Goal: Task Accomplishment & Management: Manage account settings

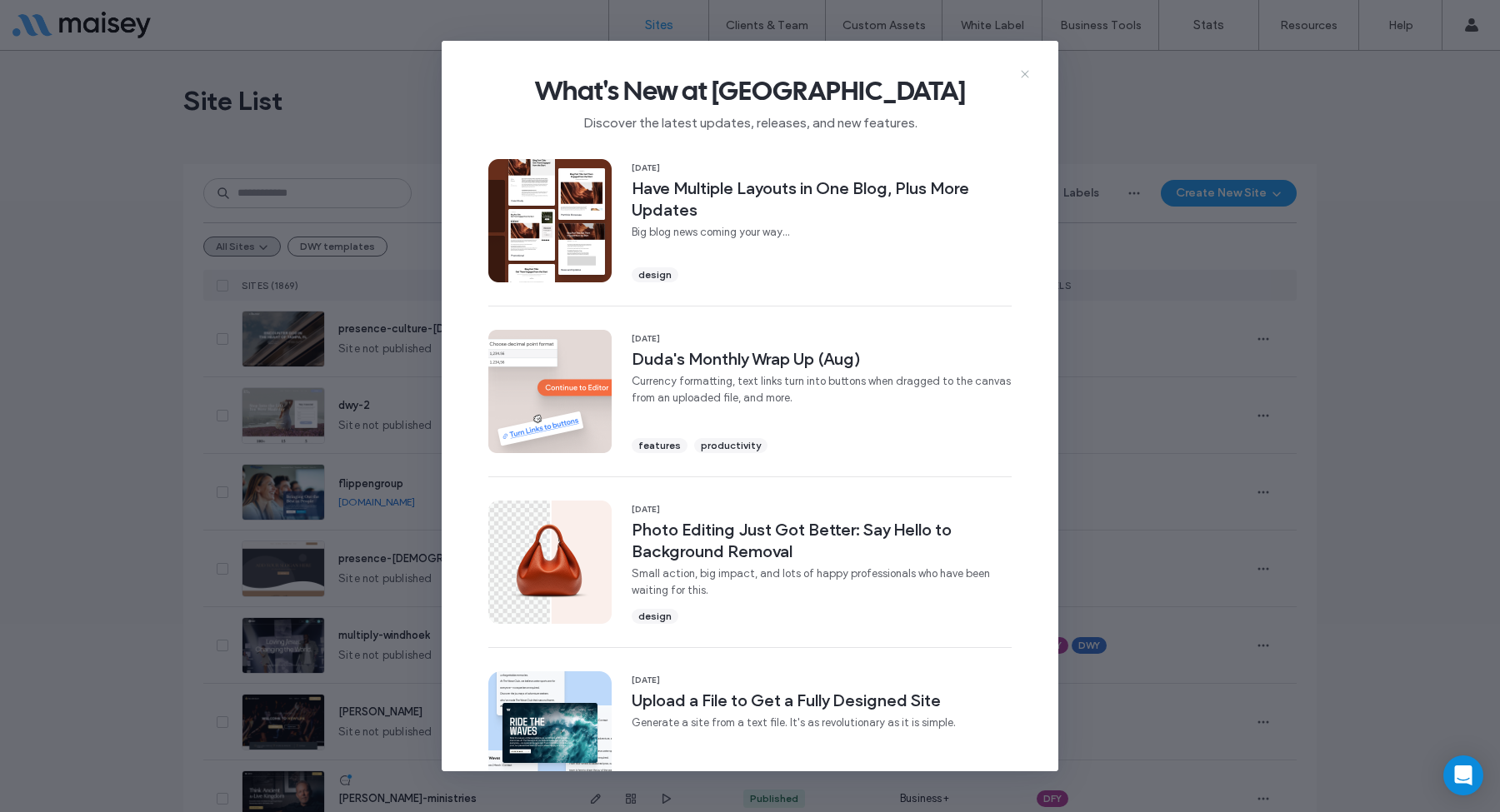
click at [1027, 73] on icon at bounding box center [1024, 73] width 13 height 13
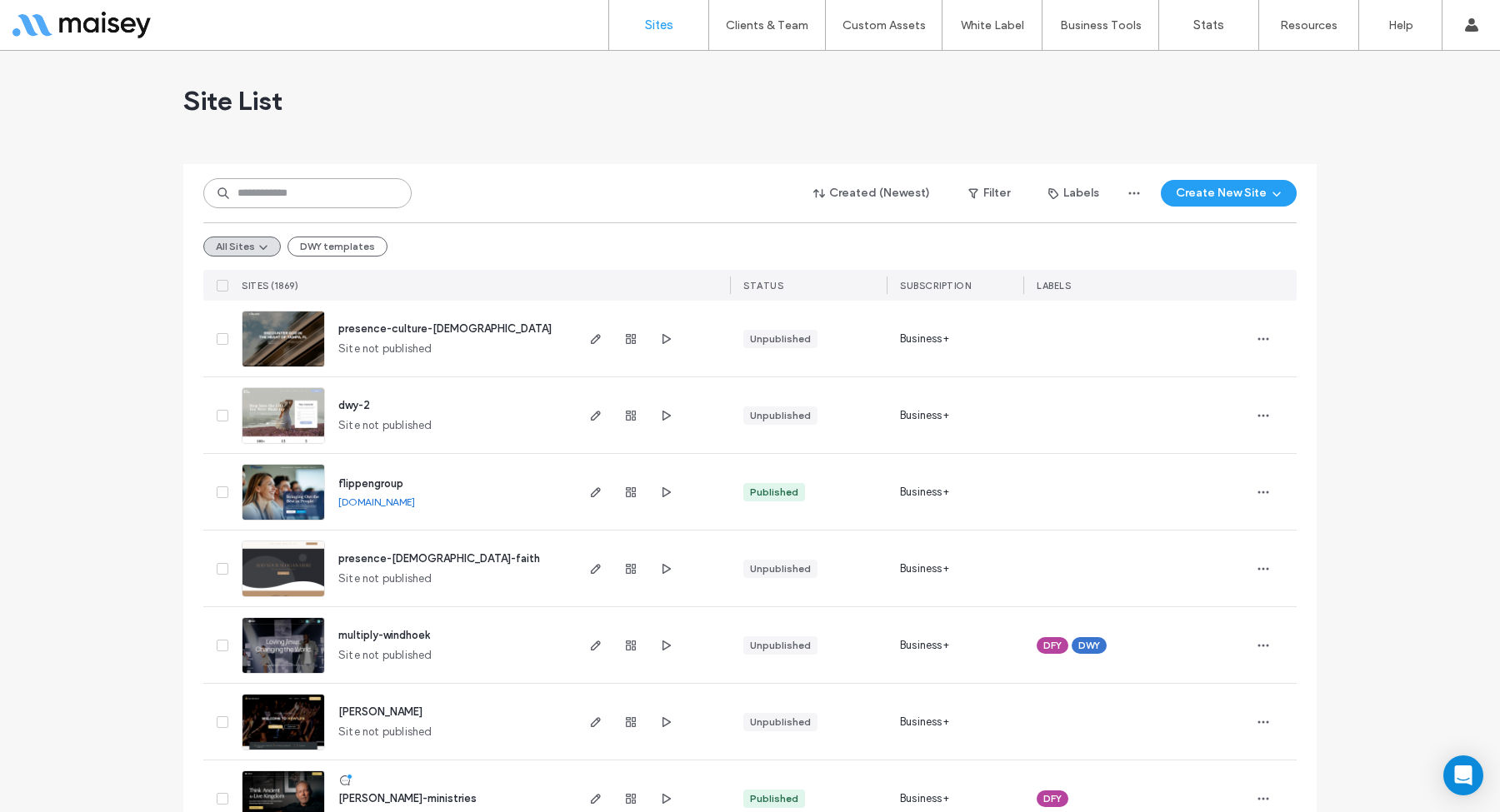
click at [307, 193] on input at bounding box center [307, 193] width 208 height 30
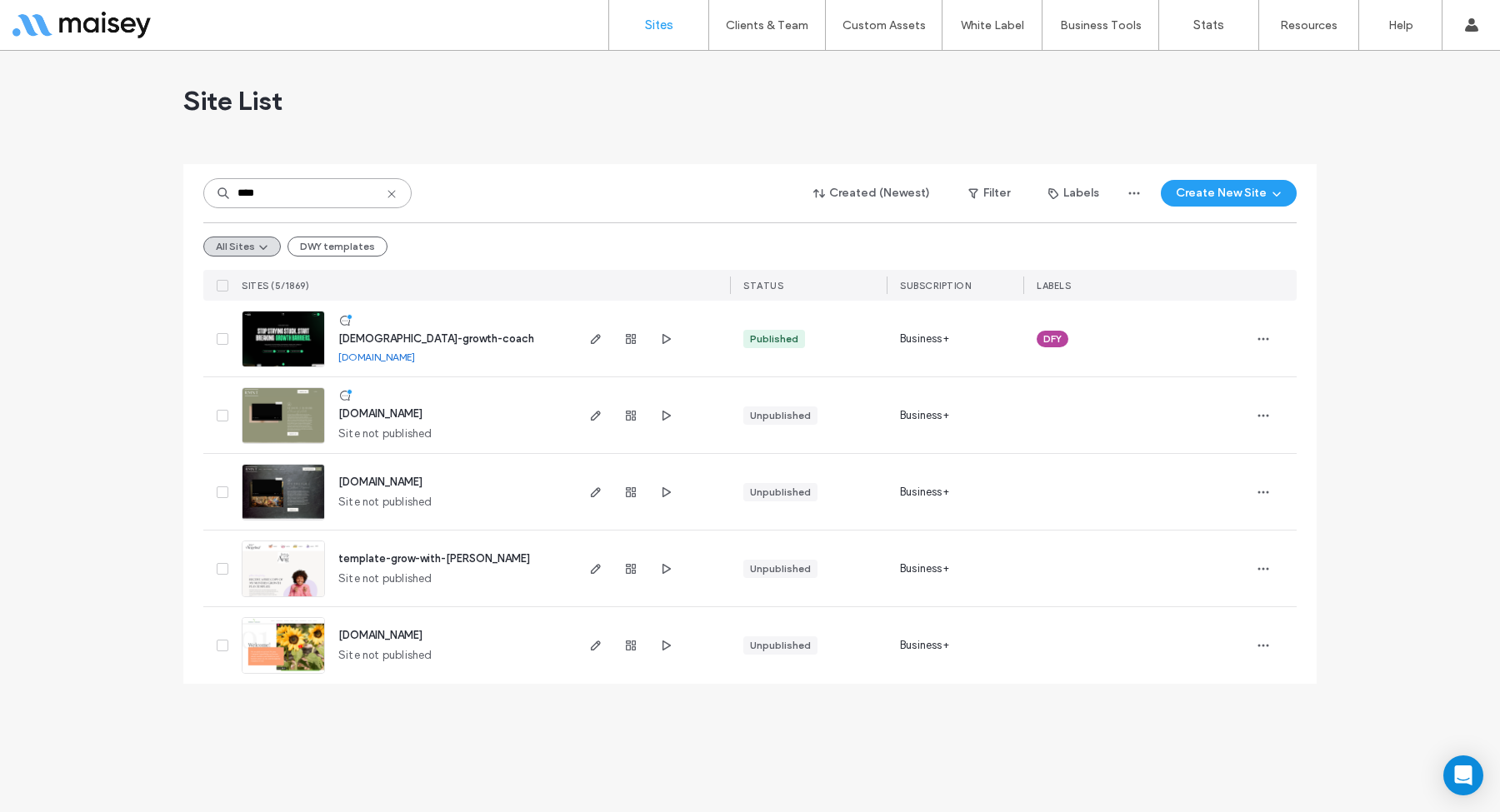
type input "****"
click at [301, 324] on img at bounding box center [283, 369] width 82 height 114
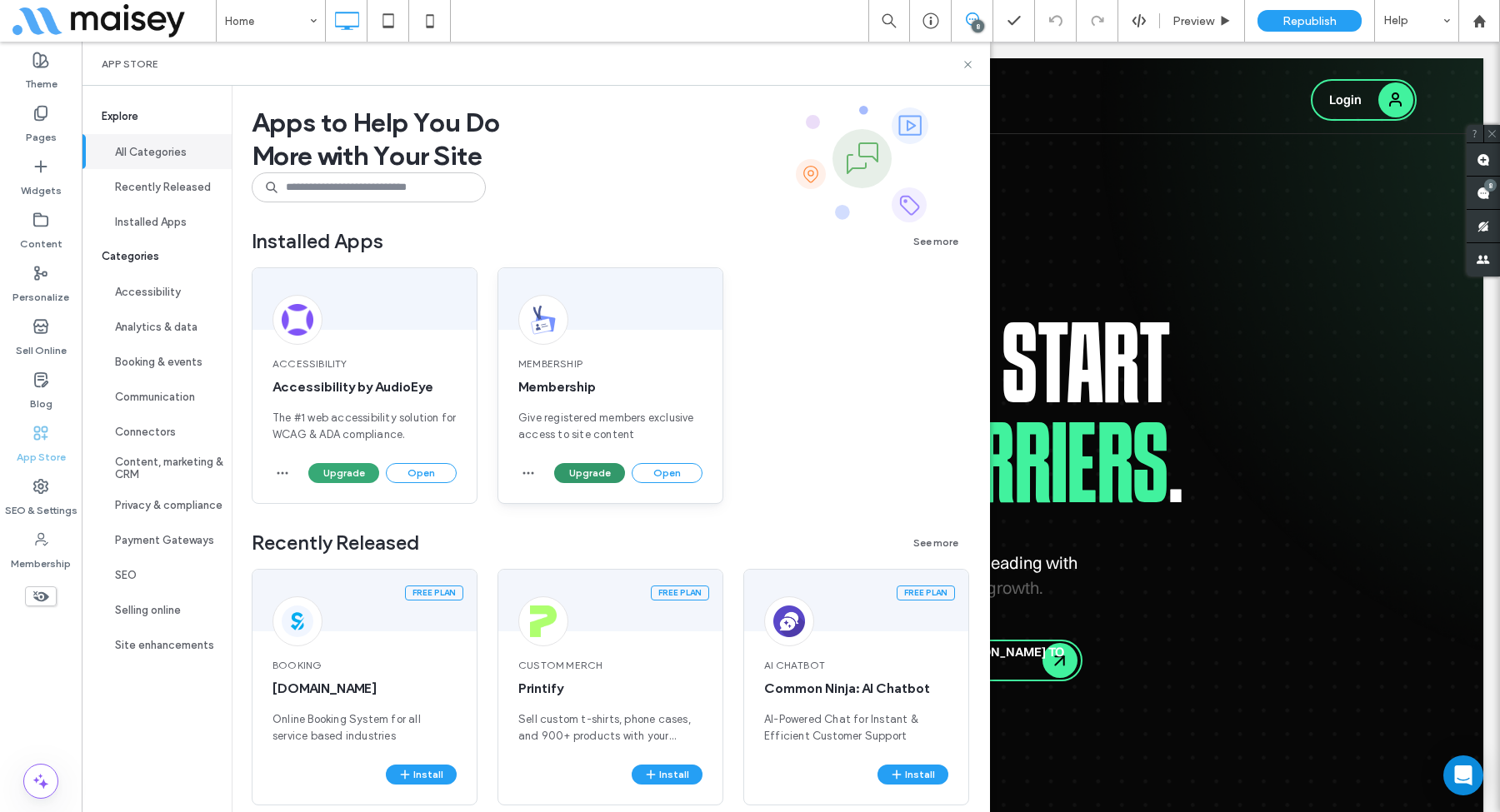
click at [610, 474] on button "Upgrade" at bounding box center [589, 473] width 71 height 20
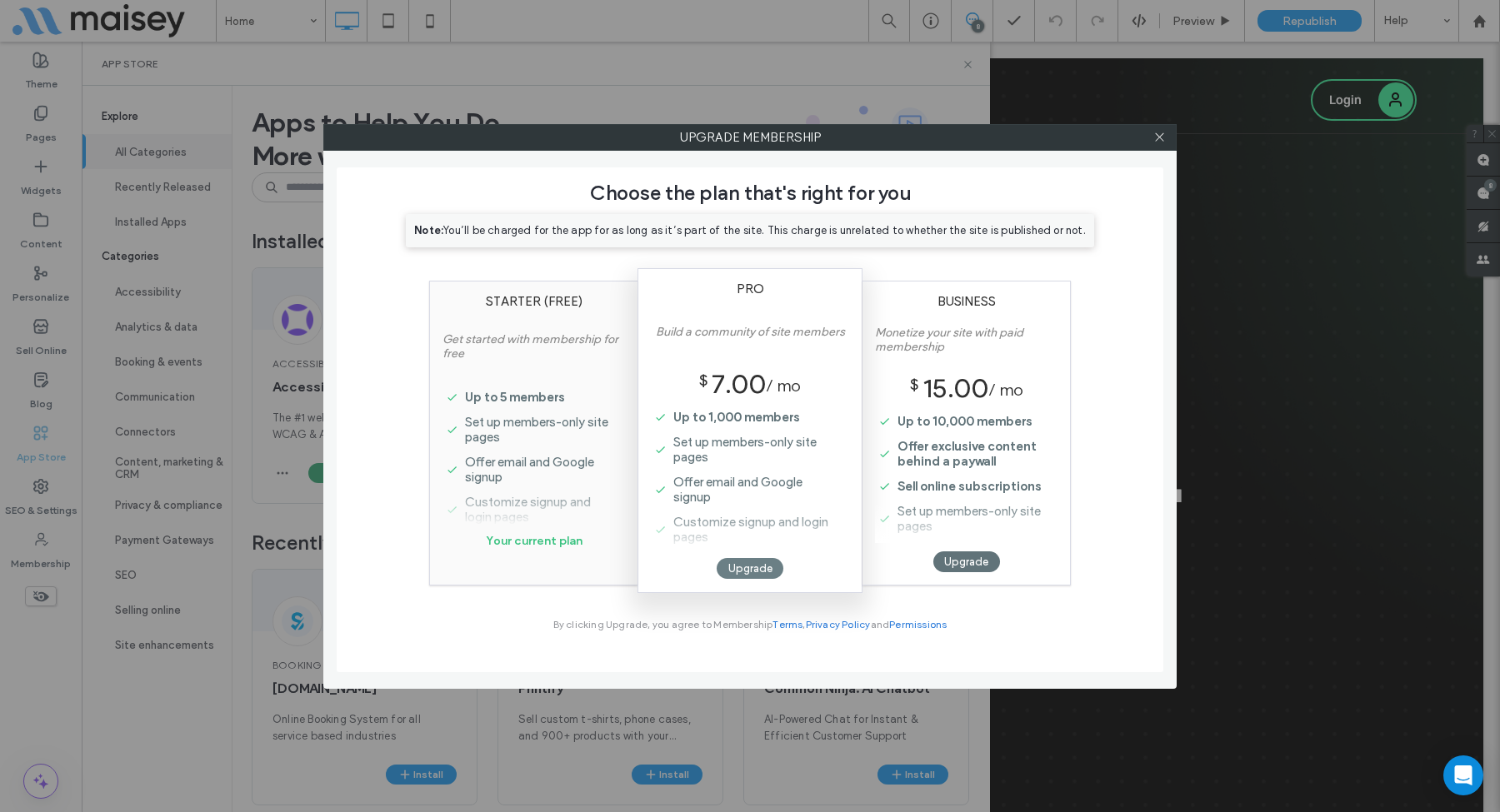
click at [742, 562] on div "Upgrade" at bounding box center [749, 568] width 66 height 21
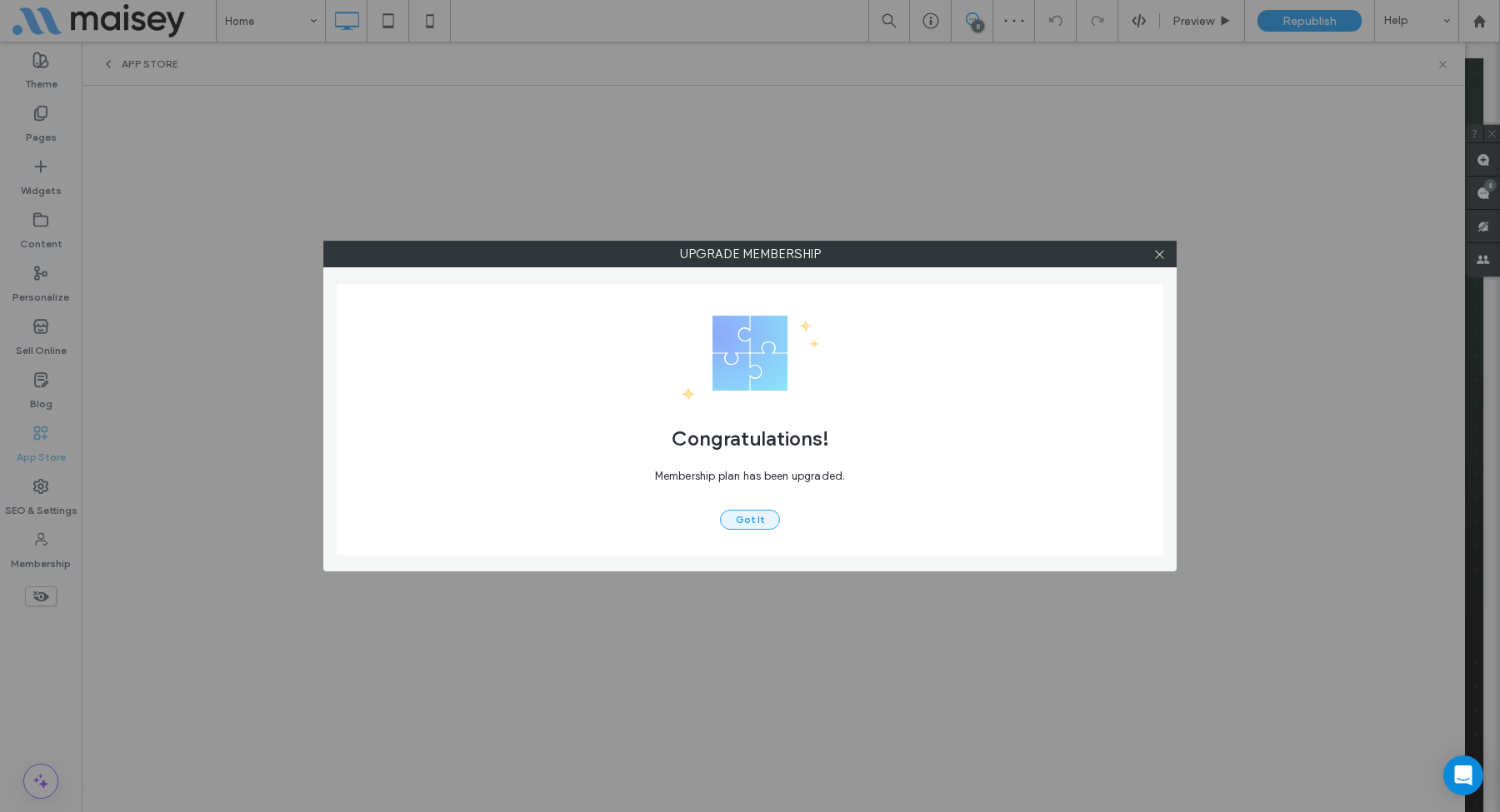
click at [745, 518] on button "Got It" at bounding box center [750, 519] width 60 height 20
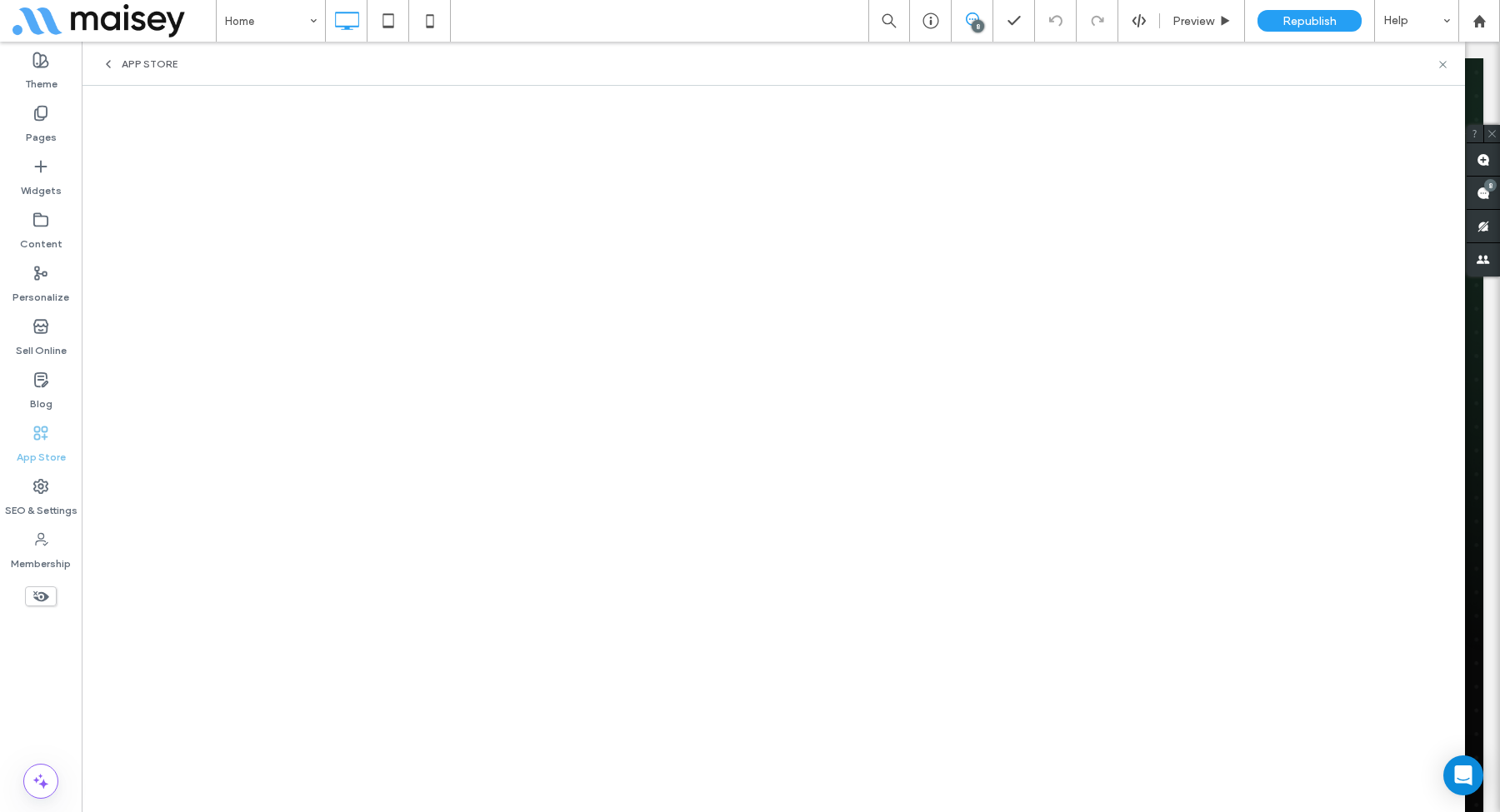
click at [36, 446] on label "App Store" at bounding box center [40, 453] width 49 height 23
click at [36, 333] on icon at bounding box center [40, 326] width 16 height 16
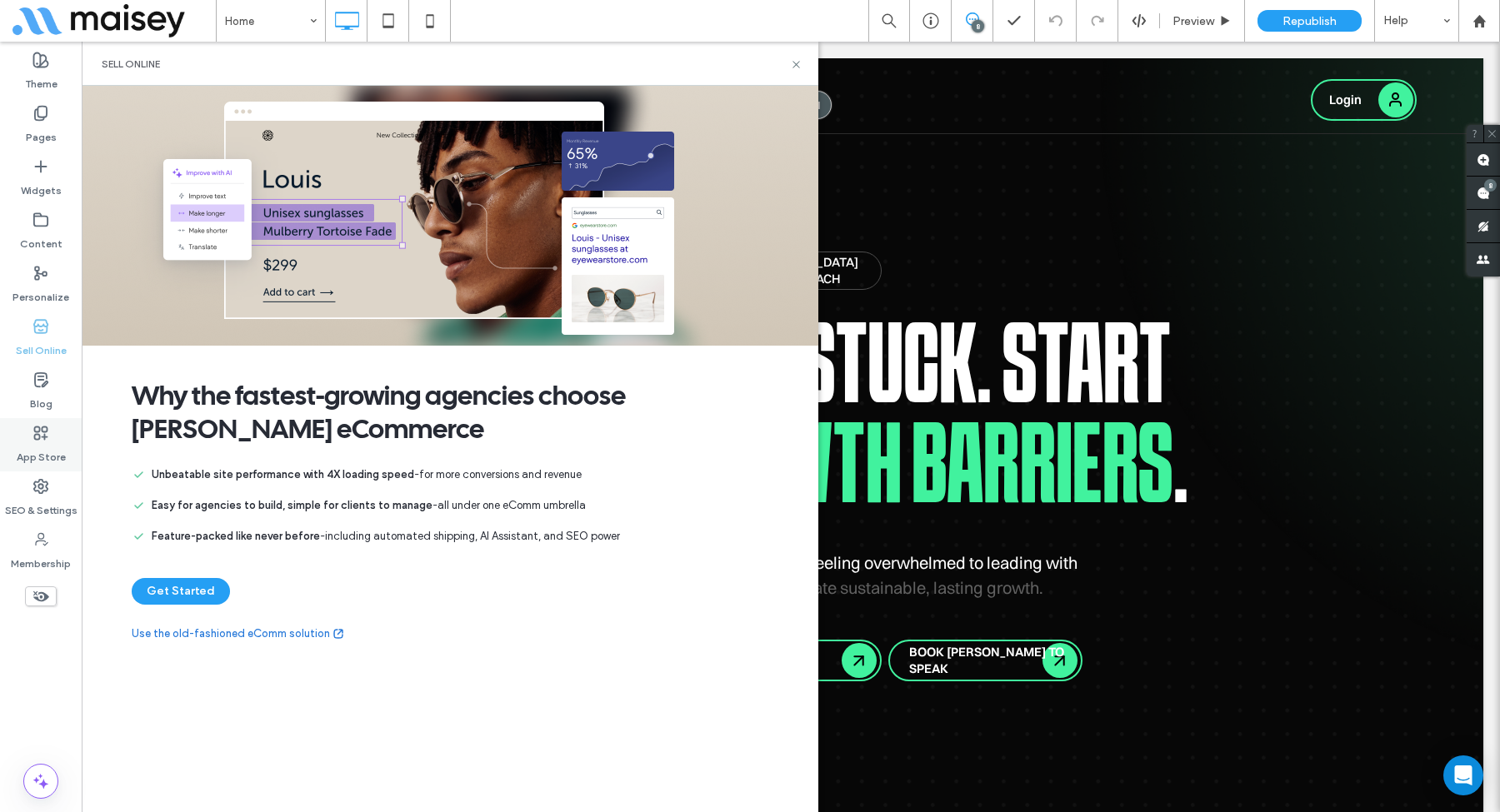
click at [41, 440] on icon at bounding box center [40, 432] width 16 height 16
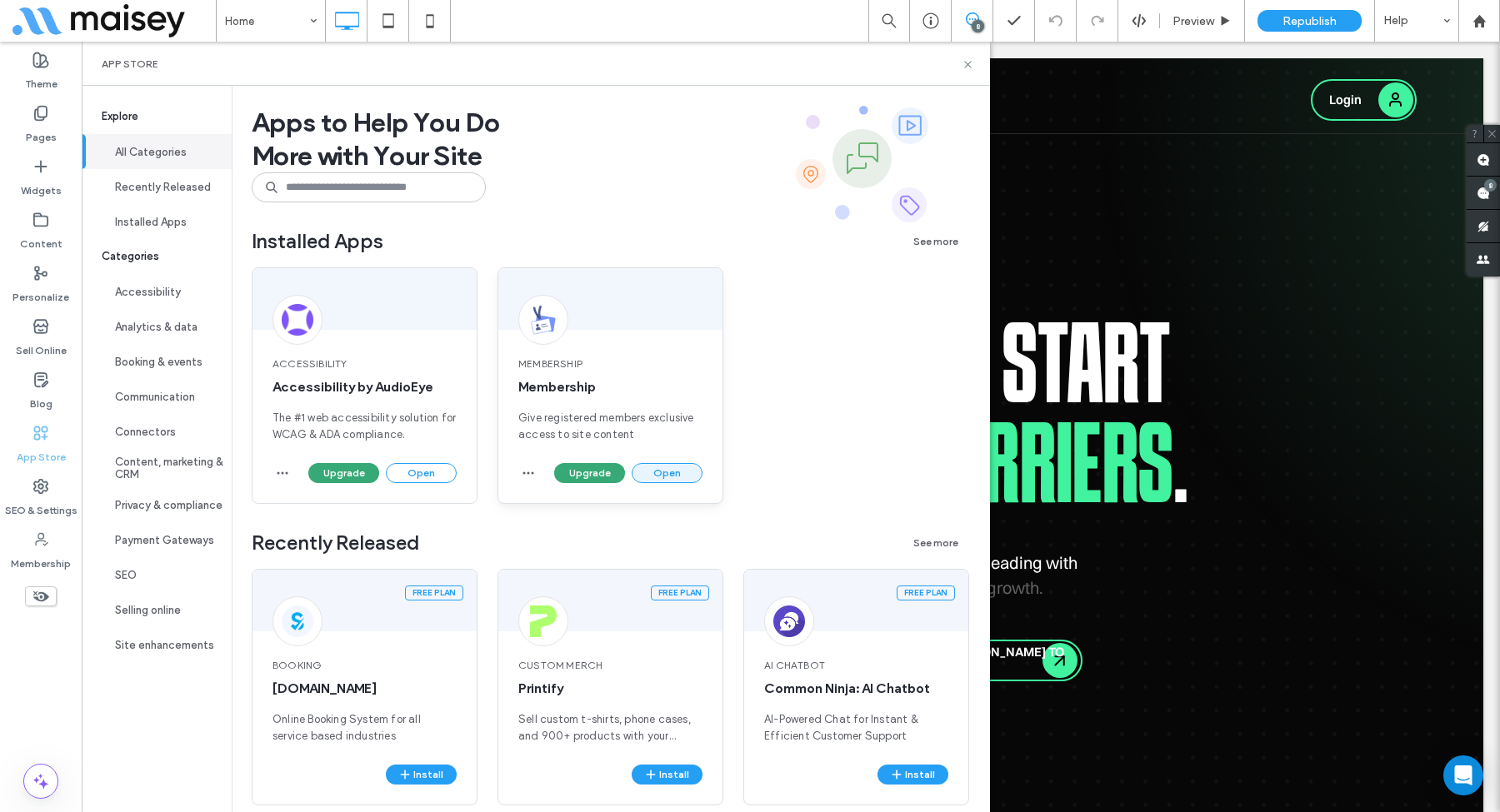
click at [674, 475] on button "Open" at bounding box center [666, 473] width 71 height 20
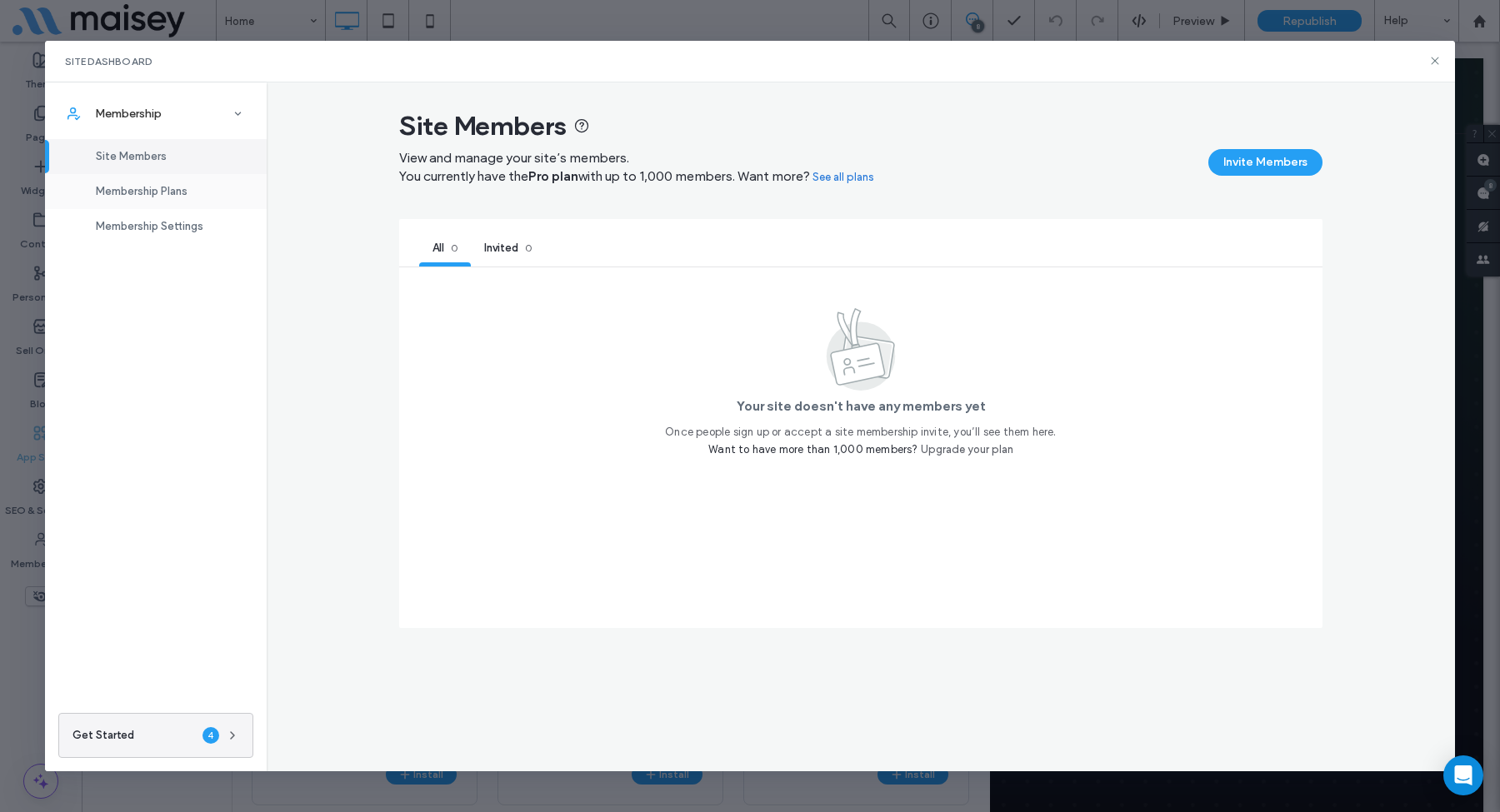
click at [180, 187] on span "Membership Plans" at bounding box center [141, 191] width 91 height 13
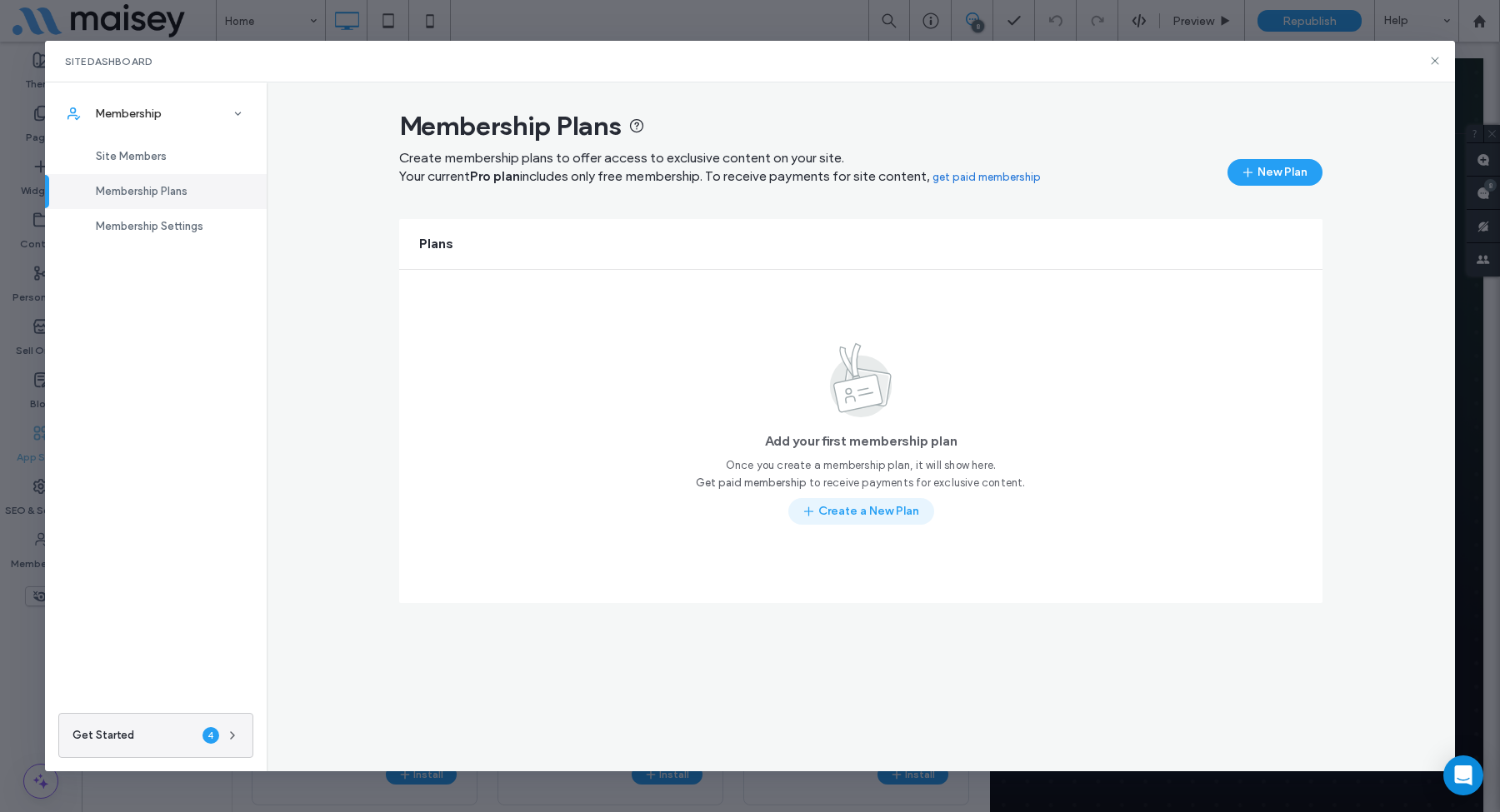
click at [864, 502] on button "Create a New Plan" at bounding box center [860, 511] width 146 height 27
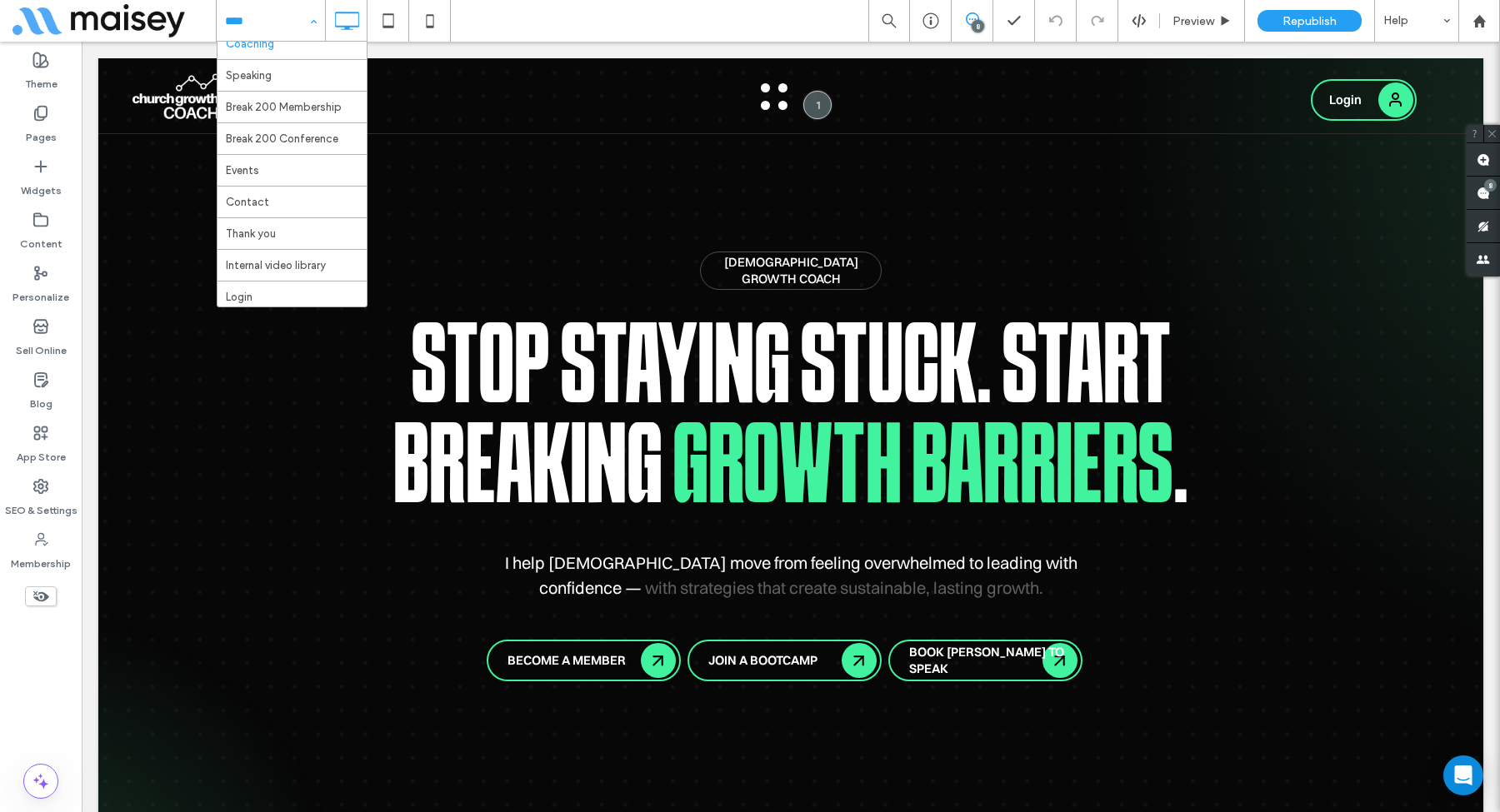
scroll to position [122, 0]
click at [32, 454] on label "App Store" at bounding box center [40, 453] width 49 height 23
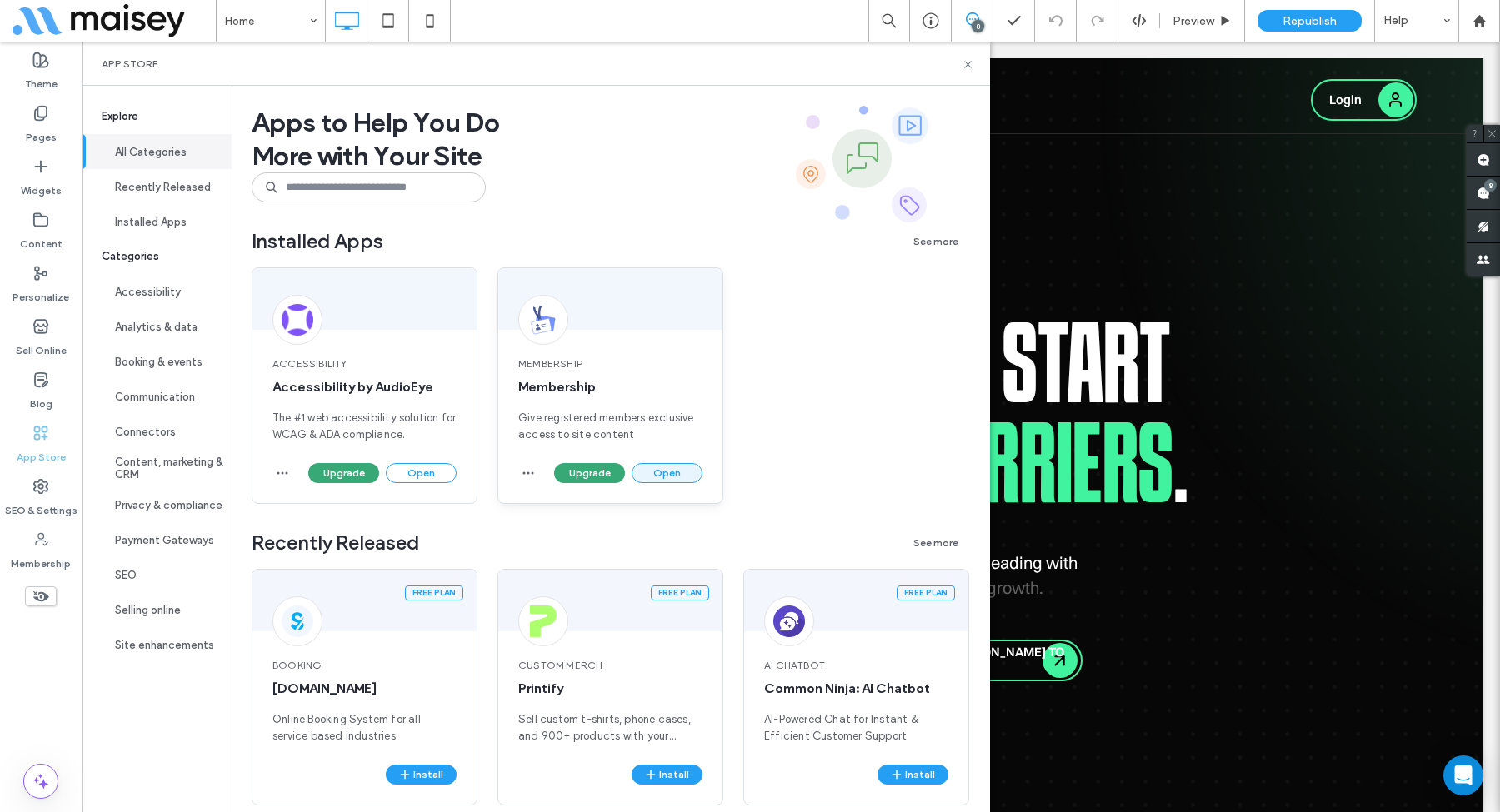
click at [666, 472] on button "Open" at bounding box center [666, 473] width 71 height 20
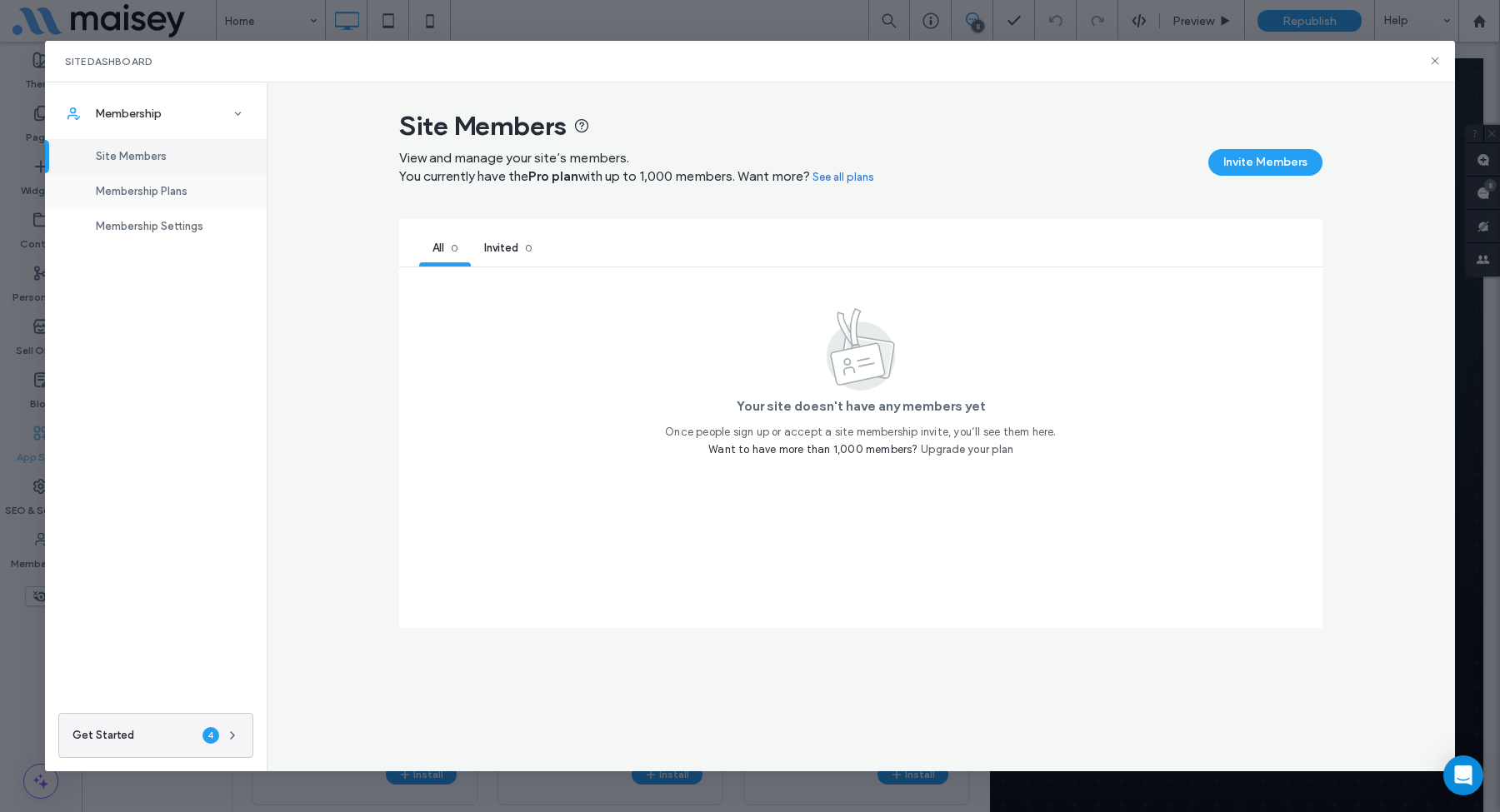
click at [159, 196] on span "Membership Plans" at bounding box center [141, 191] width 91 height 13
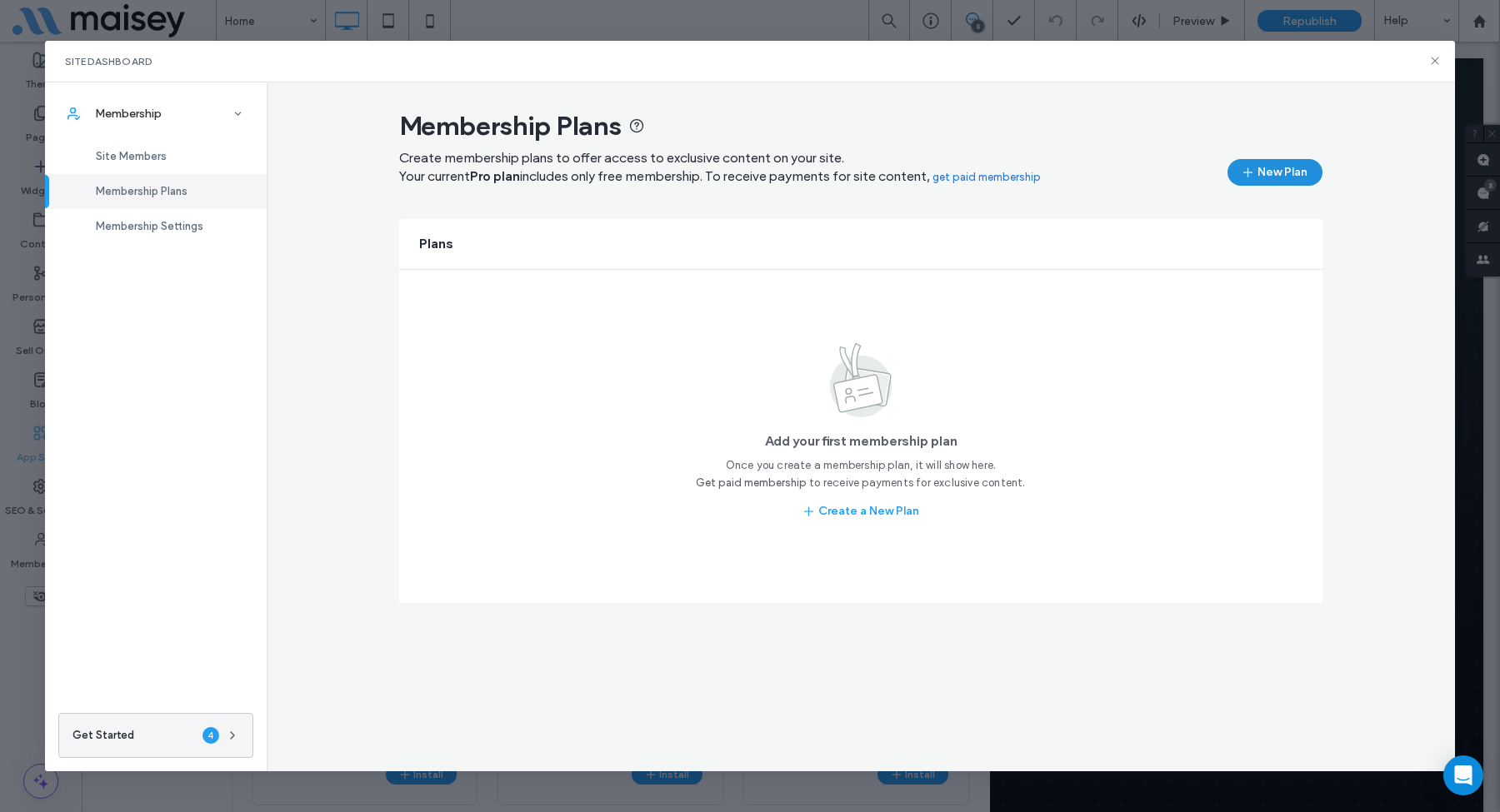
click at [1268, 167] on button "New Plan" at bounding box center [1274, 172] width 95 height 27
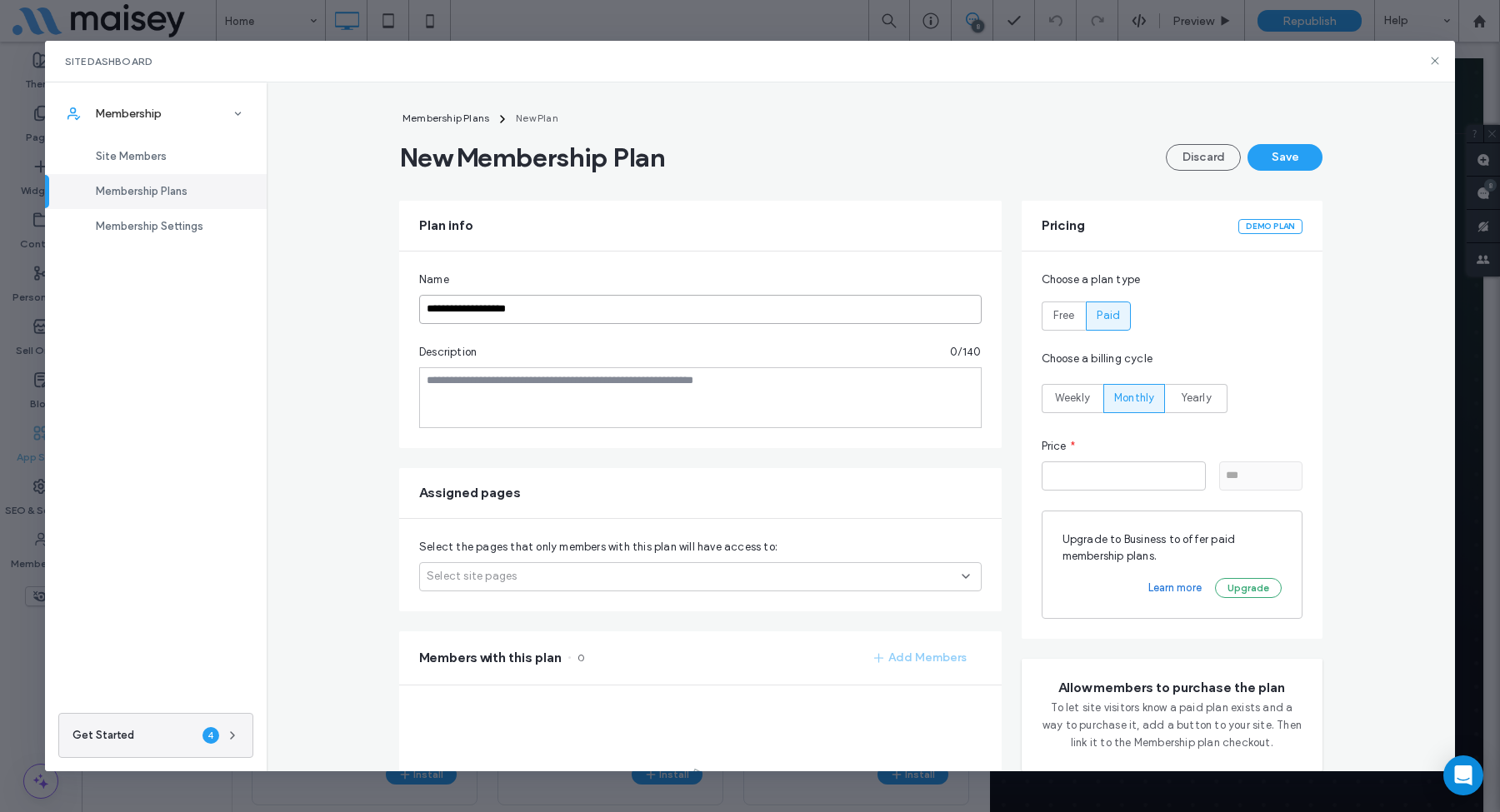
click at [590, 321] on input "**********" at bounding box center [700, 310] width 562 height 29
type input "**********"
click at [1194, 392] on span "Yearly" at bounding box center [1196, 398] width 30 height 16
click at [1112, 471] on input "*" at bounding box center [1123, 476] width 164 height 29
paste input "**"
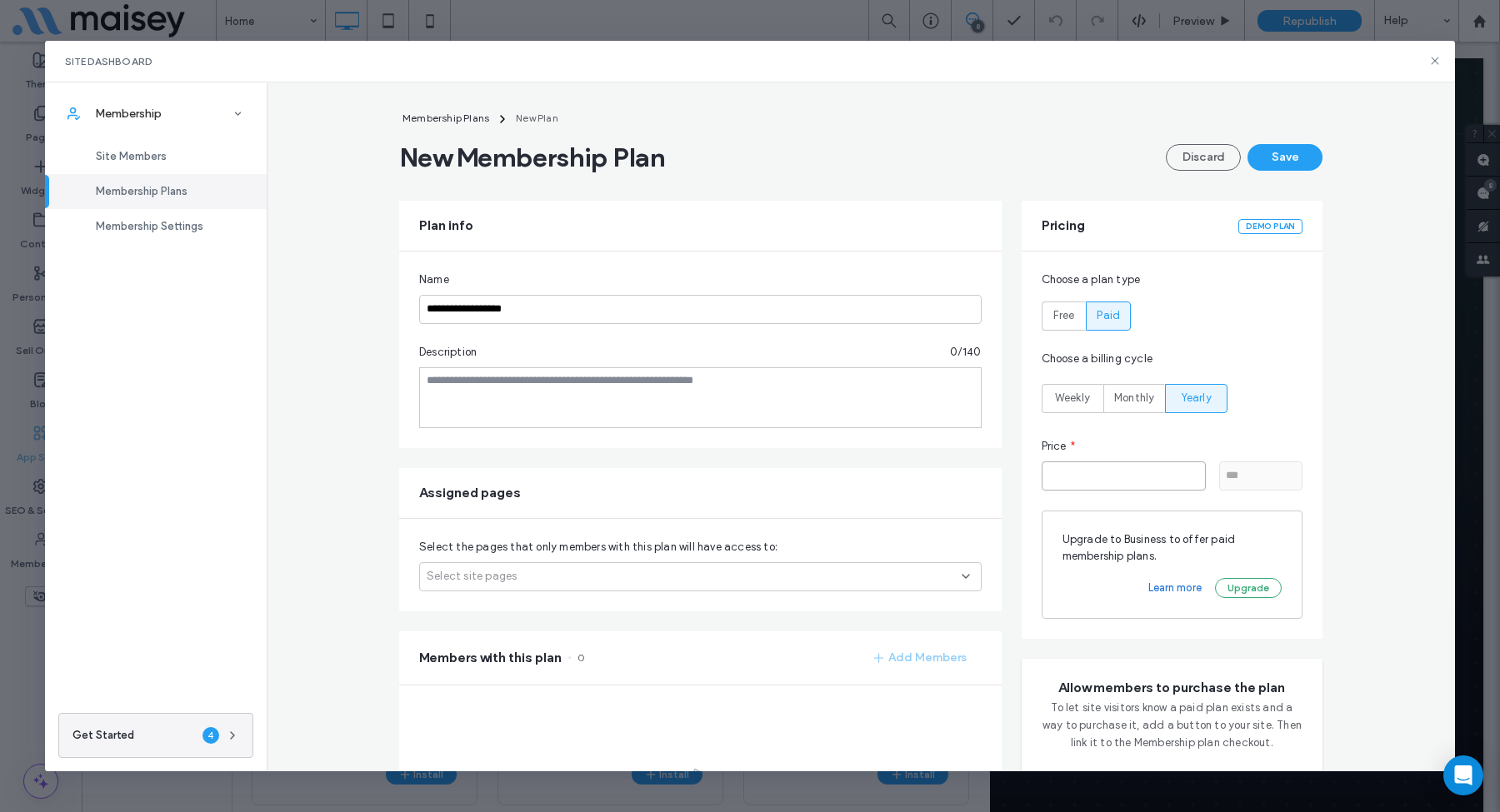
type input "***"
click at [1330, 529] on div "**********" at bounding box center [860, 562] width 964 height 907
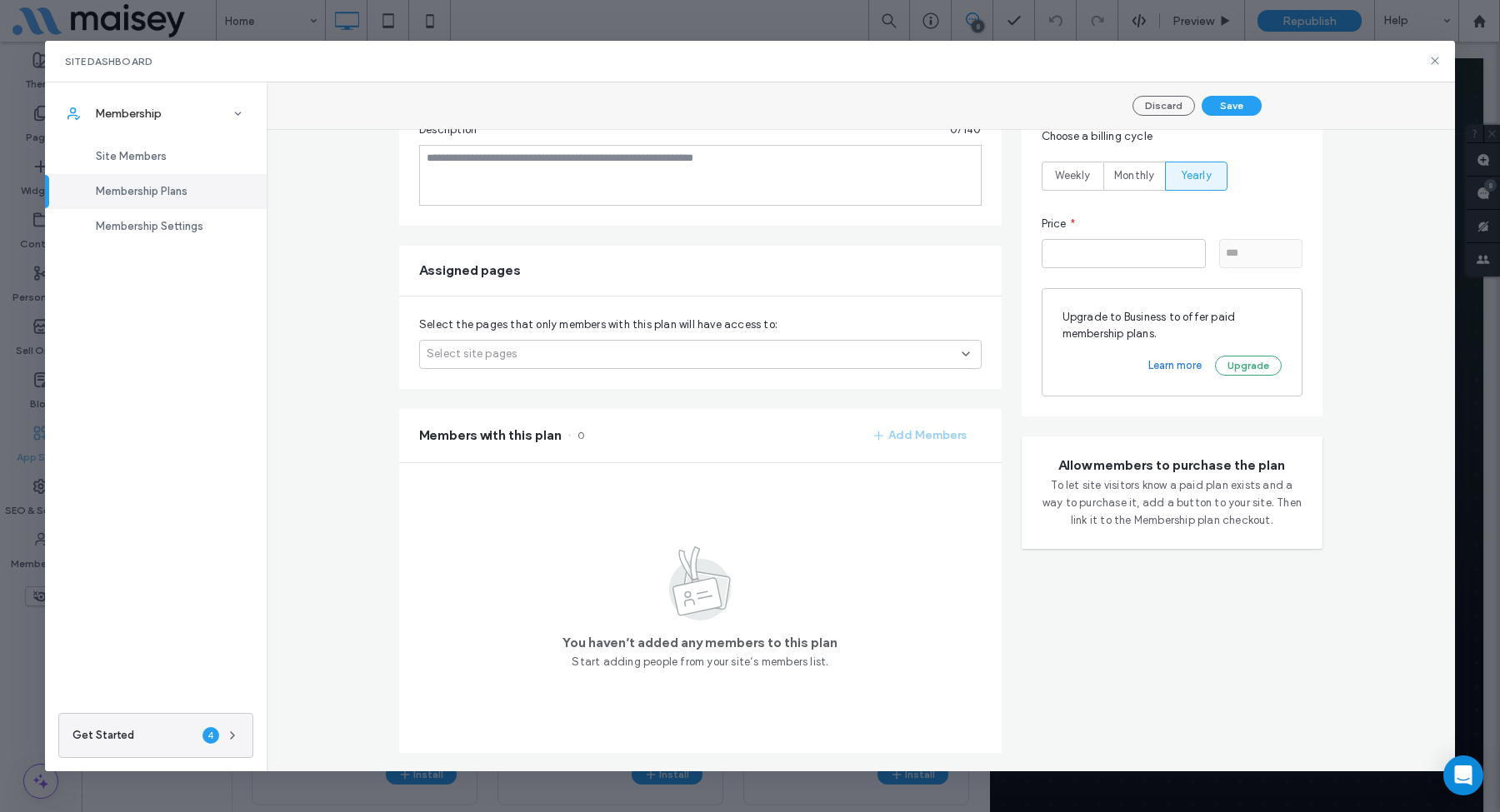
scroll to position [238, 0]
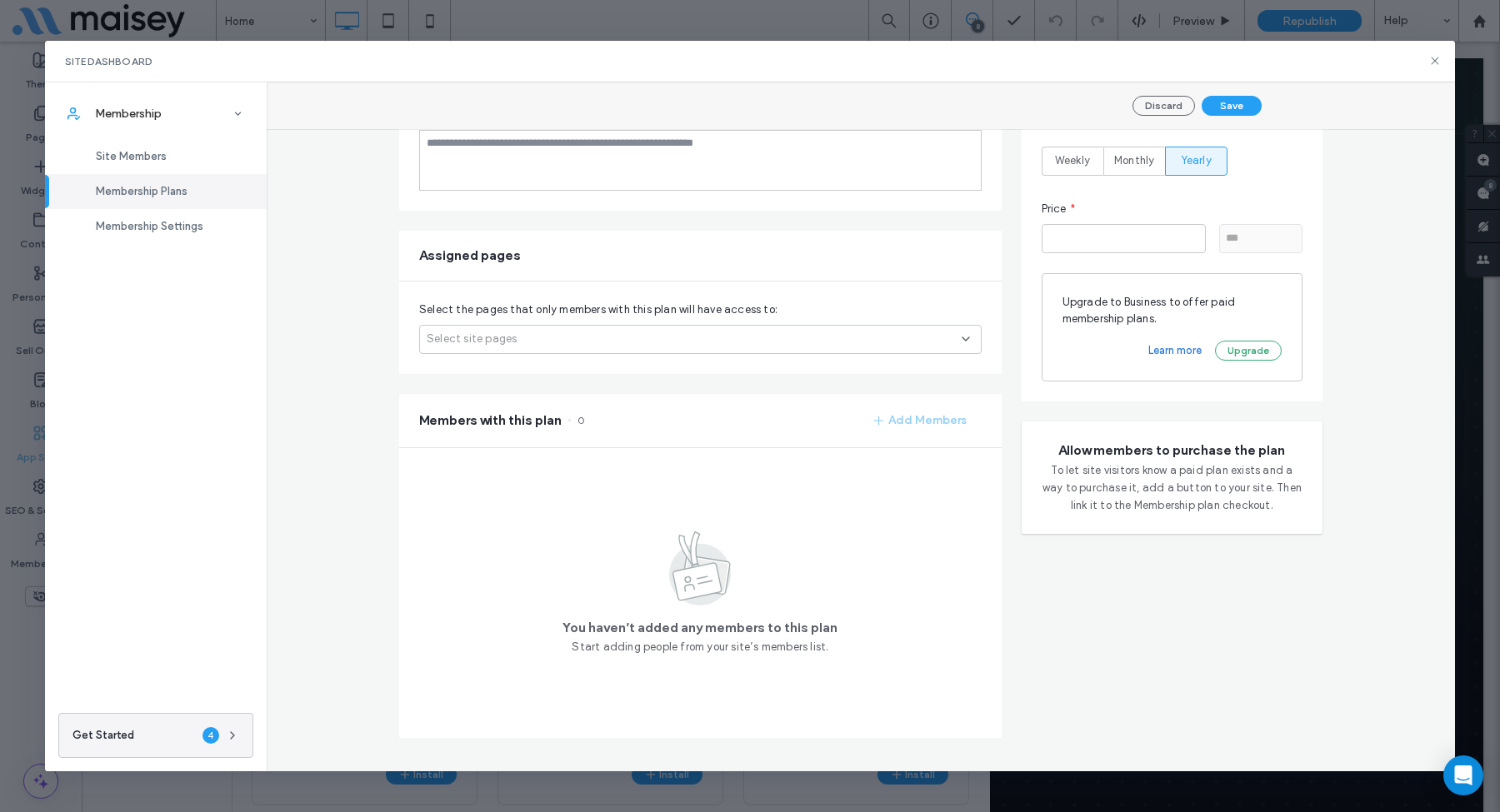
click at [537, 338] on div "Select site pages" at bounding box center [700, 339] width 562 height 29
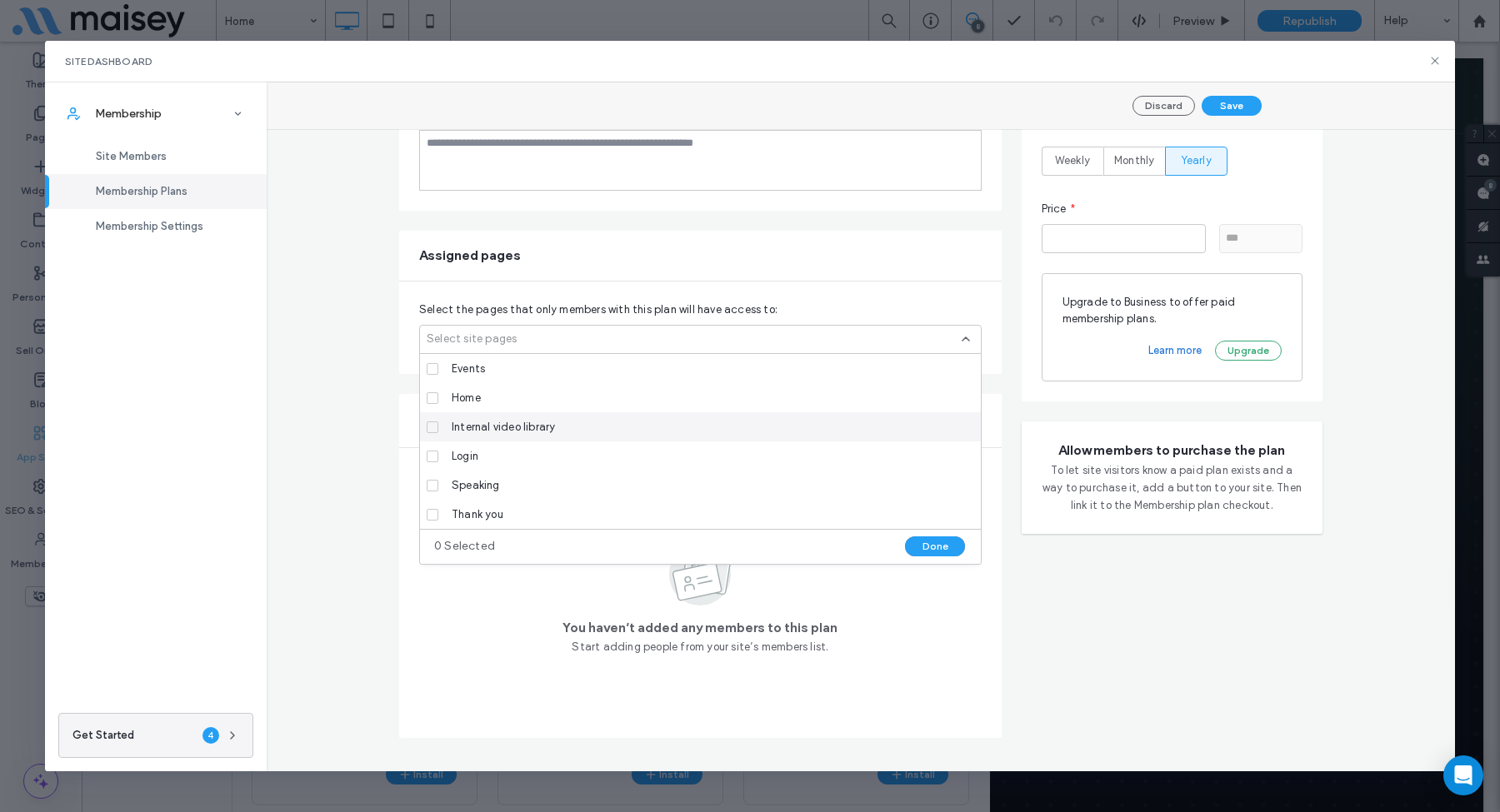
click at [503, 428] on span "Internal video library" at bounding box center [503, 427] width 103 height 16
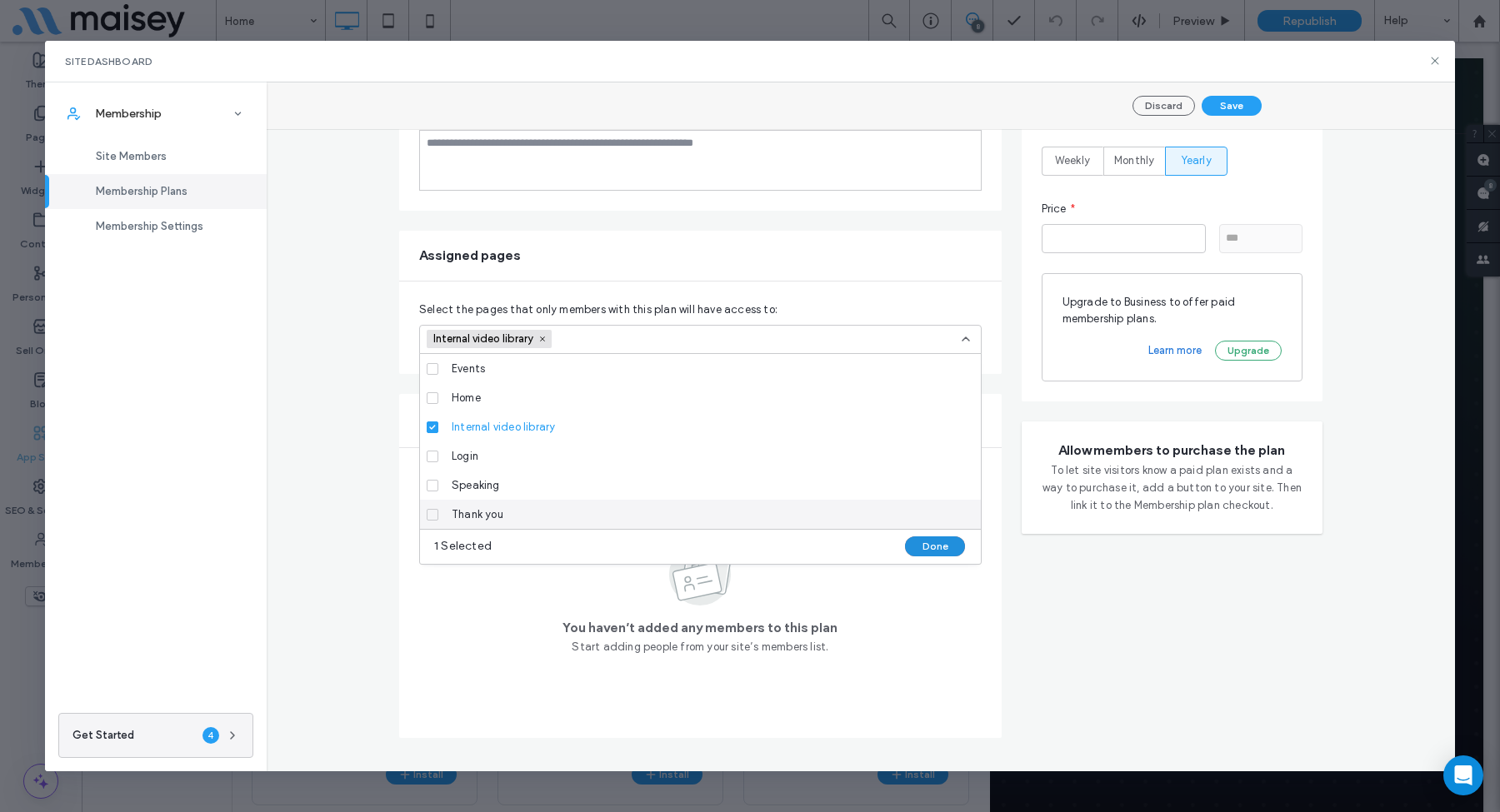
click at [939, 544] on button "Done" at bounding box center [935, 546] width 60 height 20
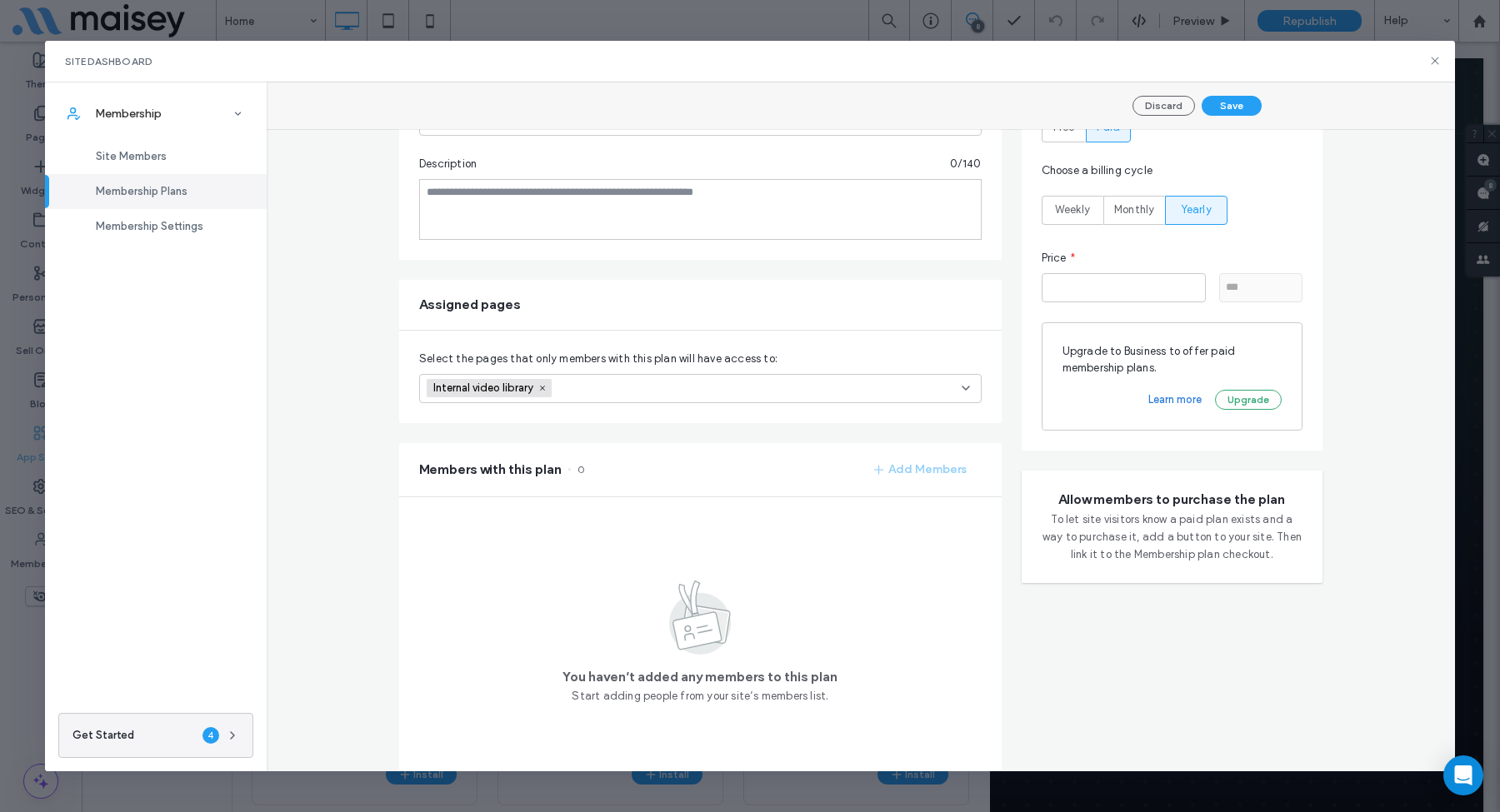
scroll to position [183, 0]
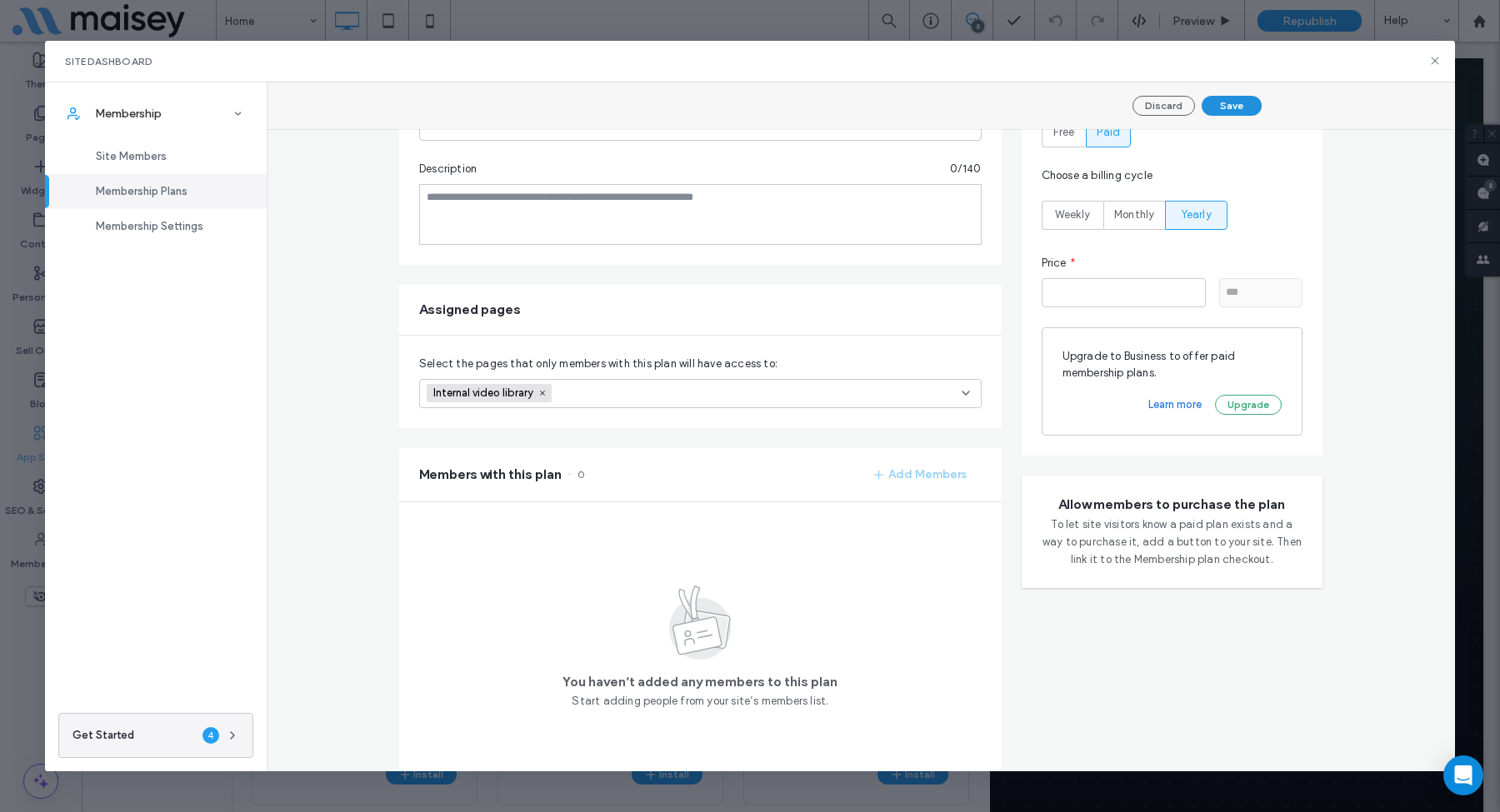
click at [1221, 103] on button "Save" at bounding box center [1231, 105] width 60 height 20
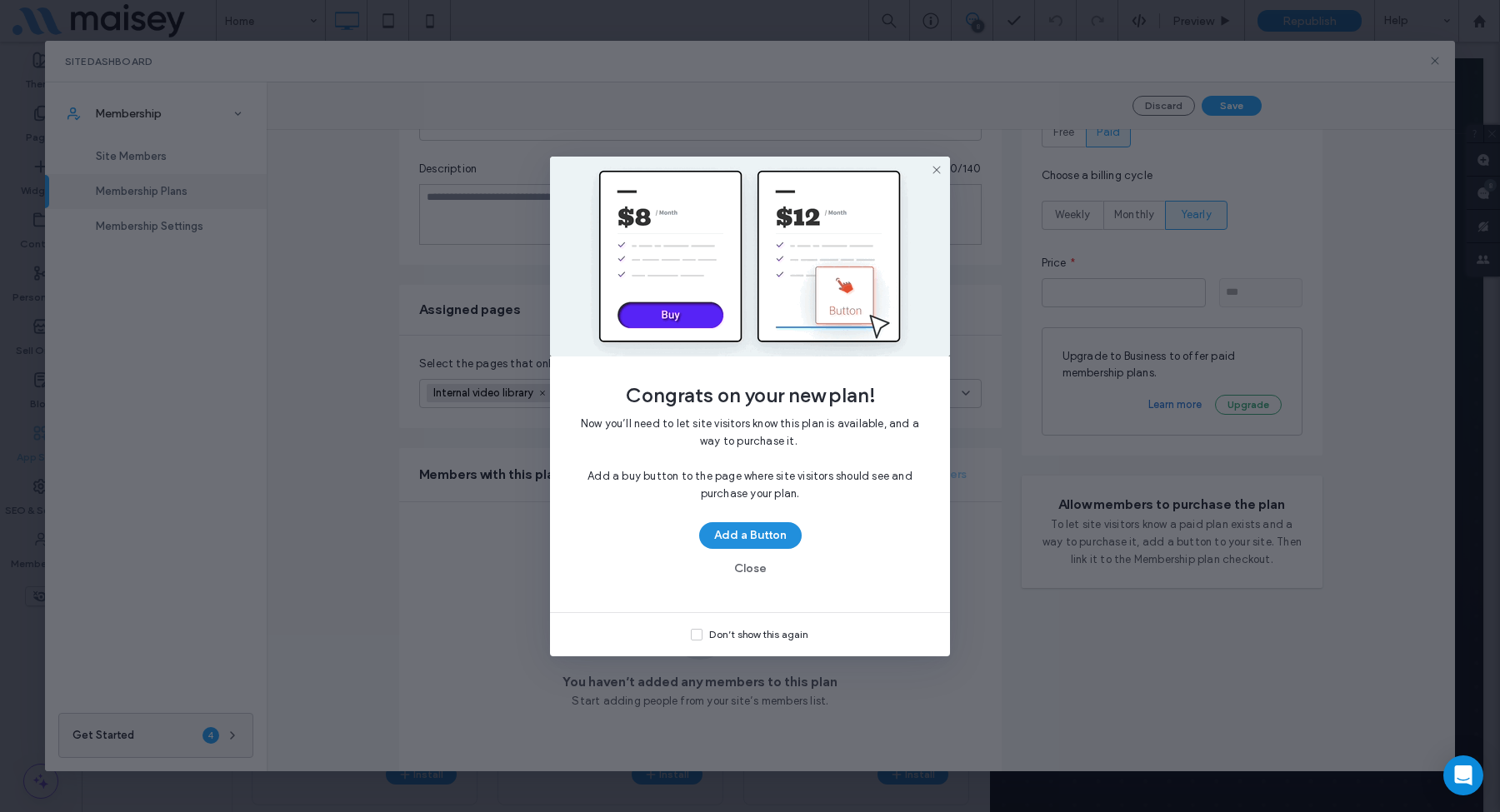
click at [758, 530] on button "Add a Button" at bounding box center [750, 536] width 102 height 27
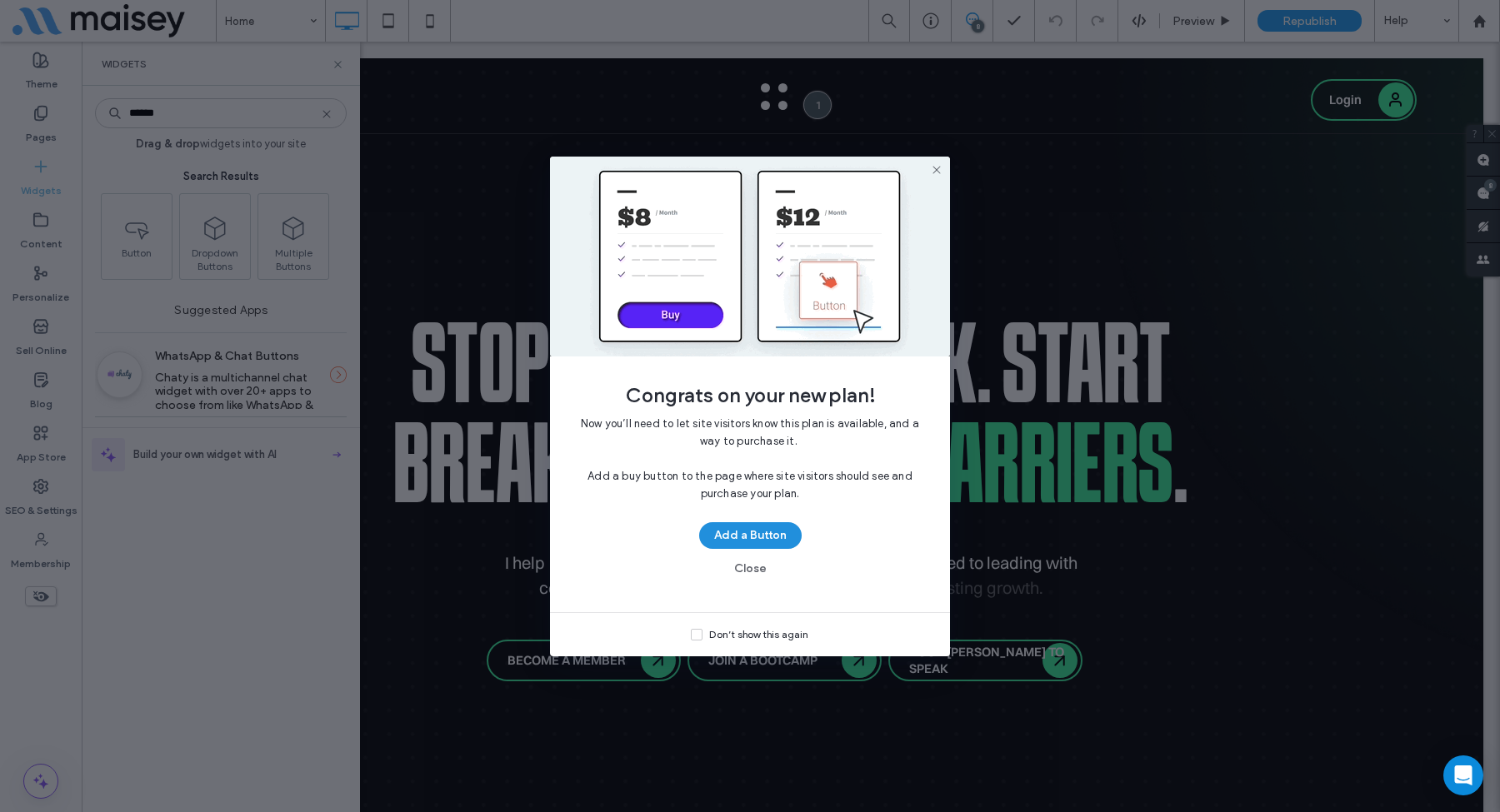
click at [746, 539] on button "Add a Button" at bounding box center [750, 536] width 102 height 27
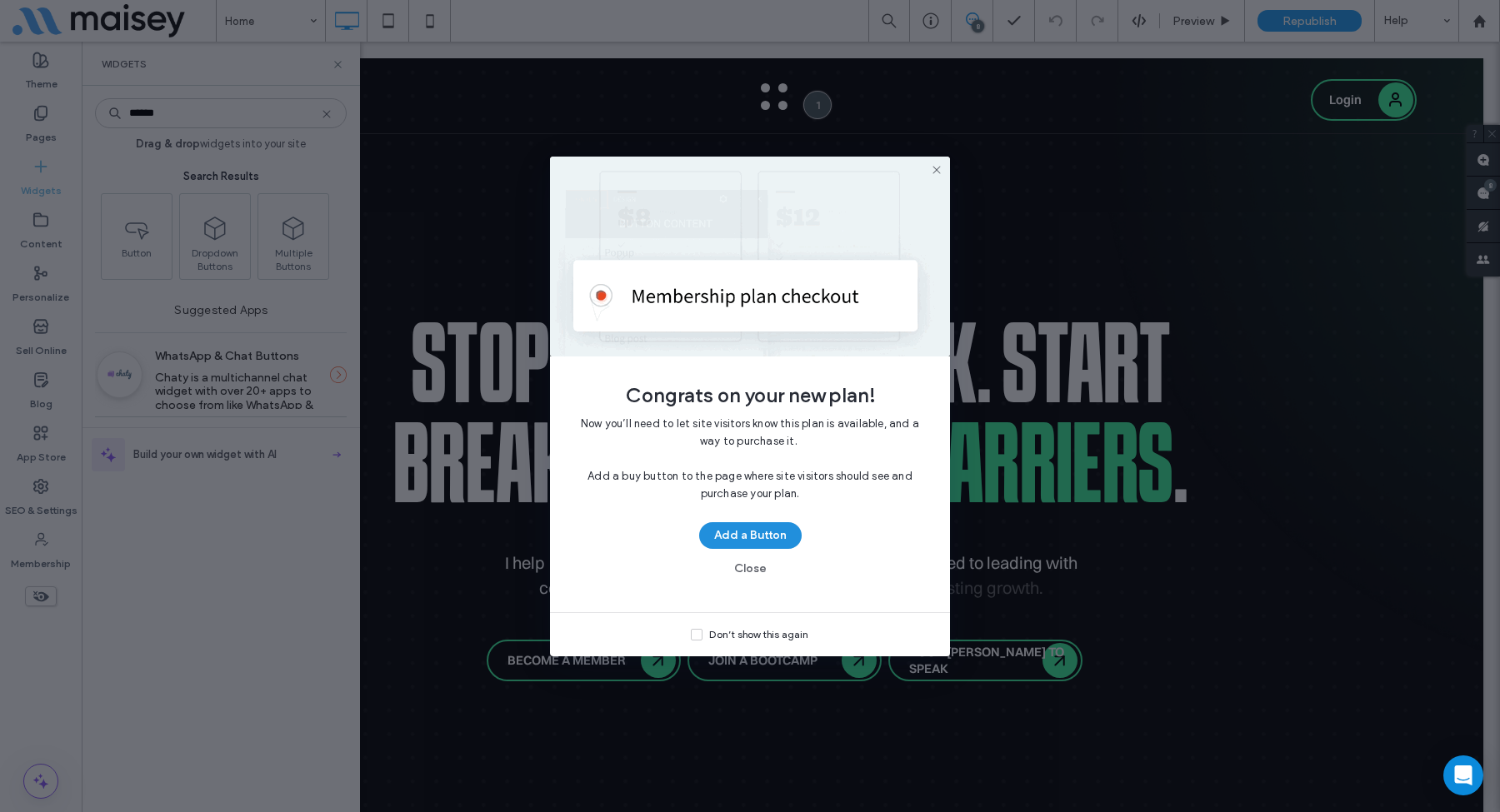
click at [773, 535] on button "Add a Button" at bounding box center [750, 536] width 102 height 27
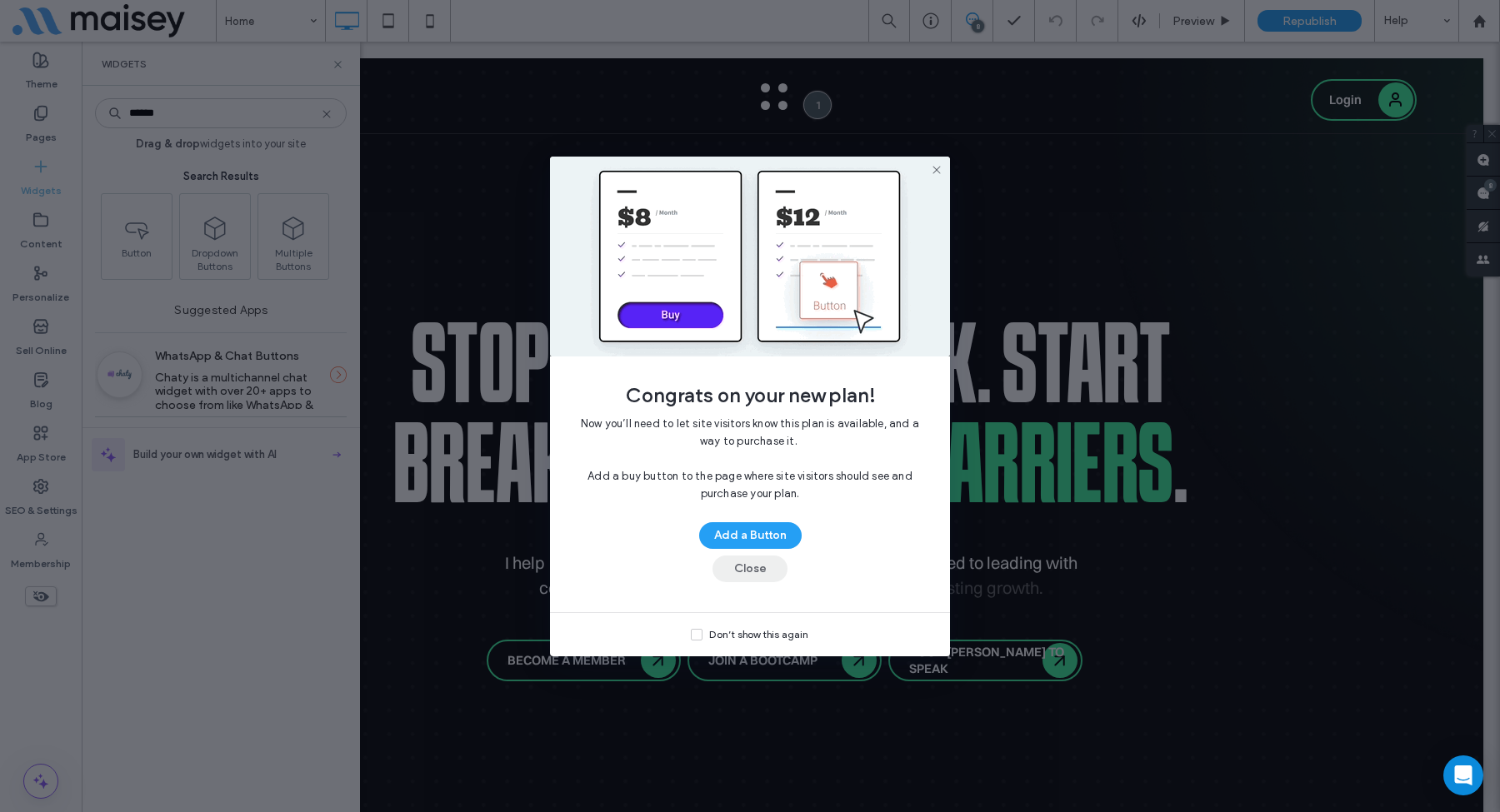
click at [749, 573] on button "Close" at bounding box center [749, 568] width 75 height 27
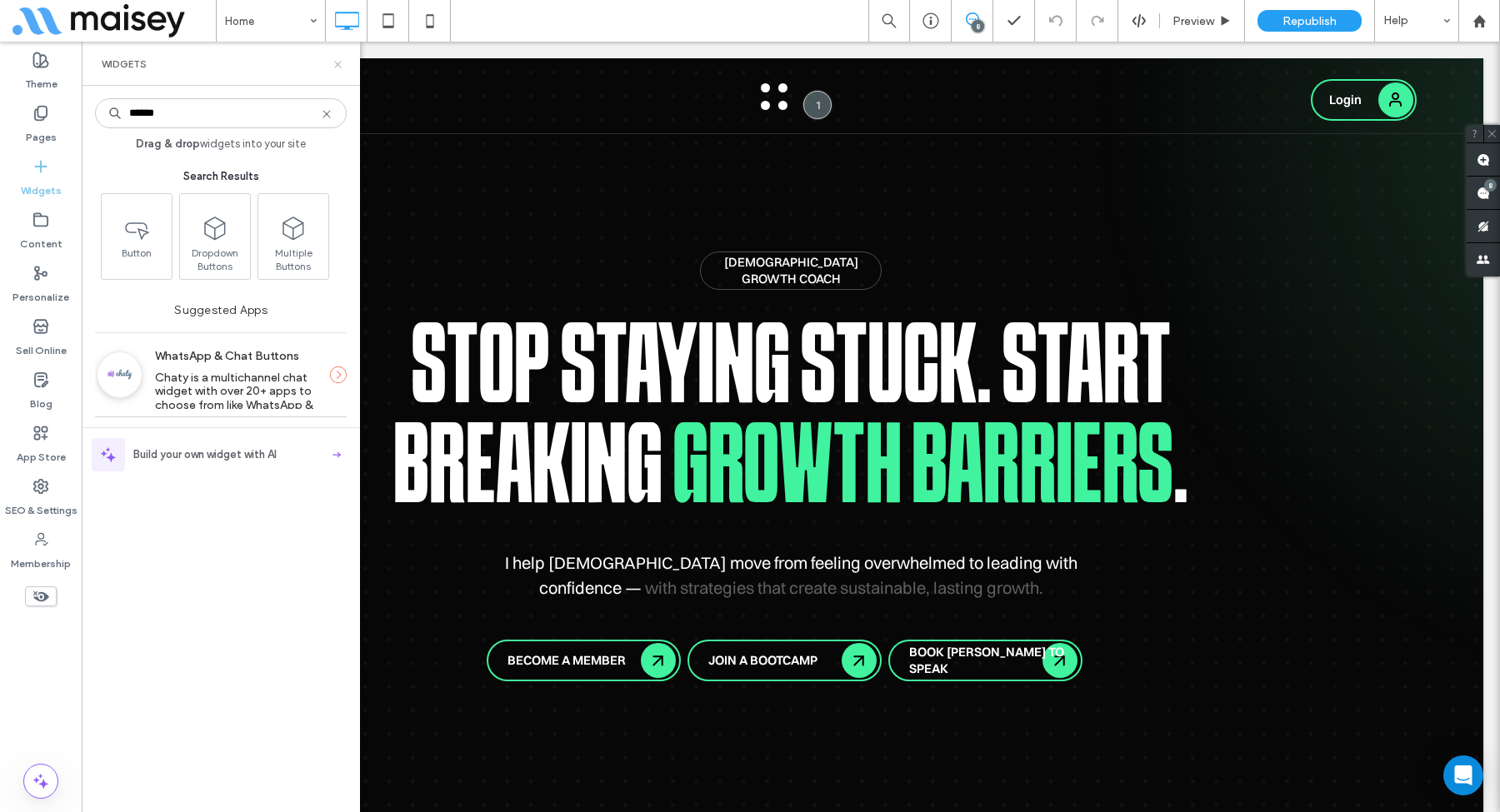
click at [334, 66] on use at bounding box center [338, 65] width 7 height 7
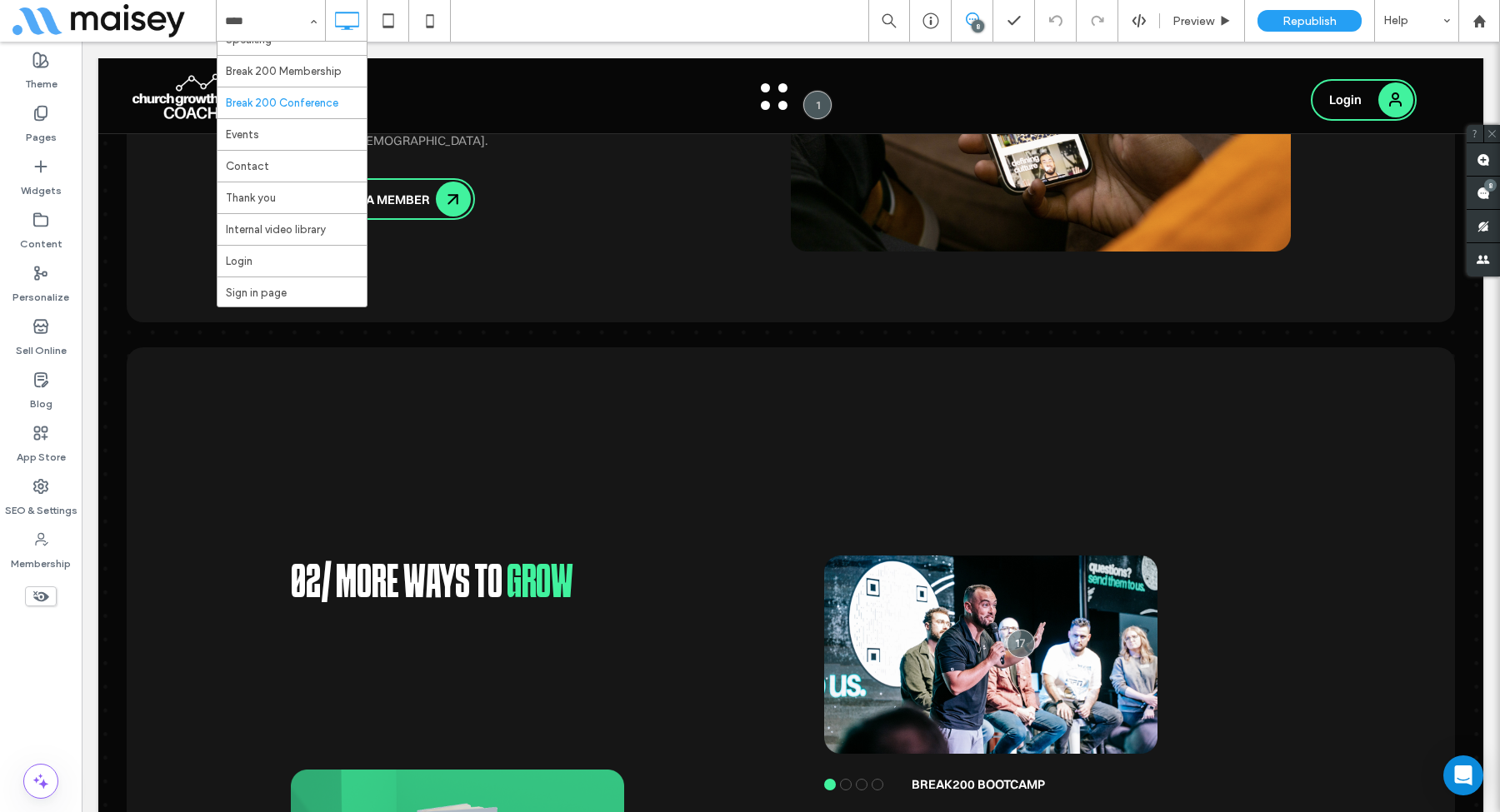
scroll to position [89, 0]
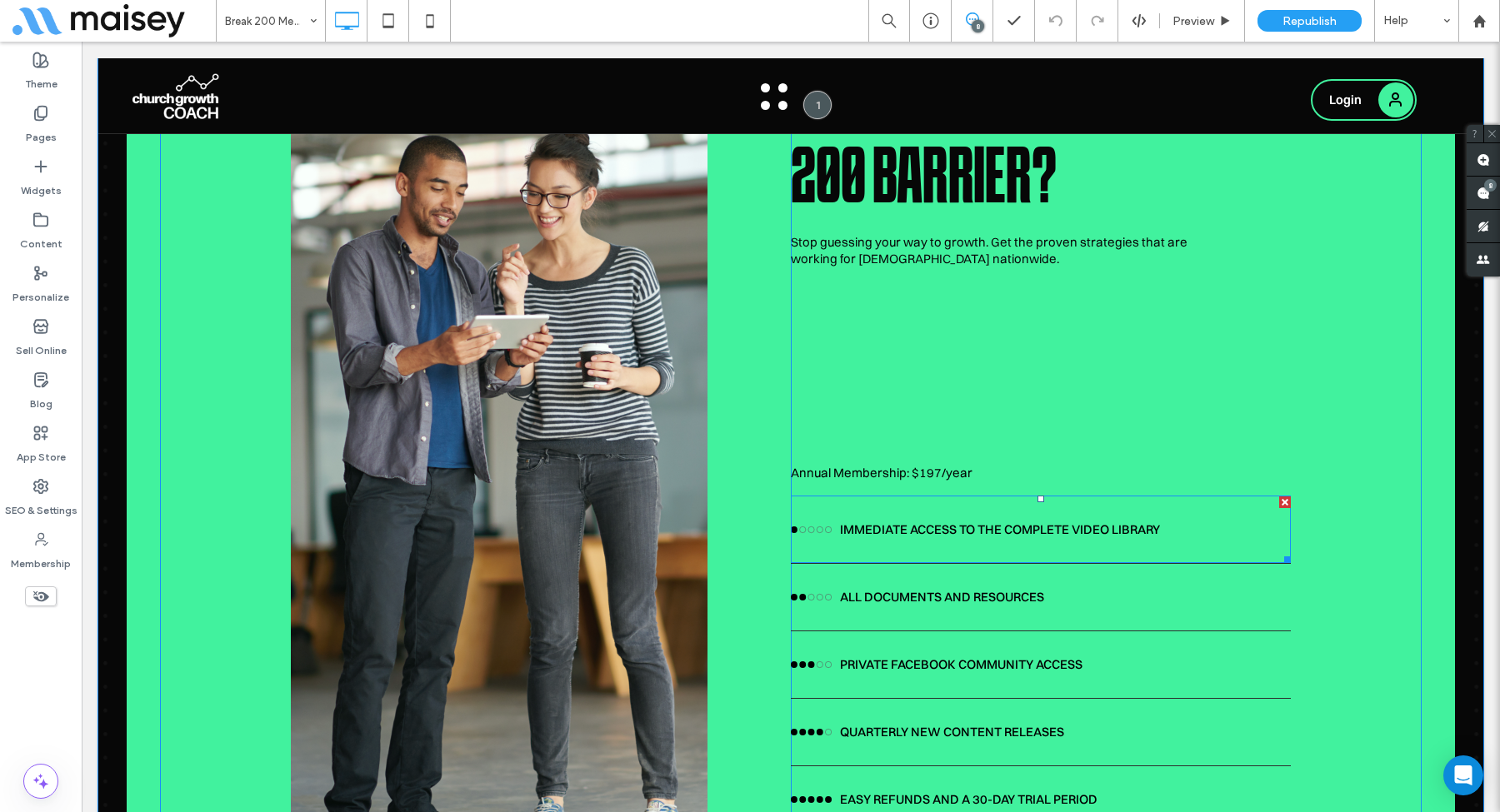
scroll to position [5012, 0]
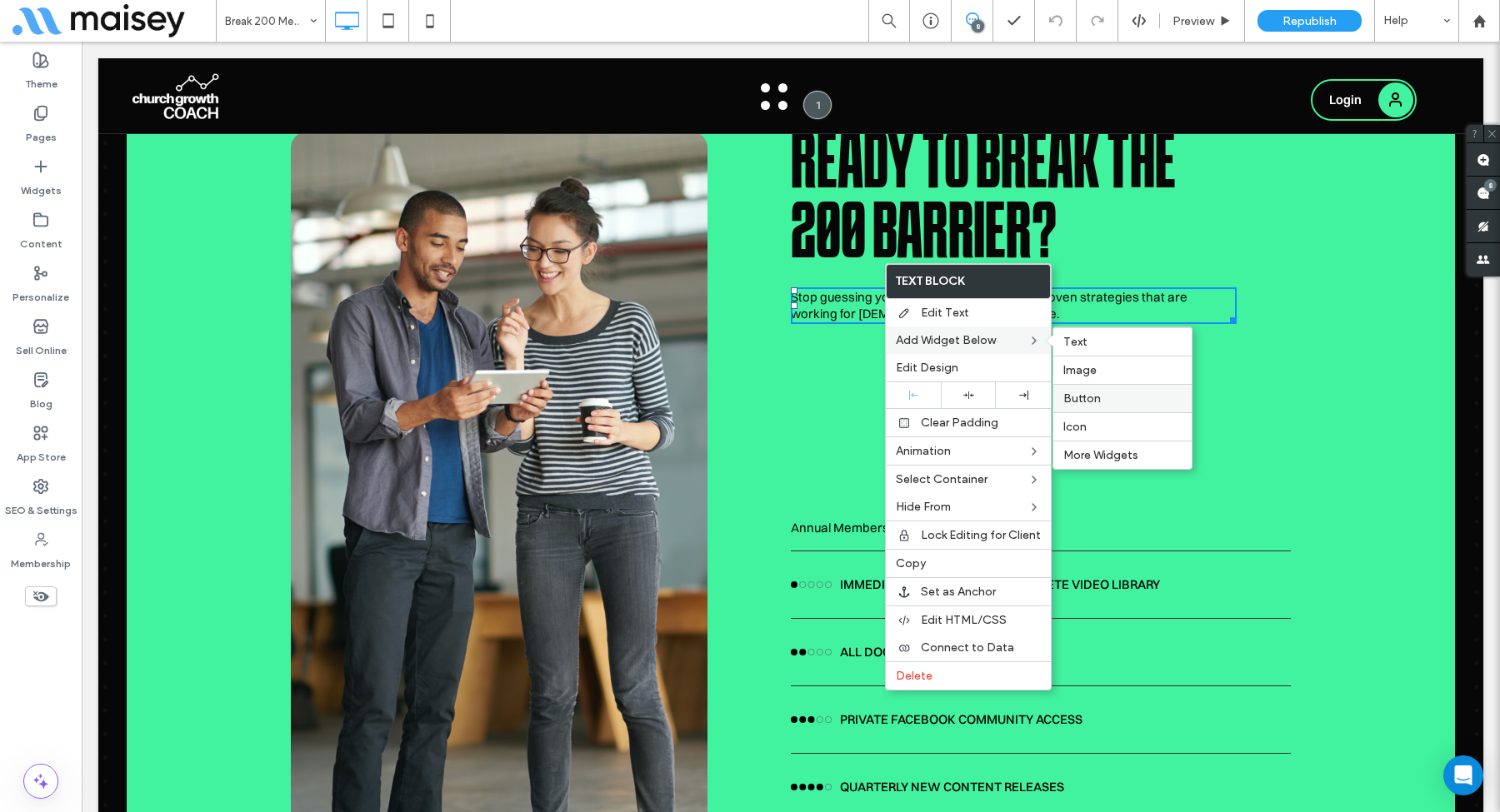
click at [1112, 400] on label "Button" at bounding box center [1122, 399] width 118 height 14
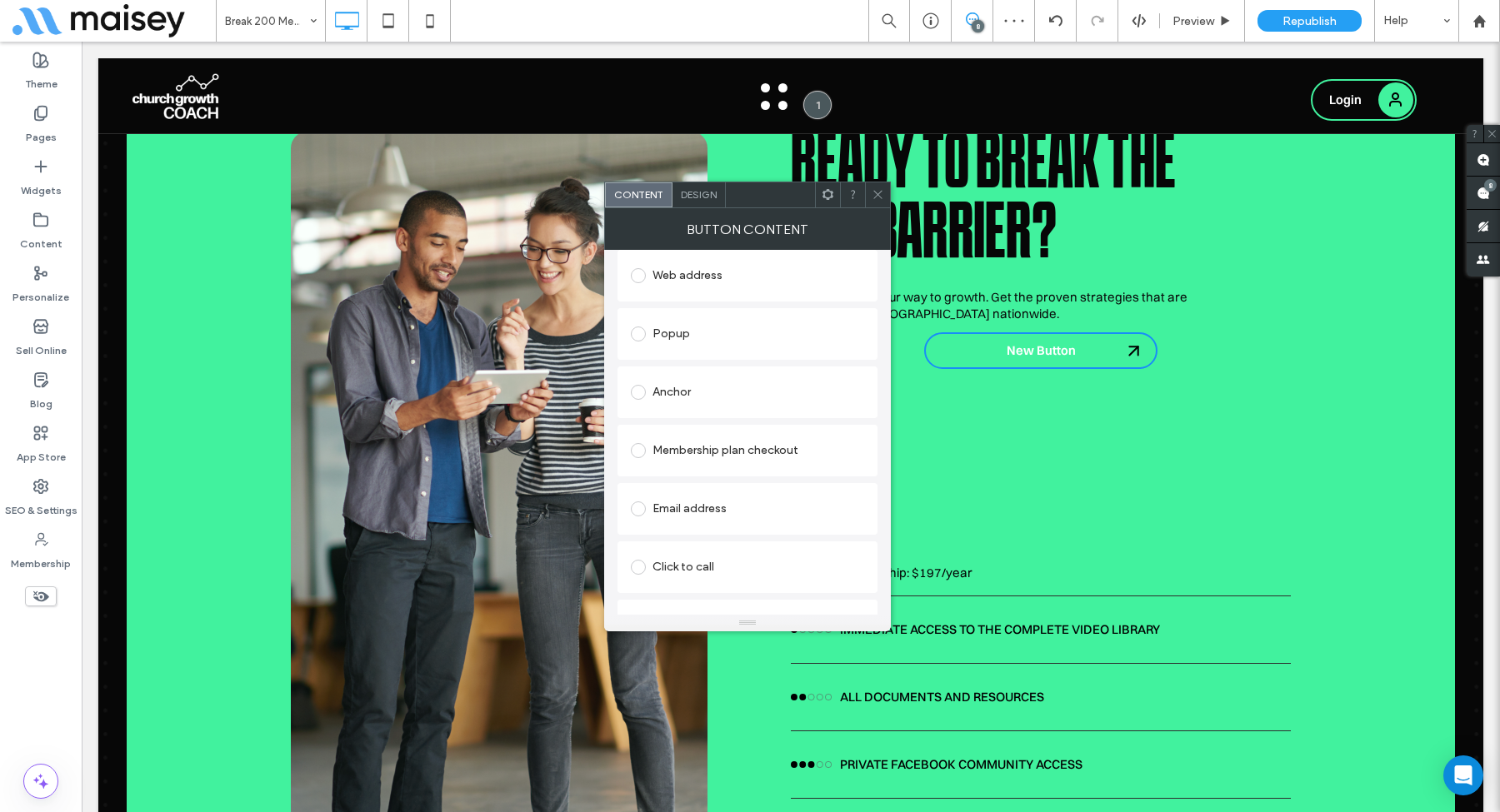
click at [745, 451] on div "Membership plan checkout" at bounding box center [747, 450] width 233 height 27
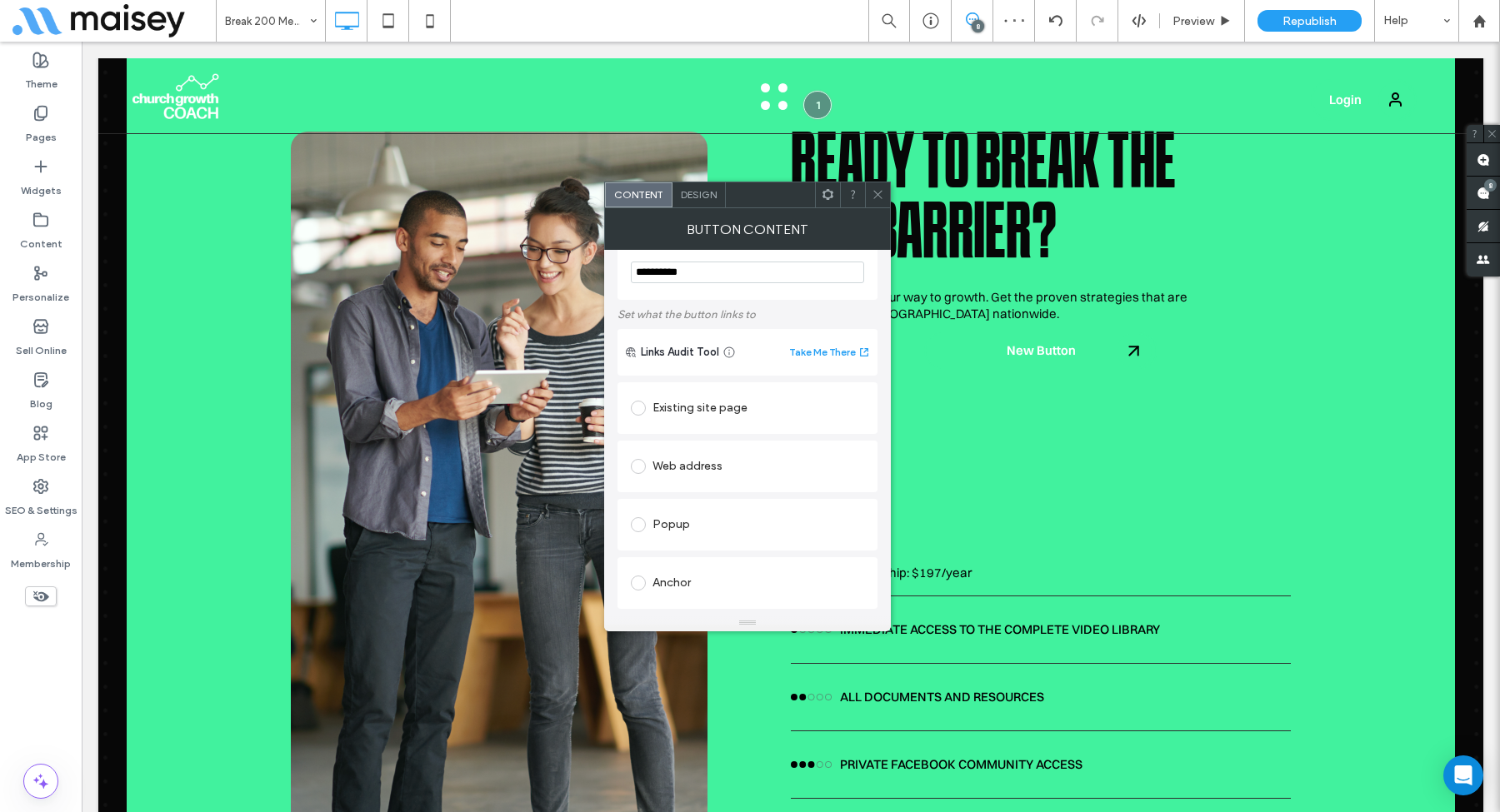
scroll to position [0, 0]
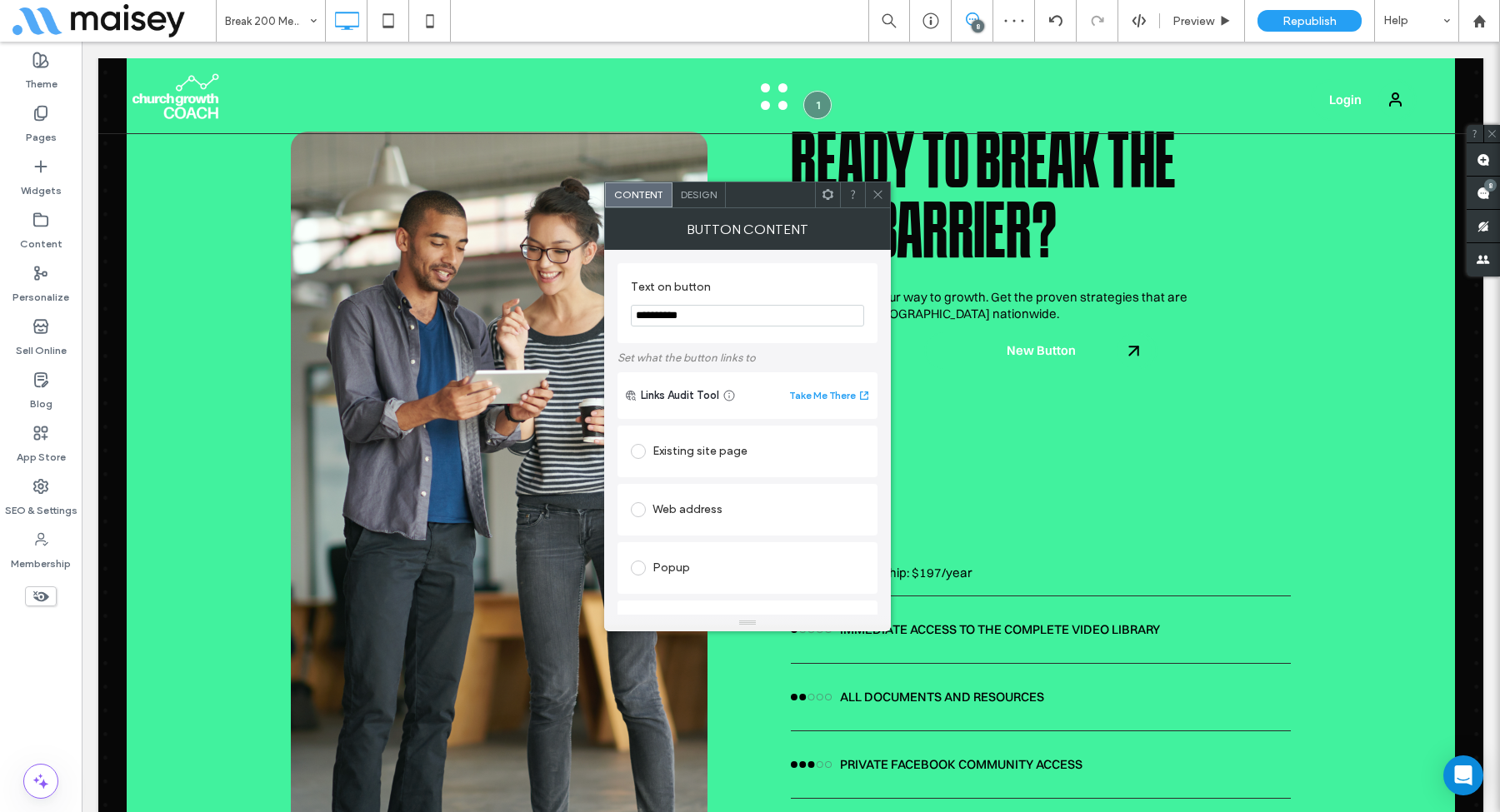
click at [721, 311] on input "**********" at bounding box center [747, 315] width 233 height 22
type input "********"
click at [702, 195] on span "Design" at bounding box center [699, 195] width 36 height 13
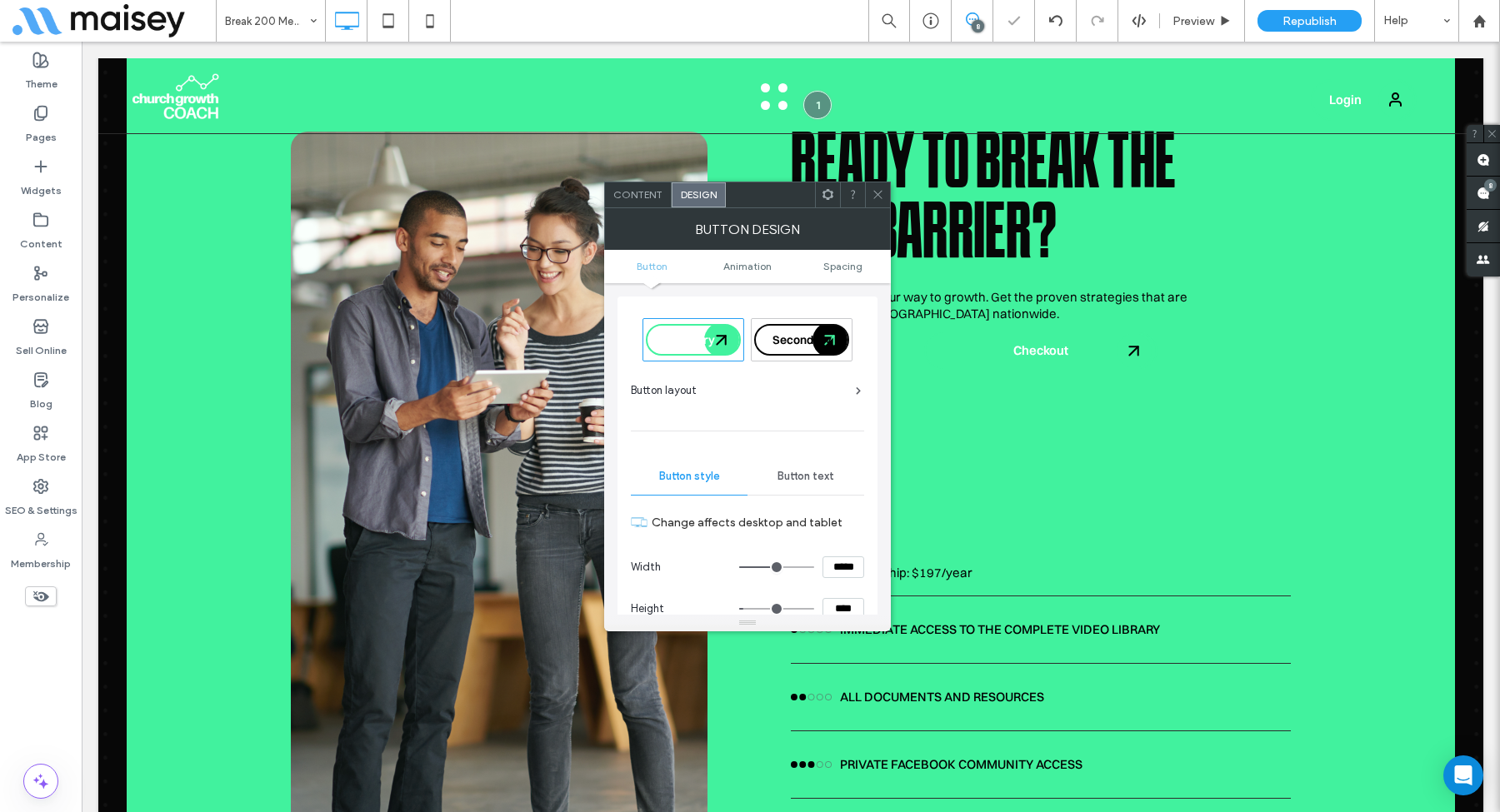
click at [775, 338] on span "Secondary" at bounding box center [802, 339] width 59 height 15
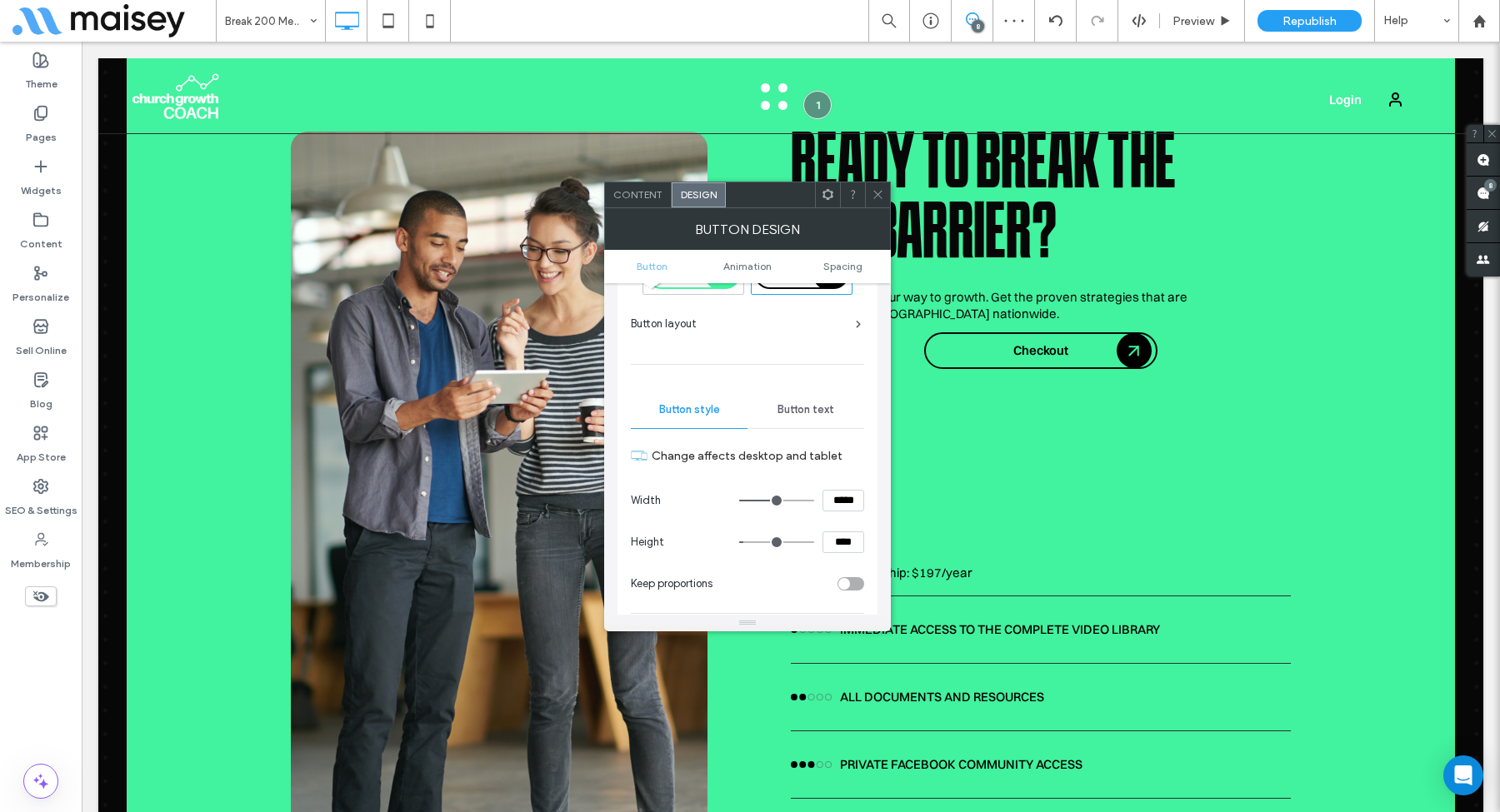
click at [806, 399] on div "Button text" at bounding box center [805, 410] width 116 height 37
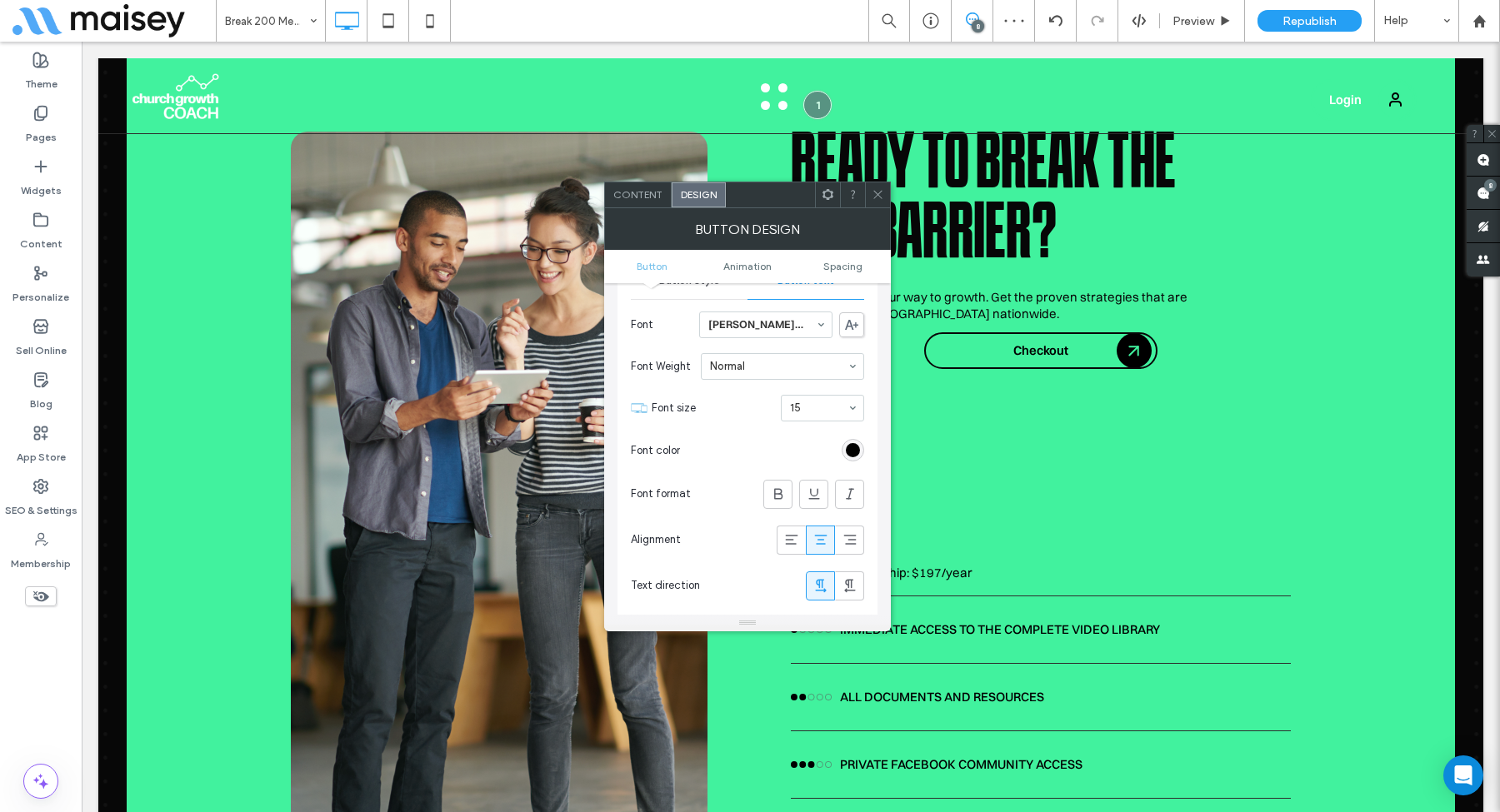
scroll to position [213, 0]
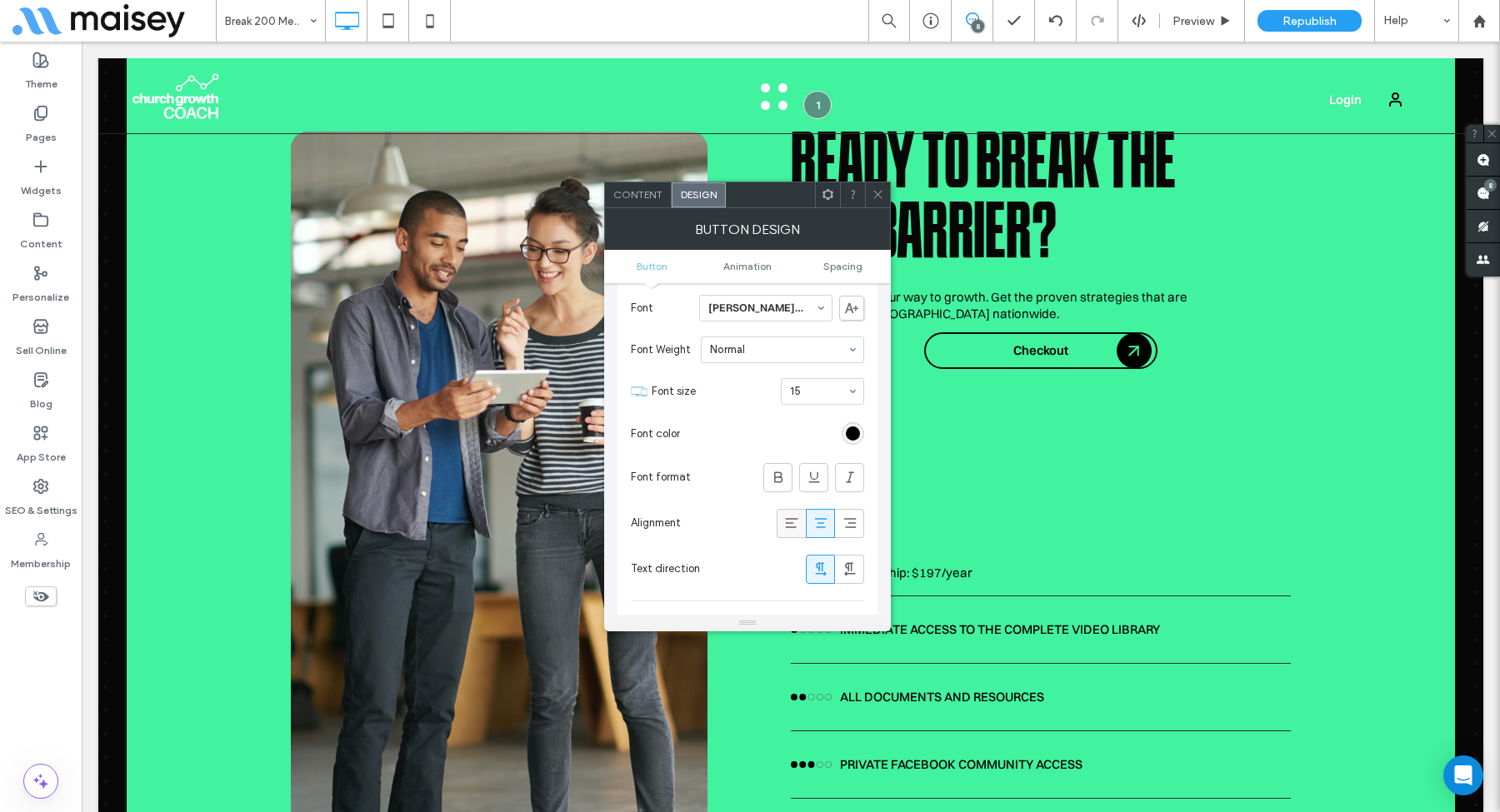
click at [796, 522] on icon at bounding box center [791, 523] width 16 height 16
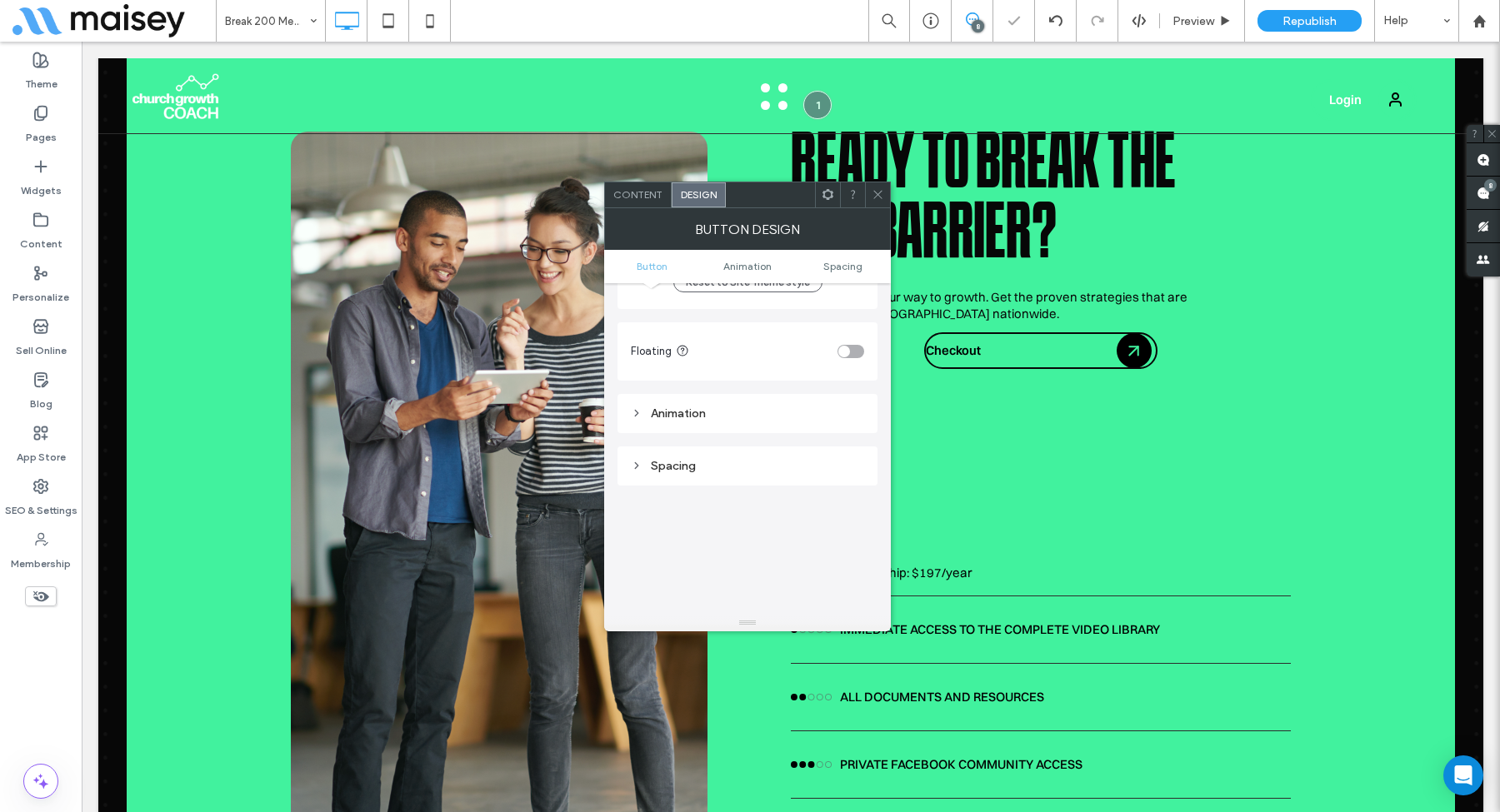
scroll to position [695, 0]
click at [750, 444] on div "Spacing" at bounding box center [747, 435] width 233 height 22
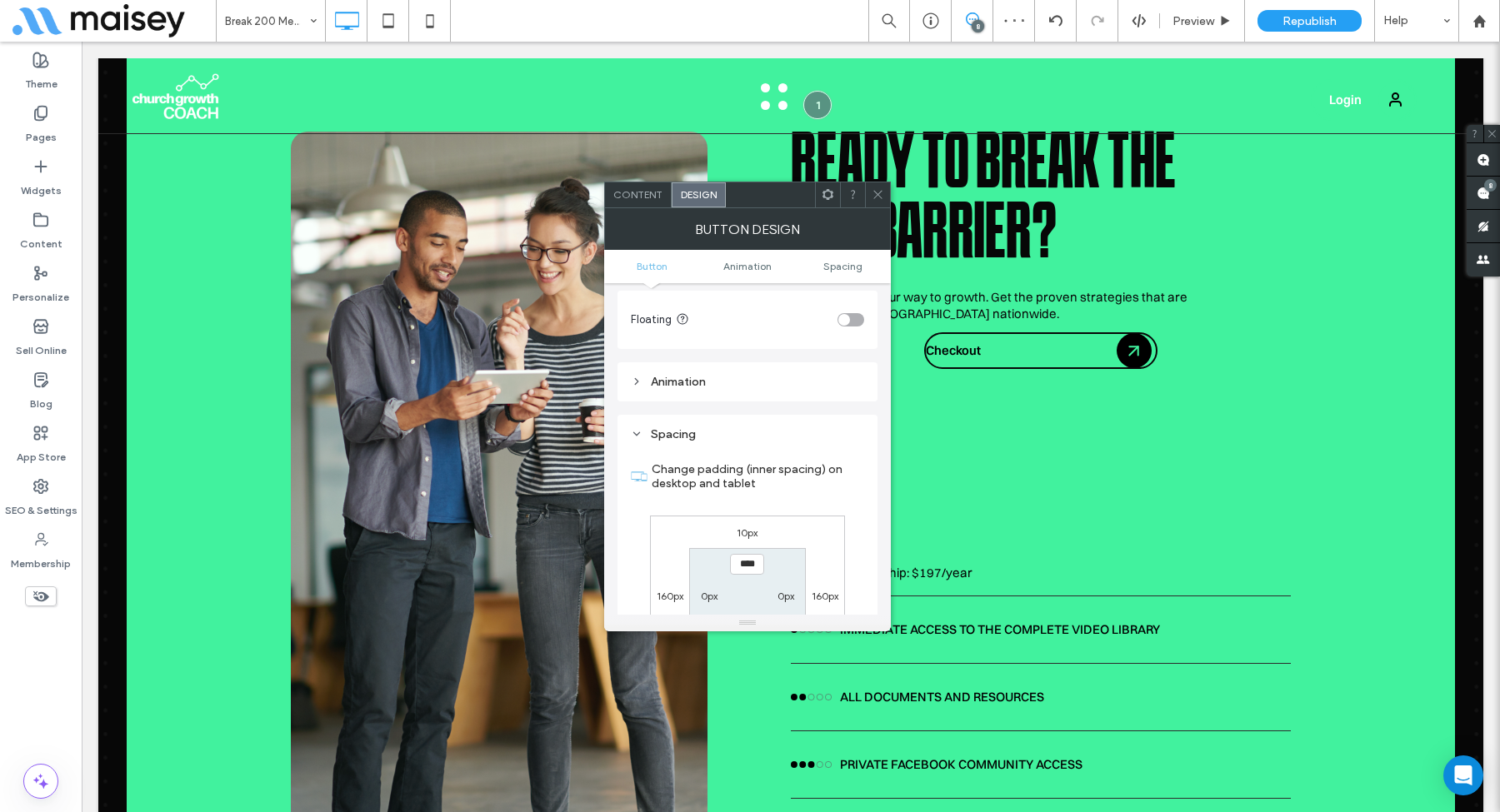
click at [706, 592] on label "0px" at bounding box center [709, 596] width 16 height 13
type input "*"
type input "****"
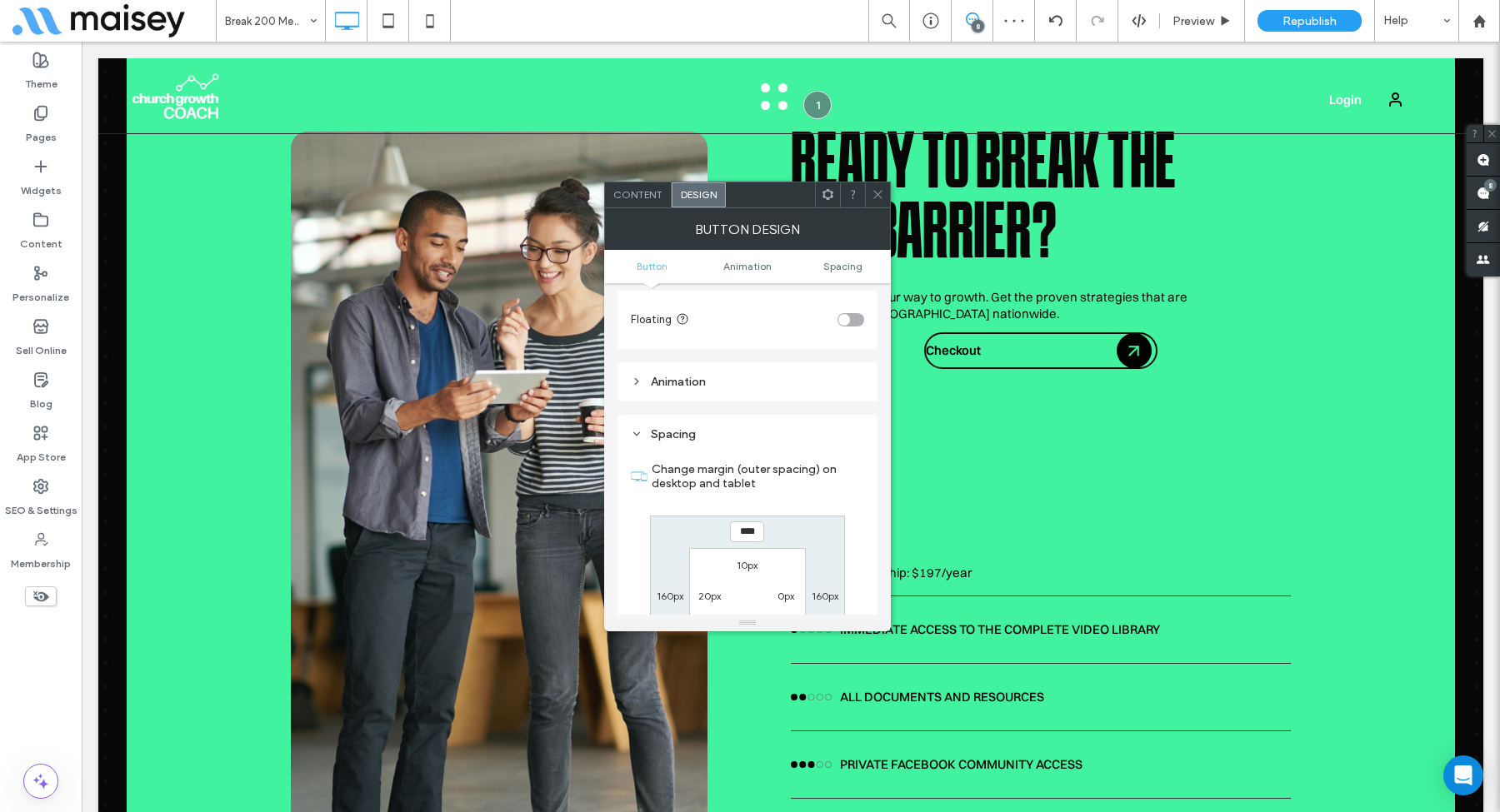
type input "**"
click at [883, 195] on icon at bounding box center [877, 195] width 13 height 13
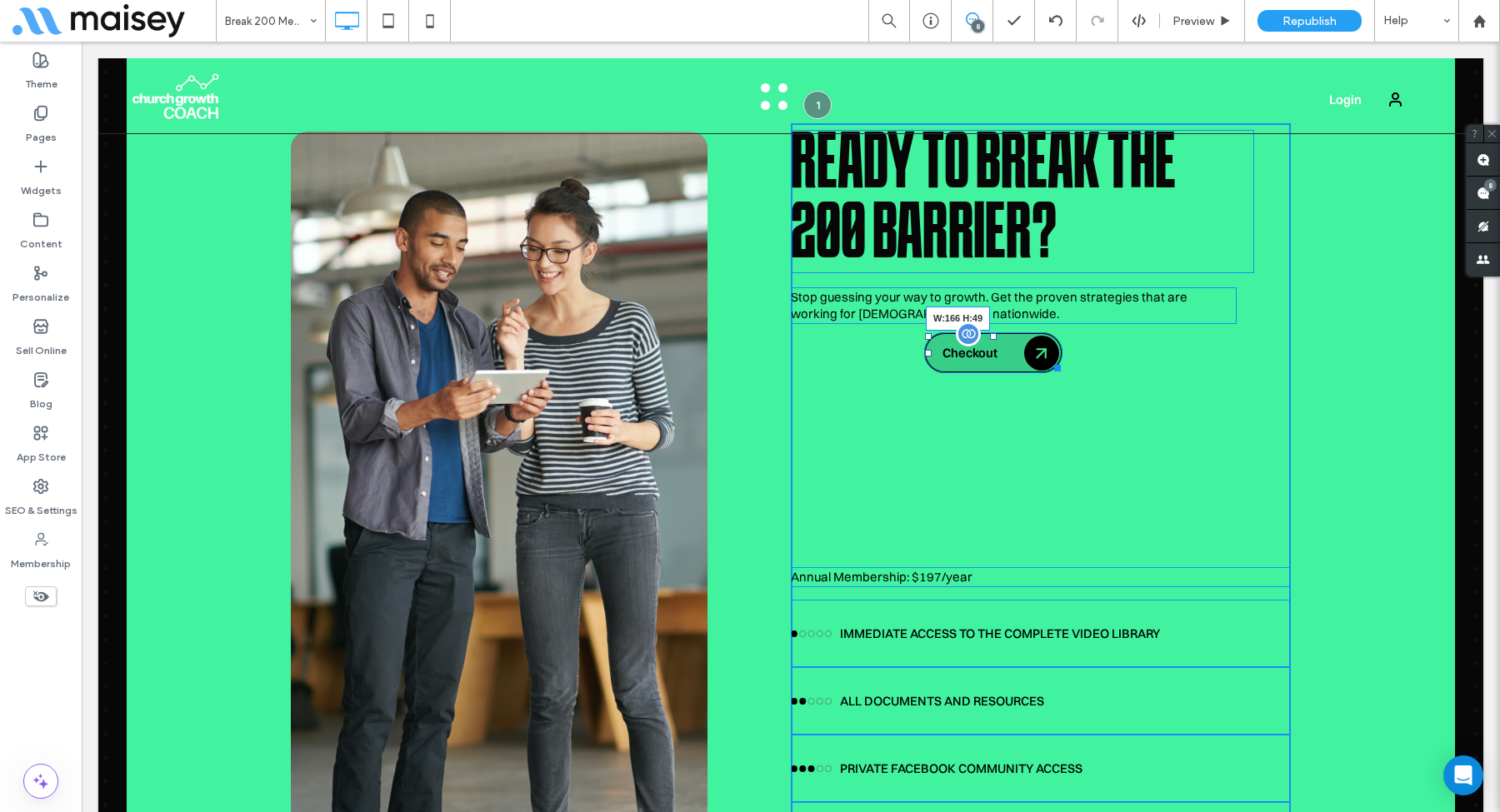
drag, startPoint x: 1147, startPoint y: 325, endPoint x: 1051, endPoint y: 331, distance: 96.2
click at [1051, 359] on div at bounding box center [1054, 365] width 13 height 13
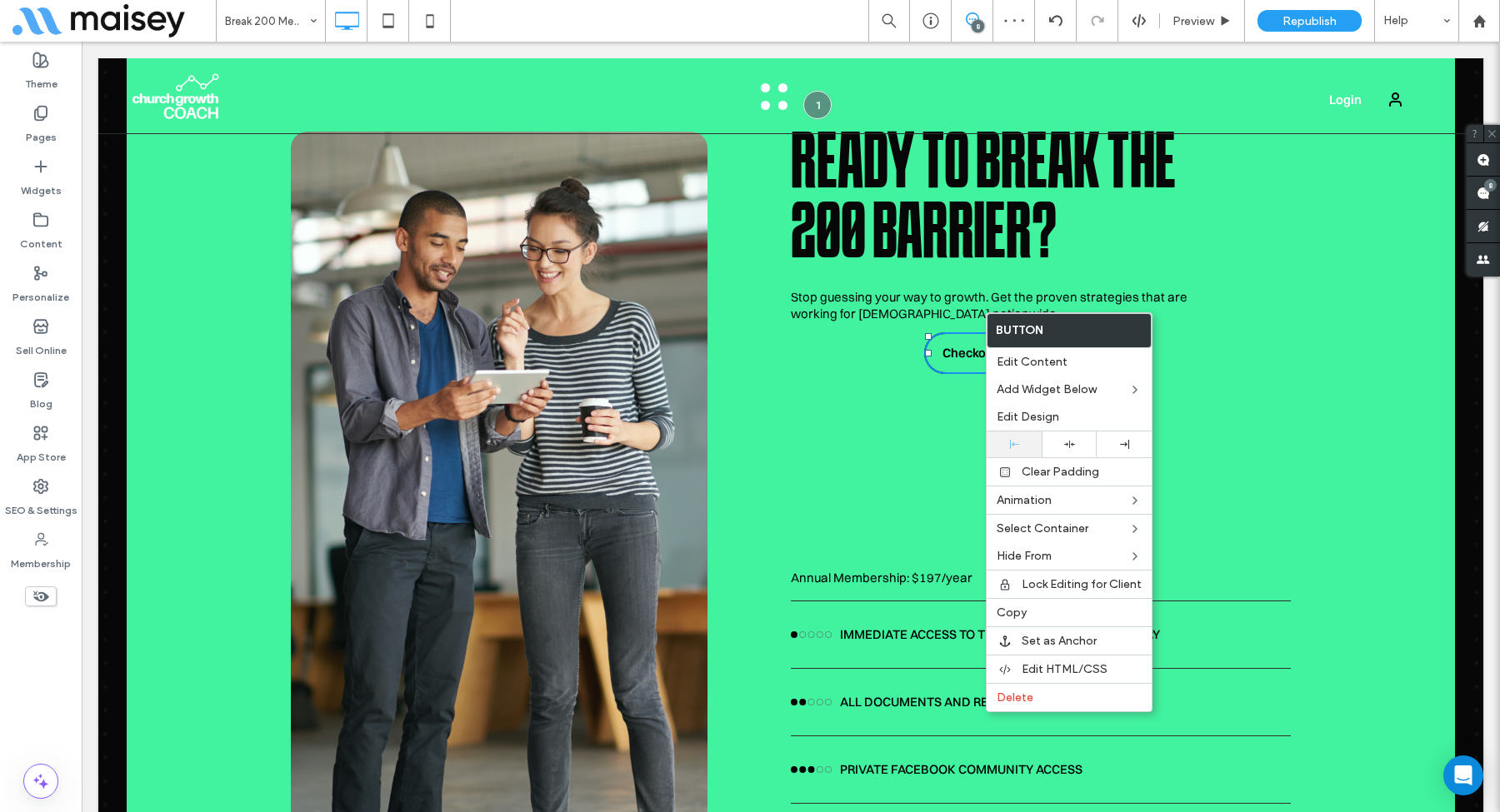
click at [1015, 443] on icon at bounding box center [1014, 444] width 9 height 9
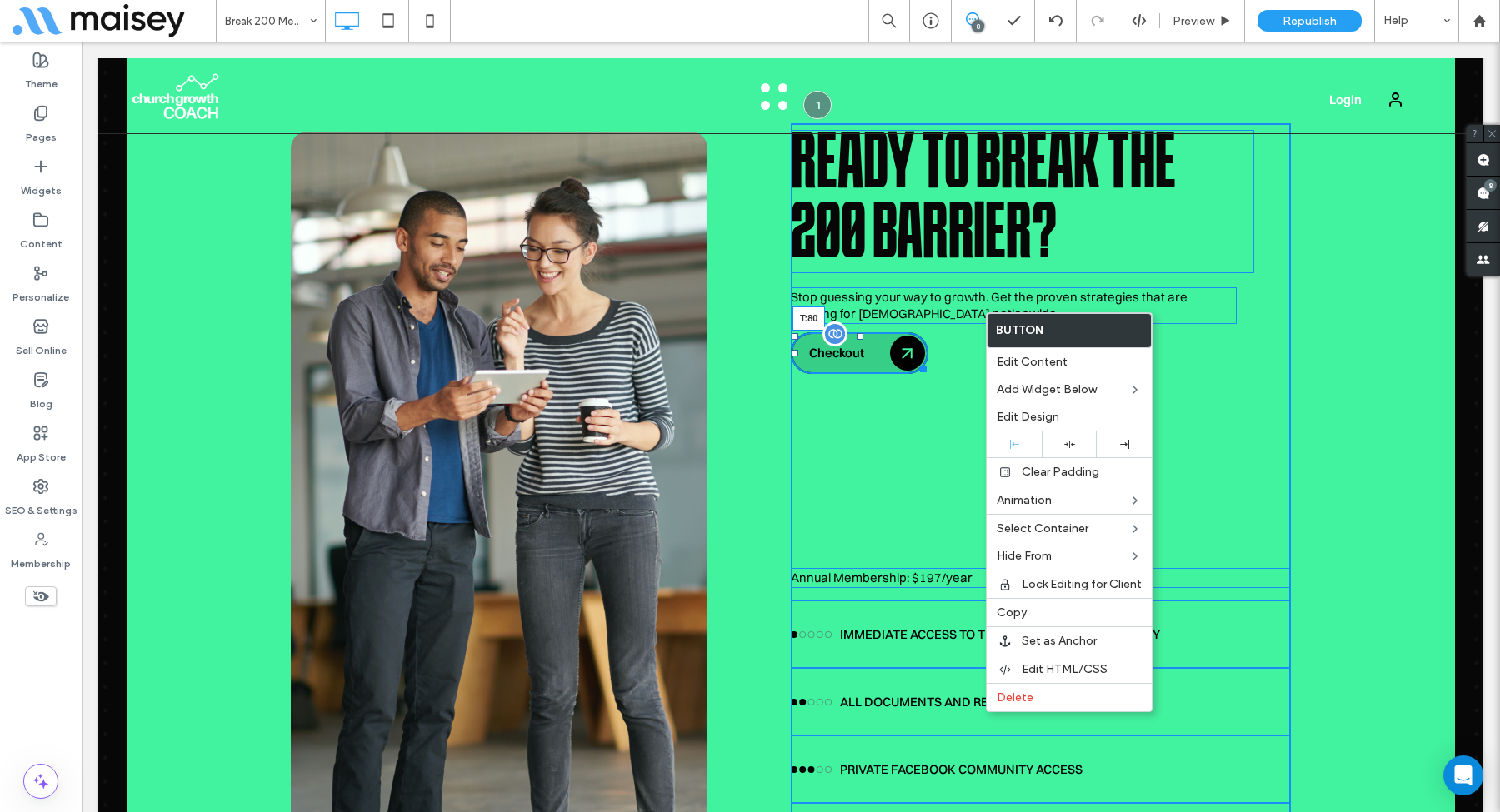
drag, startPoint x: 859, startPoint y: 295, endPoint x: 858, endPoint y: 353, distance: 58.0
click at [858, 340] on div at bounding box center [860, 337] width 7 height 7
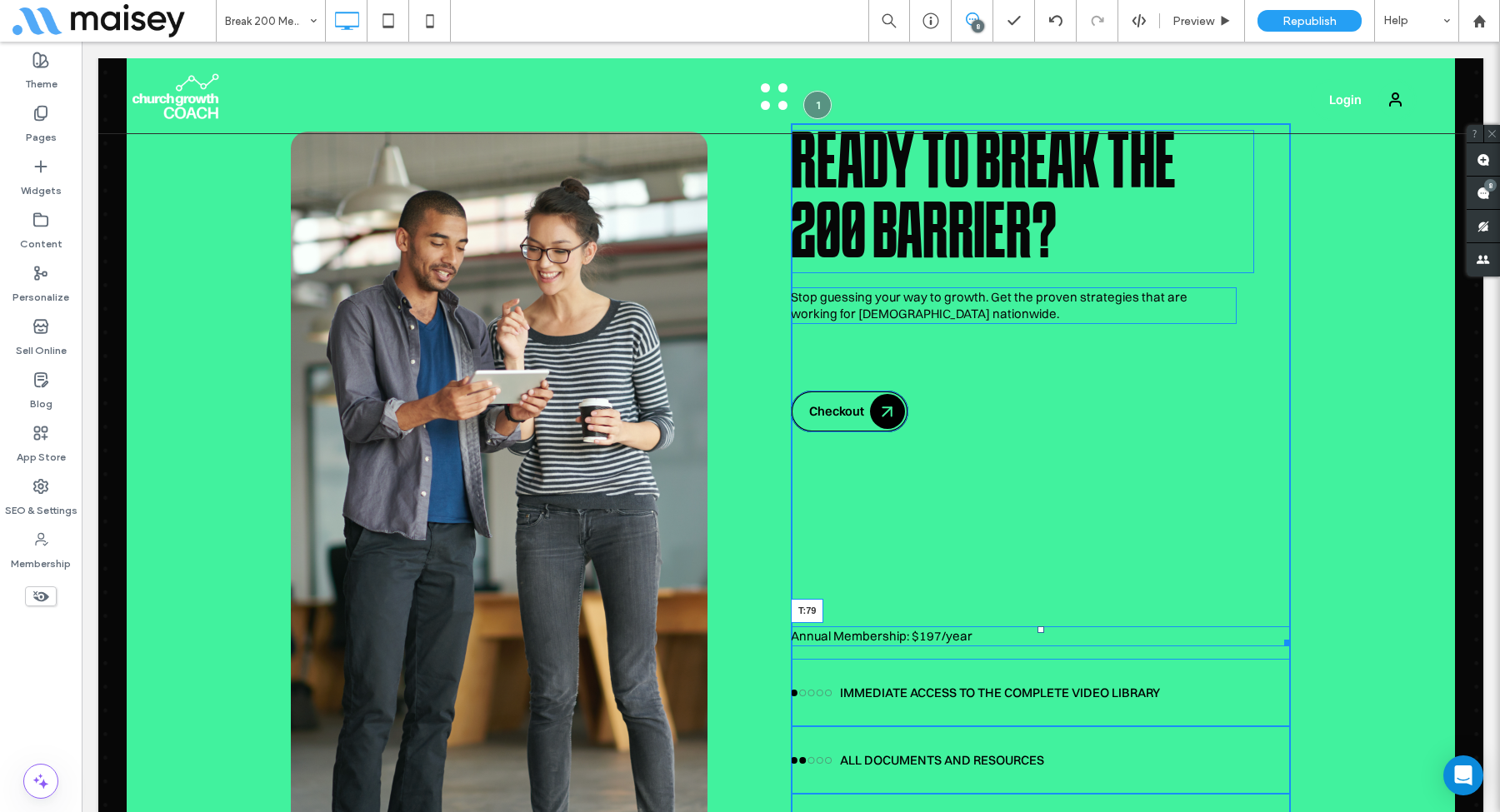
drag, startPoint x: 1039, startPoint y: 591, endPoint x: 1049, endPoint y: 463, distance: 128.4
click at [1049, 627] on div "Annual Membership: $197/year T:79" at bounding box center [1040, 636] width 500 height 20
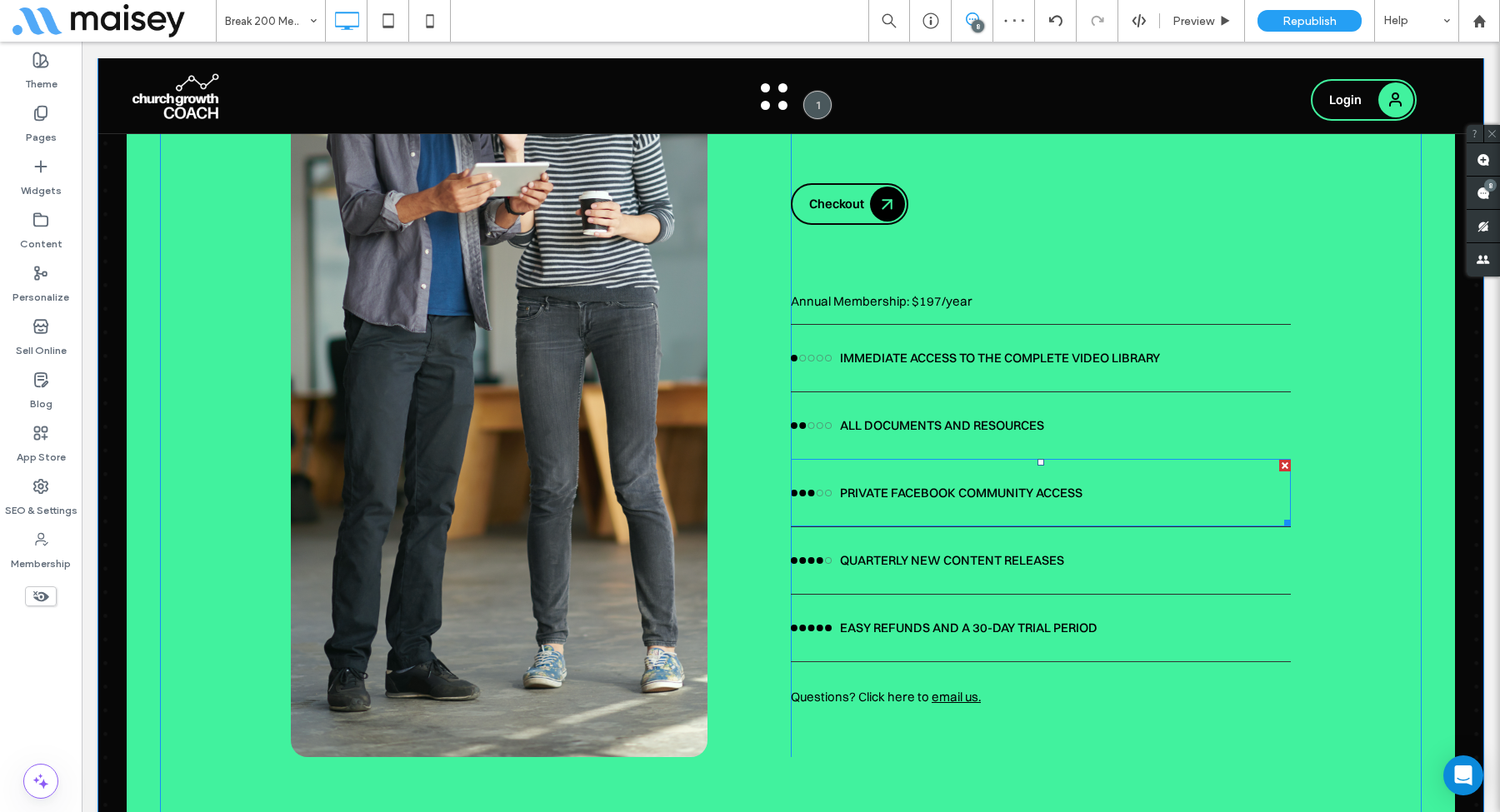
scroll to position [5177, 0]
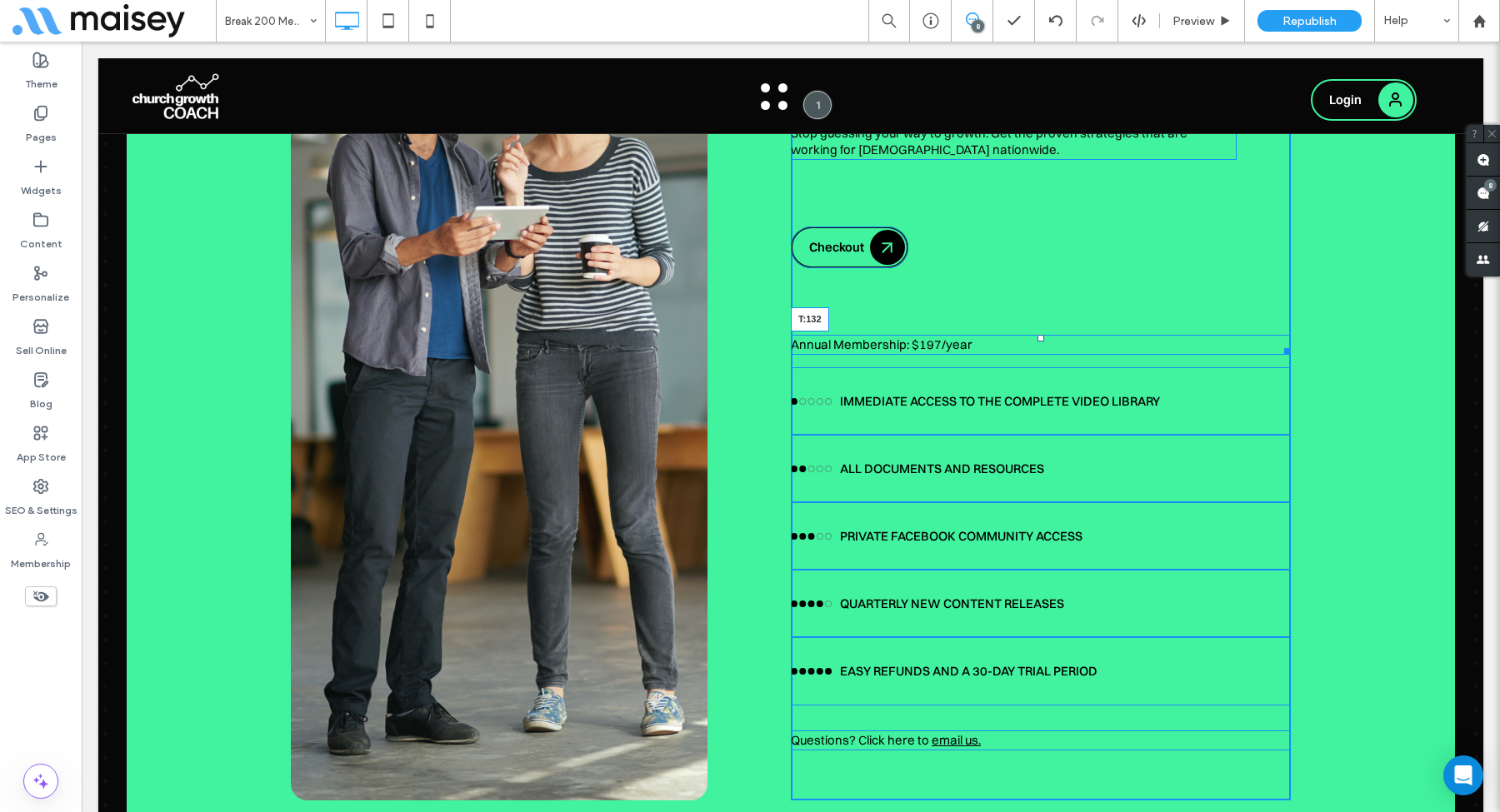
drag, startPoint x: 1041, startPoint y: 297, endPoint x: 1041, endPoint y: 339, distance: 42.0
click at [1041, 339] on div at bounding box center [1041, 338] width 7 height 7
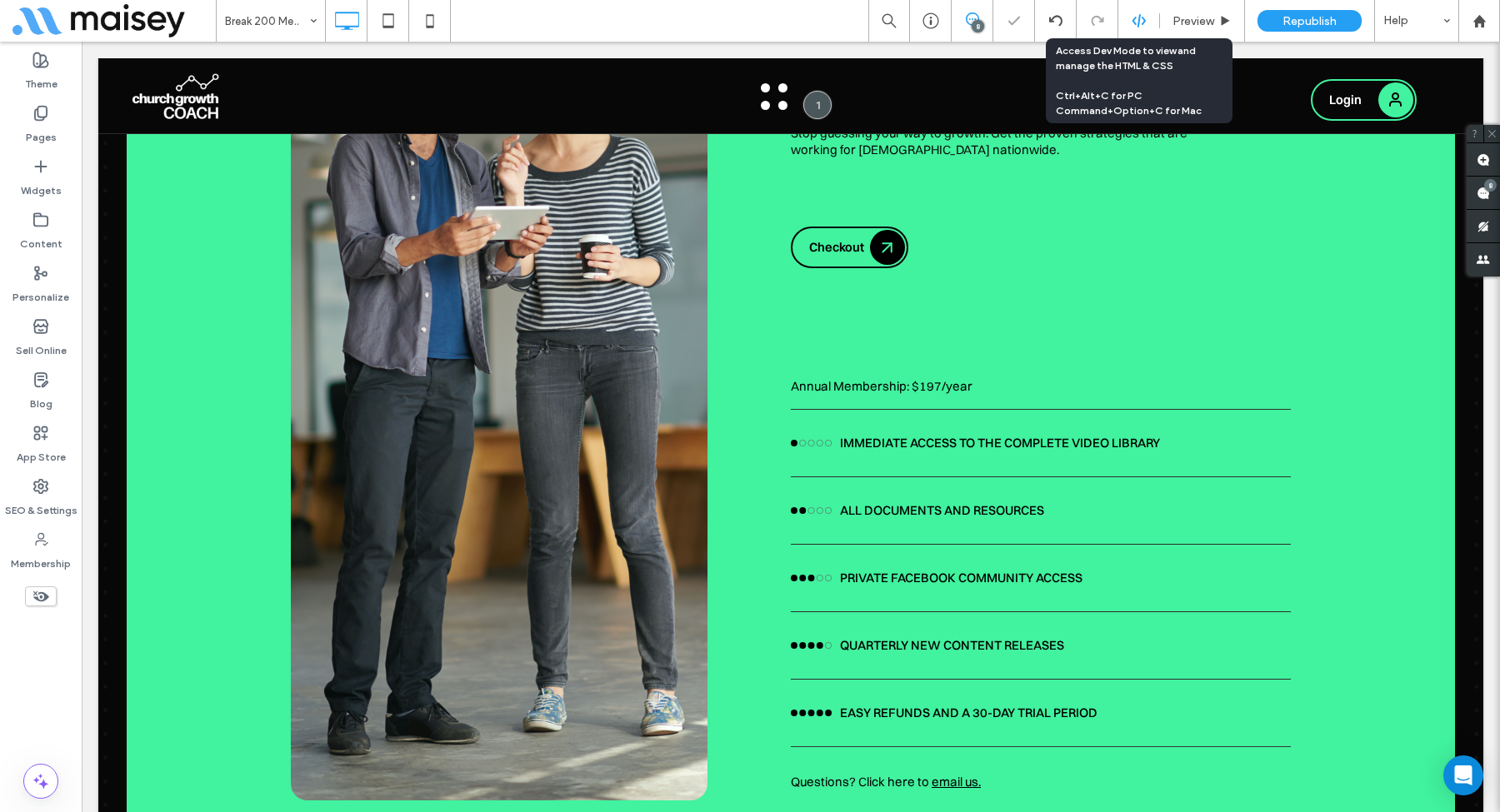
click at [1137, 24] on use at bounding box center [1137, 20] width 13 height 13
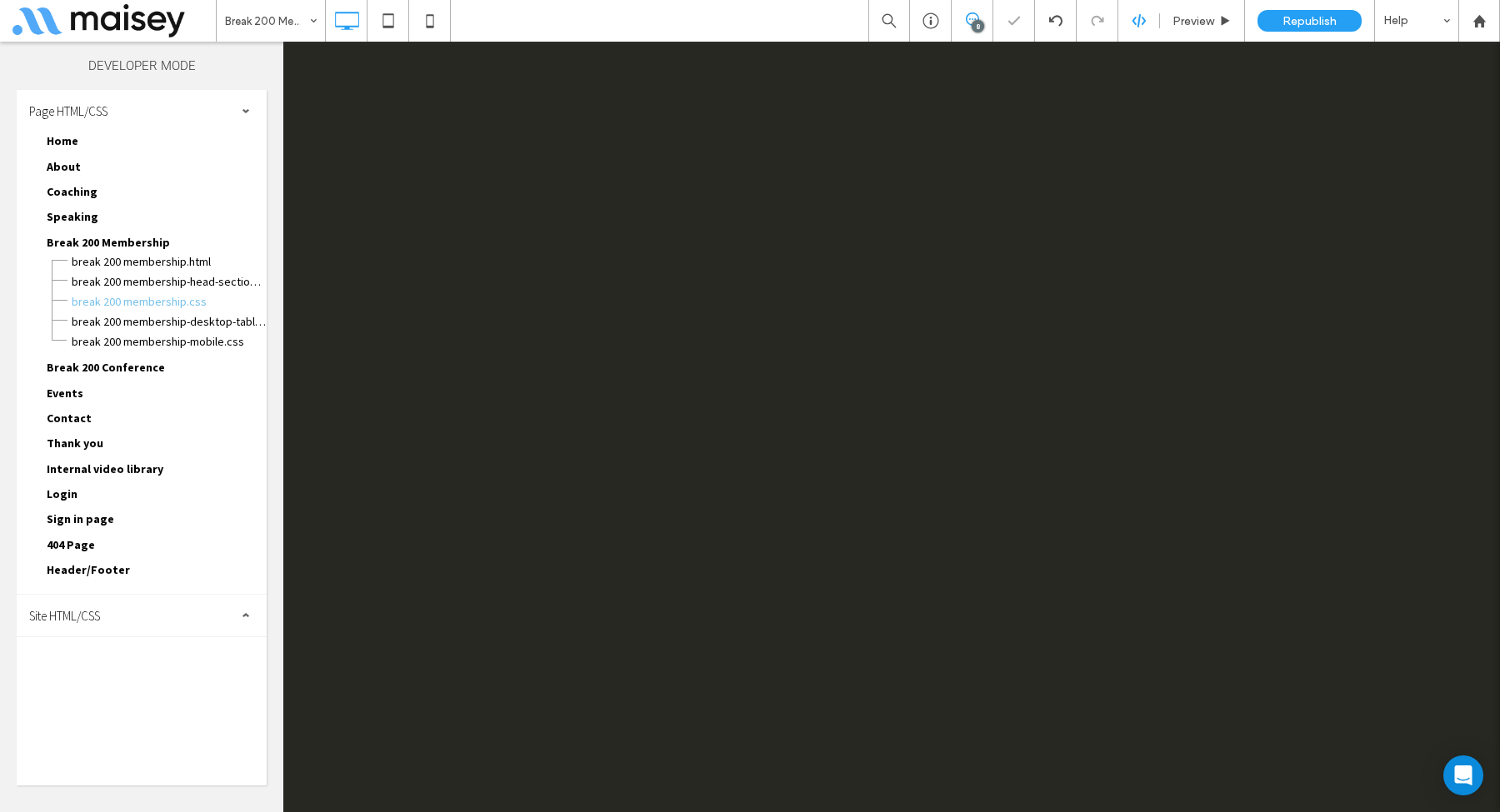
scroll to position [0, 0]
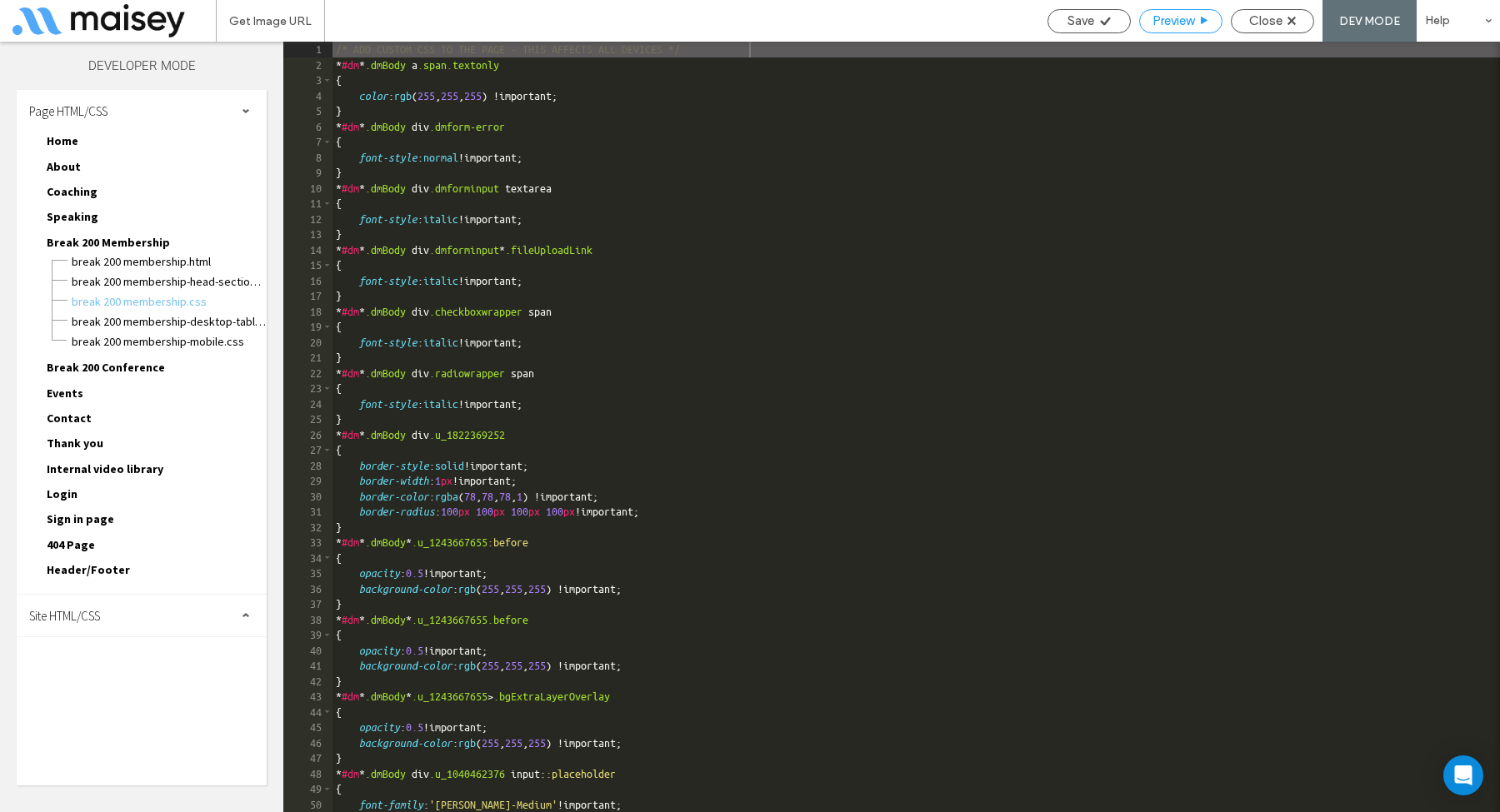
click at [1174, 23] on span "Preview" at bounding box center [1173, 20] width 41 height 15
click at [1255, 32] on div "Close" at bounding box center [1272, 22] width 84 height 24
click at [1257, 27] on span "Close" at bounding box center [1265, 20] width 34 height 15
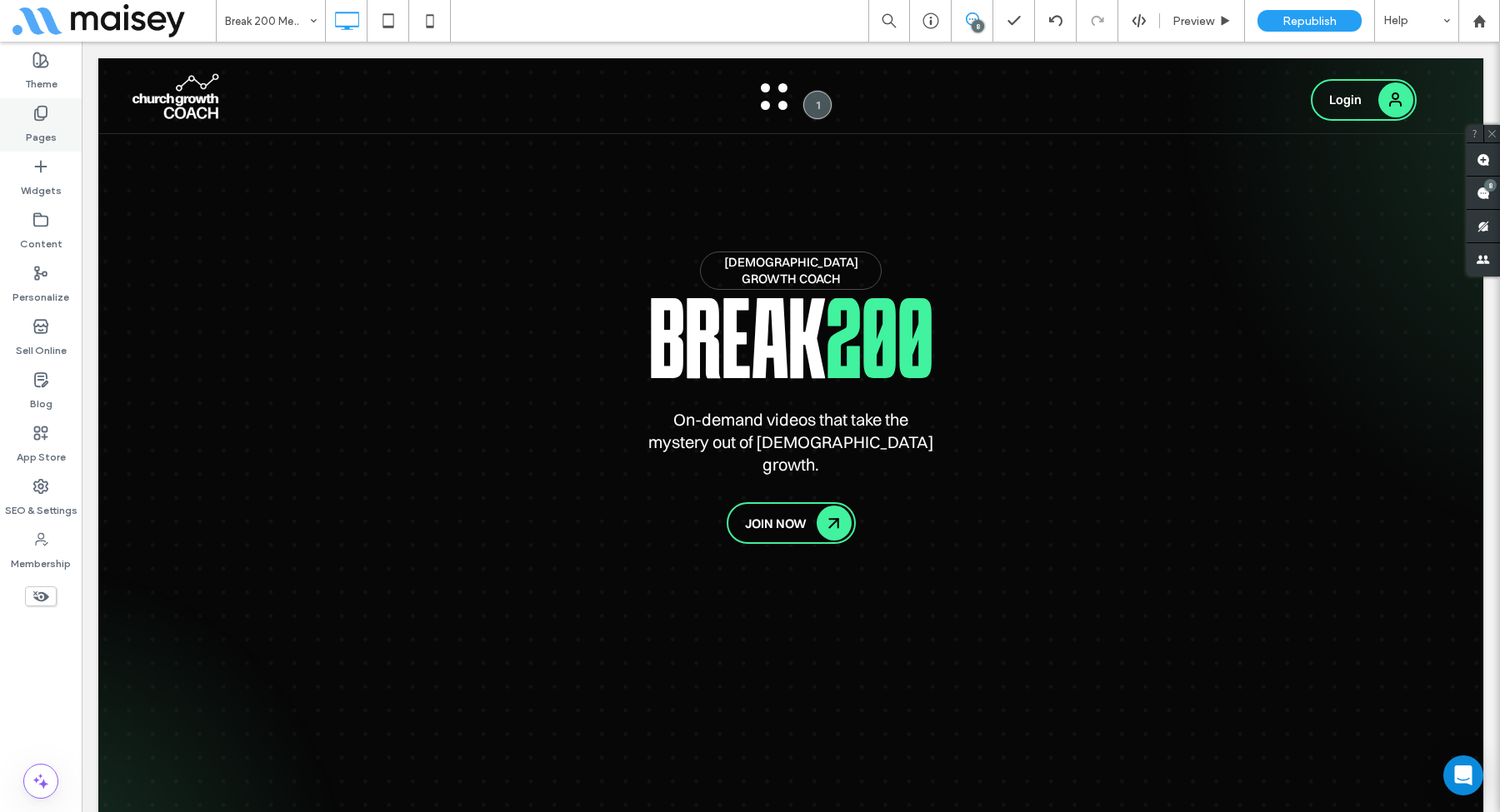
click at [33, 125] on label "Pages" at bounding box center [41, 133] width 31 height 23
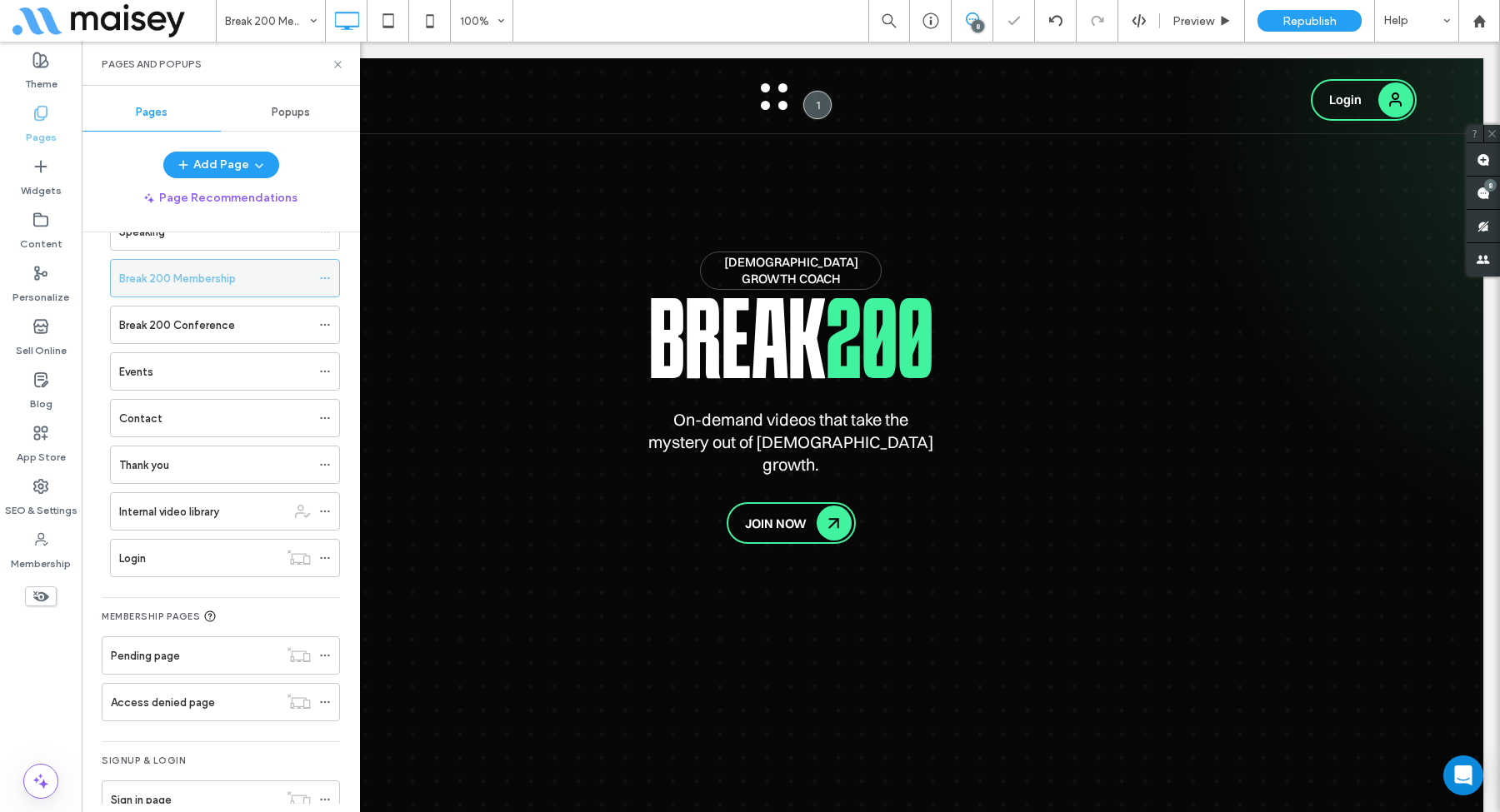
scroll to position [225, 0]
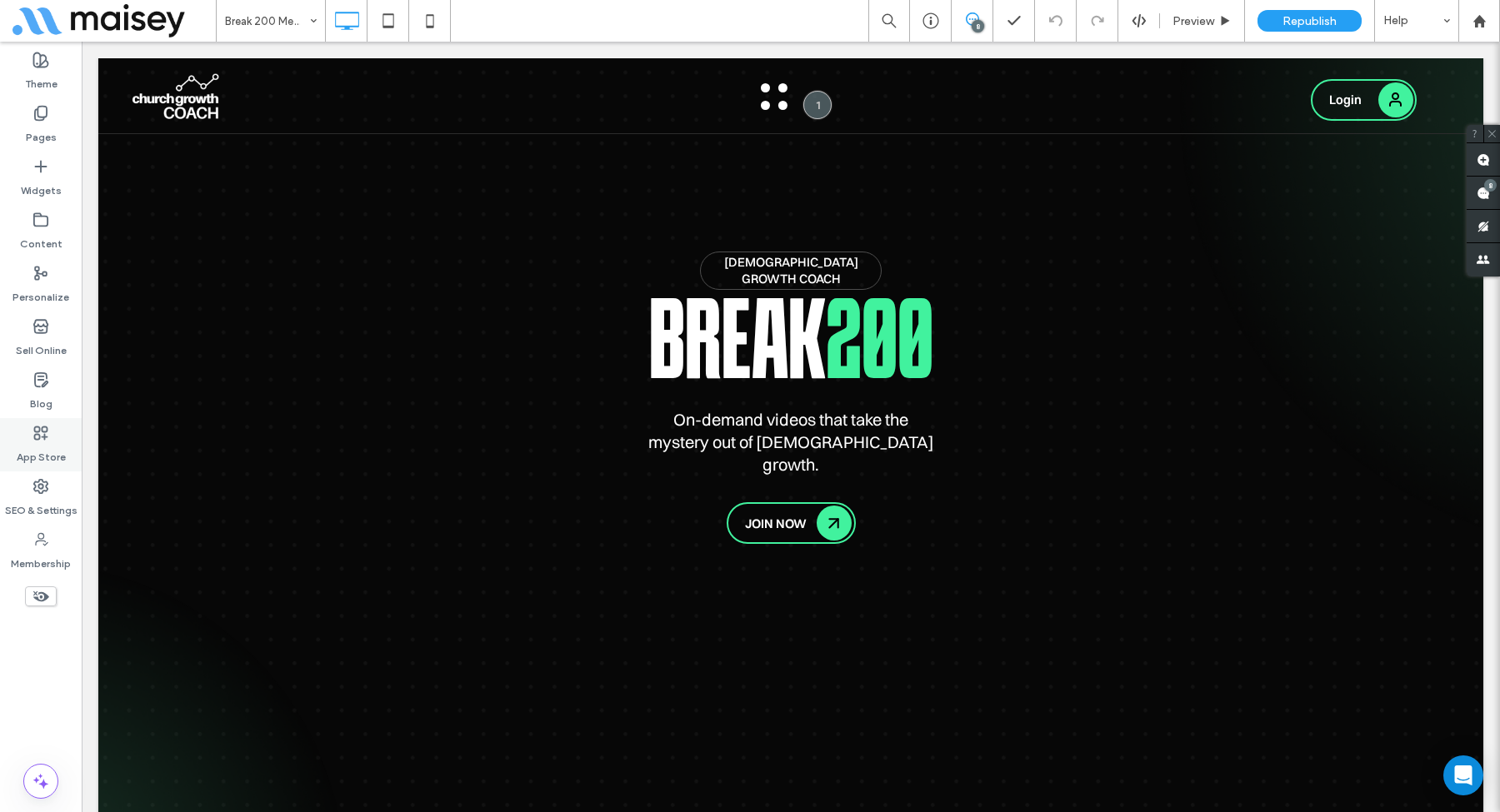
click at [39, 446] on label "App Store" at bounding box center [40, 453] width 49 height 23
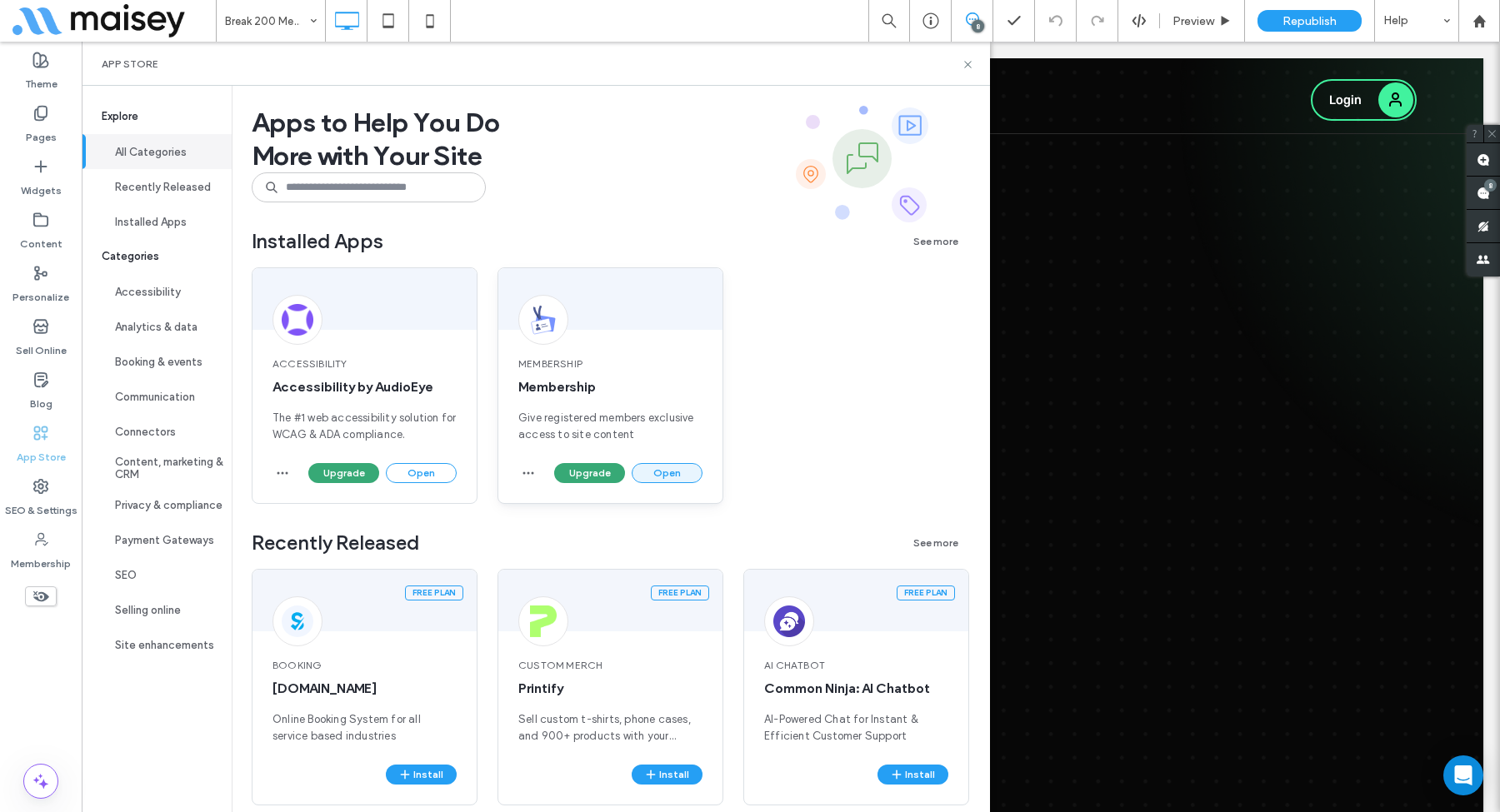
click at [673, 468] on button "Open" at bounding box center [666, 473] width 71 height 20
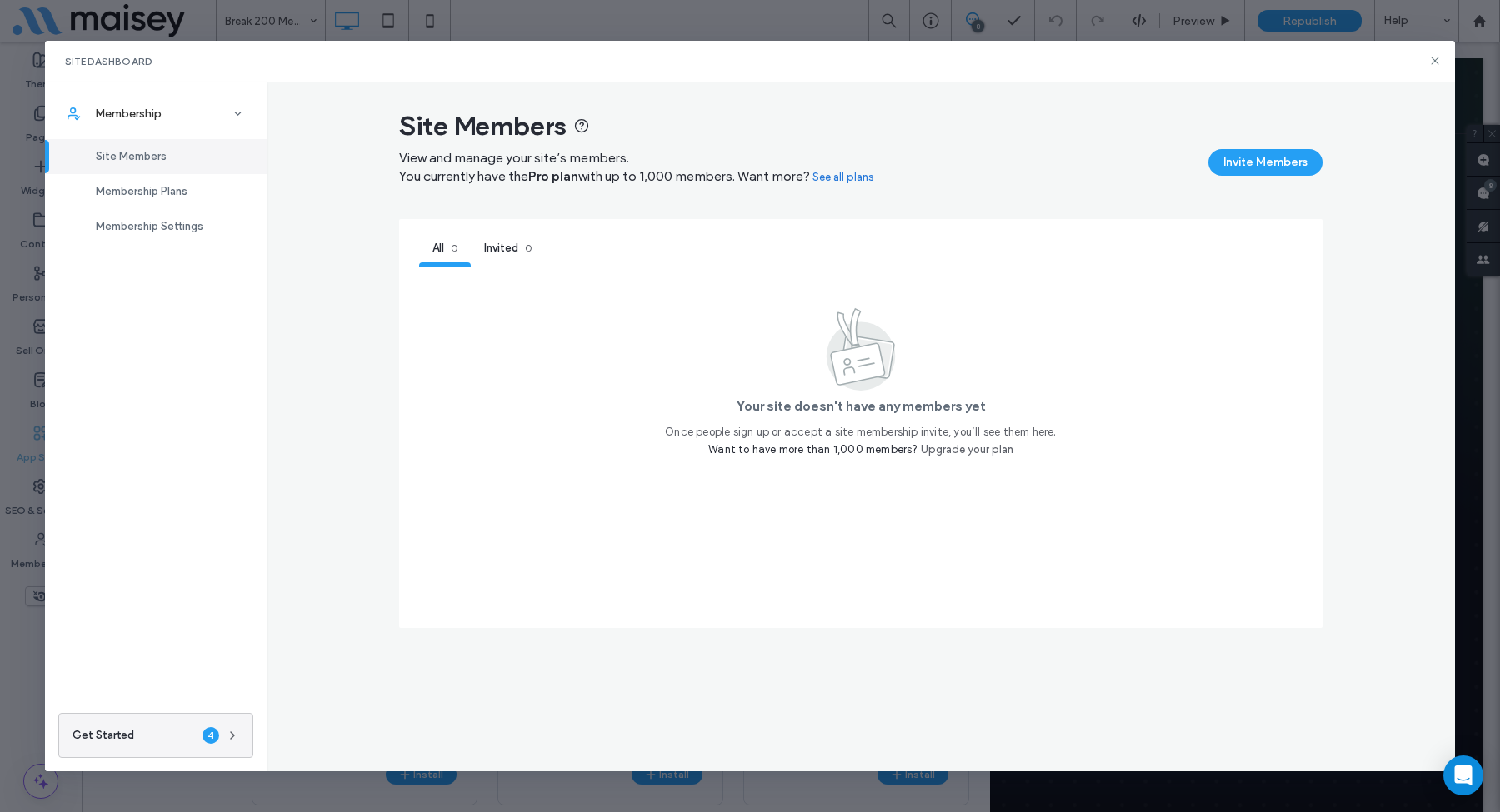
click at [154, 167] on div "Site Members" at bounding box center [155, 157] width 221 height 35
click at [150, 196] on span "Membership Plans" at bounding box center [141, 191] width 91 height 13
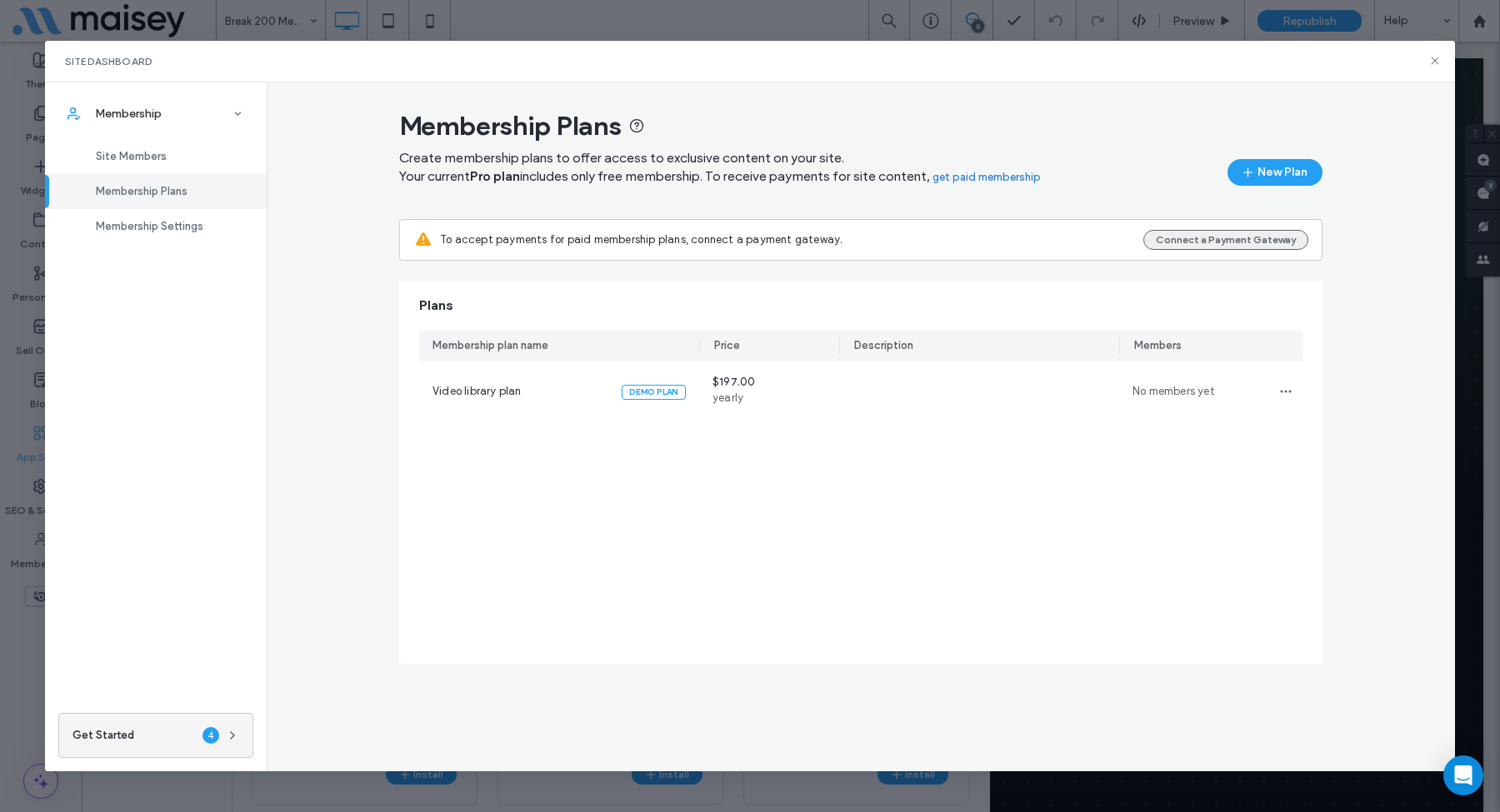
click at [1196, 243] on button "Connect a Payment Gateway" at bounding box center [1226, 239] width 165 height 20
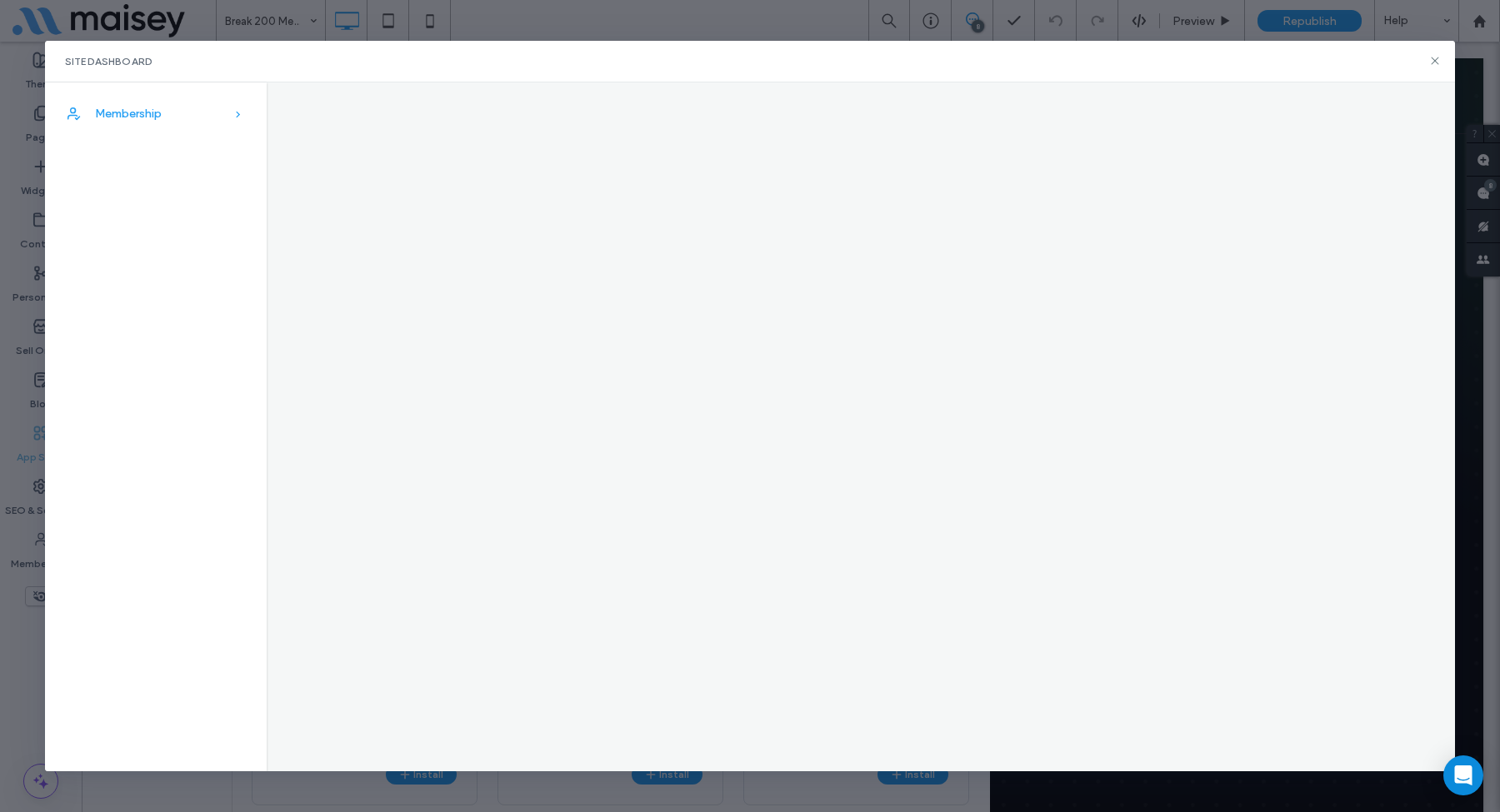
click at [159, 110] on span "Membership" at bounding box center [127, 114] width 66 height 14
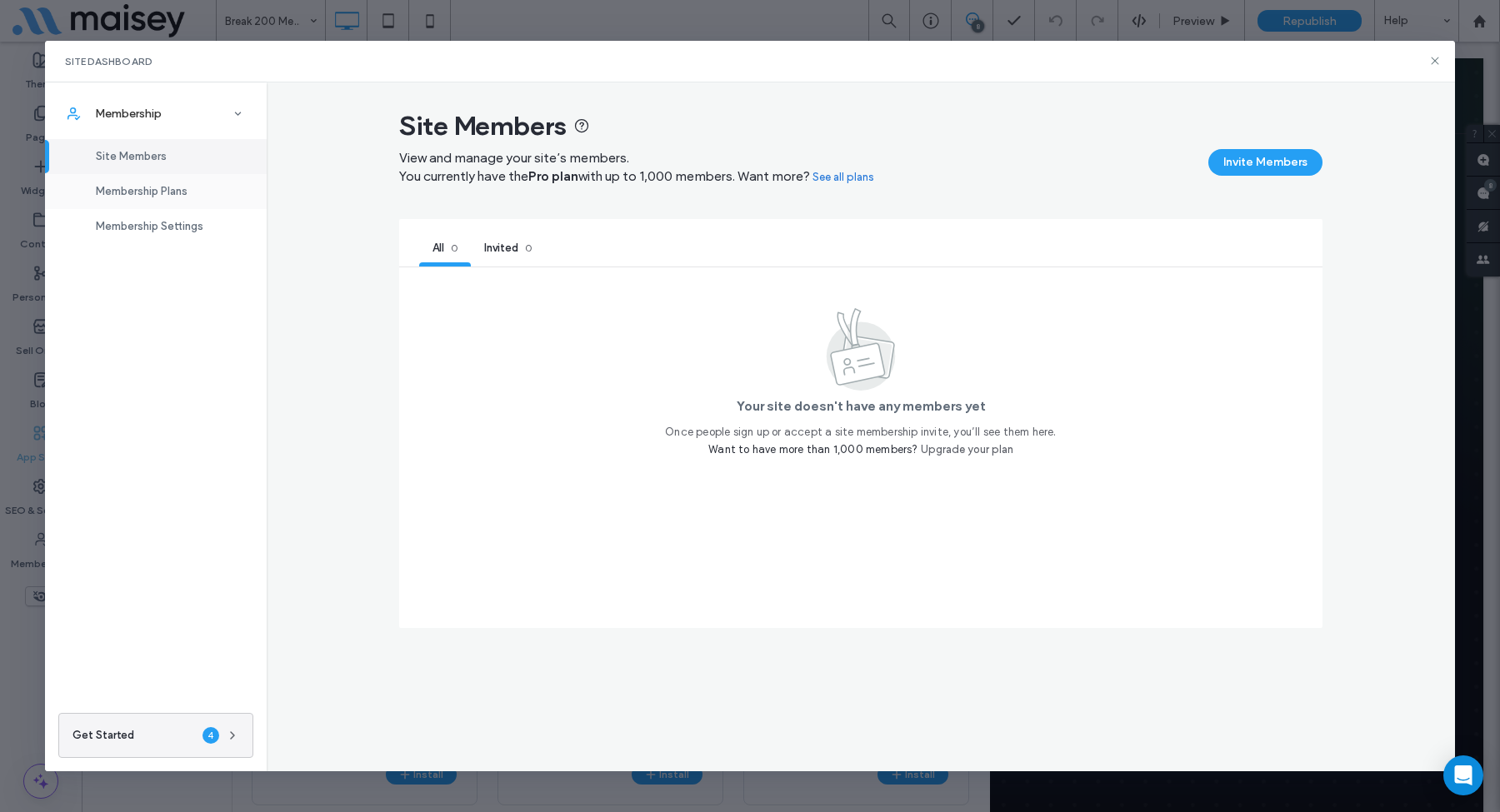
click at [245, 193] on div "Membership Plans" at bounding box center [155, 191] width 221 height 35
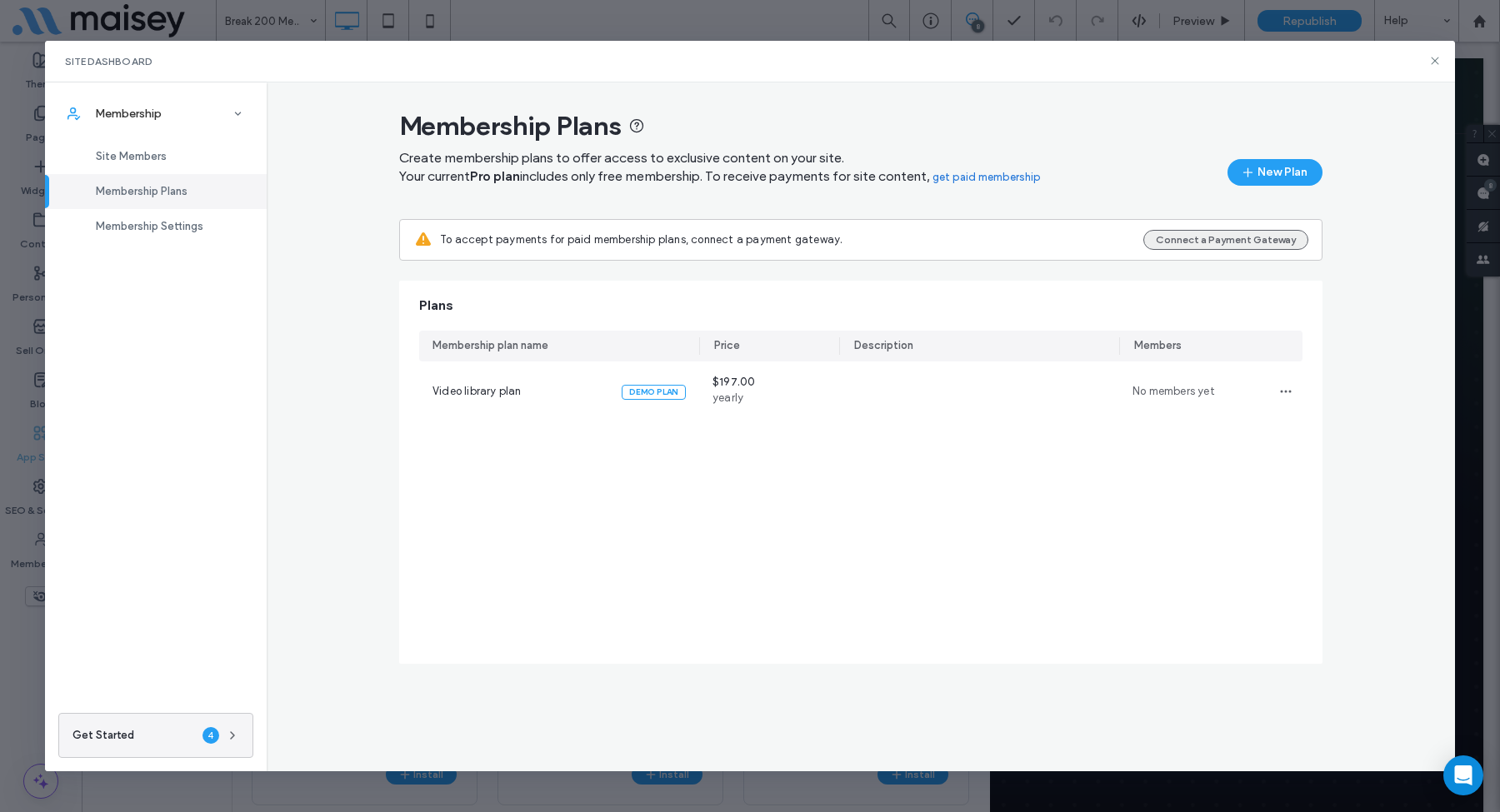
click at [1223, 242] on button "Connect a Payment Gateway" at bounding box center [1226, 239] width 165 height 20
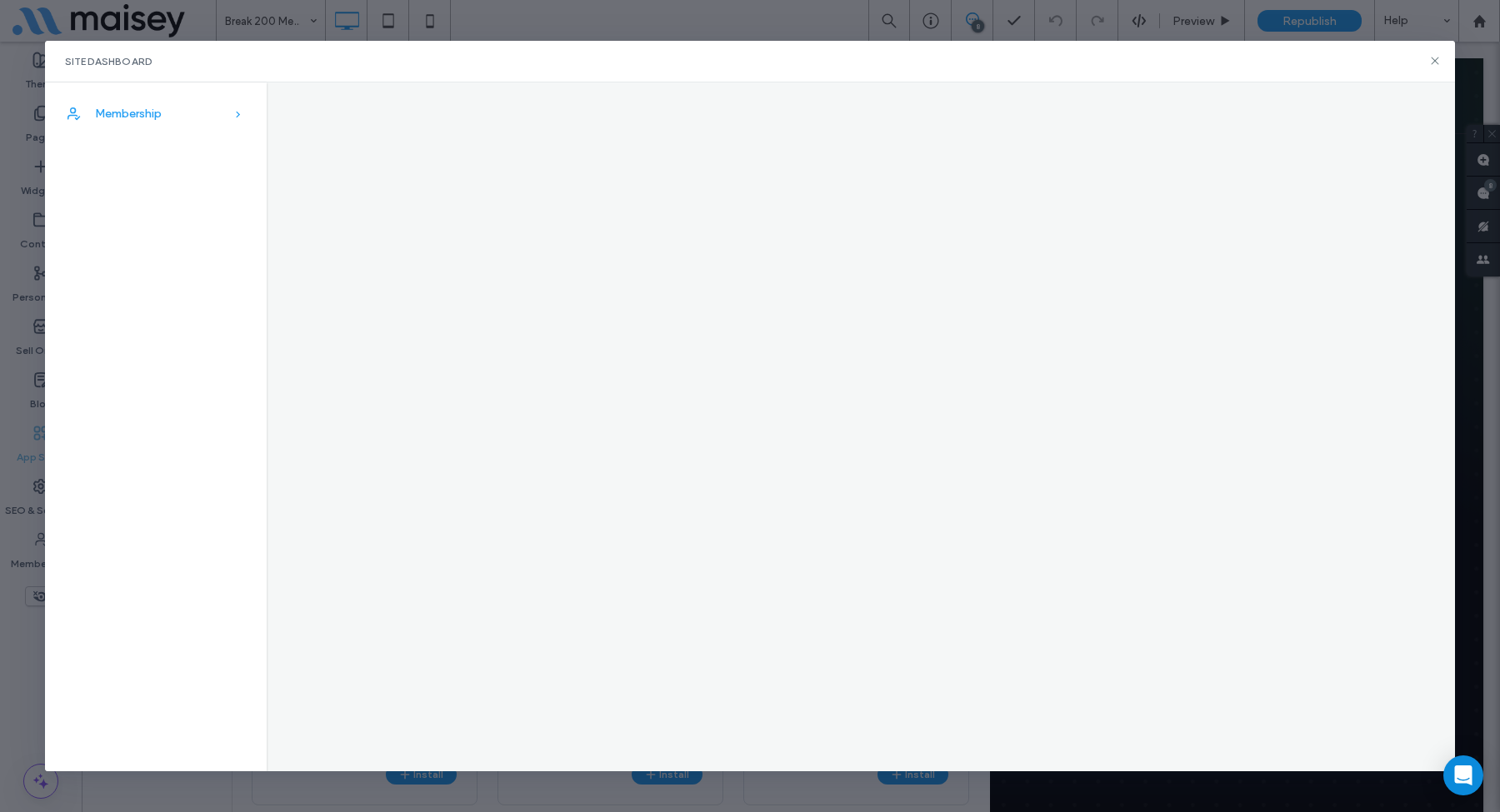
click at [184, 106] on div "Membership" at bounding box center [155, 114] width 221 height 37
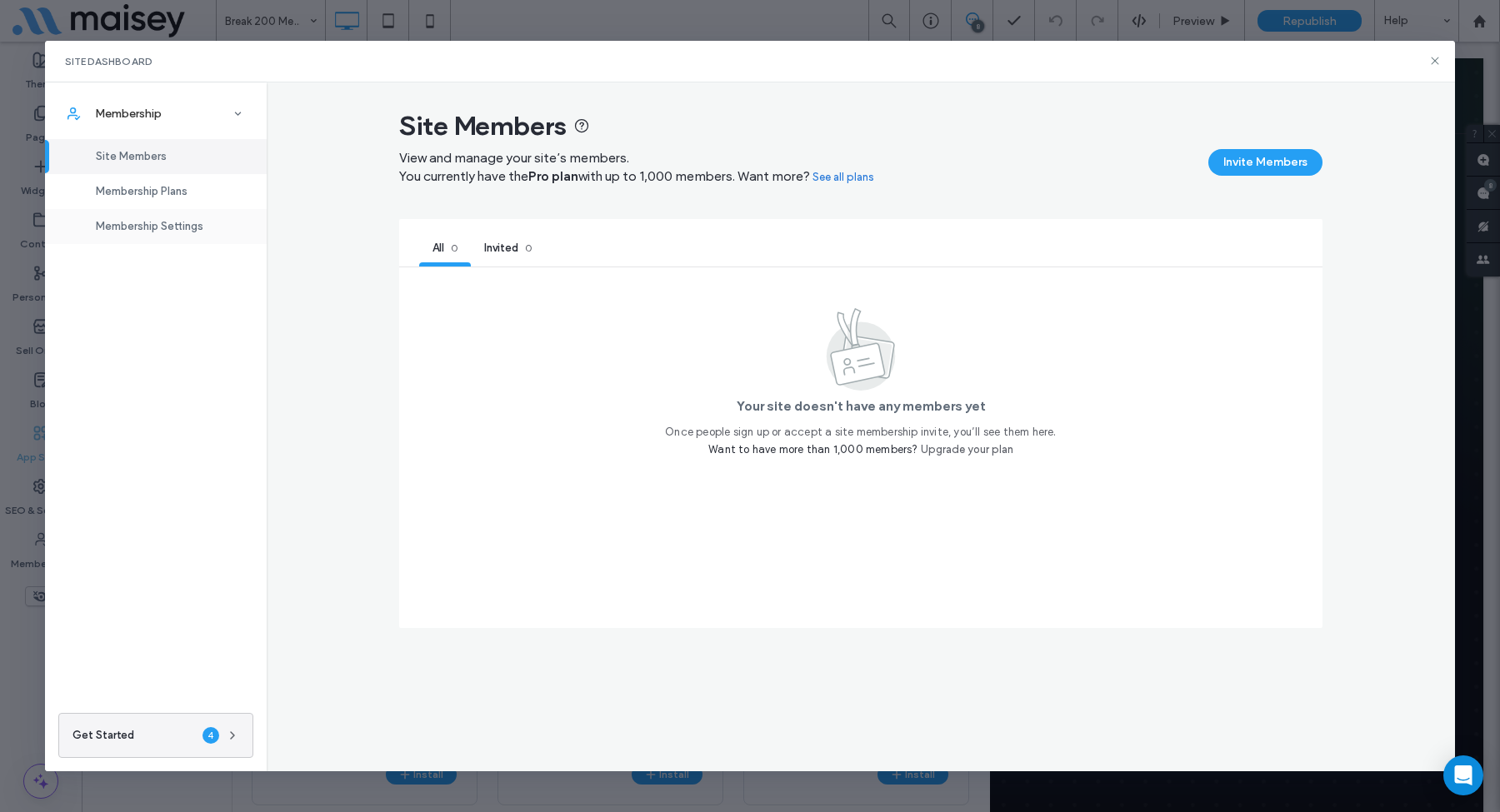
click at [168, 226] on span "Membership Settings" at bounding box center [149, 226] width 108 height 13
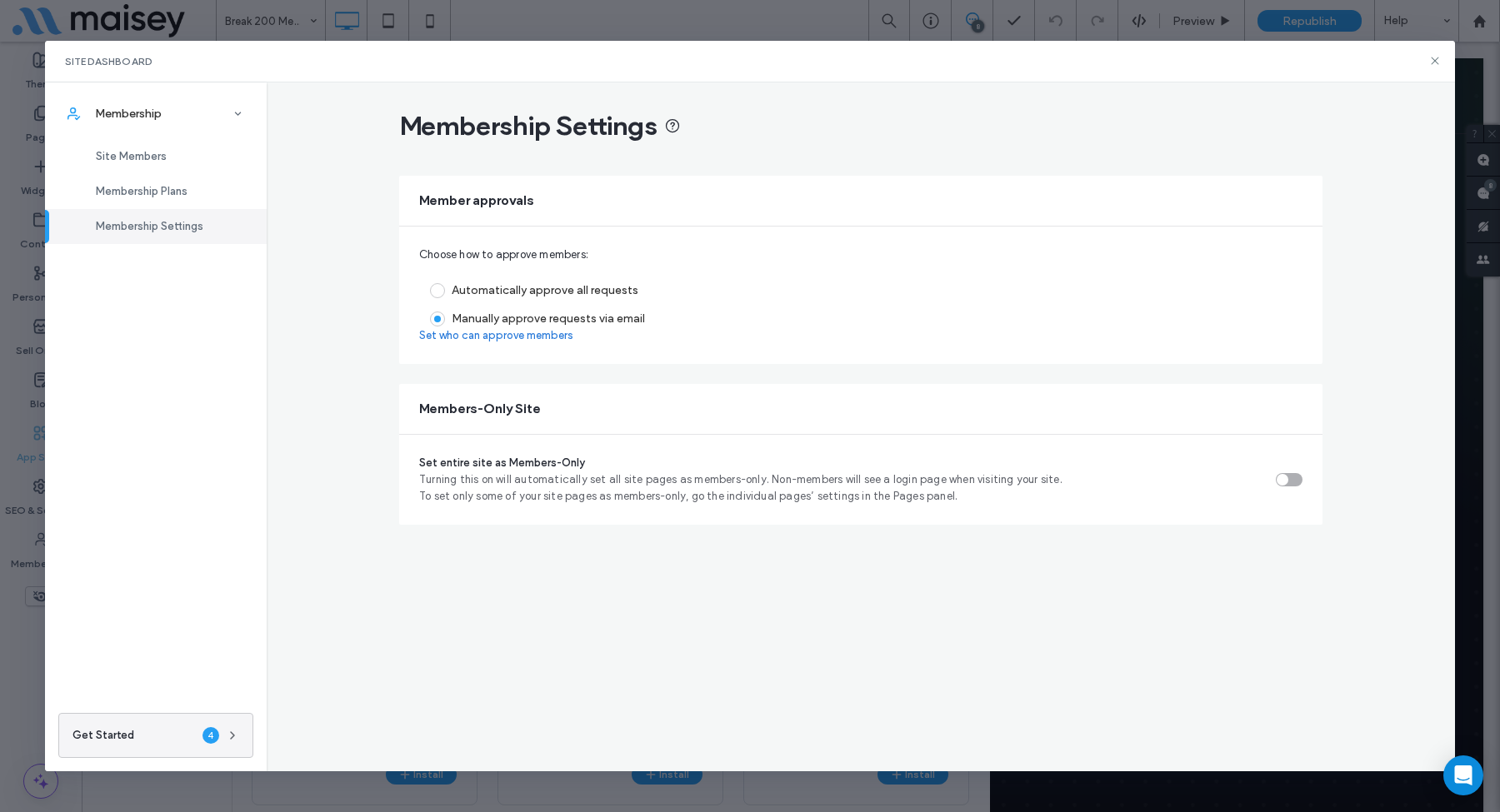
click at [515, 339] on link "Set who can approve members" at bounding box center [496, 335] width 154 height 16
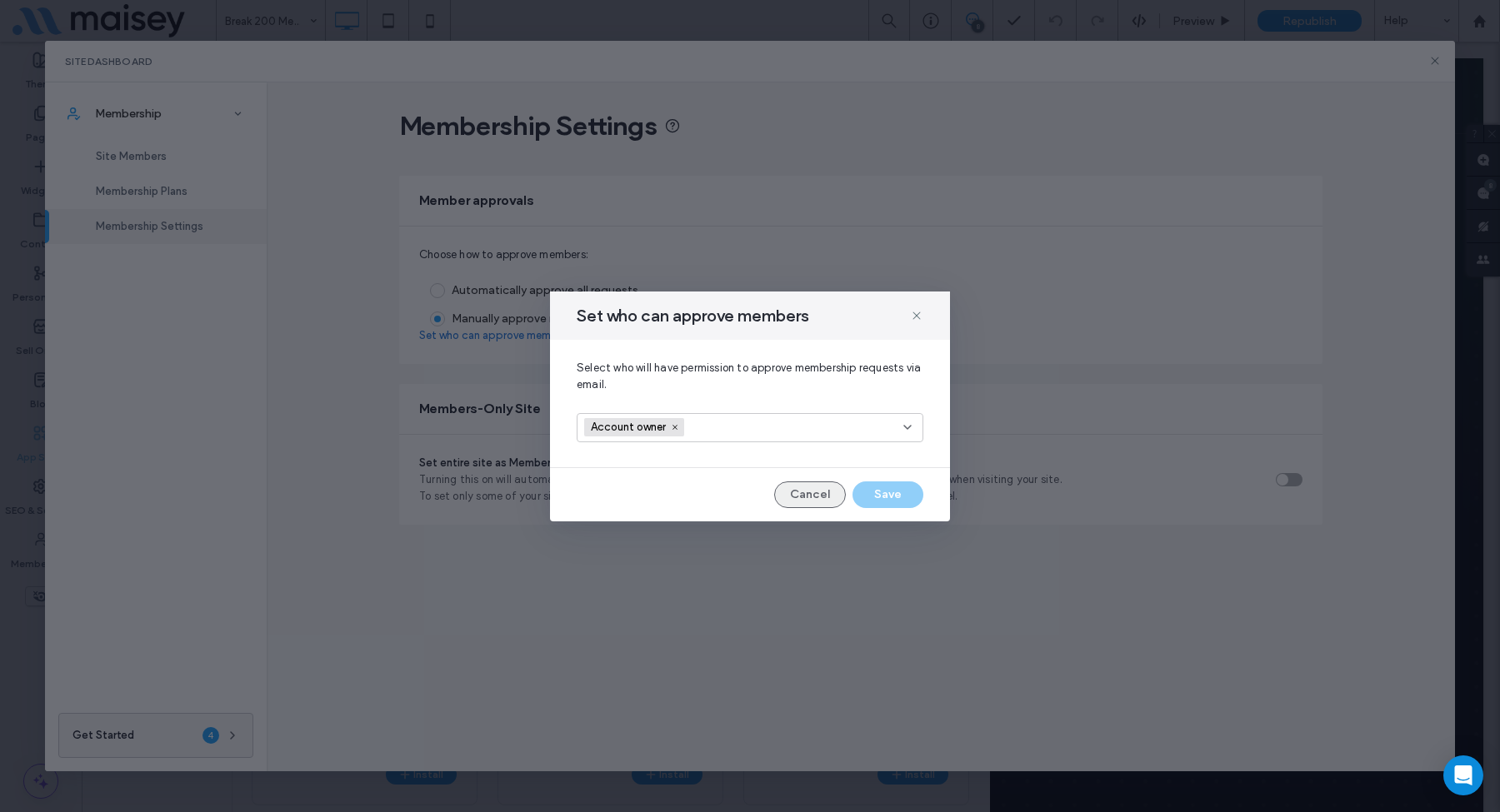
click at [814, 501] on button "Cancel" at bounding box center [809, 494] width 71 height 27
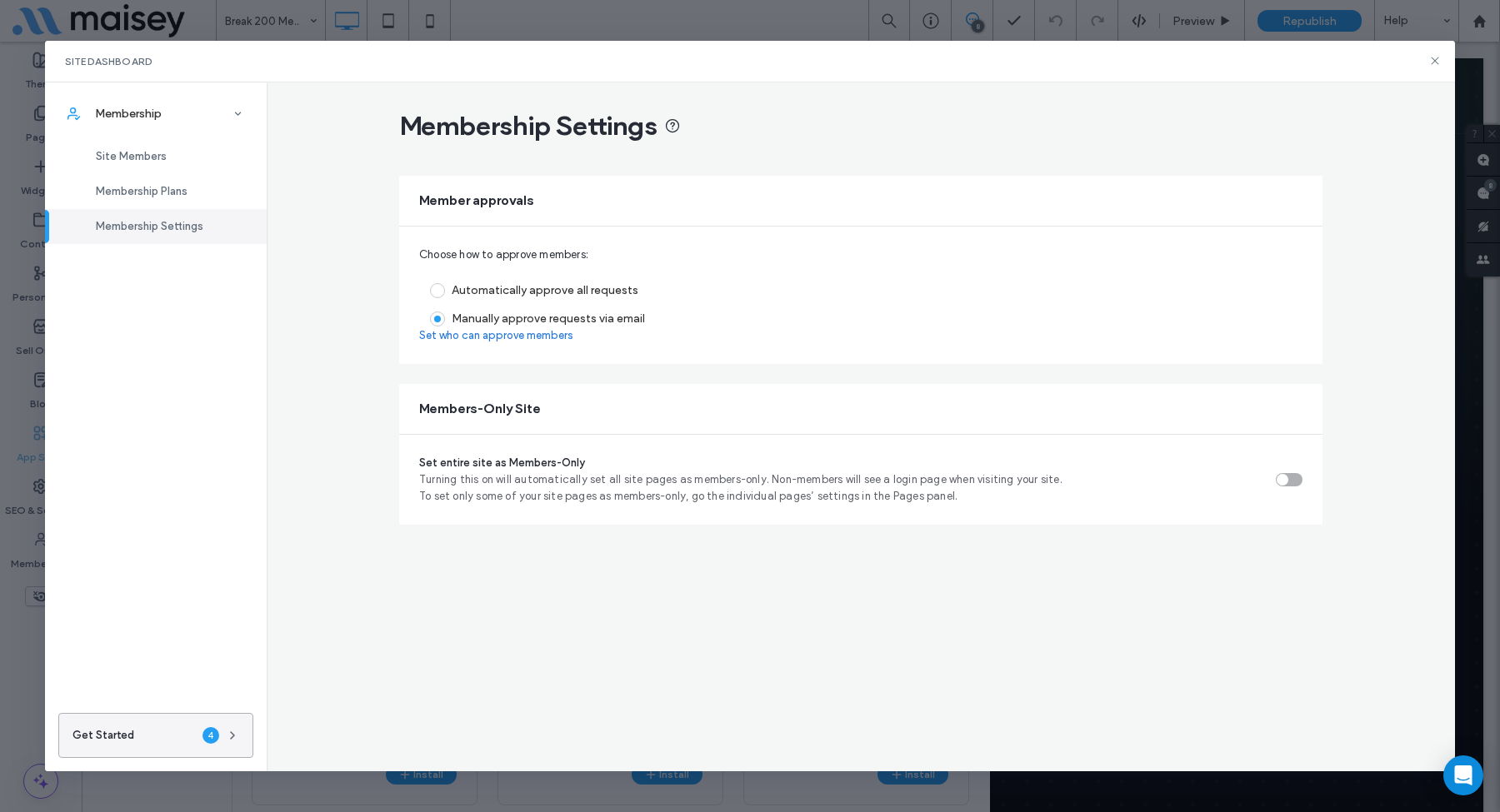
click at [134, 741] on button "Get Started 4" at bounding box center [156, 735] width 195 height 45
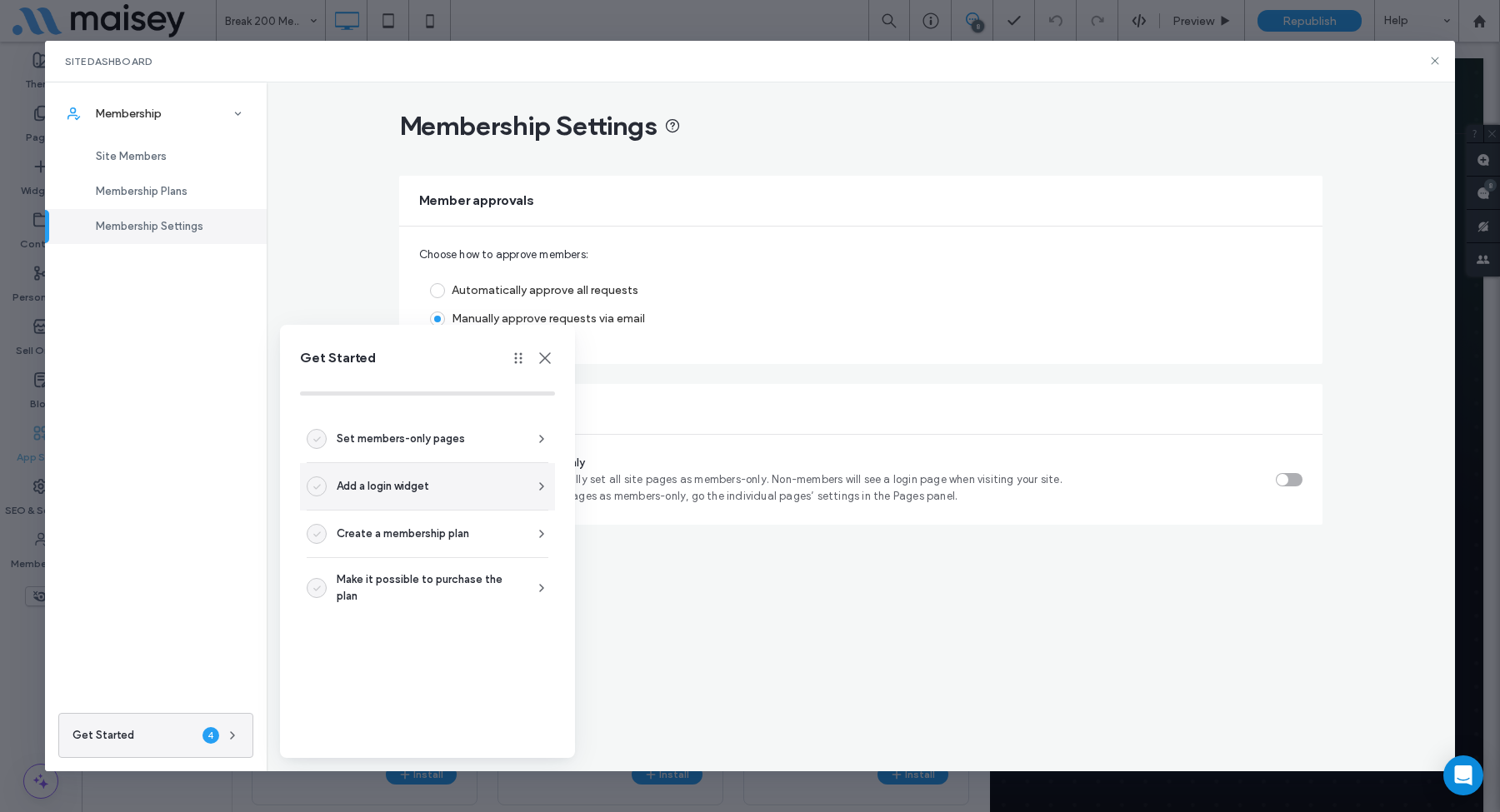
click at [486, 479] on div "Add a login widget" at bounding box center [427, 486] width 242 height 20
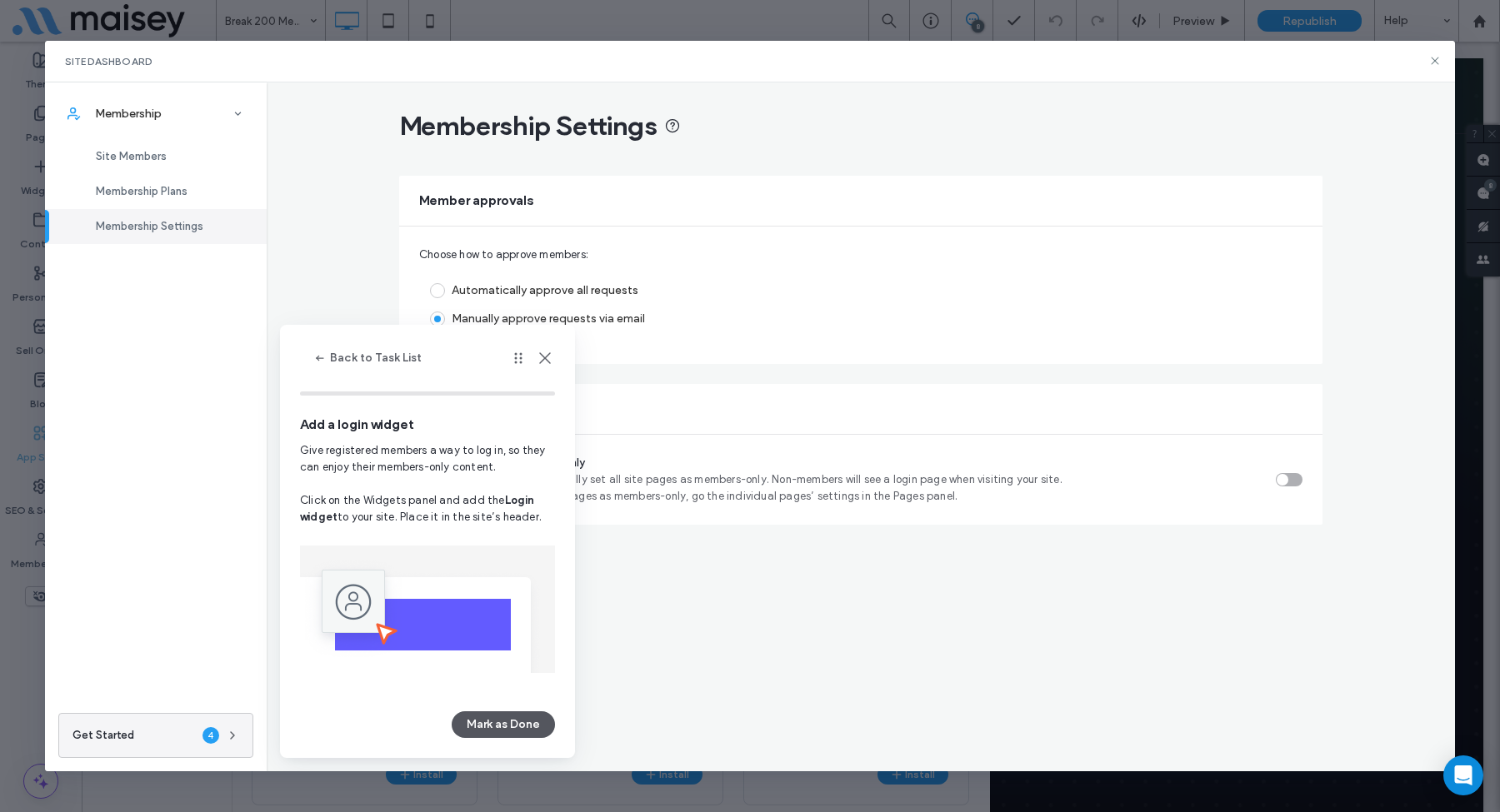
click at [515, 732] on button "Mark as Done" at bounding box center [503, 724] width 103 height 27
click at [324, 358] on icon "button" at bounding box center [319, 357] width 13 height 13
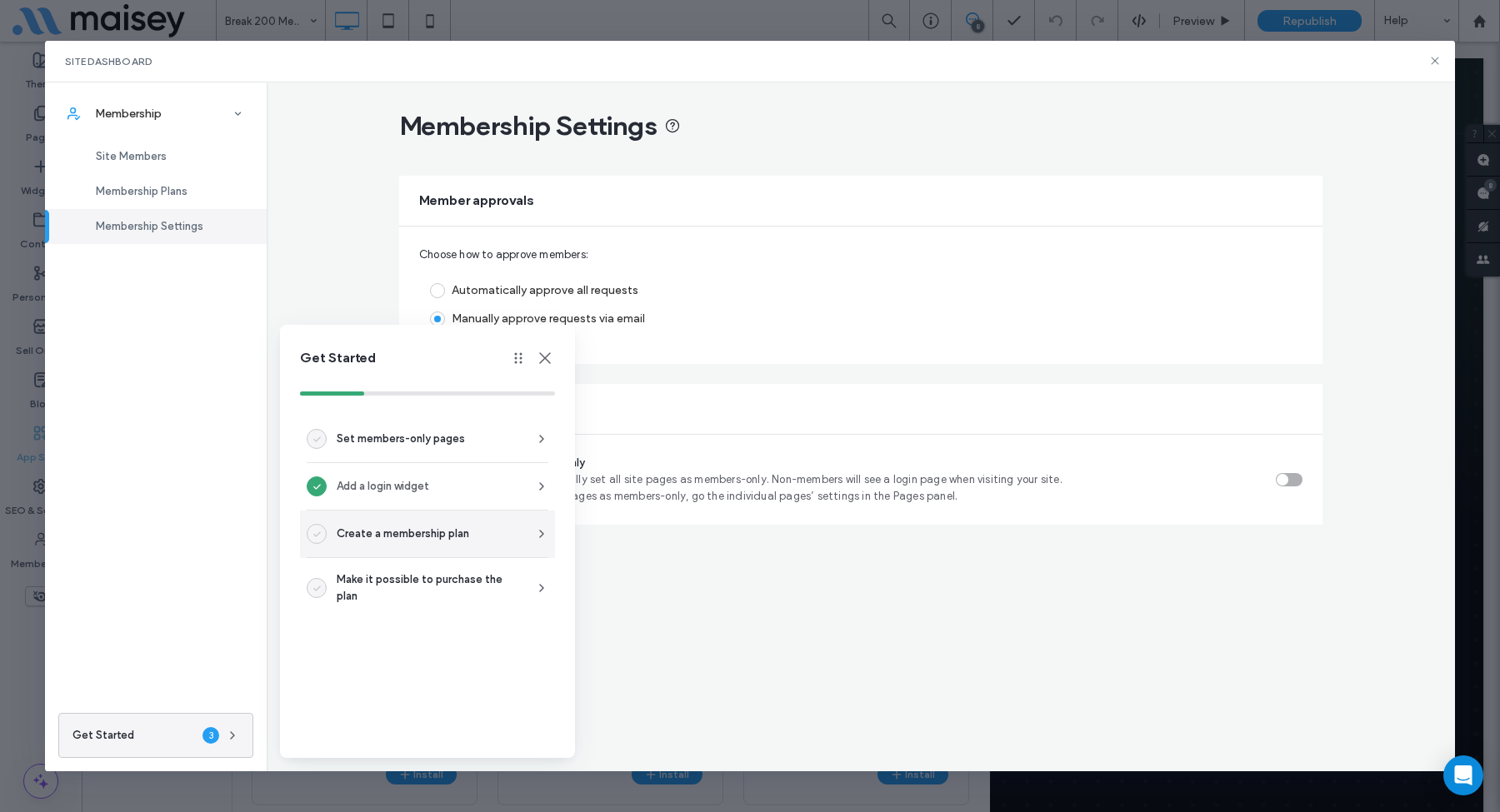
click at [431, 532] on span "Create a membership plan" at bounding box center [403, 534] width 133 height 16
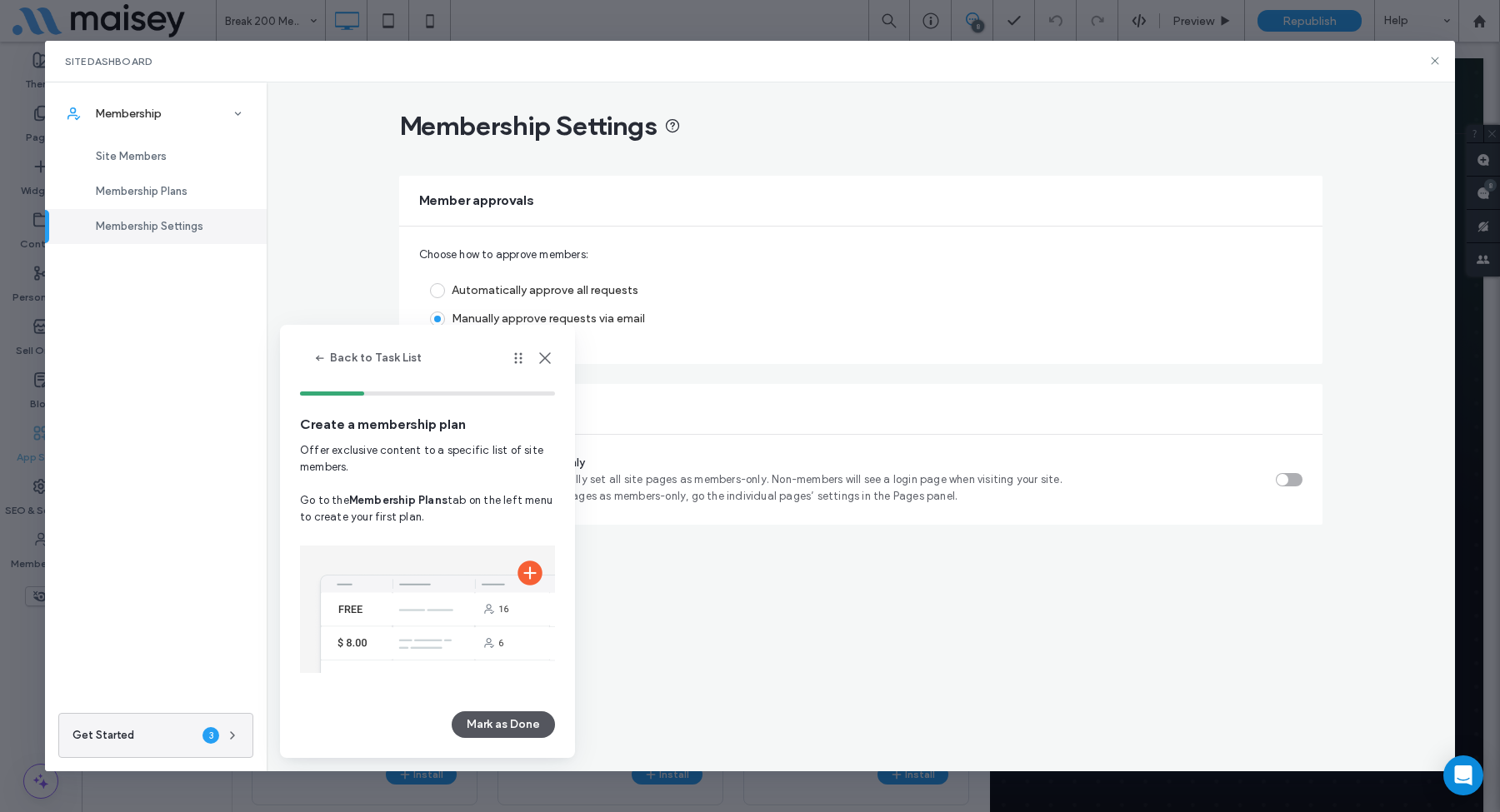
click at [505, 722] on button "Mark as Done" at bounding box center [503, 724] width 103 height 27
click at [384, 365] on button "Back to Task List" at bounding box center [368, 358] width 137 height 27
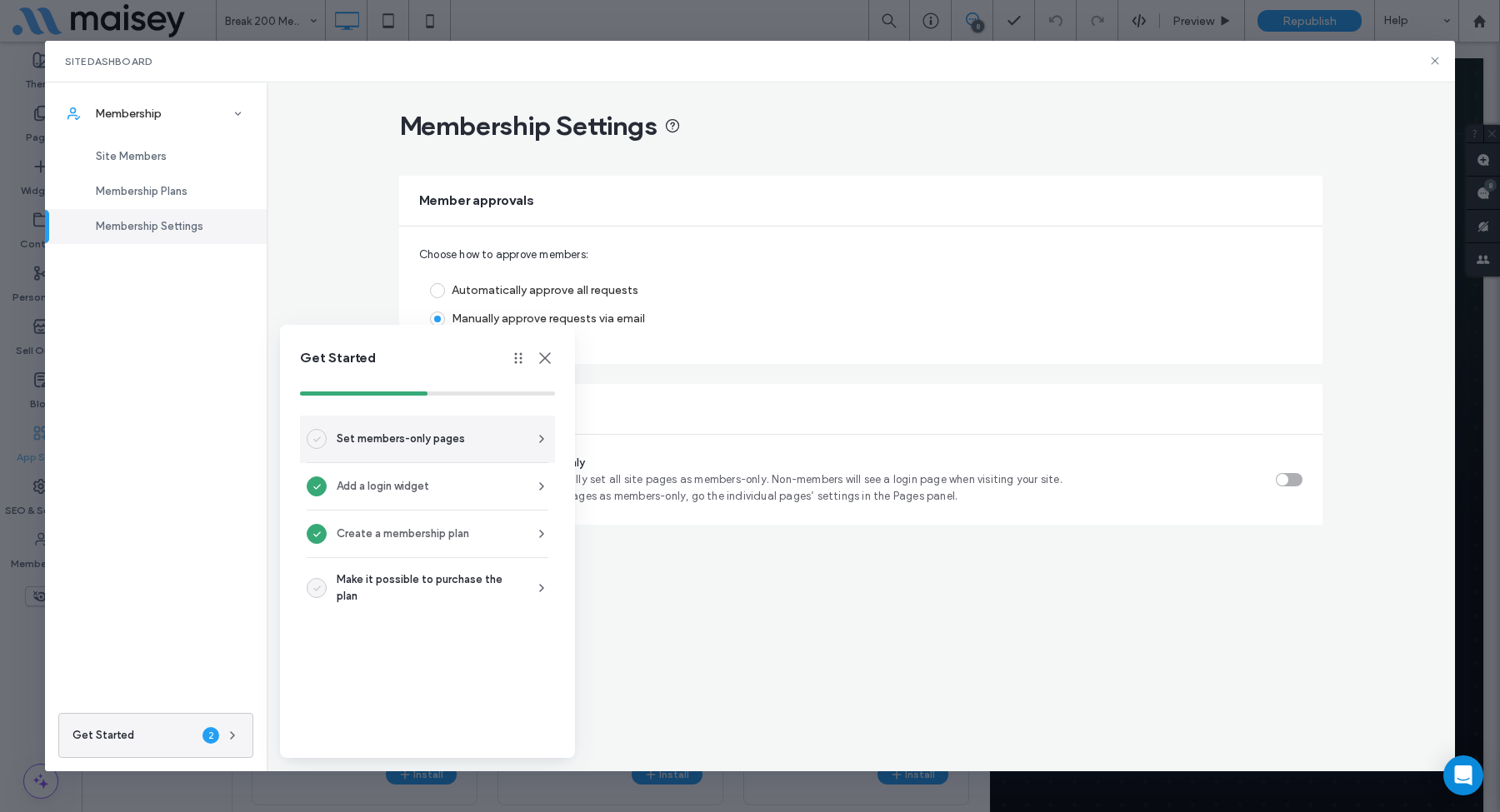
click at [402, 444] on span "Set members-only pages" at bounding box center [400, 438] width 128 height 16
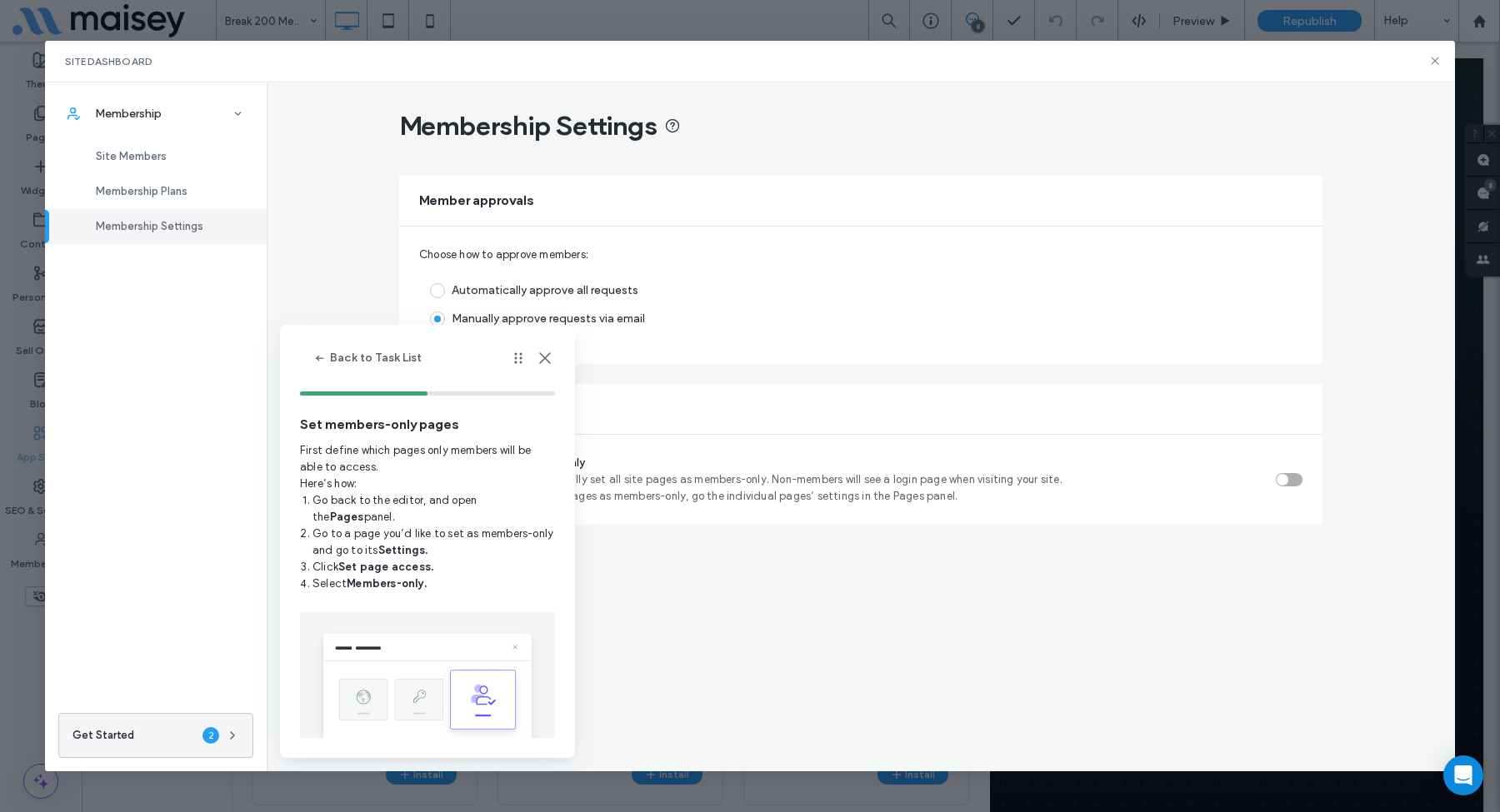
scroll to position [48, 0]
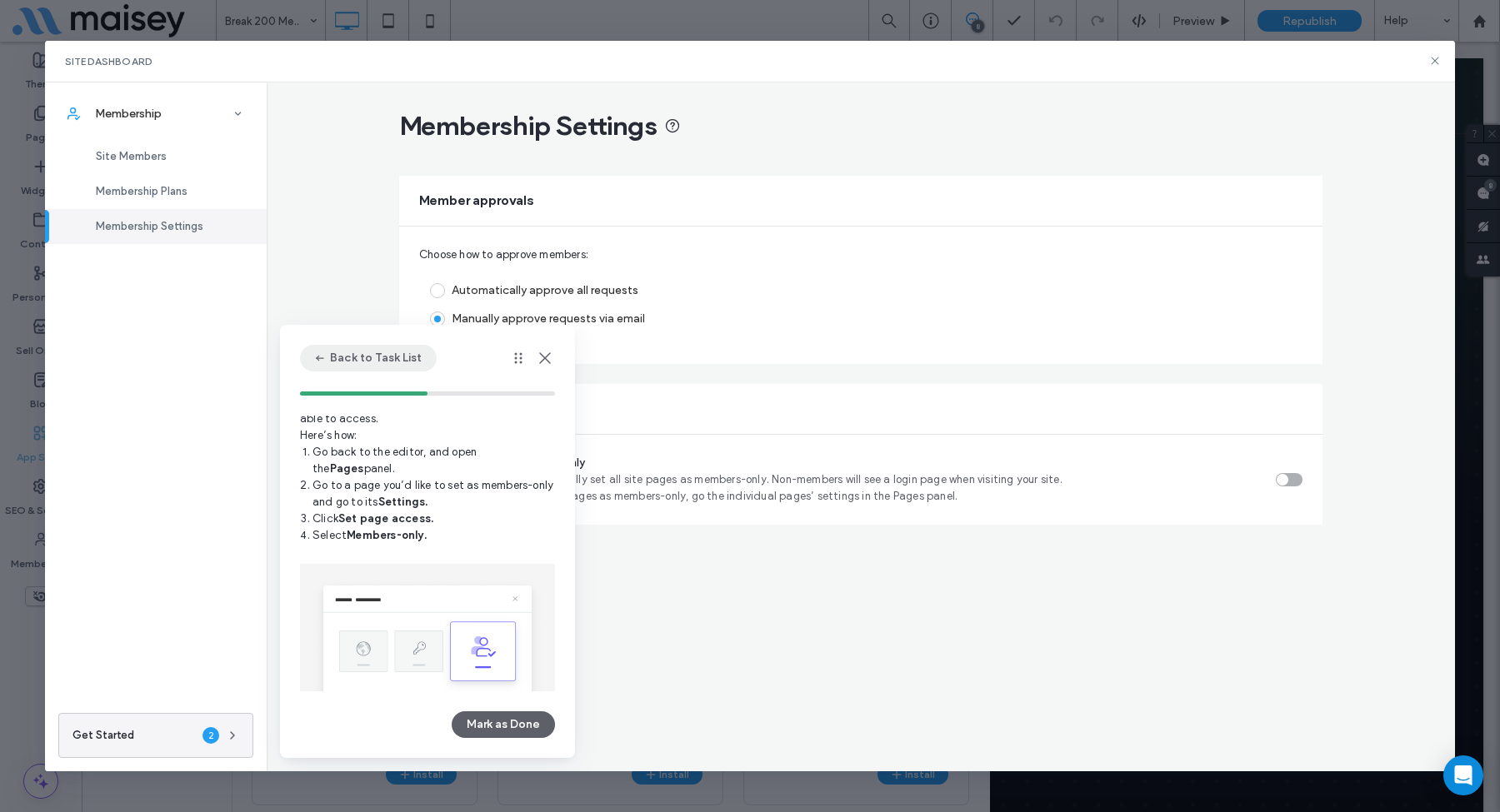
click at [353, 357] on button "Back to Task List" at bounding box center [368, 358] width 137 height 27
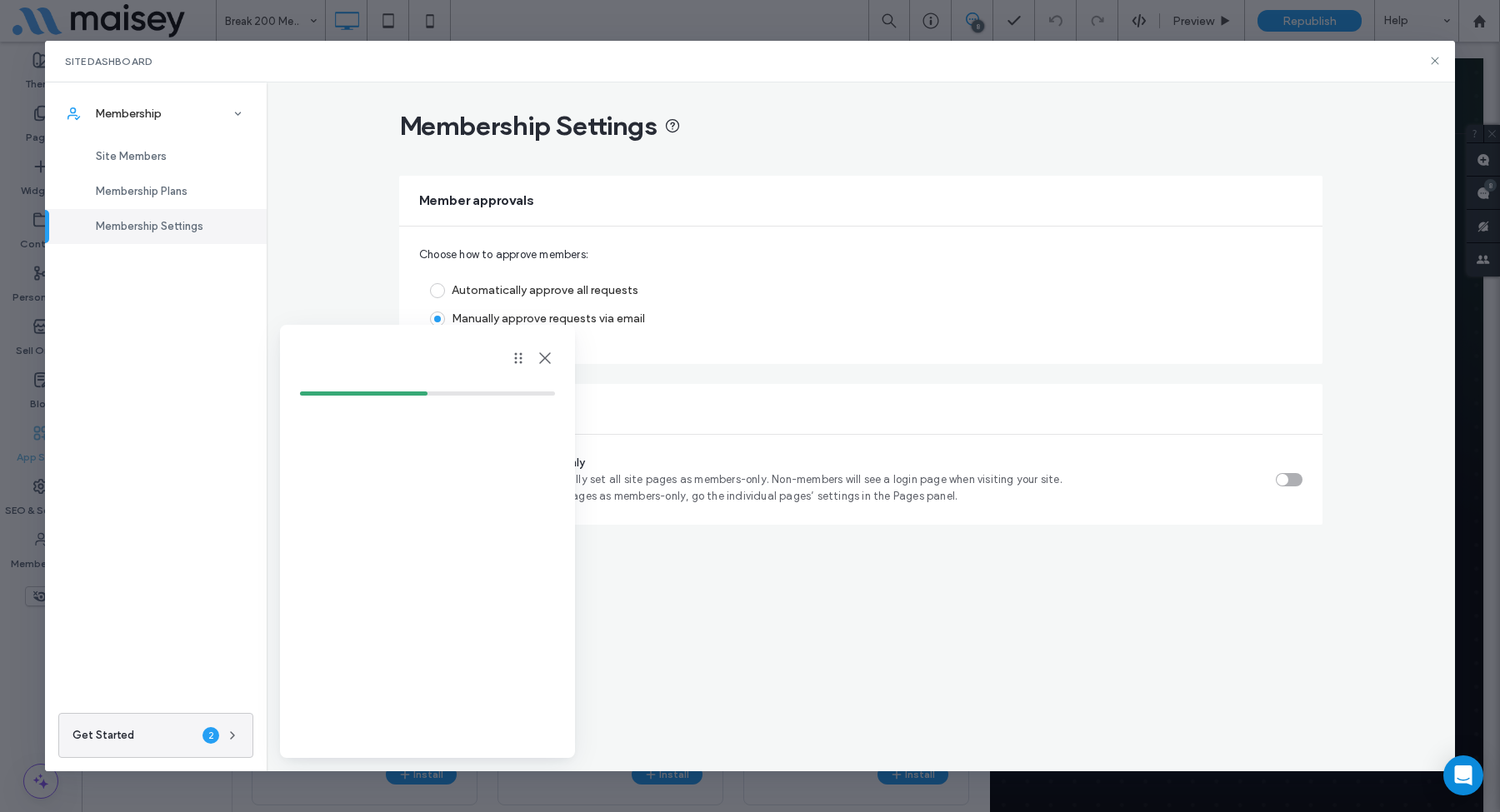
scroll to position [0, 0]
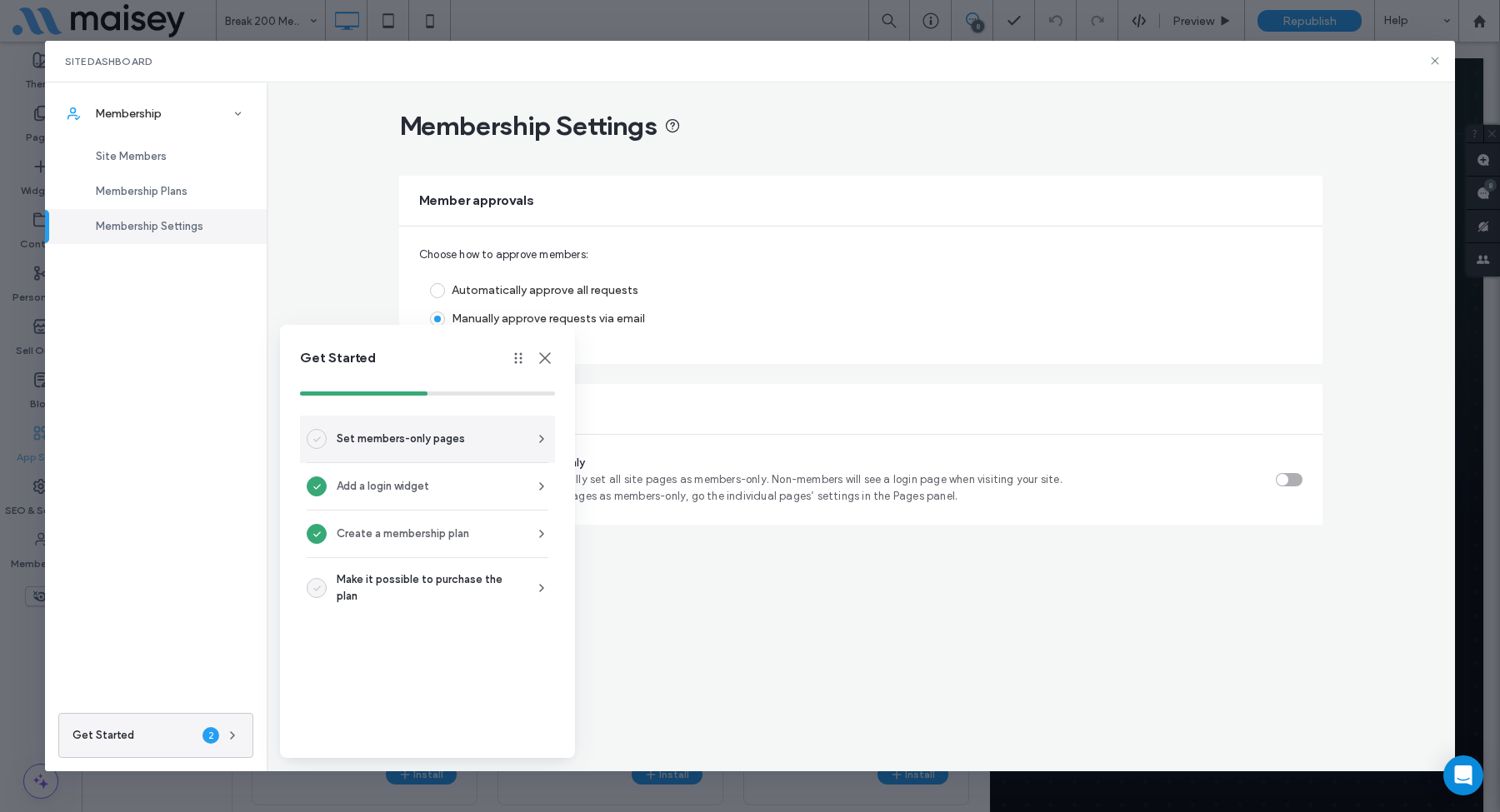
click at [437, 439] on span "Set members-only pages" at bounding box center [400, 438] width 128 height 16
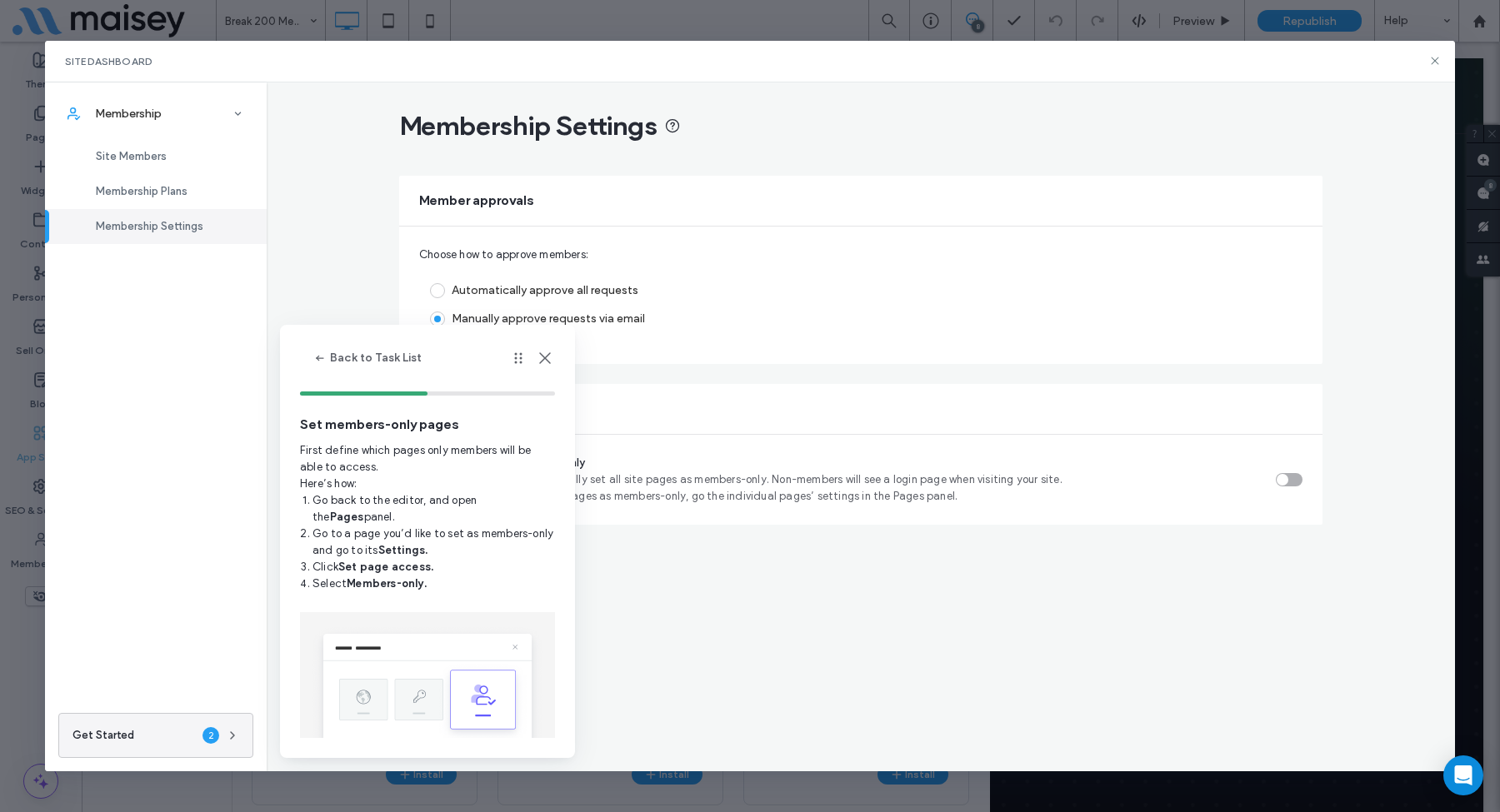
scroll to position [48, 0]
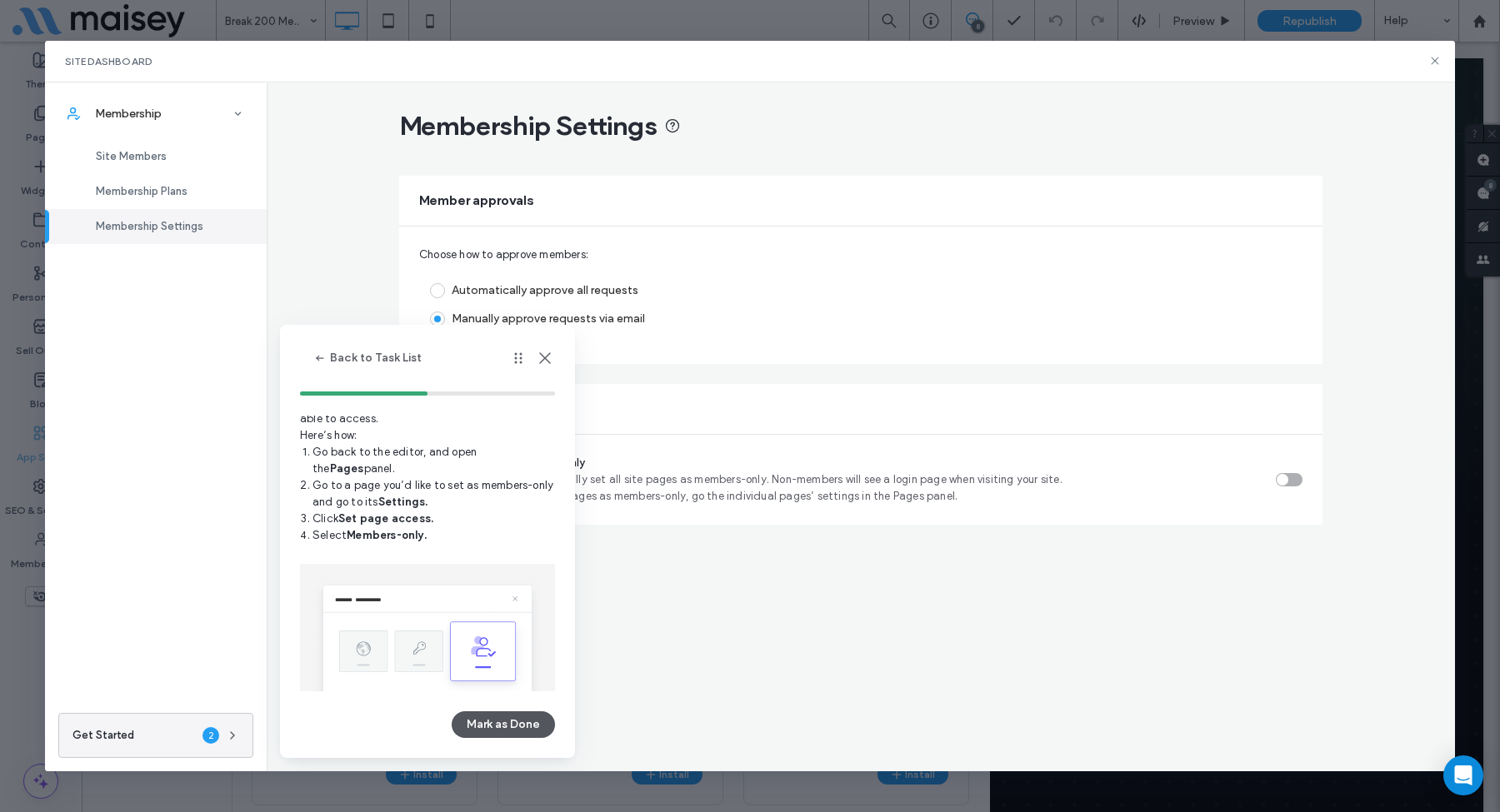
click at [497, 724] on button "Mark as Done" at bounding box center [503, 724] width 103 height 27
click at [335, 370] on button "Back to Task List" at bounding box center [368, 358] width 137 height 27
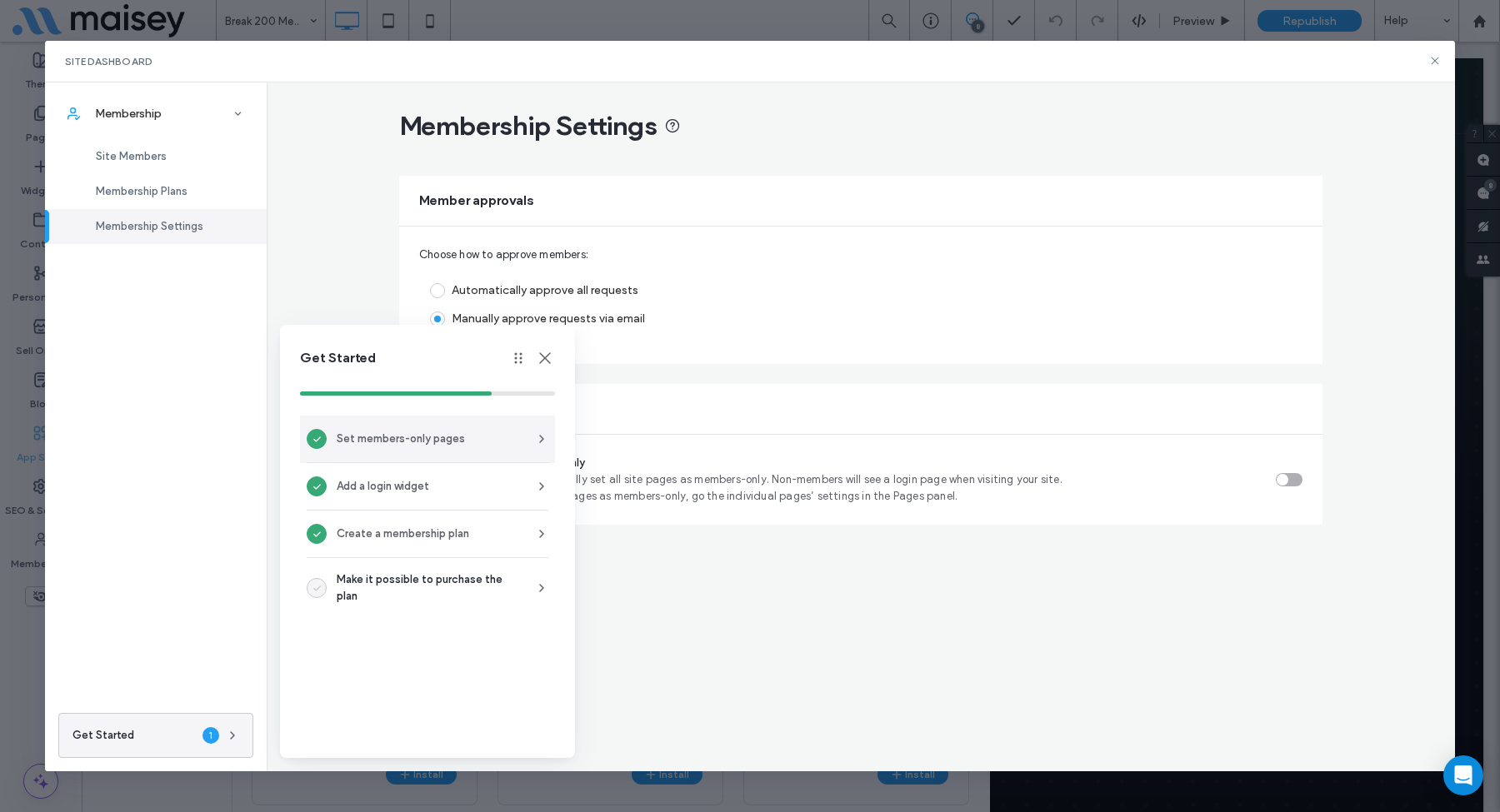
scroll to position [0, 0]
click at [383, 586] on span "Make it possible to purchase the plan" at bounding box center [425, 588] width 178 height 34
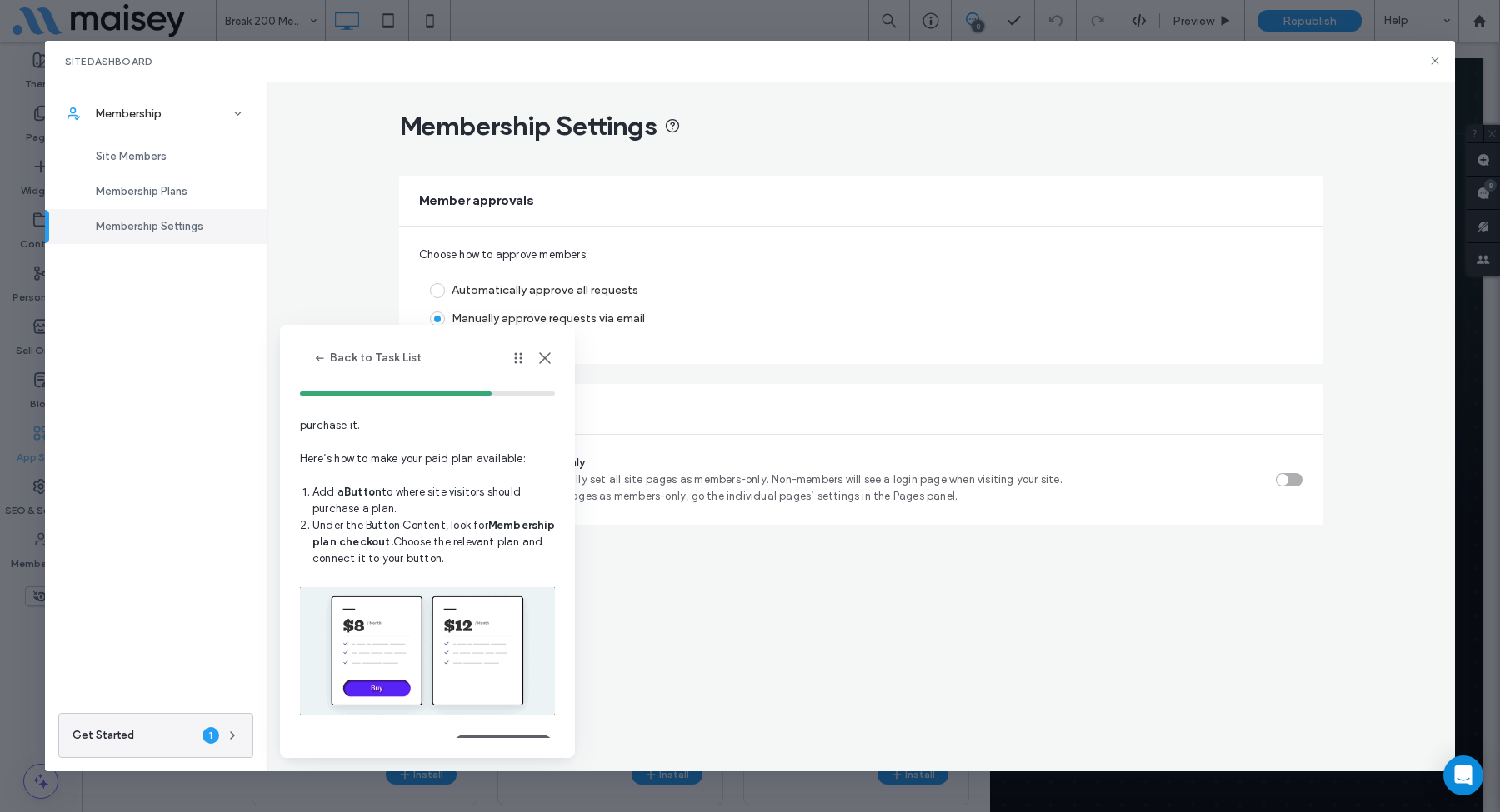
scroll to position [82, 0]
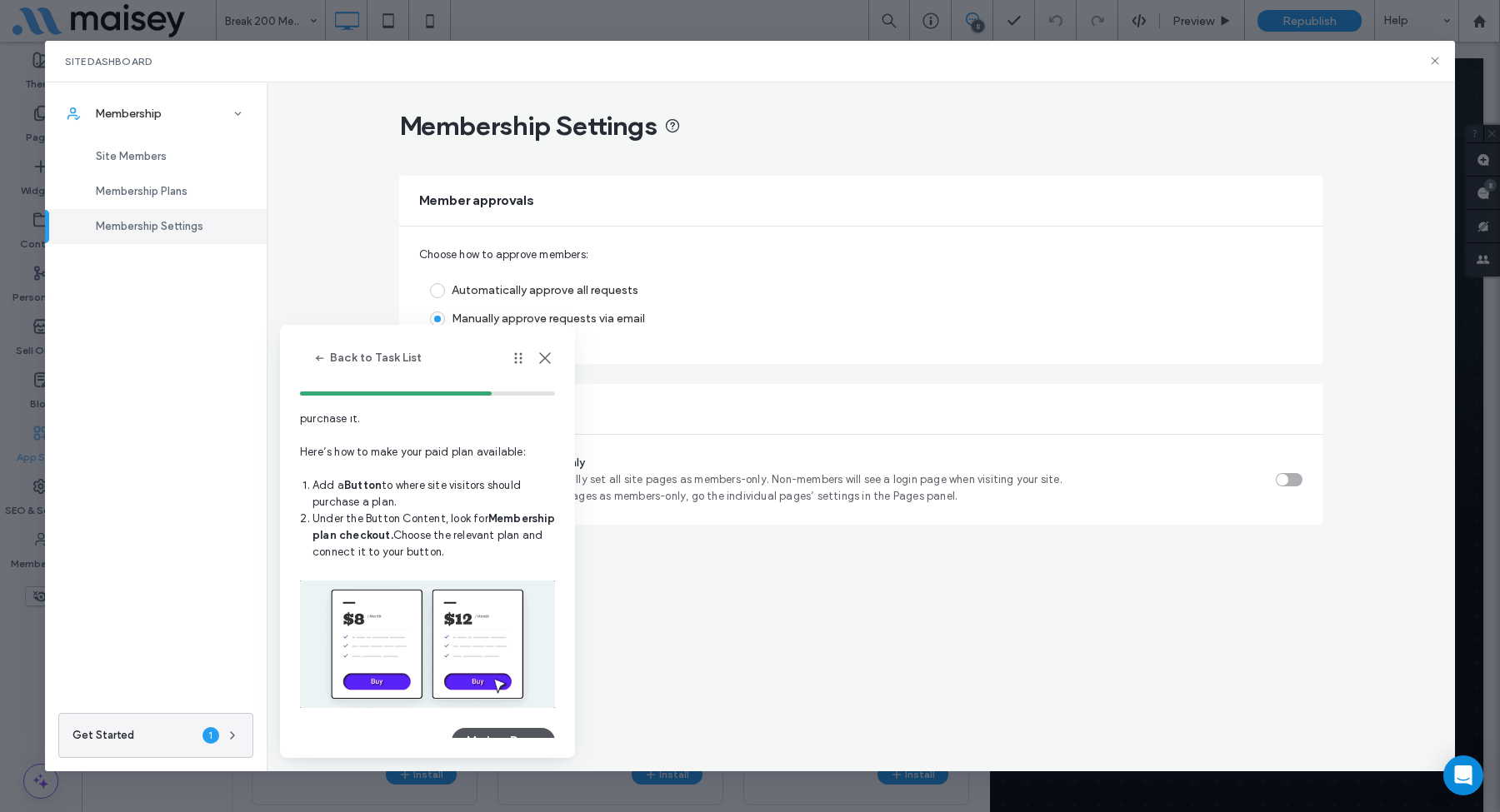
click at [515, 731] on button "Mark as Done" at bounding box center [503, 741] width 103 height 27
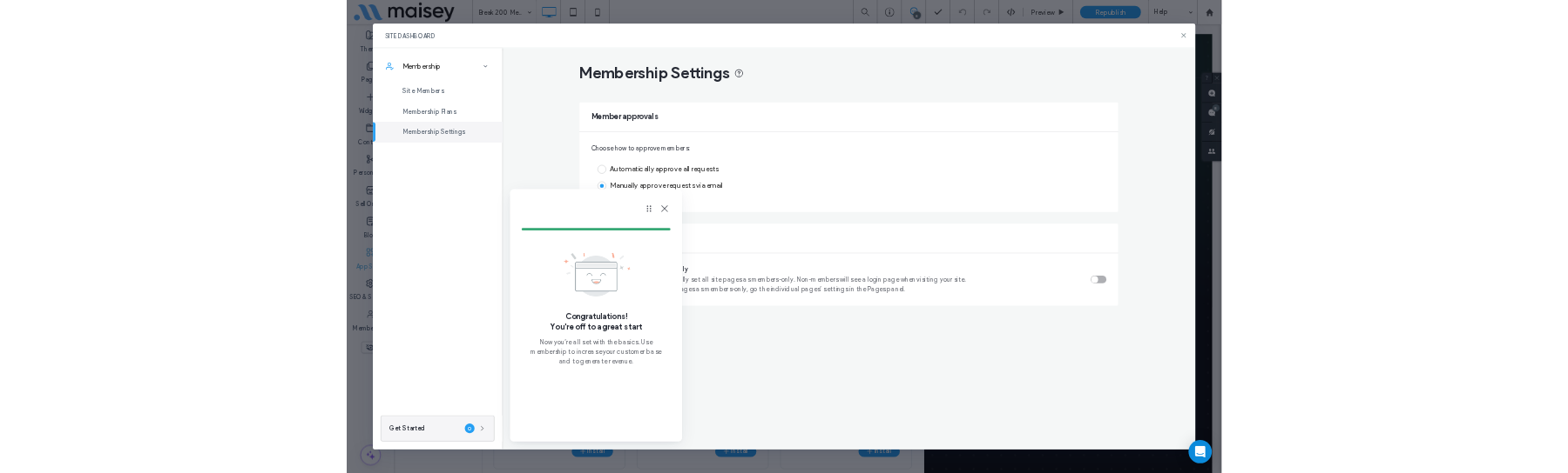
scroll to position [0, 0]
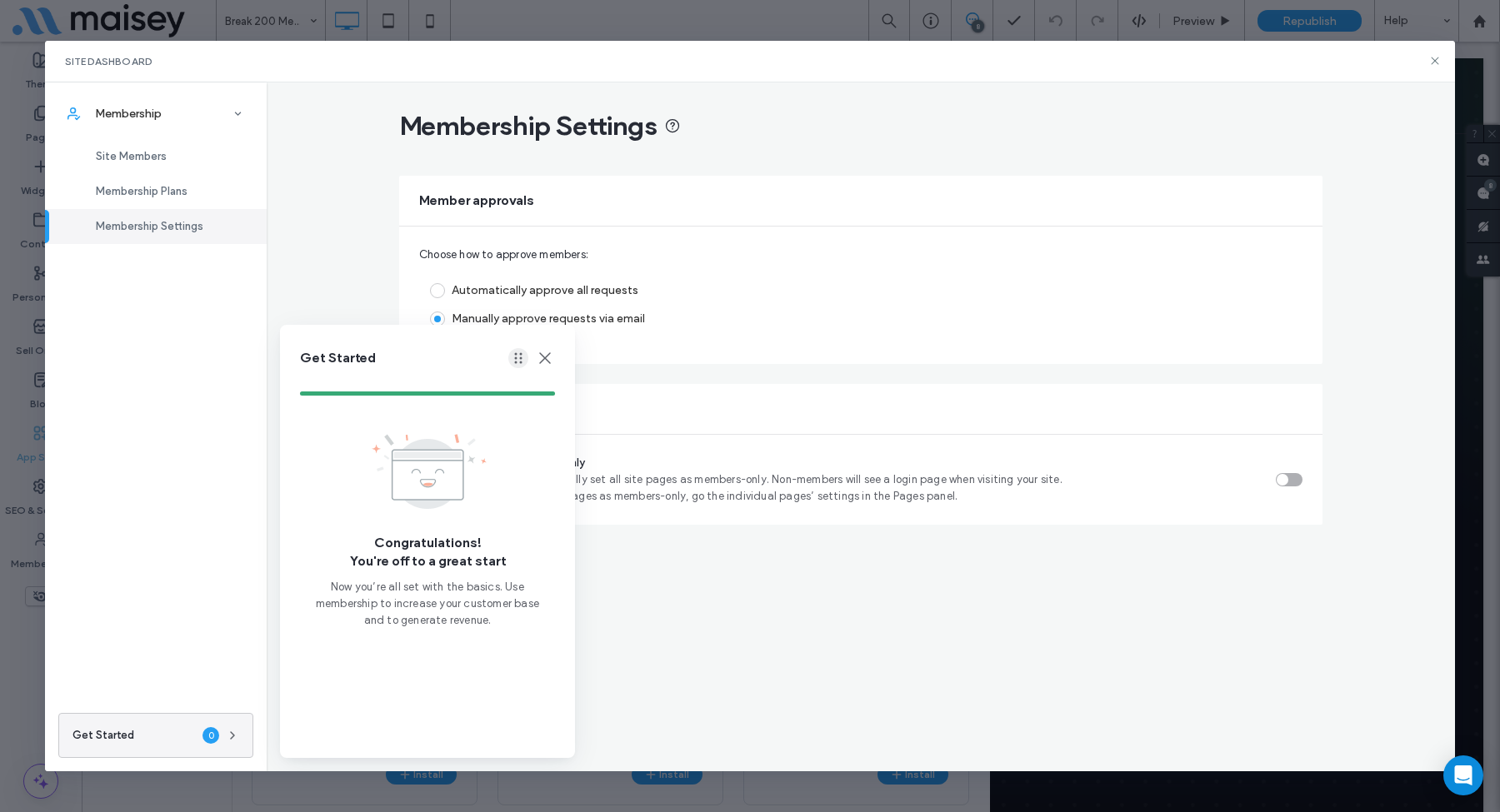
click at [517, 356] on icon "button" at bounding box center [518, 357] width 13 height 13
click at [541, 357] on icon at bounding box center [544, 357] width 20 height 20
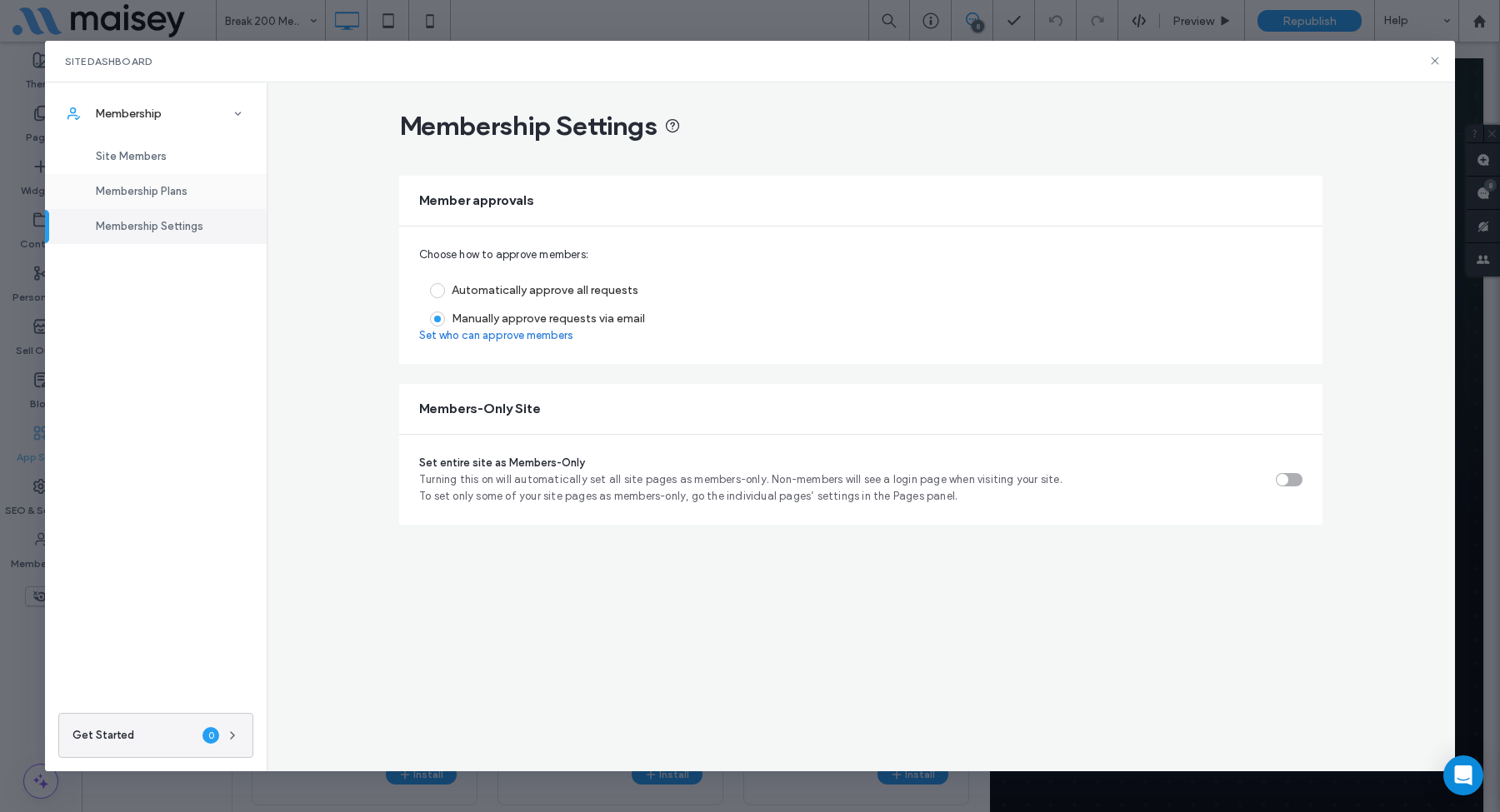
click at [152, 187] on span "Membership Plans" at bounding box center [141, 191] width 91 height 13
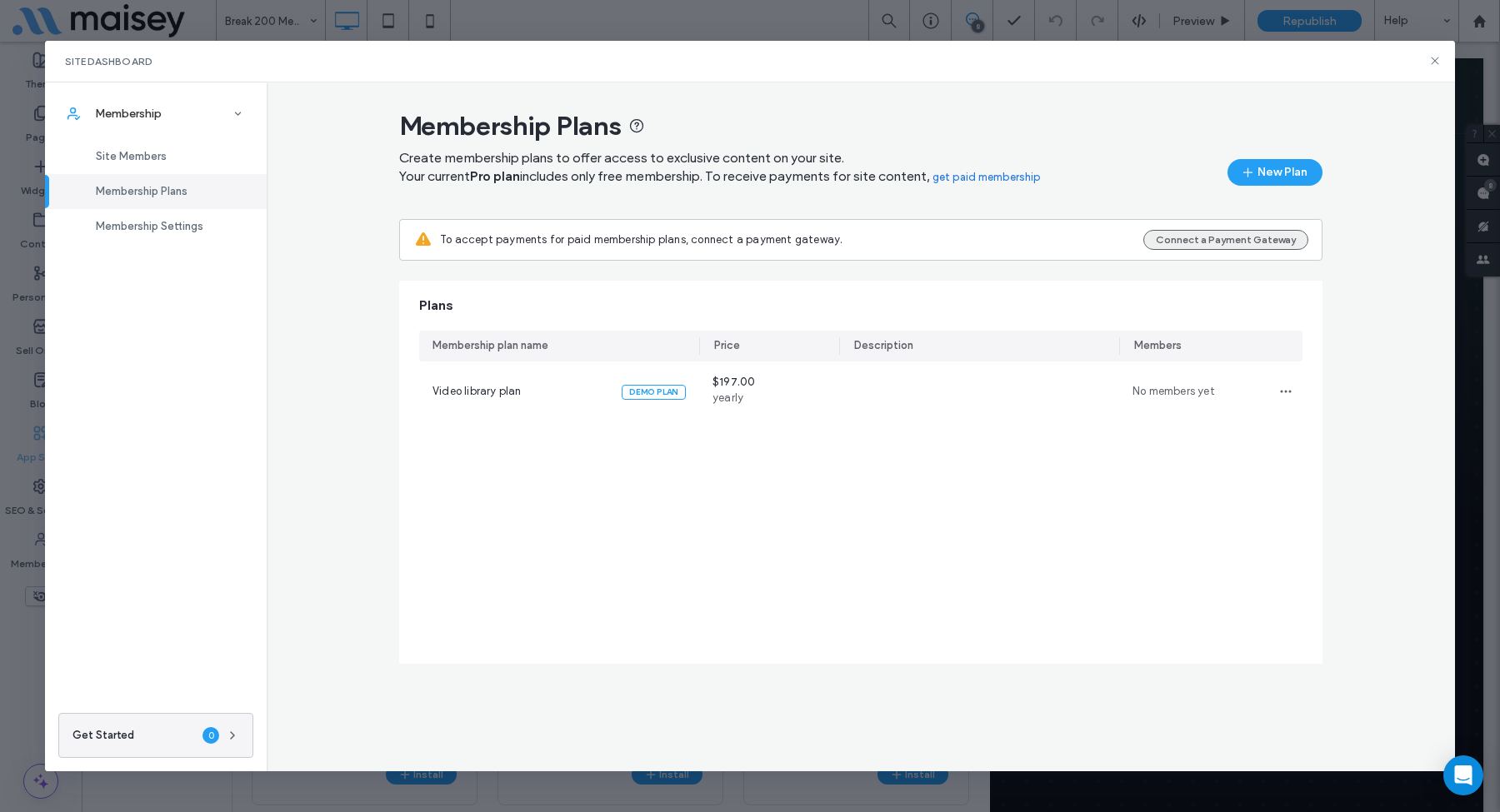
click at [1188, 239] on button "Connect a Payment Gateway" at bounding box center [1226, 239] width 165 height 20
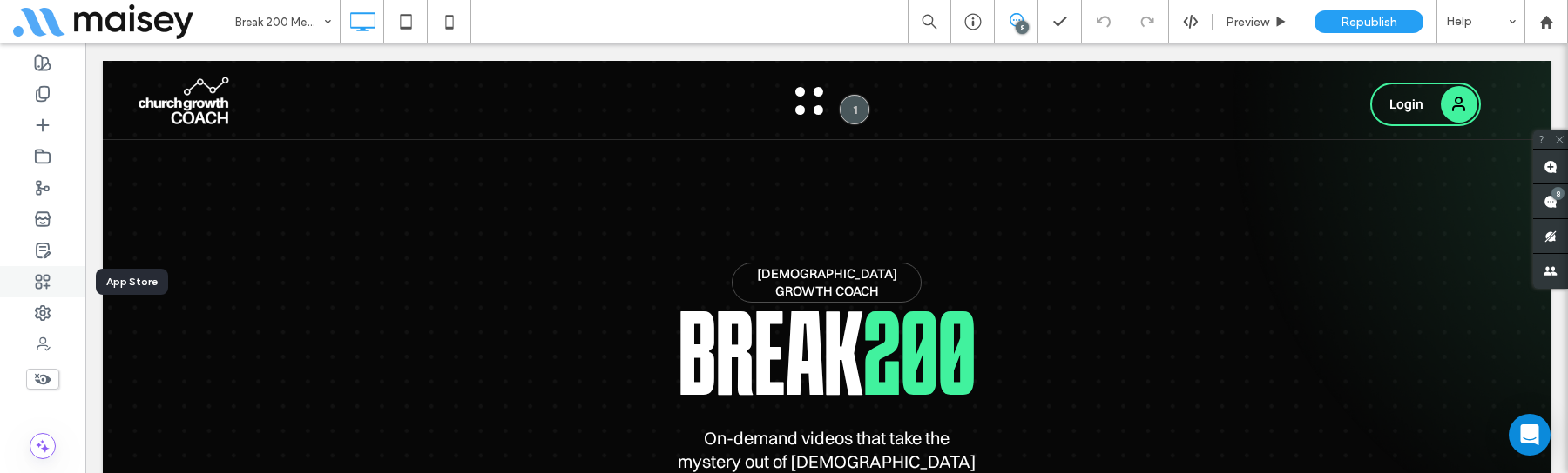
click at [39, 281] on use at bounding box center [43, 281] width 14 height 13
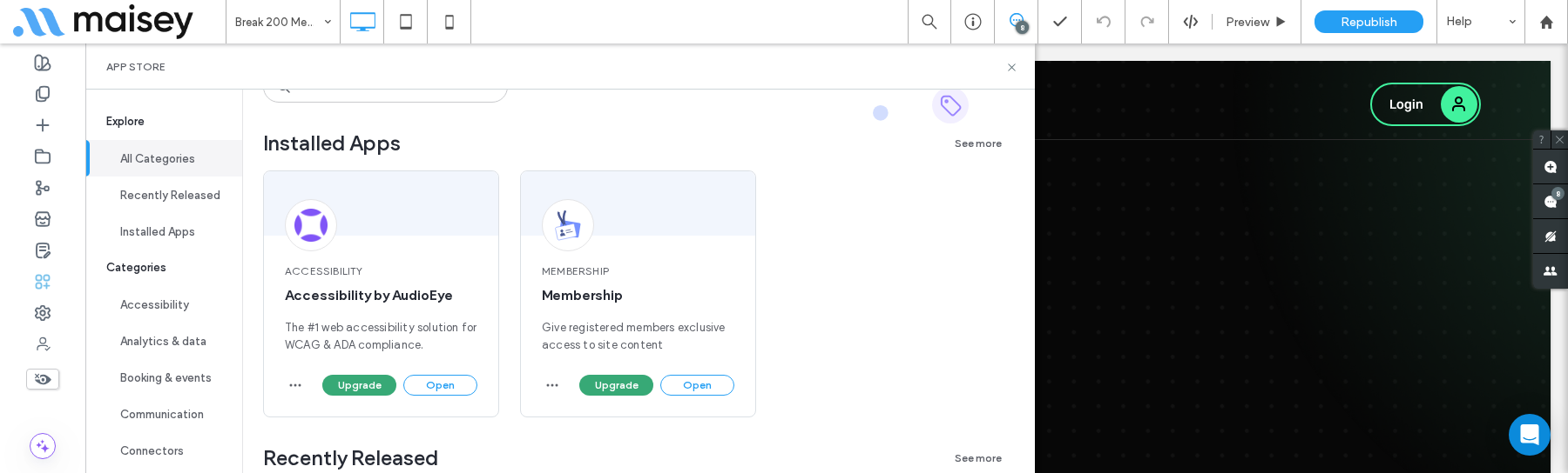
scroll to position [213, 0]
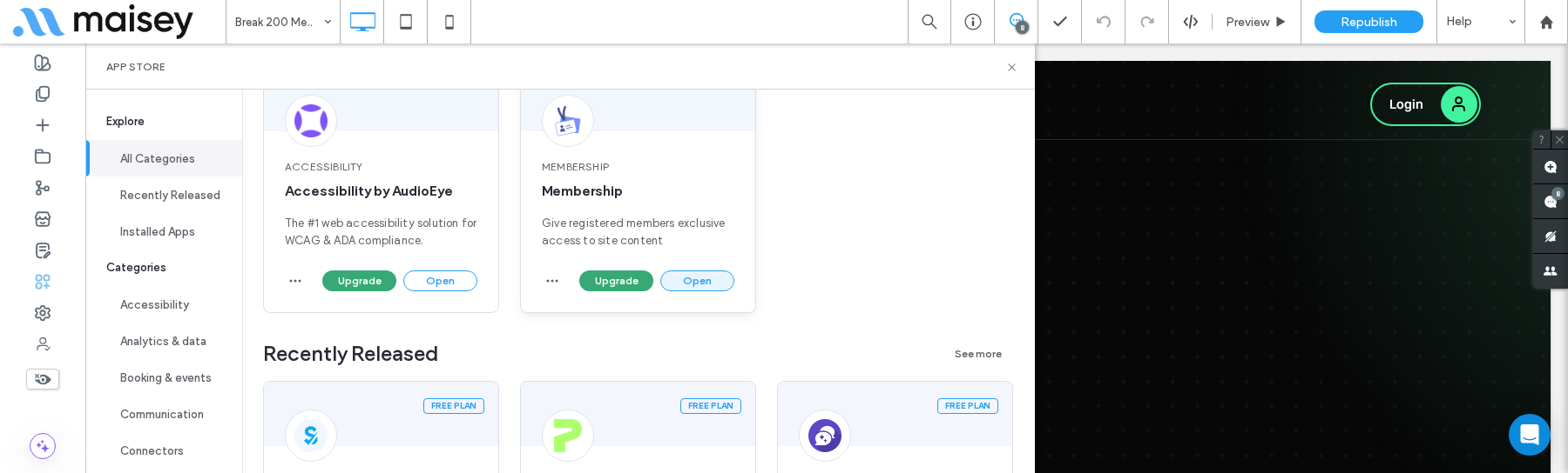
click at [720, 284] on button "Open" at bounding box center [697, 281] width 74 height 21
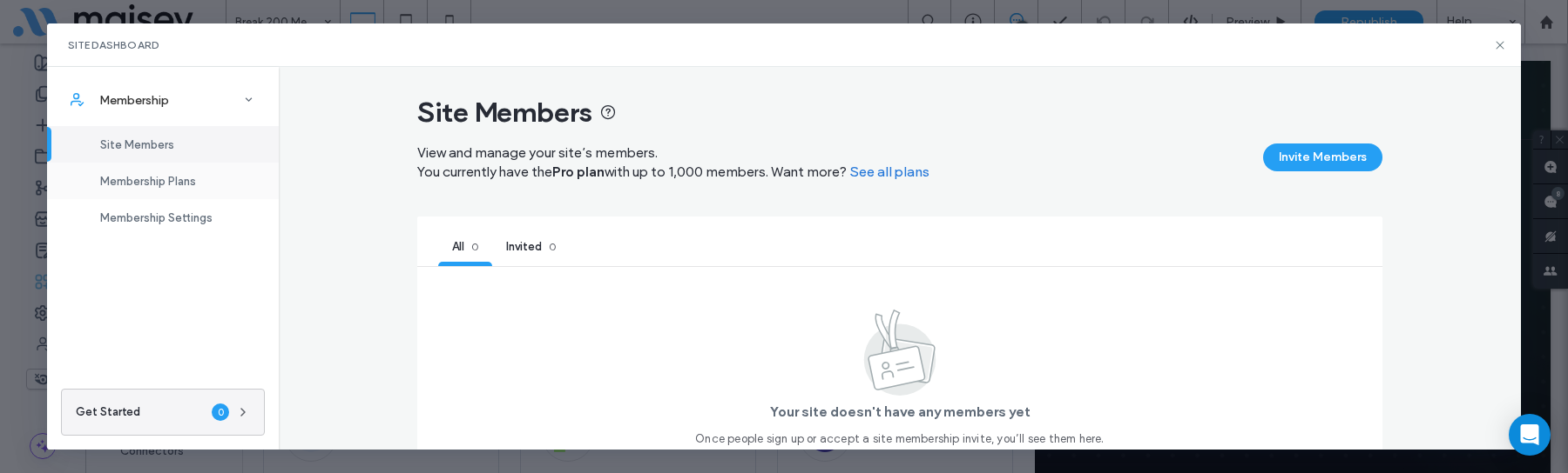
click at [187, 171] on div "Membership Plans" at bounding box center [162, 181] width 231 height 37
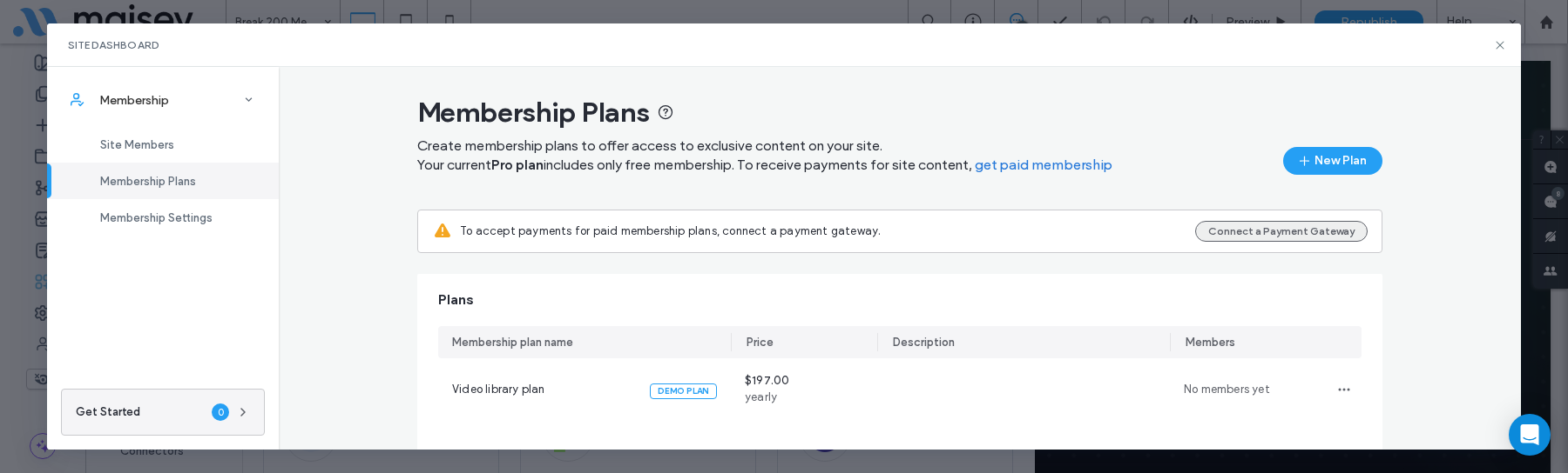
click at [1314, 228] on button "Connect a Payment Gateway" at bounding box center [1282, 231] width 173 height 21
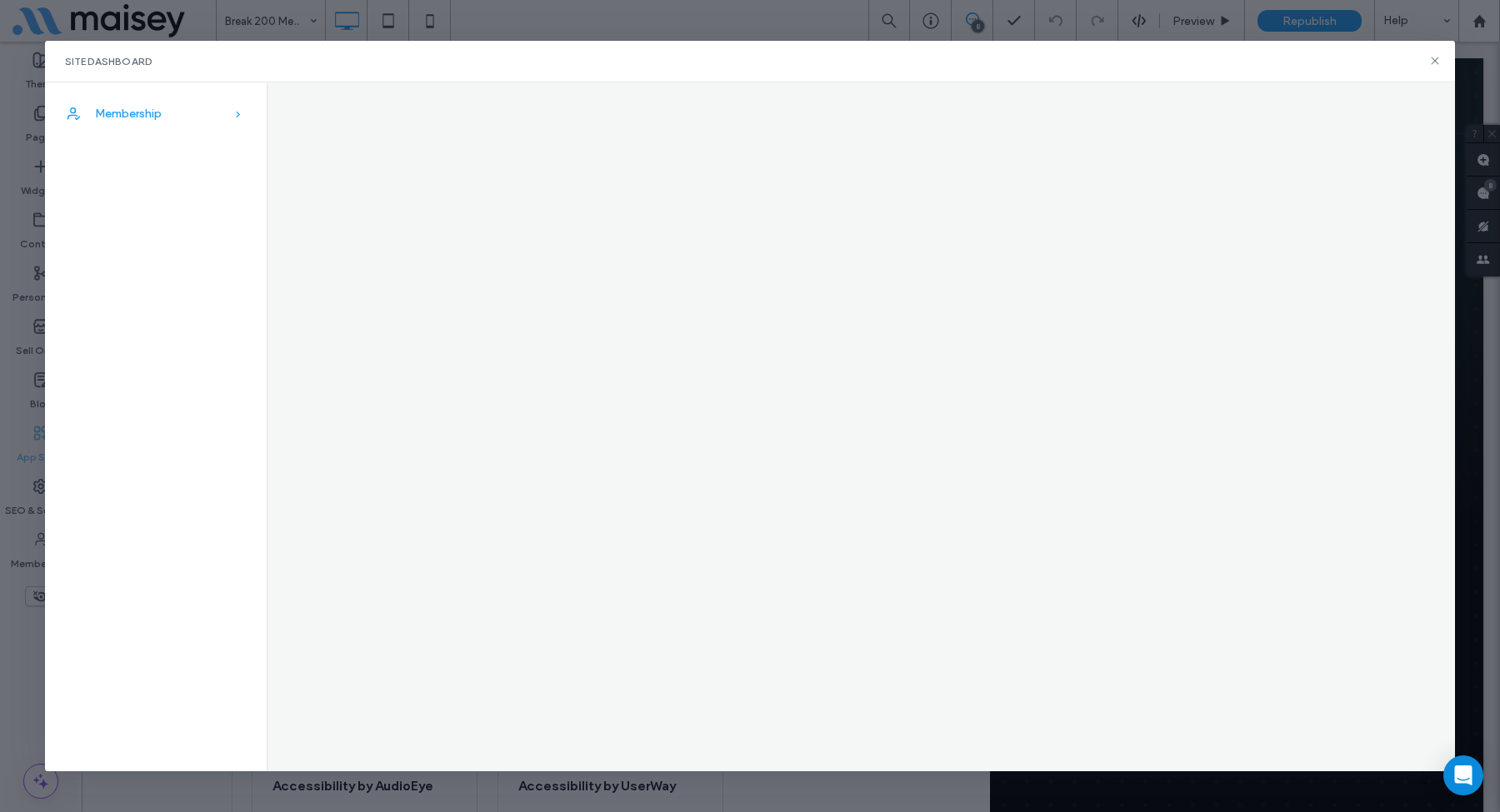
click at [199, 117] on div "Membership" at bounding box center [155, 114] width 221 height 37
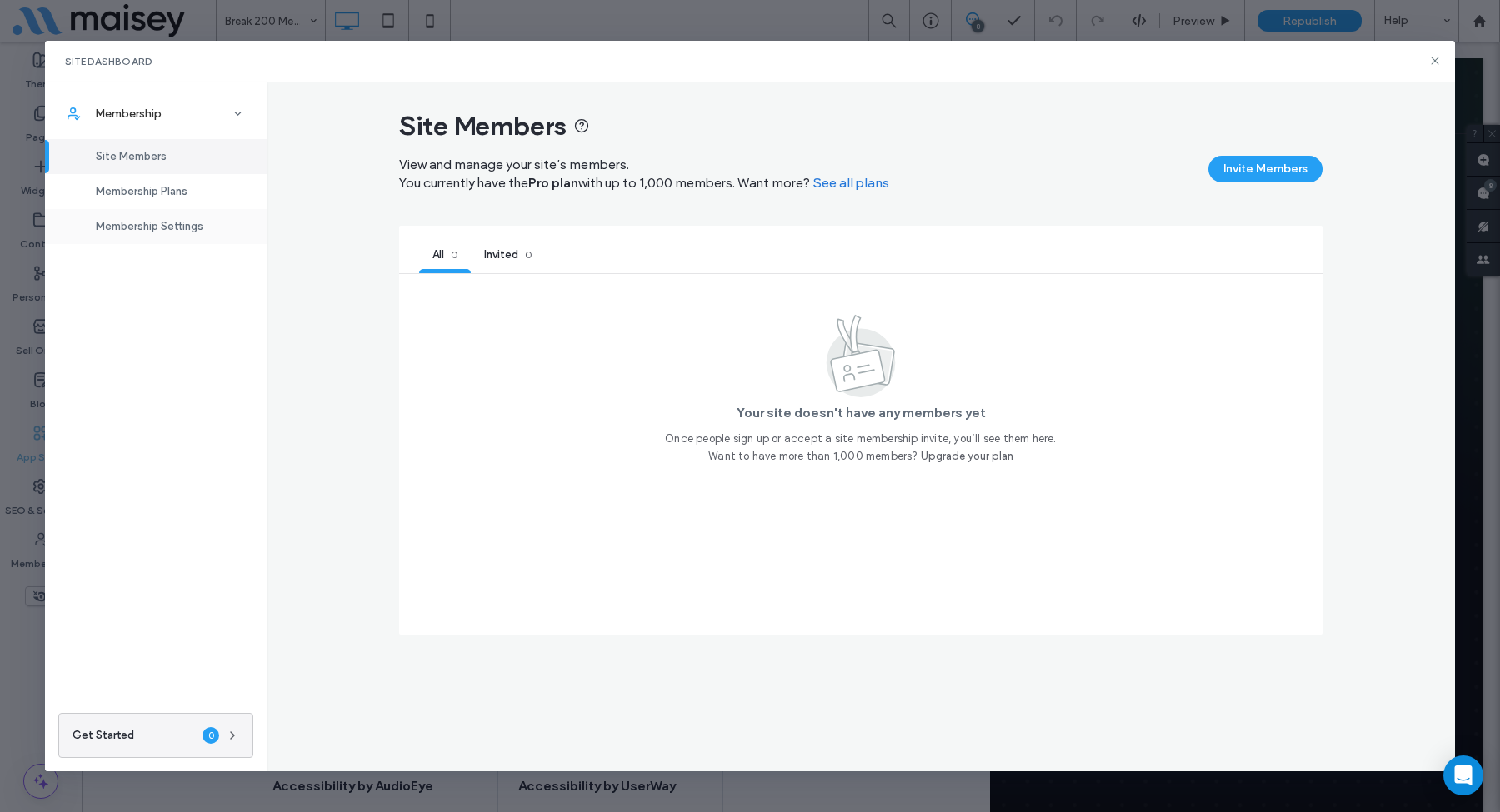
click at [146, 229] on span "Membership Settings" at bounding box center [149, 226] width 108 height 13
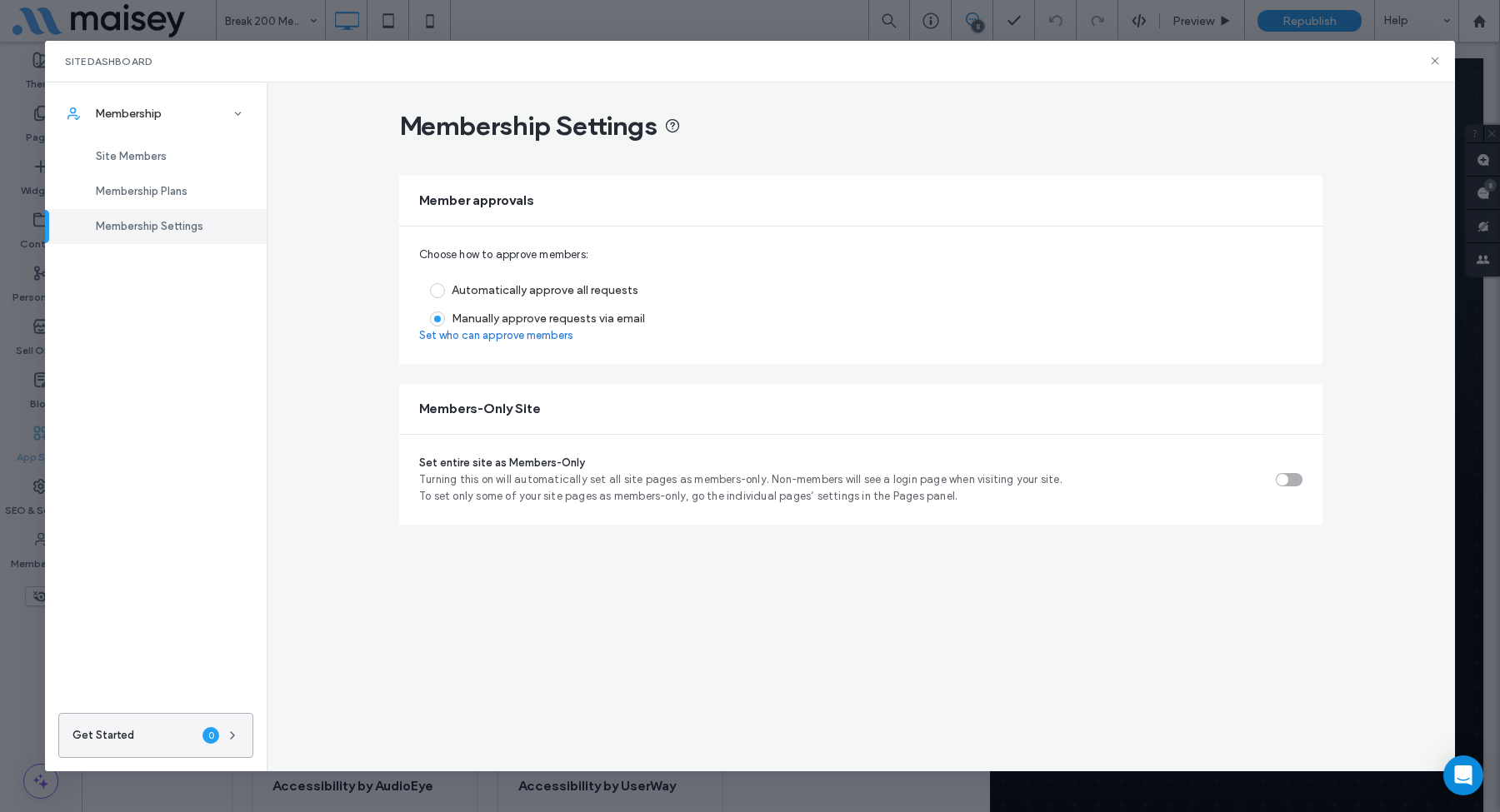
click at [96, 452] on span "Get Started" at bounding box center [103, 735] width 62 height 16
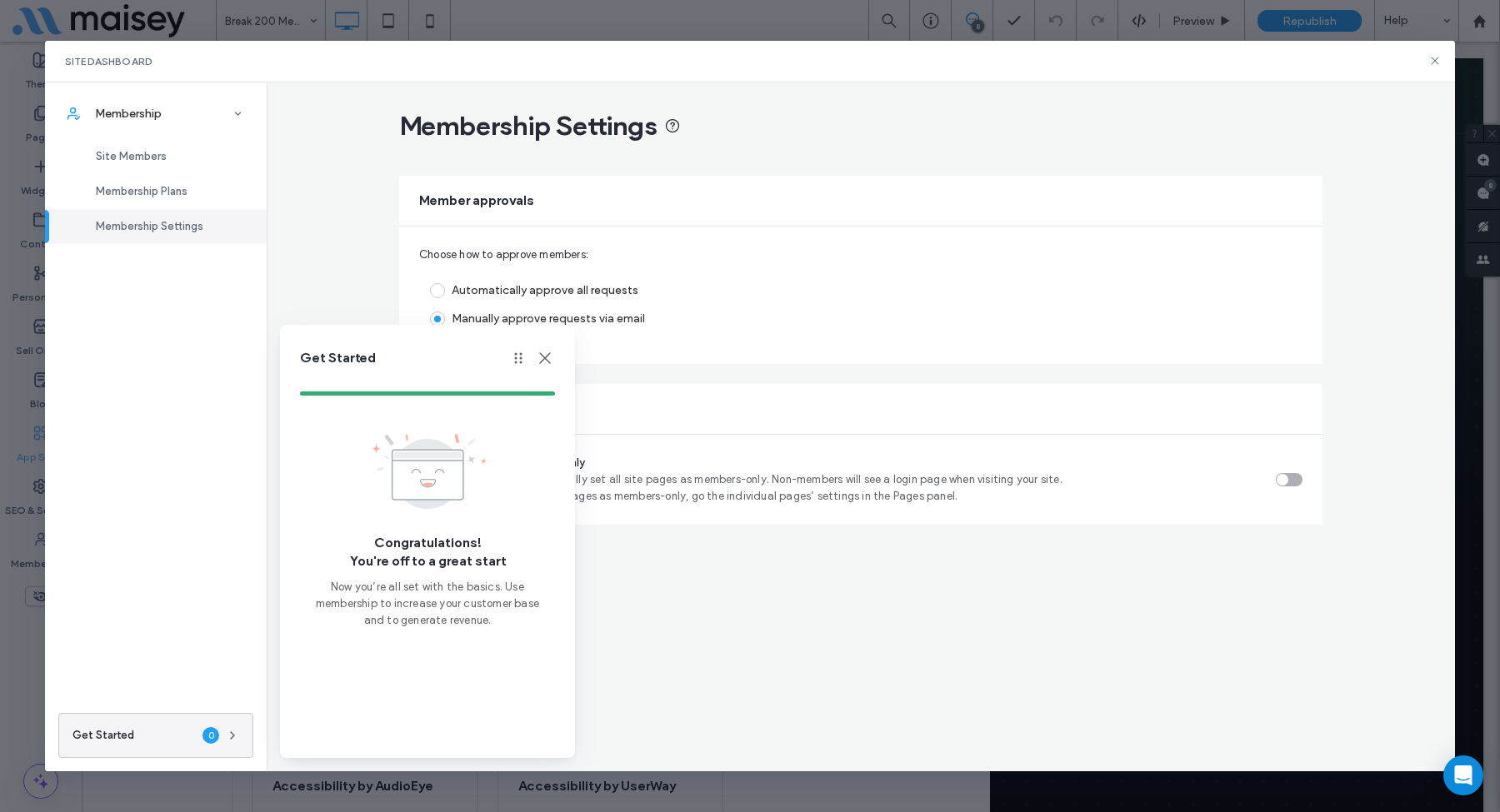
click at [541, 360] on icon at bounding box center [544, 357] width 20 height 20
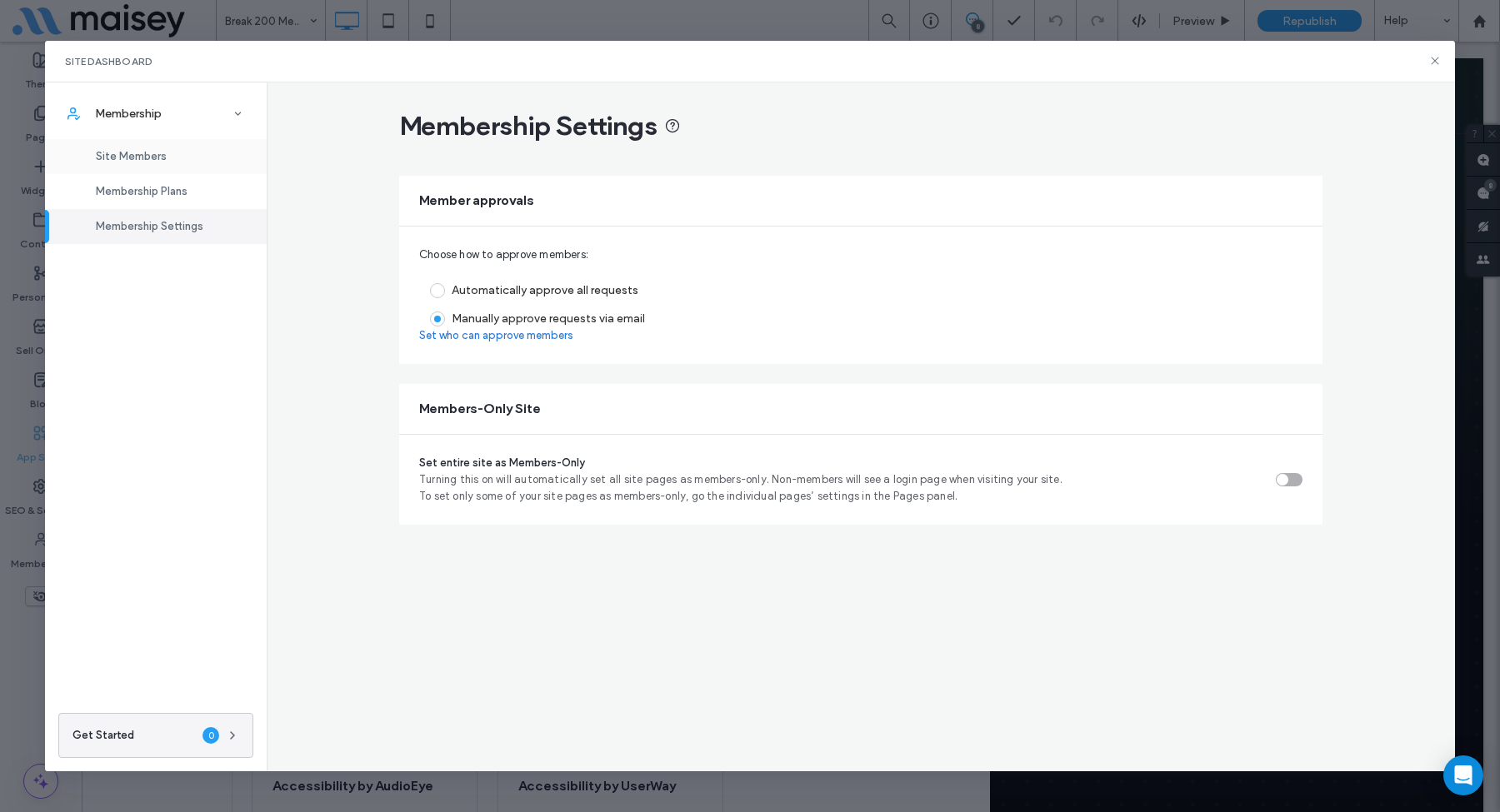
click at [128, 163] on span "Site Members" at bounding box center [131, 156] width 71 height 13
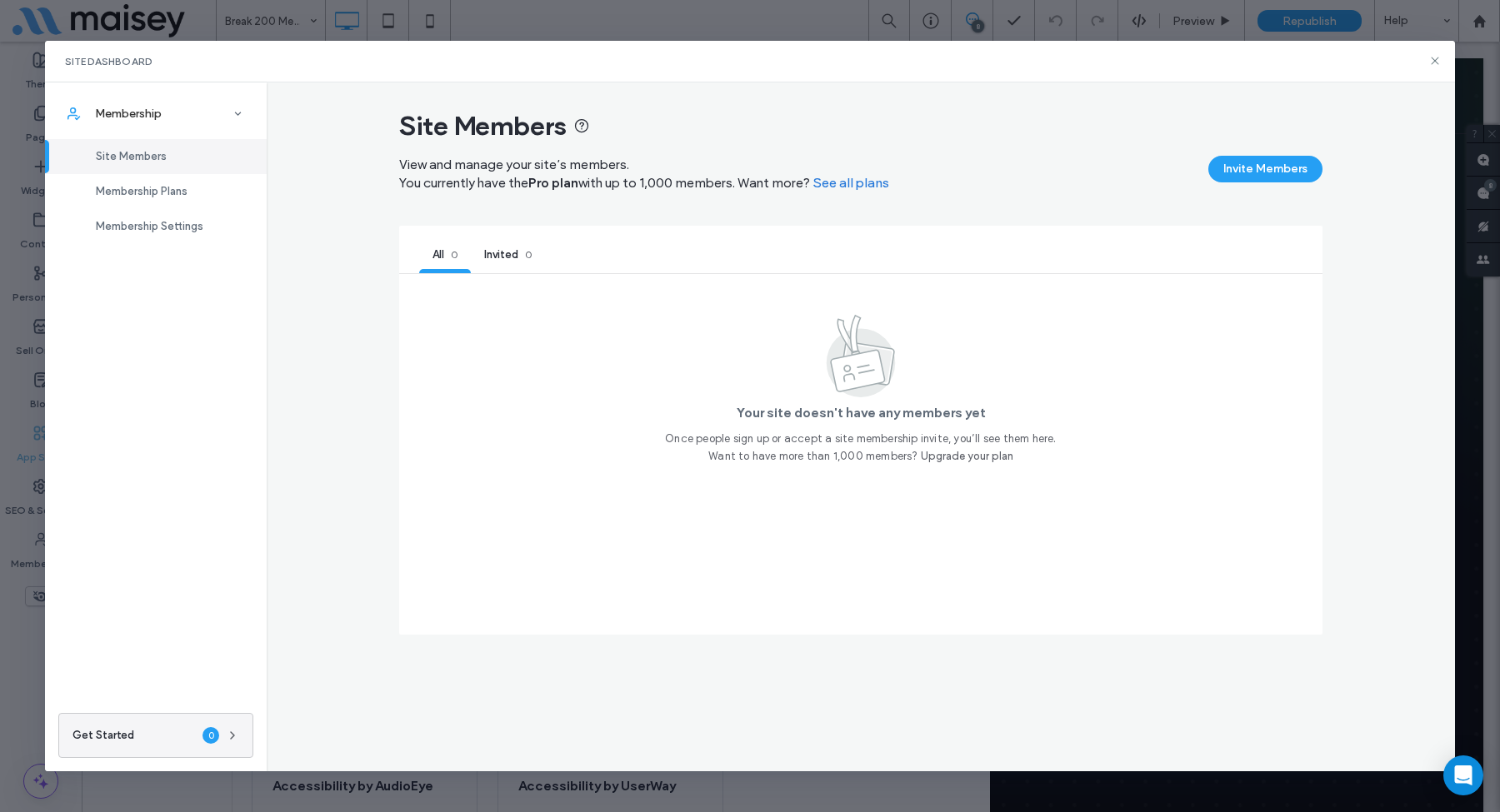
click at [856, 182] on link "See all plans" at bounding box center [850, 183] width 77 height 16
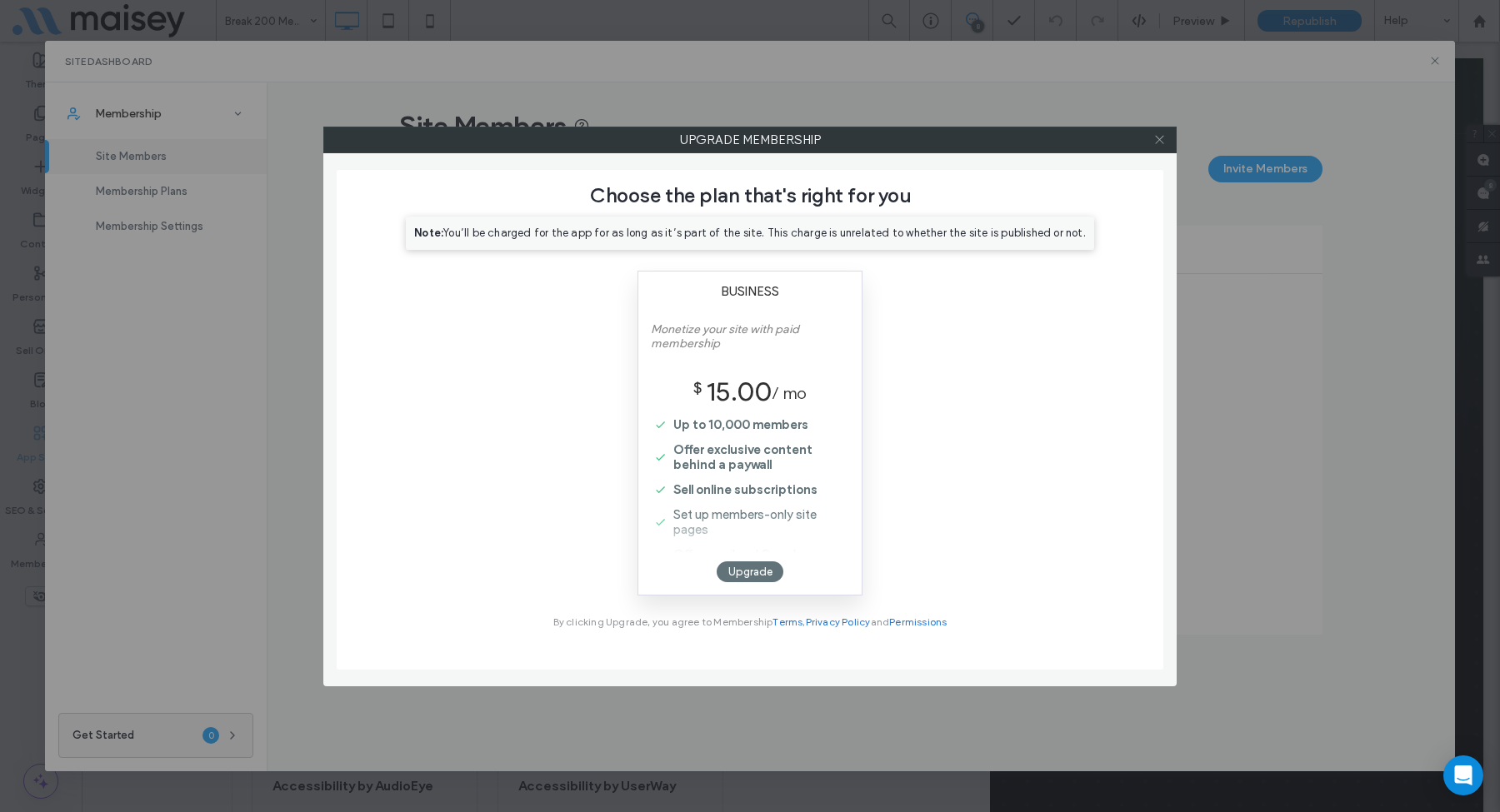
click at [1156, 139] on icon at bounding box center [1159, 139] width 13 height 13
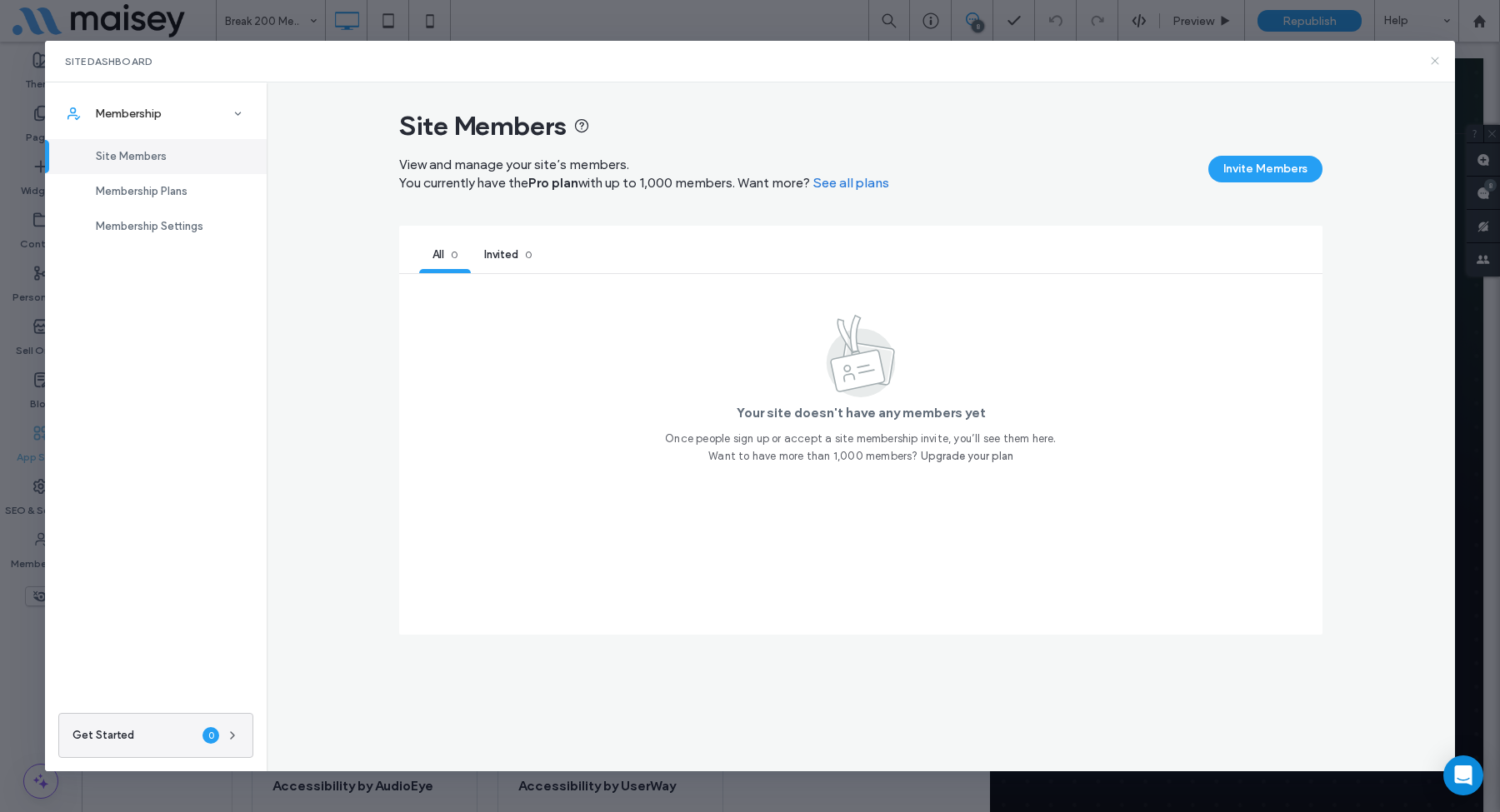
click at [1435, 62] on use at bounding box center [1434, 61] width 8 height 8
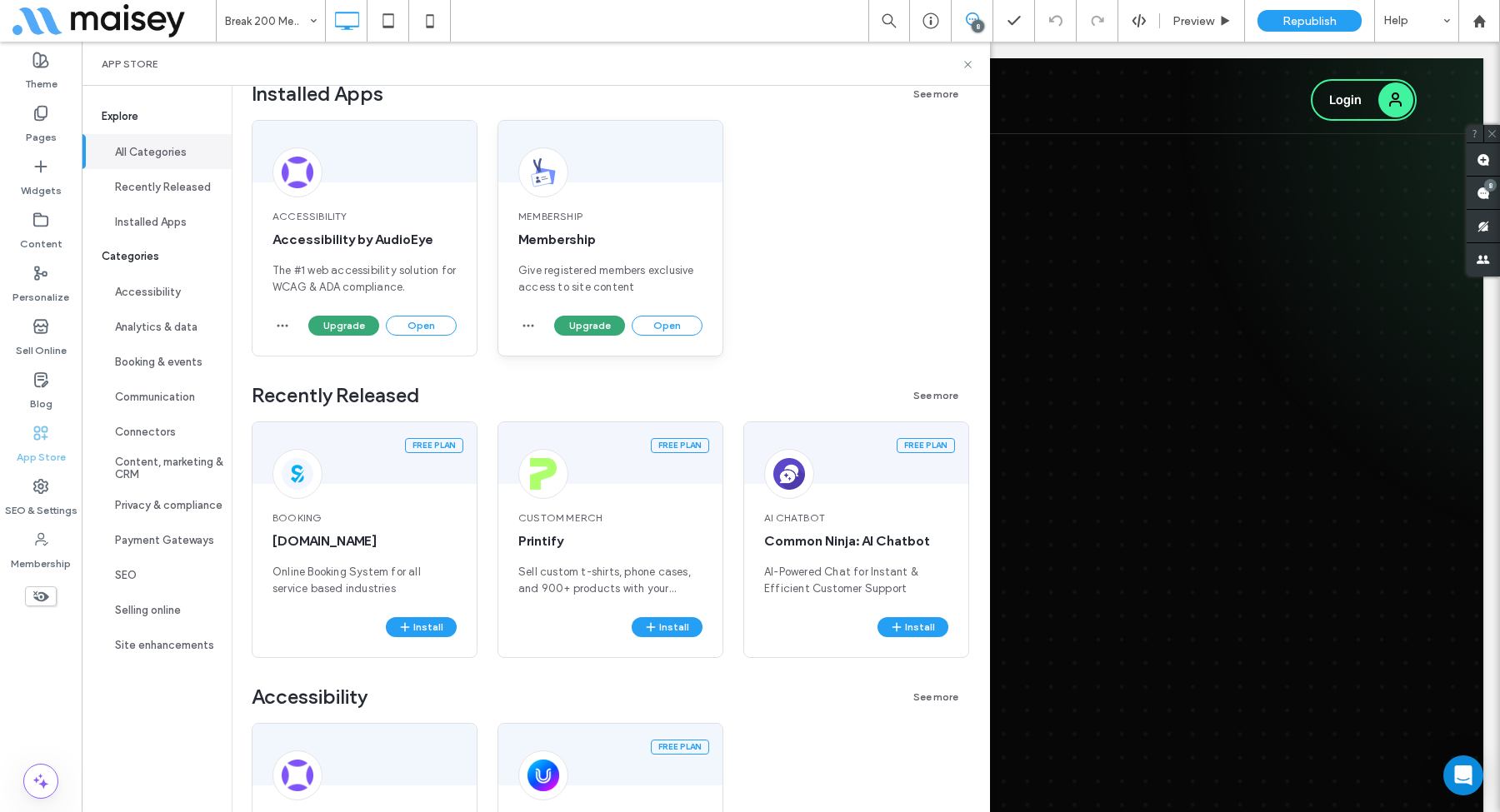
scroll to position [141, 0]
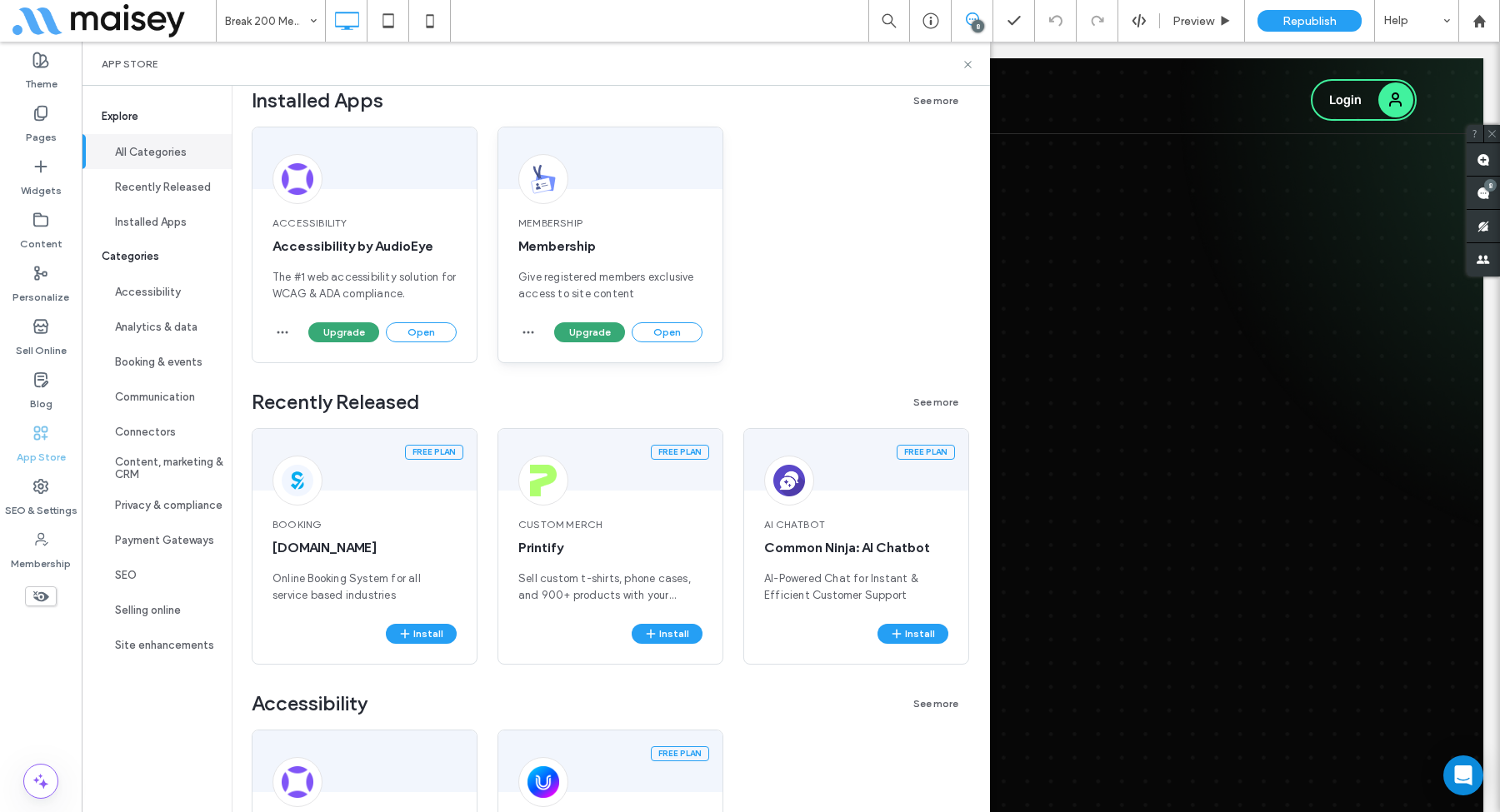
click at [704, 193] on div "Membership Membership Give registered members exclusive access to site content …" at bounding box center [611, 245] width 226 height 237
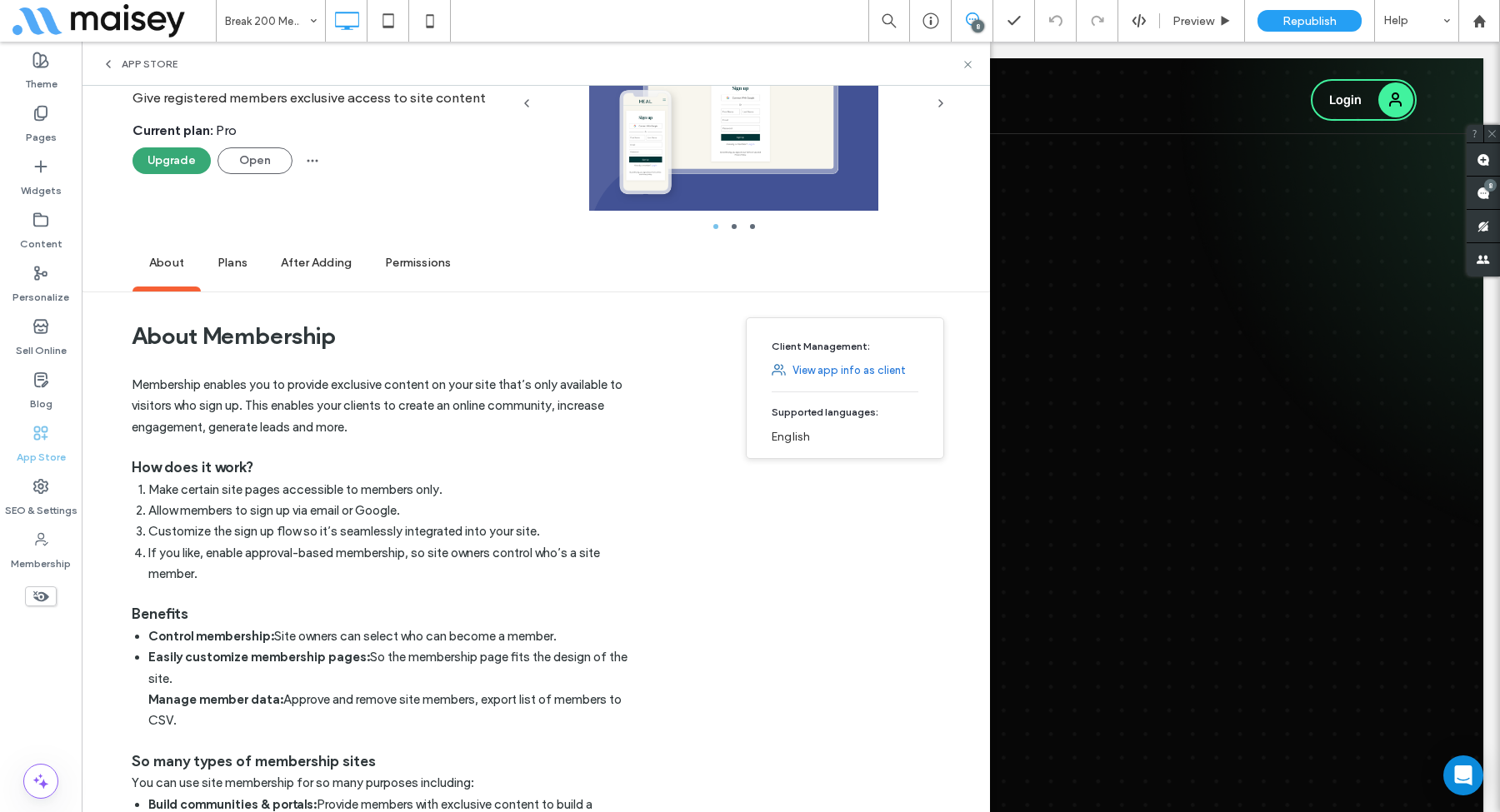
scroll to position [0, 0]
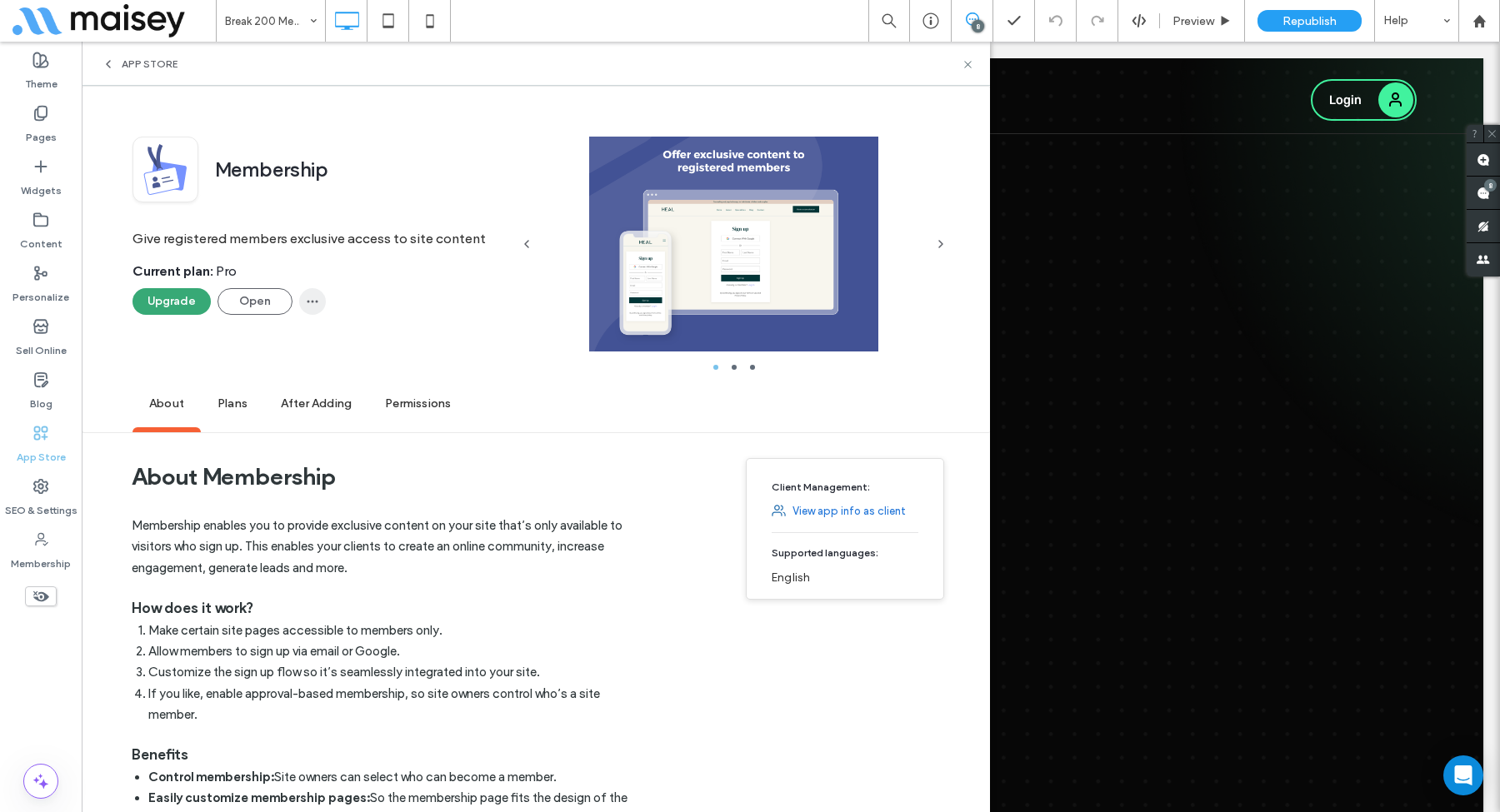
click at [317, 305] on icon "button" at bounding box center [312, 301] width 13 height 13
click at [215, 365] on div "Membership Give registered members exclusive access to site content Current pla…" at bounding box center [321, 259] width 377 height 245
click at [228, 404] on span "Plans" at bounding box center [232, 404] width 64 height 46
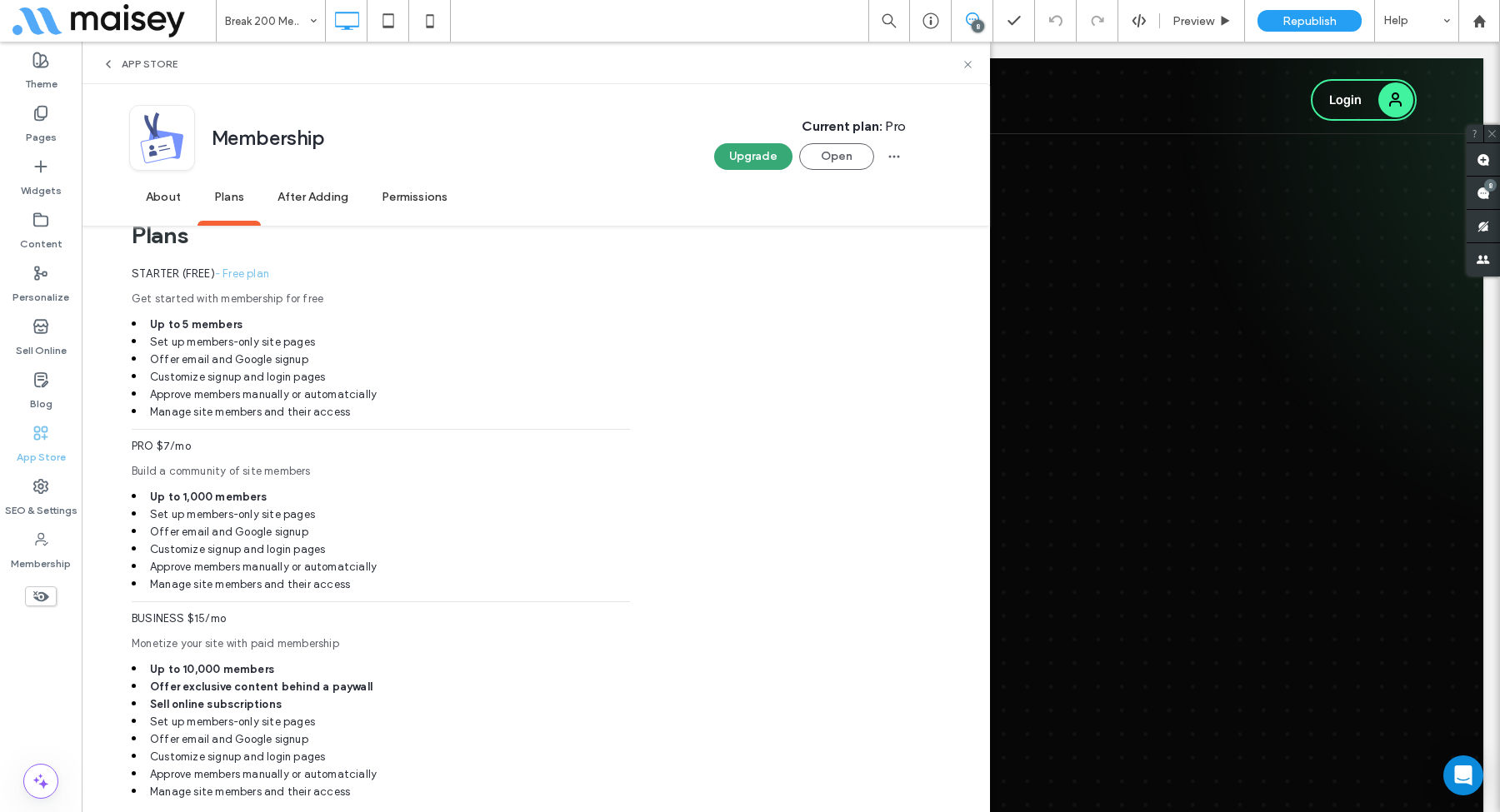
click at [312, 195] on span "After Adding" at bounding box center [313, 197] width 104 height 46
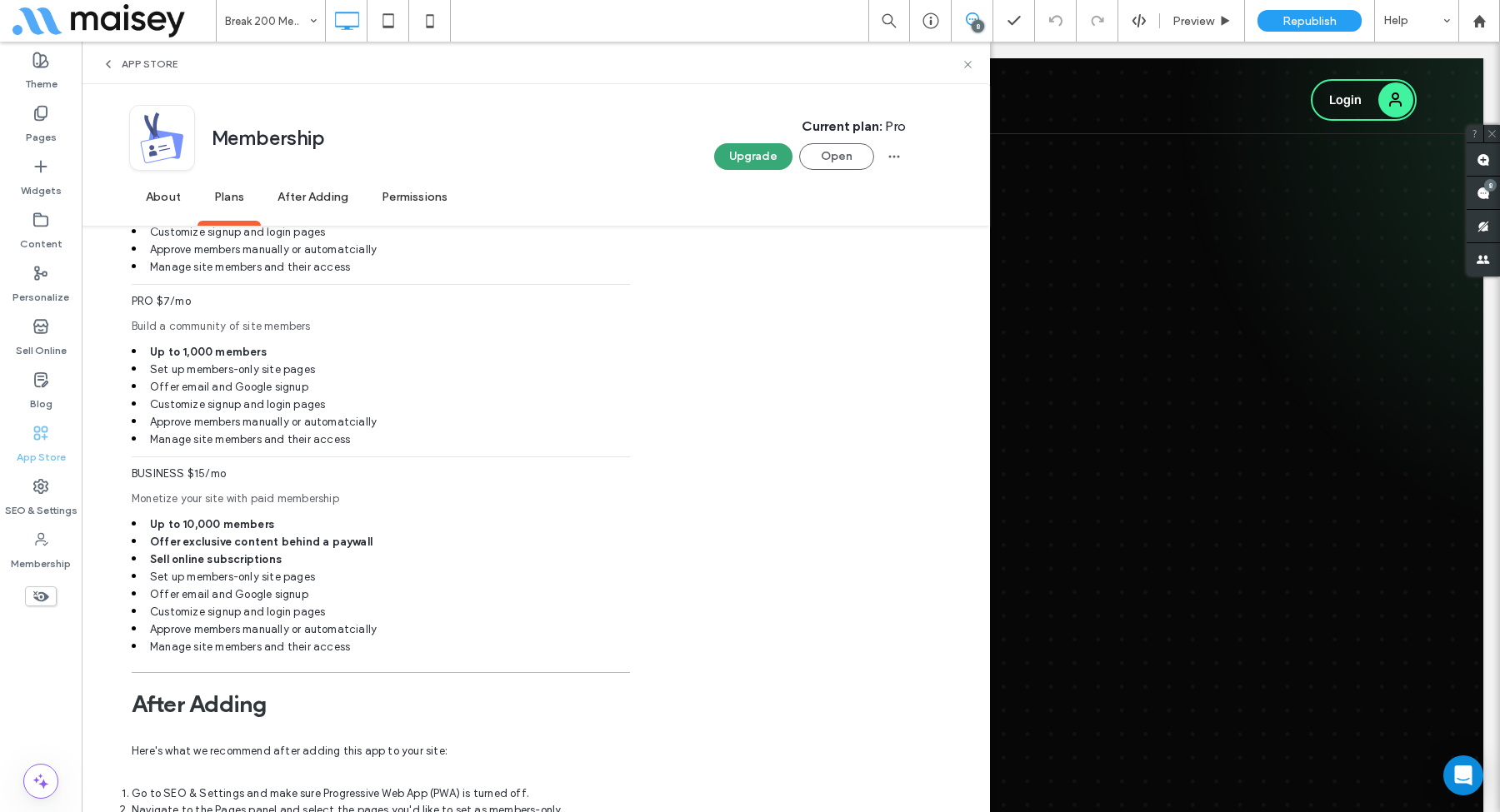
scroll to position [1244, 0]
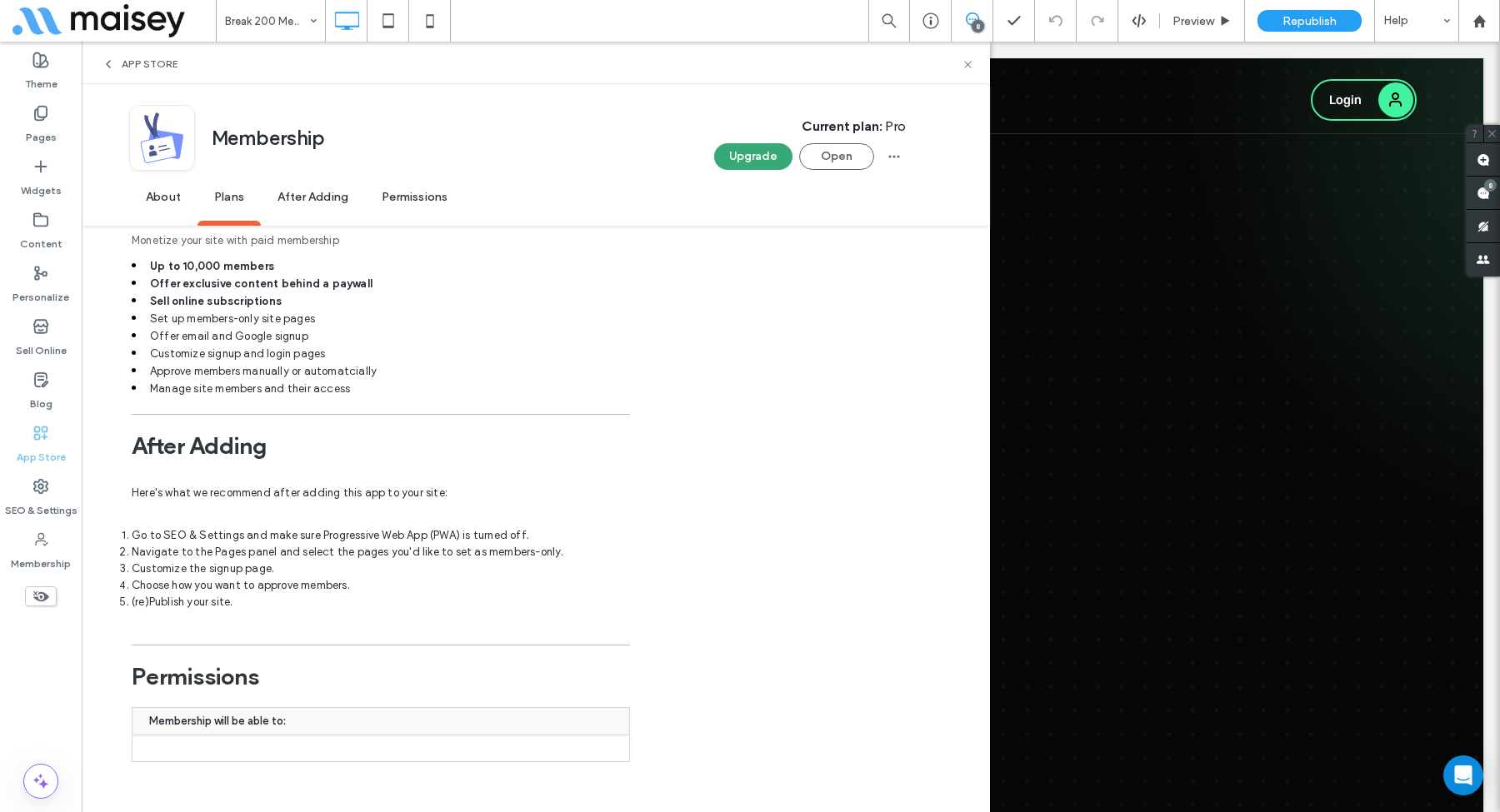
click at [28, 452] on label "SEO & Settings" at bounding box center [41, 506] width 72 height 23
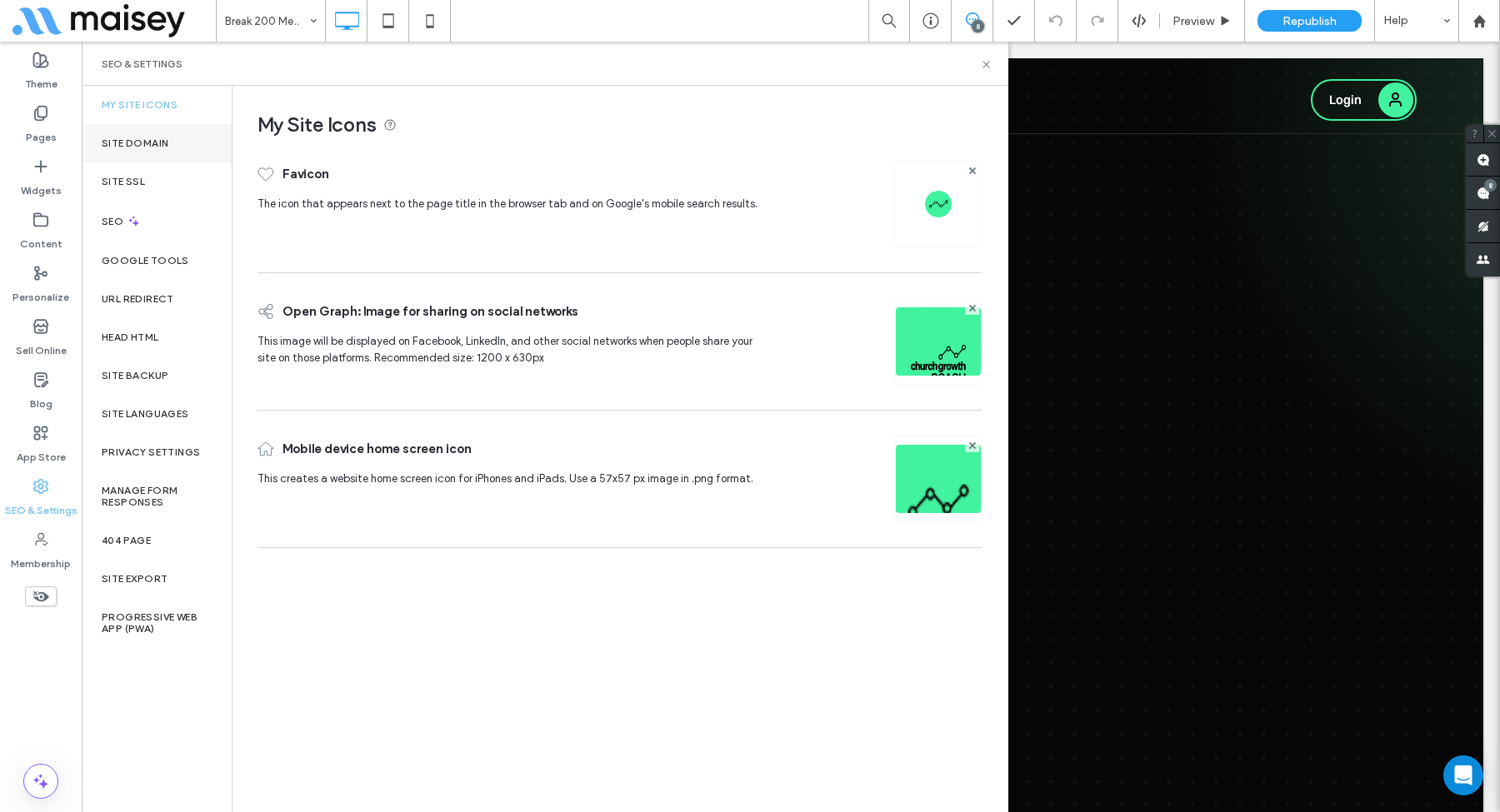
click at [182, 151] on div "Site Domain" at bounding box center [157, 143] width 150 height 39
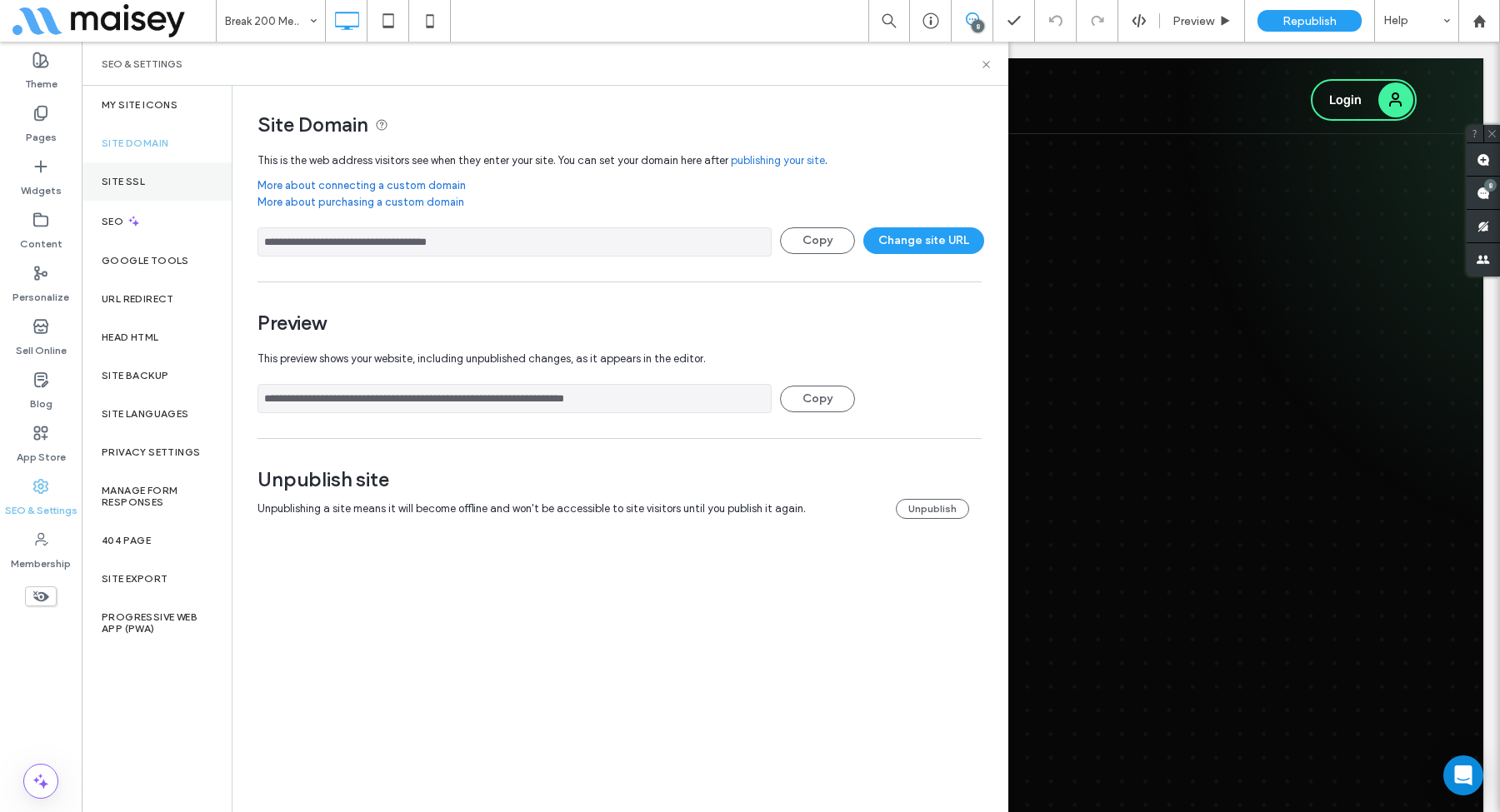
click at [173, 179] on div "Site SSL" at bounding box center [157, 182] width 150 height 39
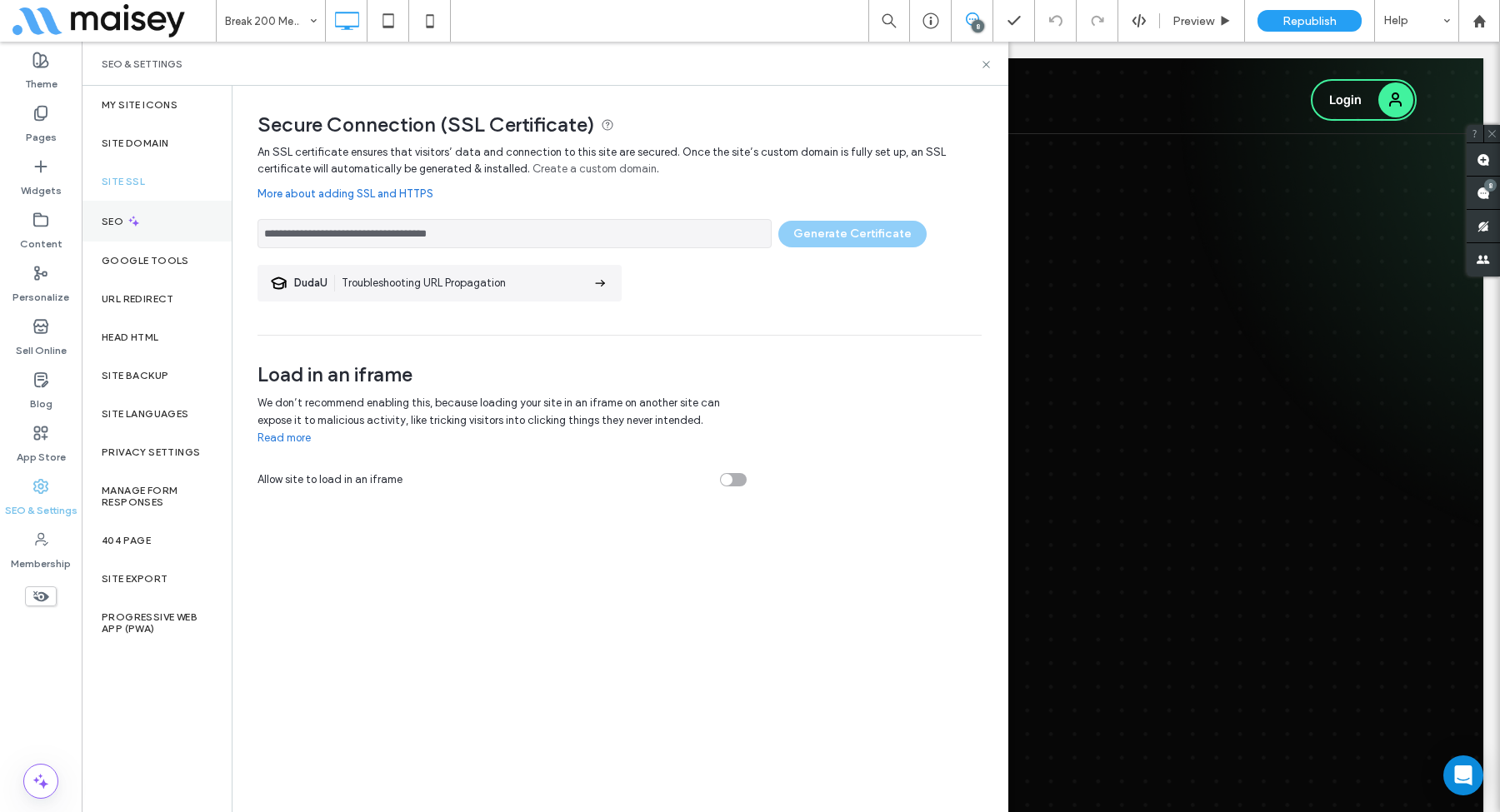
click at [159, 214] on div "SEO" at bounding box center [157, 220] width 150 height 40
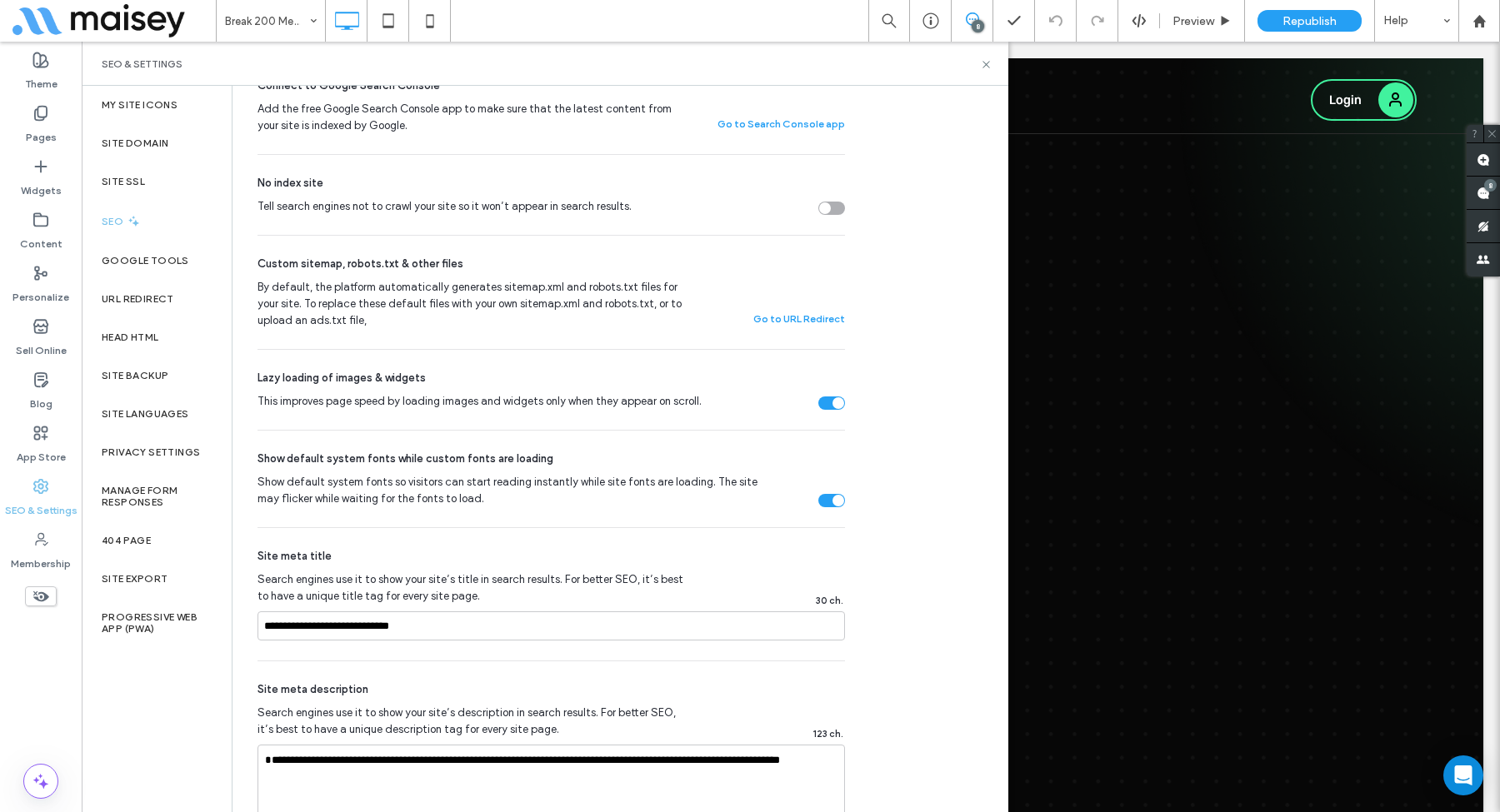
scroll to position [759, 0]
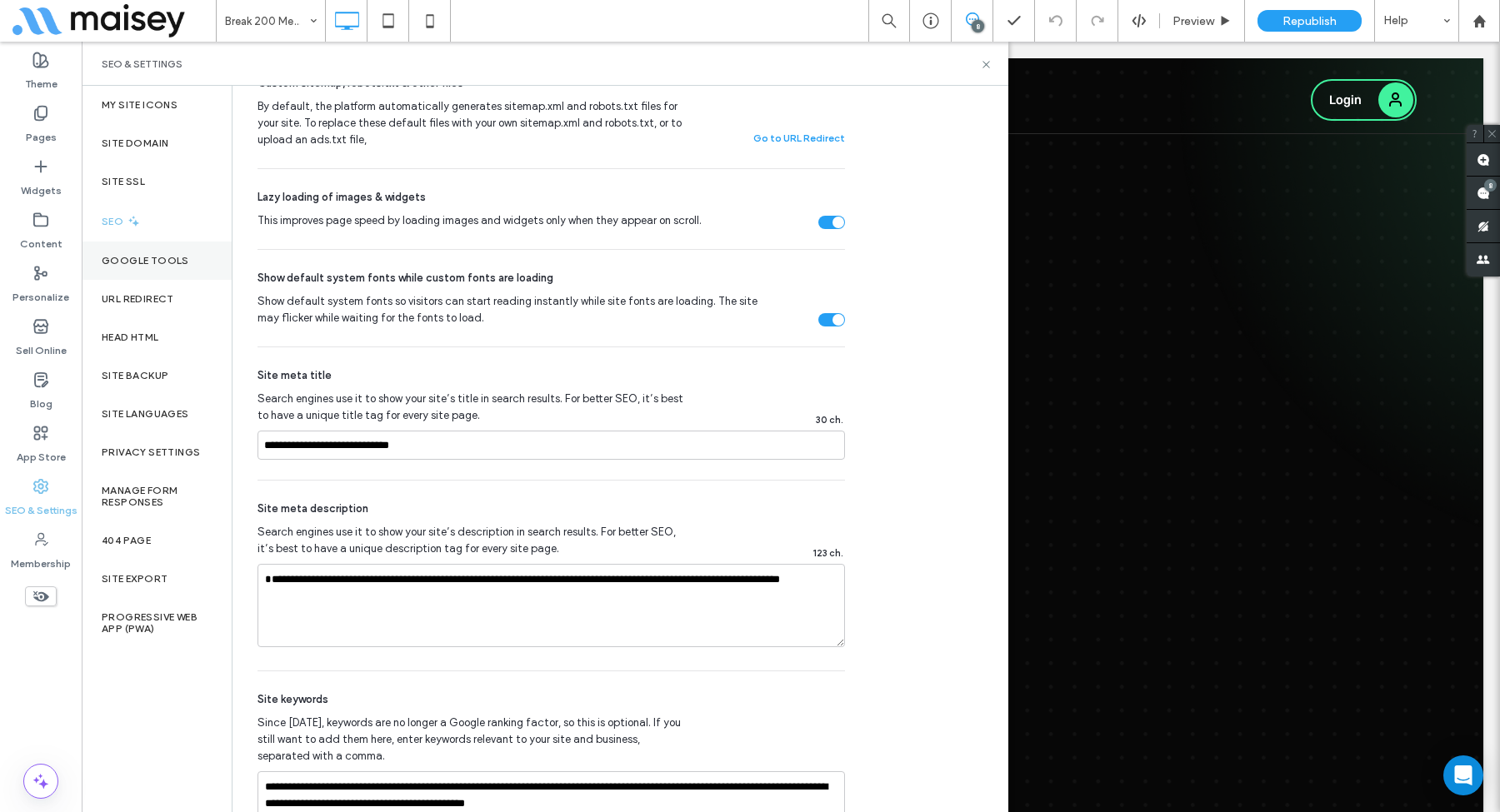
click at [167, 257] on label "Google Tools" at bounding box center [146, 261] width 88 height 12
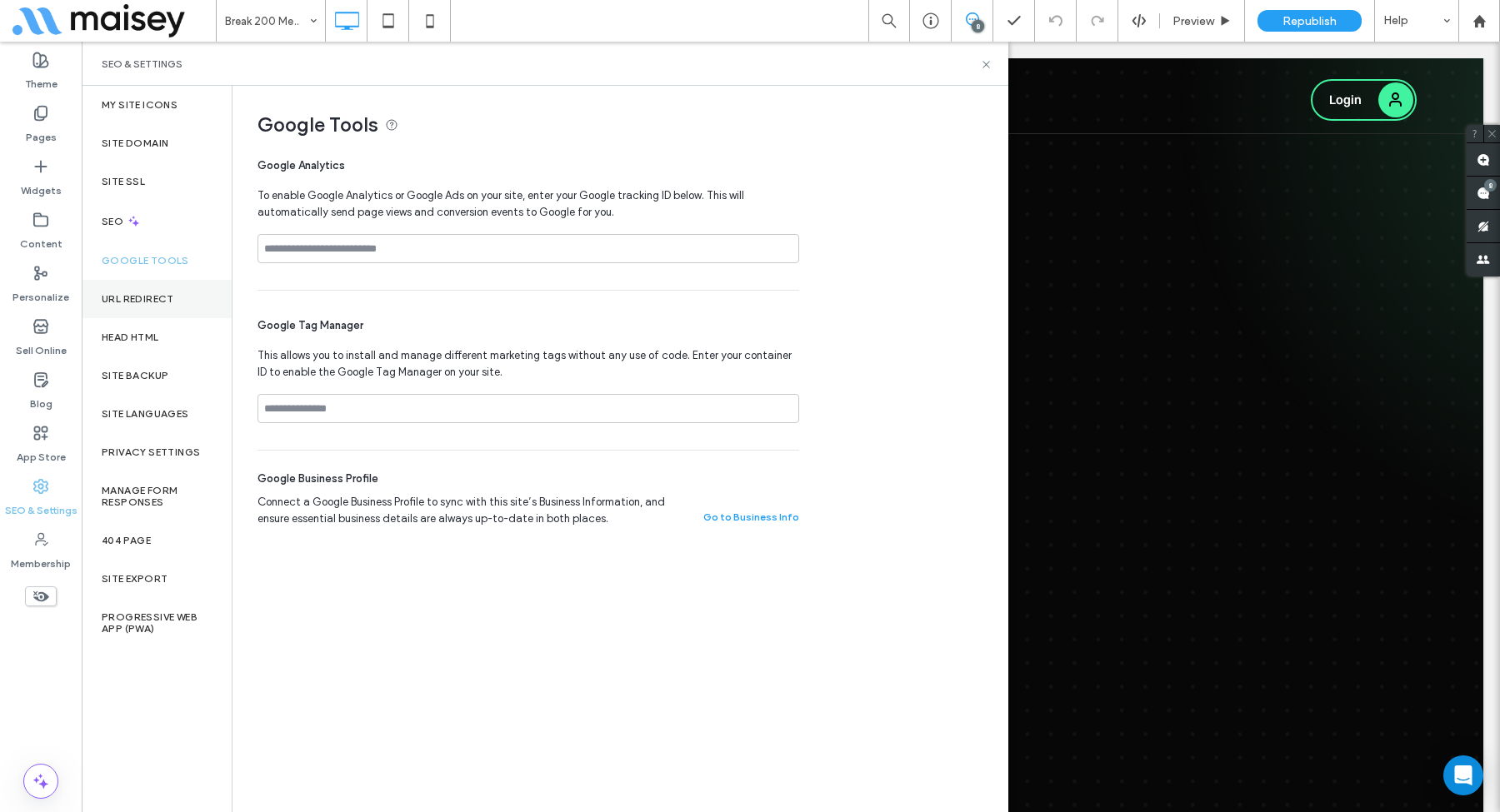
click at [144, 295] on label "URL Redirect" at bounding box center [138, 300] width 72 height 12
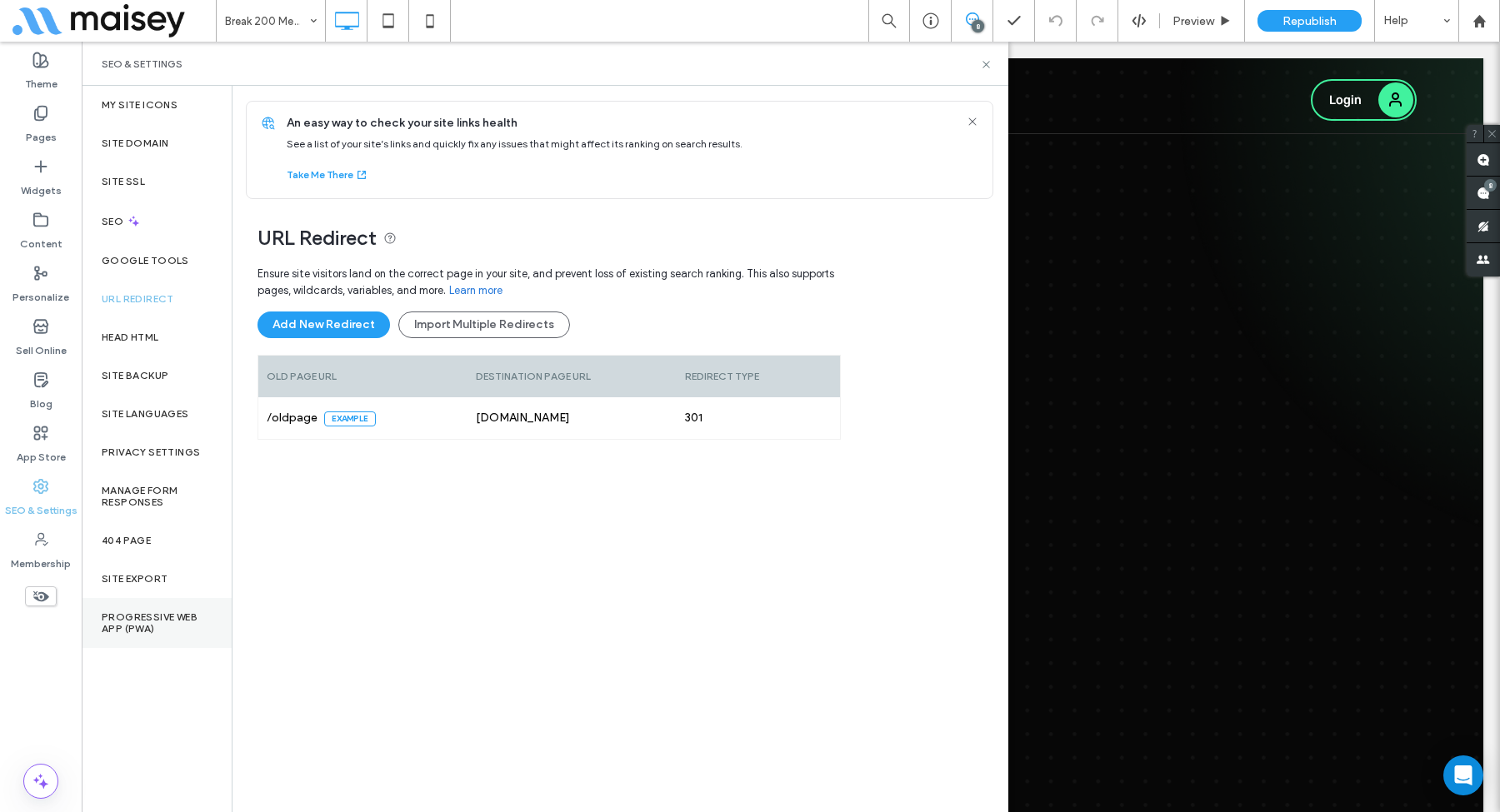
click at [147, 452] on label "Progressive Web App (PWA)" at bounding box center [157, 623] width 110 height 23
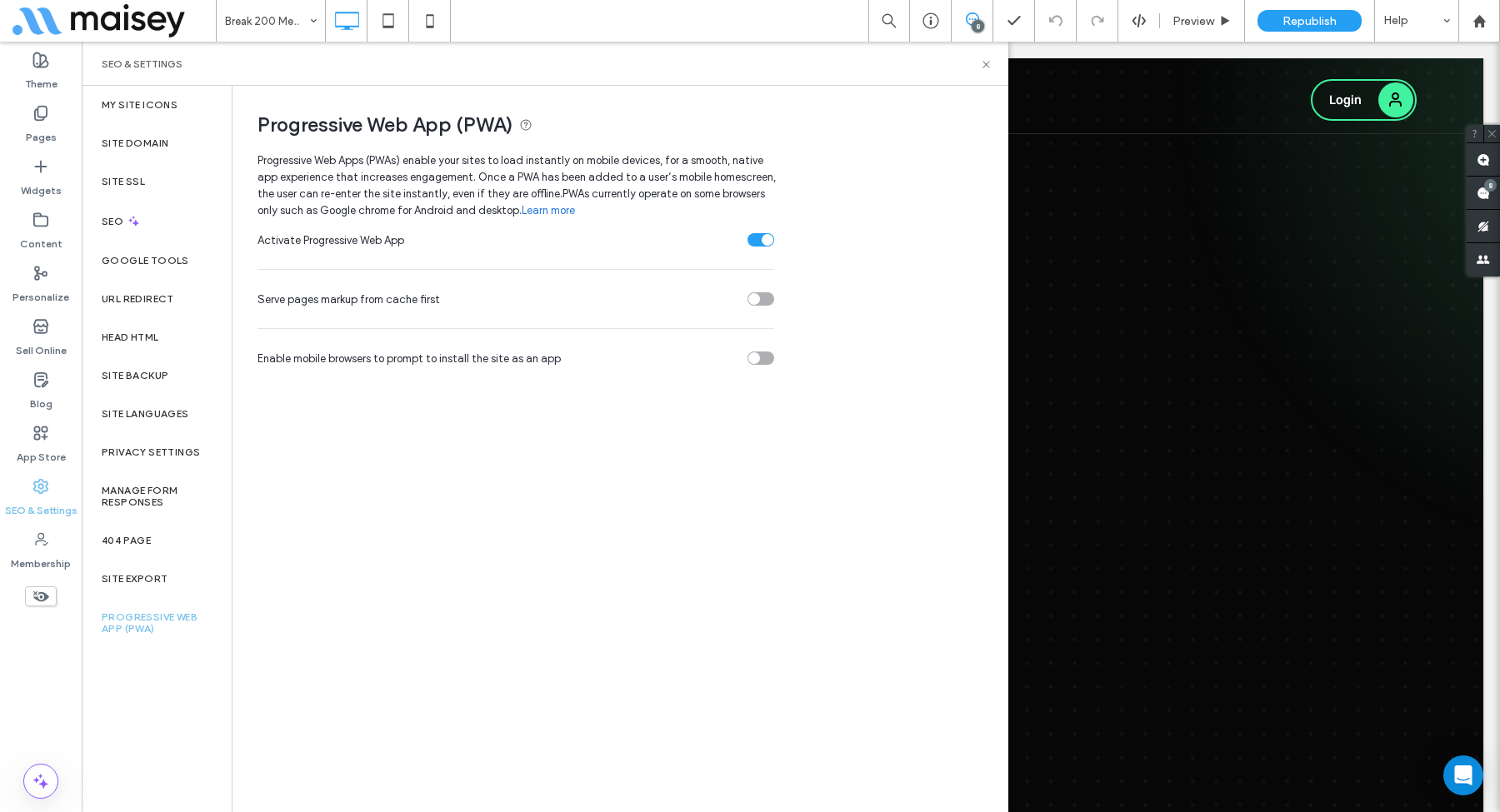
click at [765, 241] on div "toggle" at bounding box center [767, 240] width 12 height 12
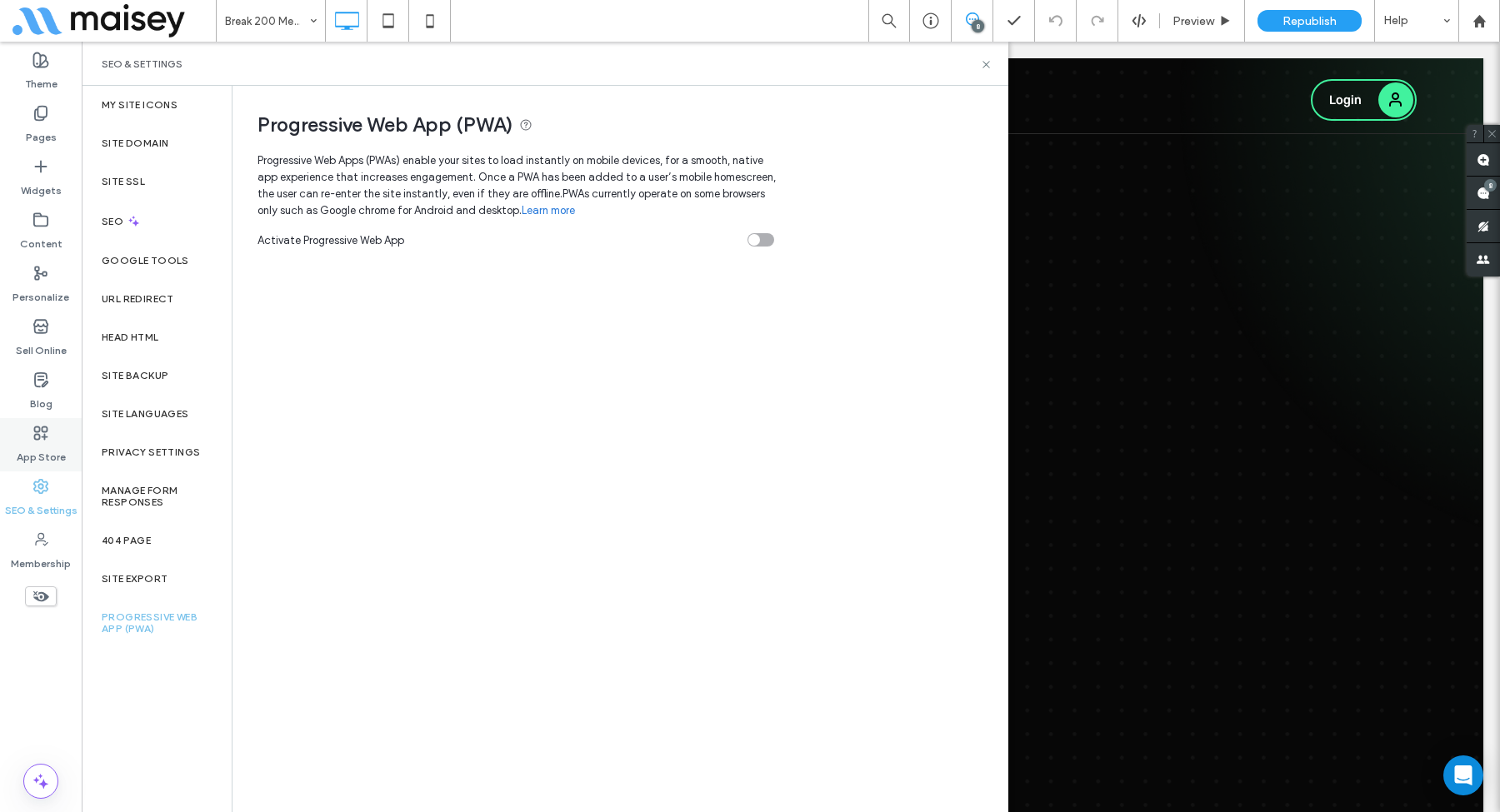
click at [40, 449] on label "App Store" at bounding box center [40, 453] width 49 height 23
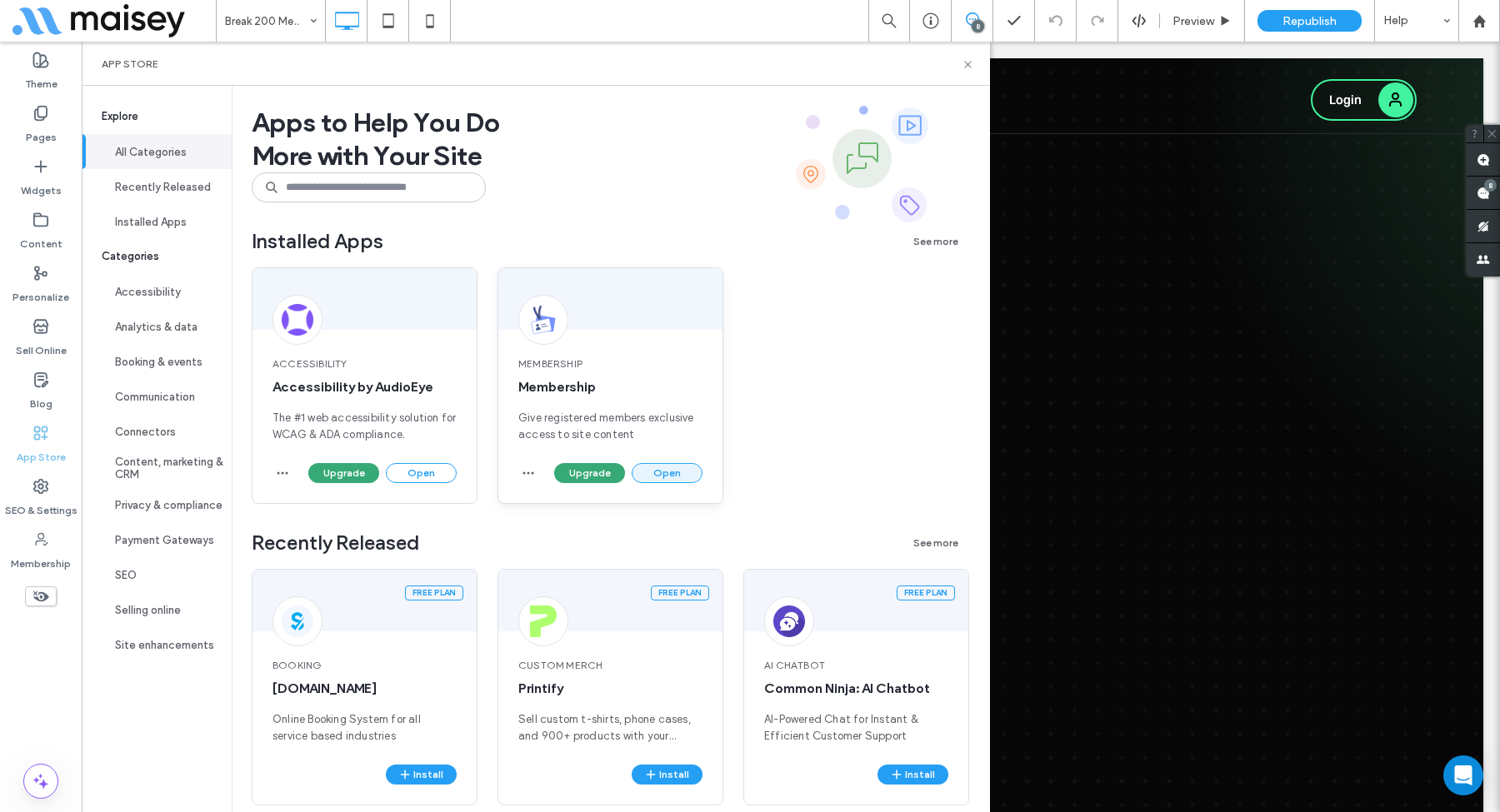
click at [672, 452] on button "Open" at bounding box center [666, 473] width 71 height 20
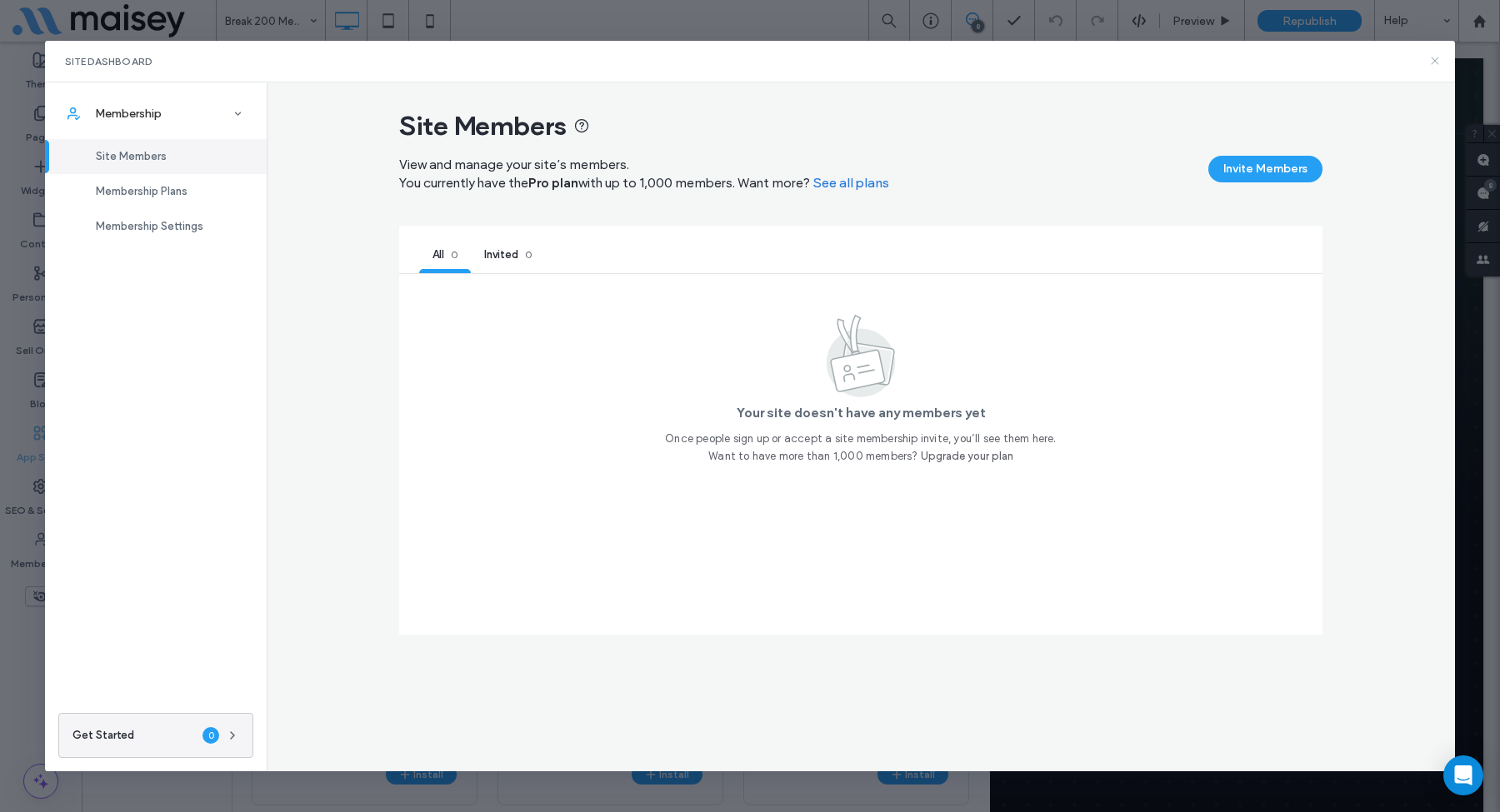
click at [1438, 59] on icon at bounding box center [1434, 60] width 13 height 13
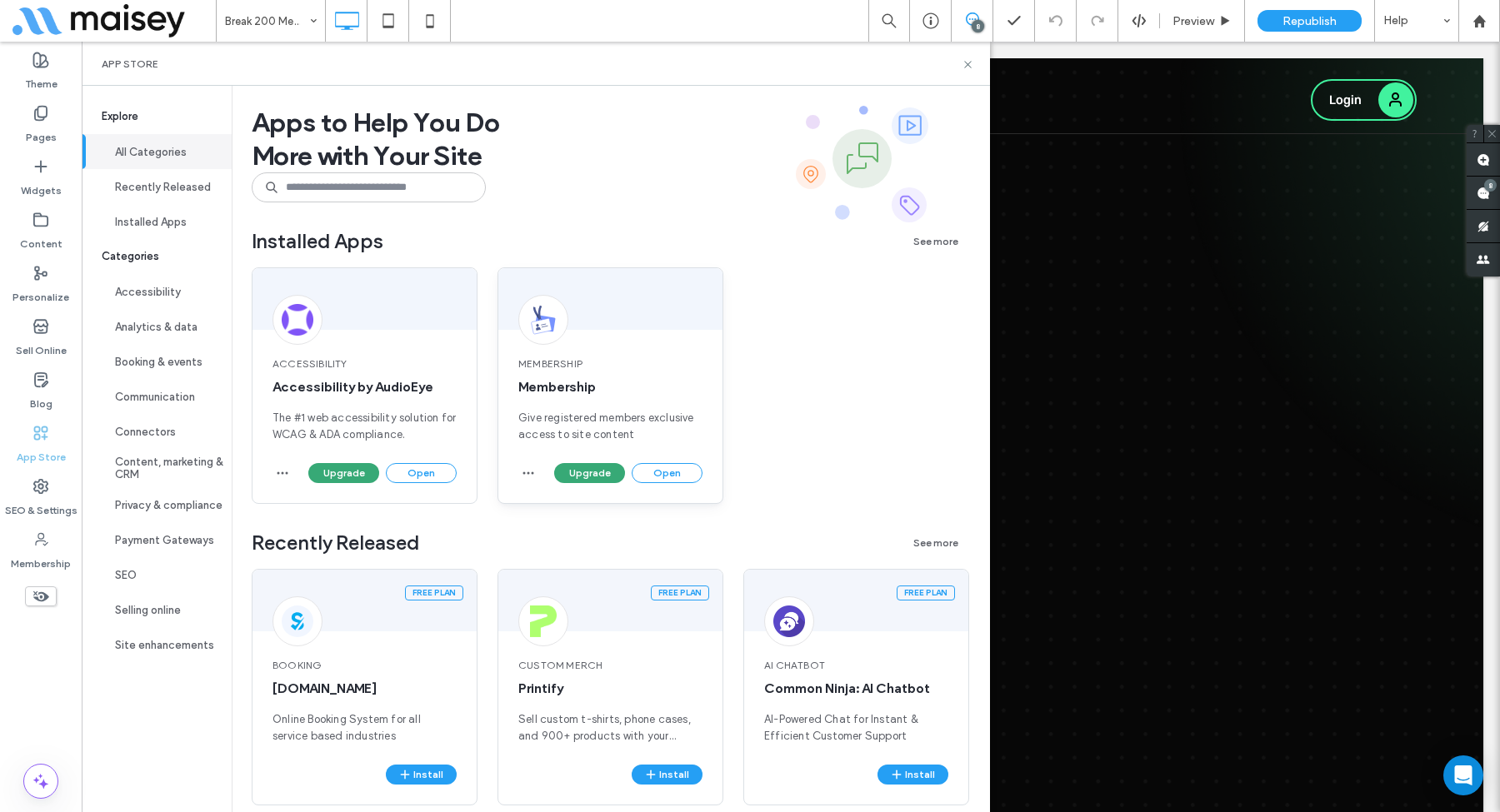
click at [616, 338] on div "Membership Membership Give registered members exclusive access to site content" at bounding box center [611, 400] width 224 height 127
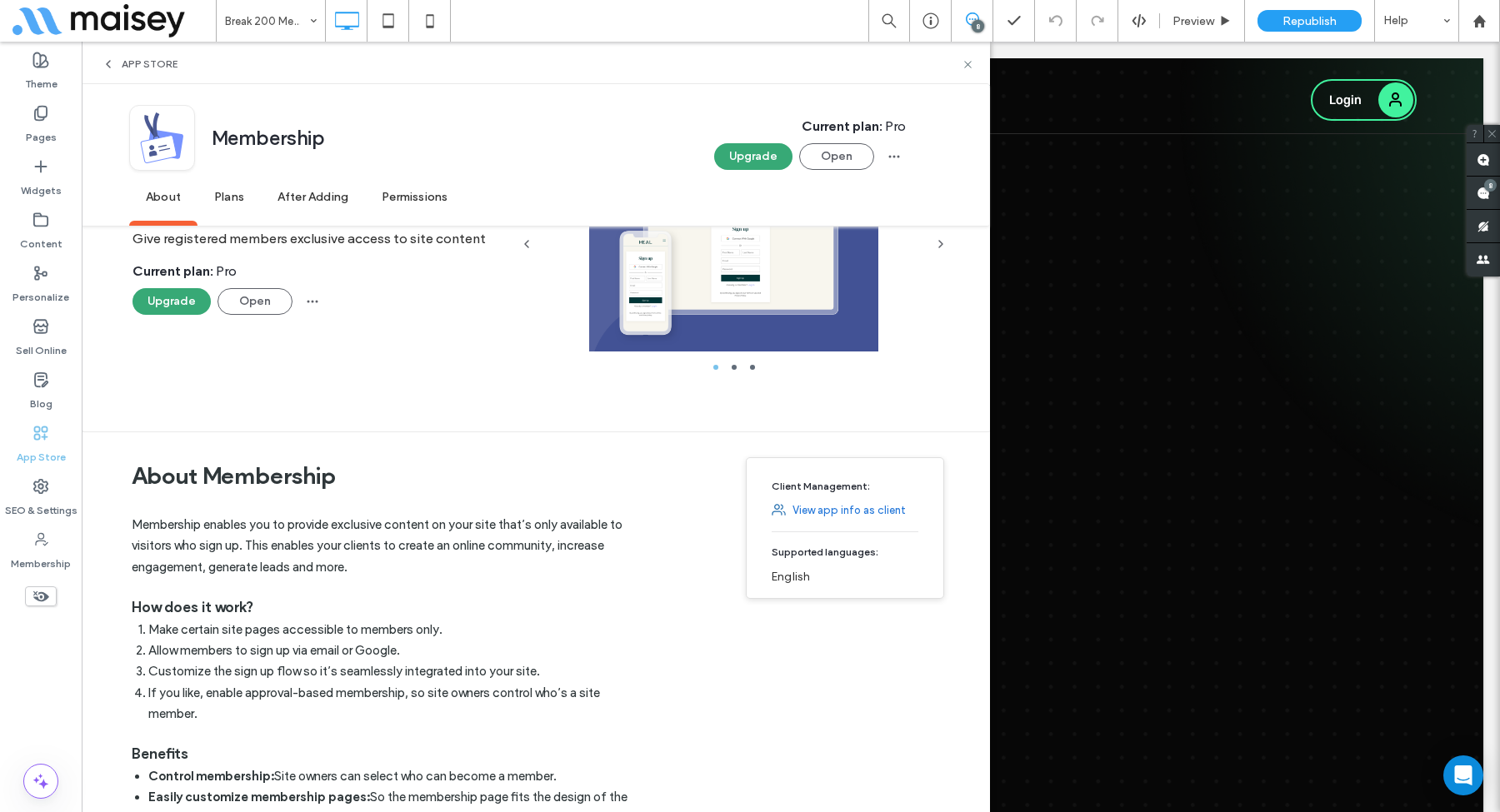
click at [406, 201] on span "Permissions" at bounding box center [414, 197] width 99 height 46
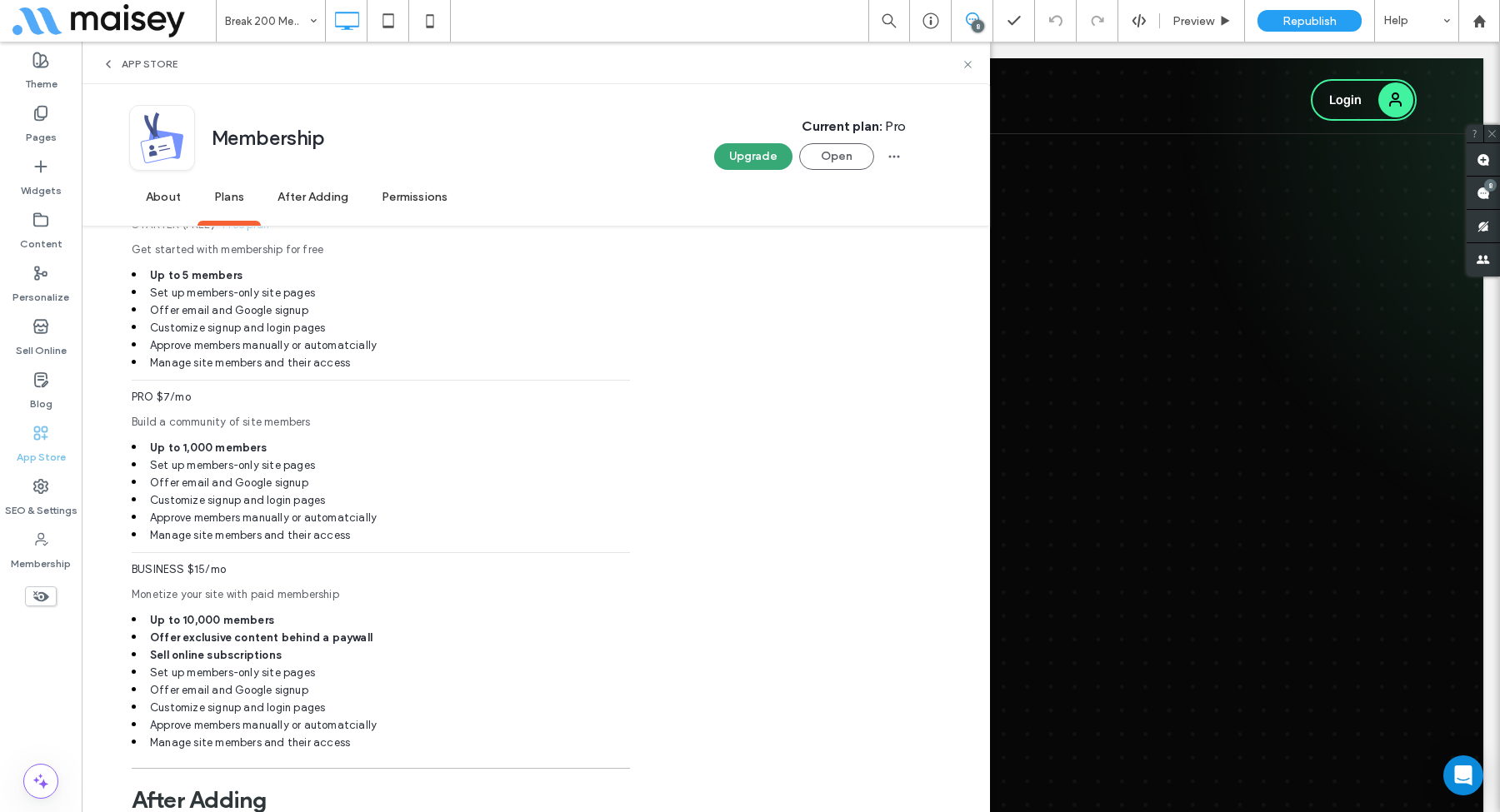
scroll to position [1244, 0]
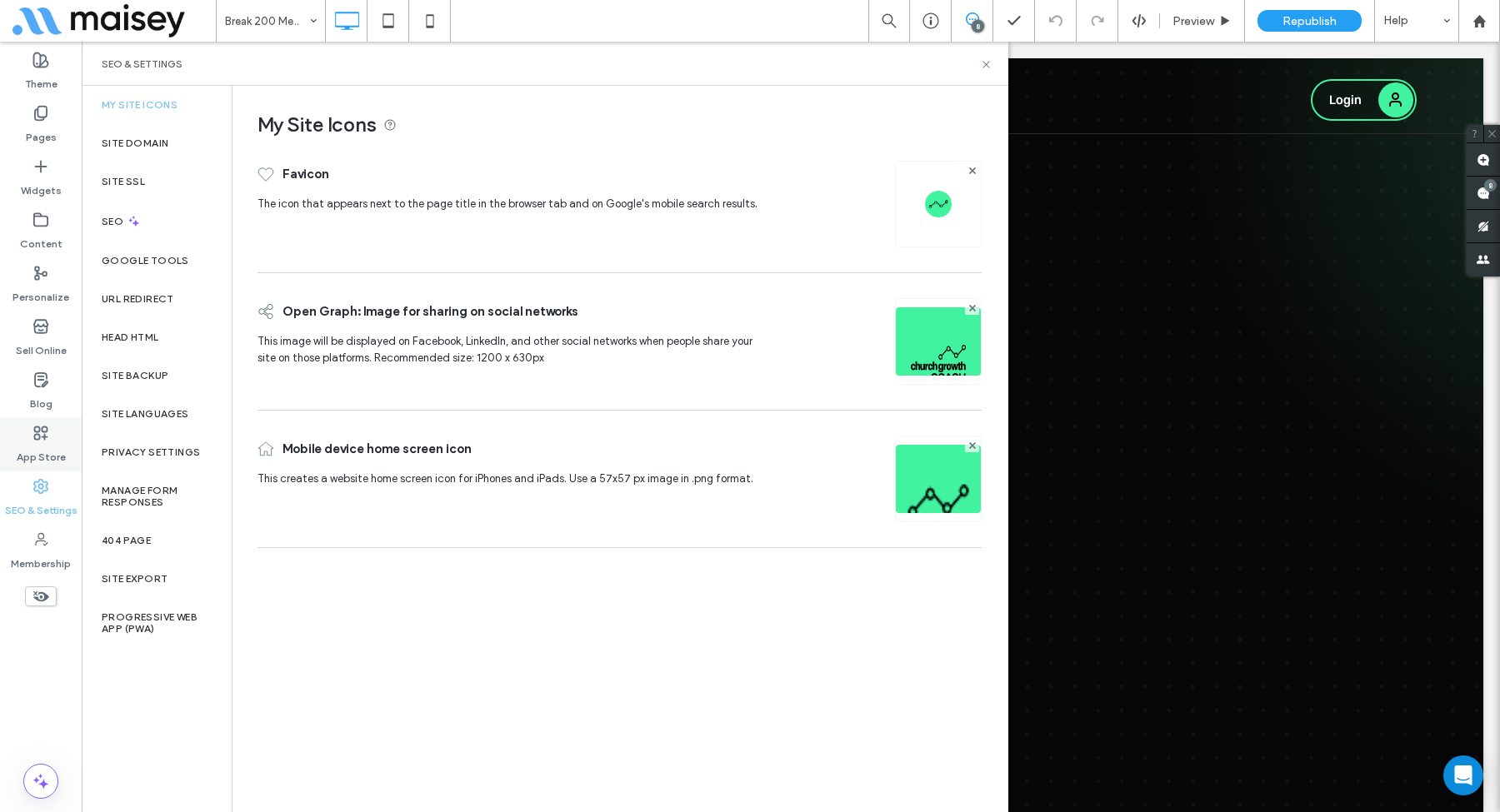
click at [31, 436] on div "App Store" at bounding box center [40, 445] width 82 height 53
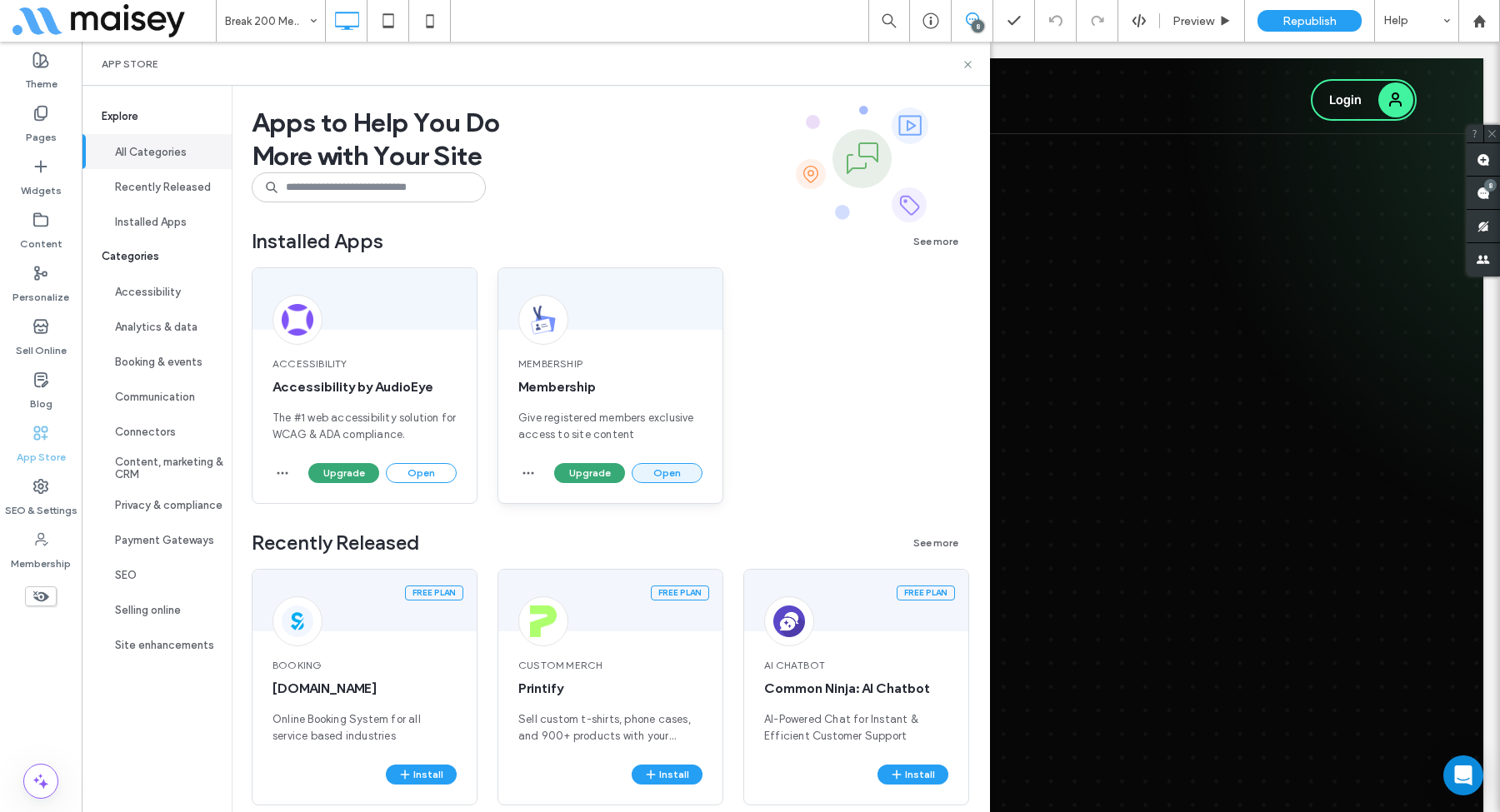
click at [660, 470] on button "Open" at bounding box center [666, 473] width 71 height 20
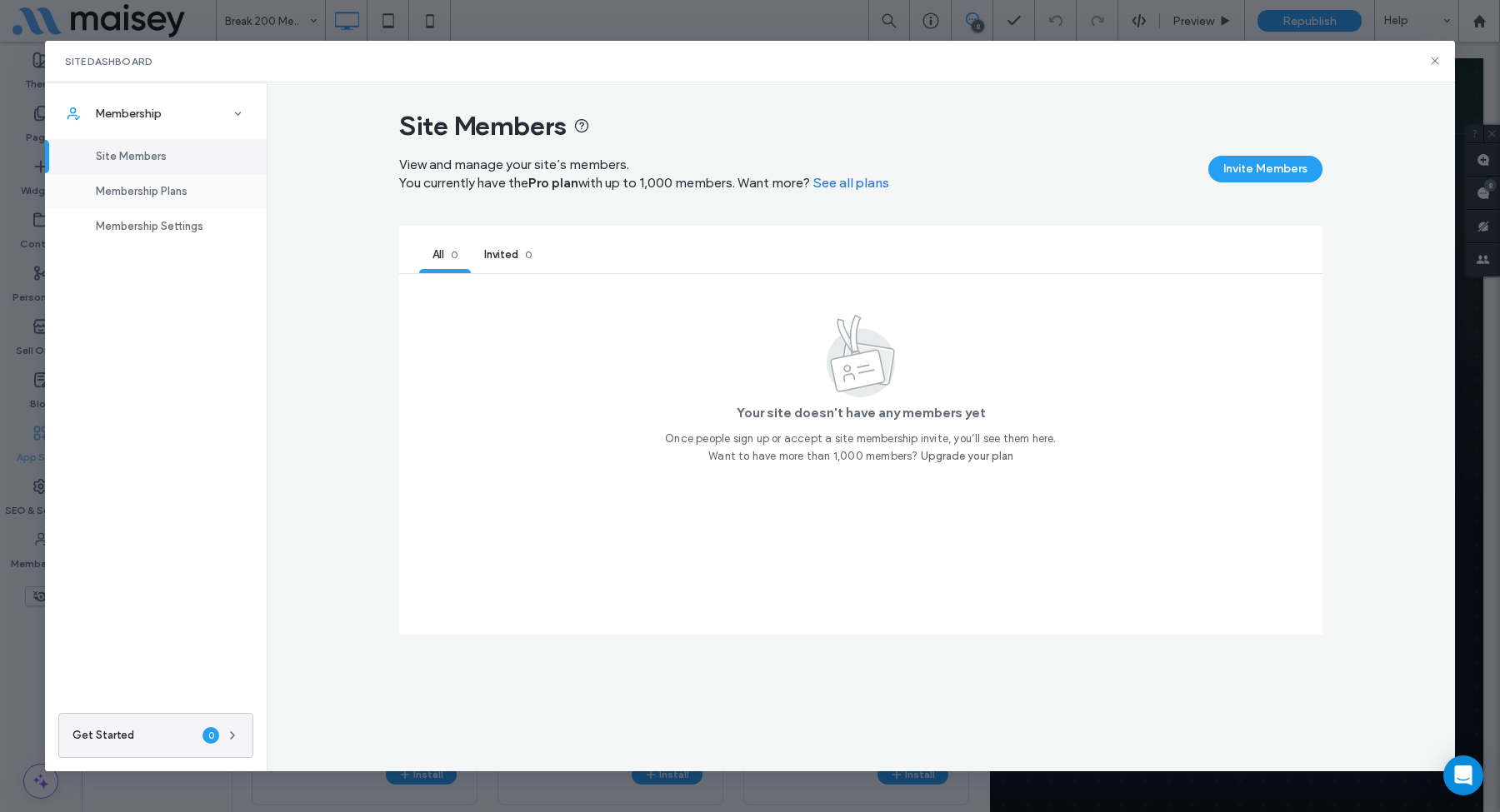
click at [170, 199] on div "Membership Plans" at bounding box center [155, 191] width 221 height 35
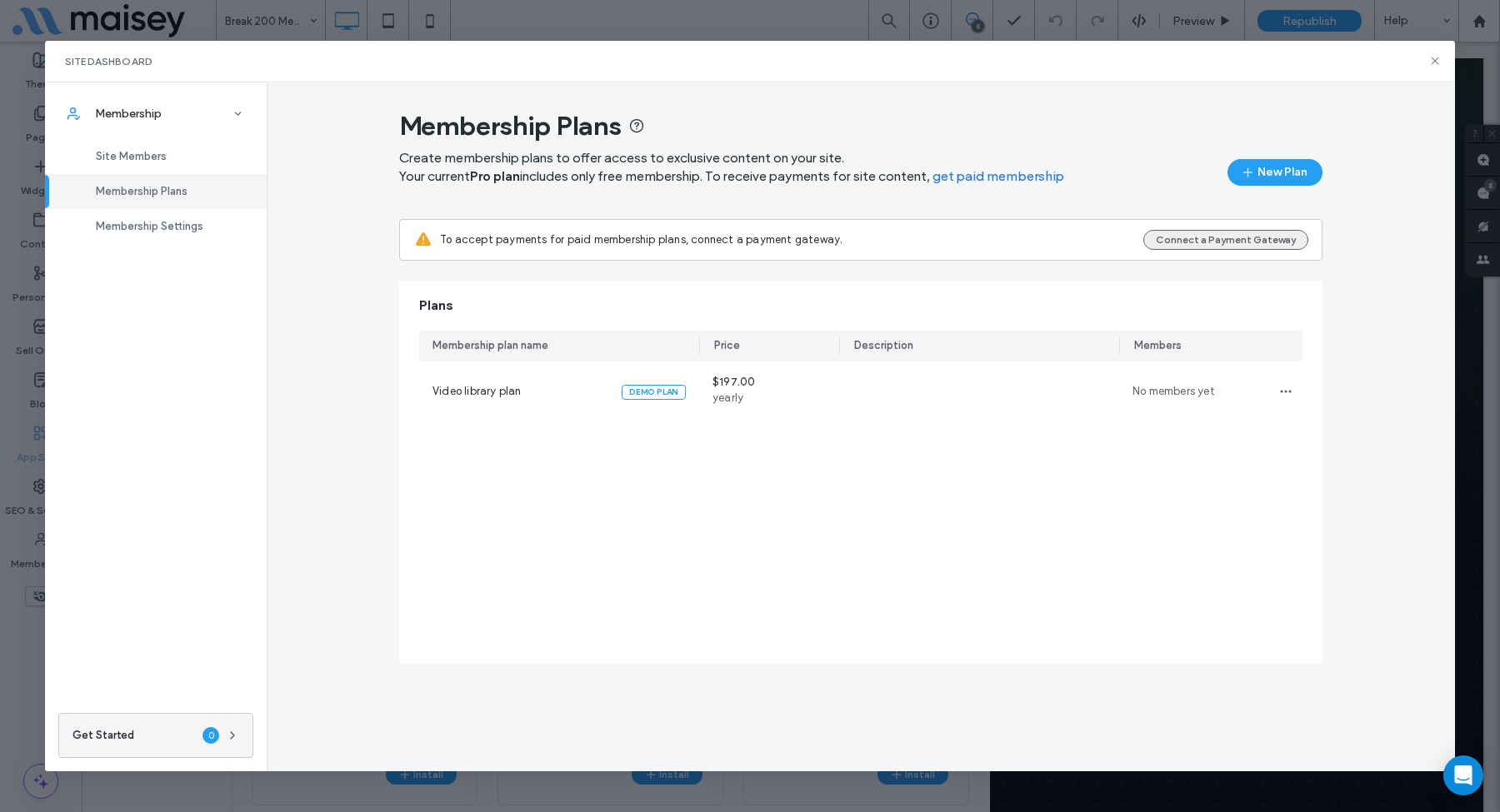
click at [1241, 239] on button "Connect a Payment Gateway" at bounding box center [1226, 239] width 165 height 20
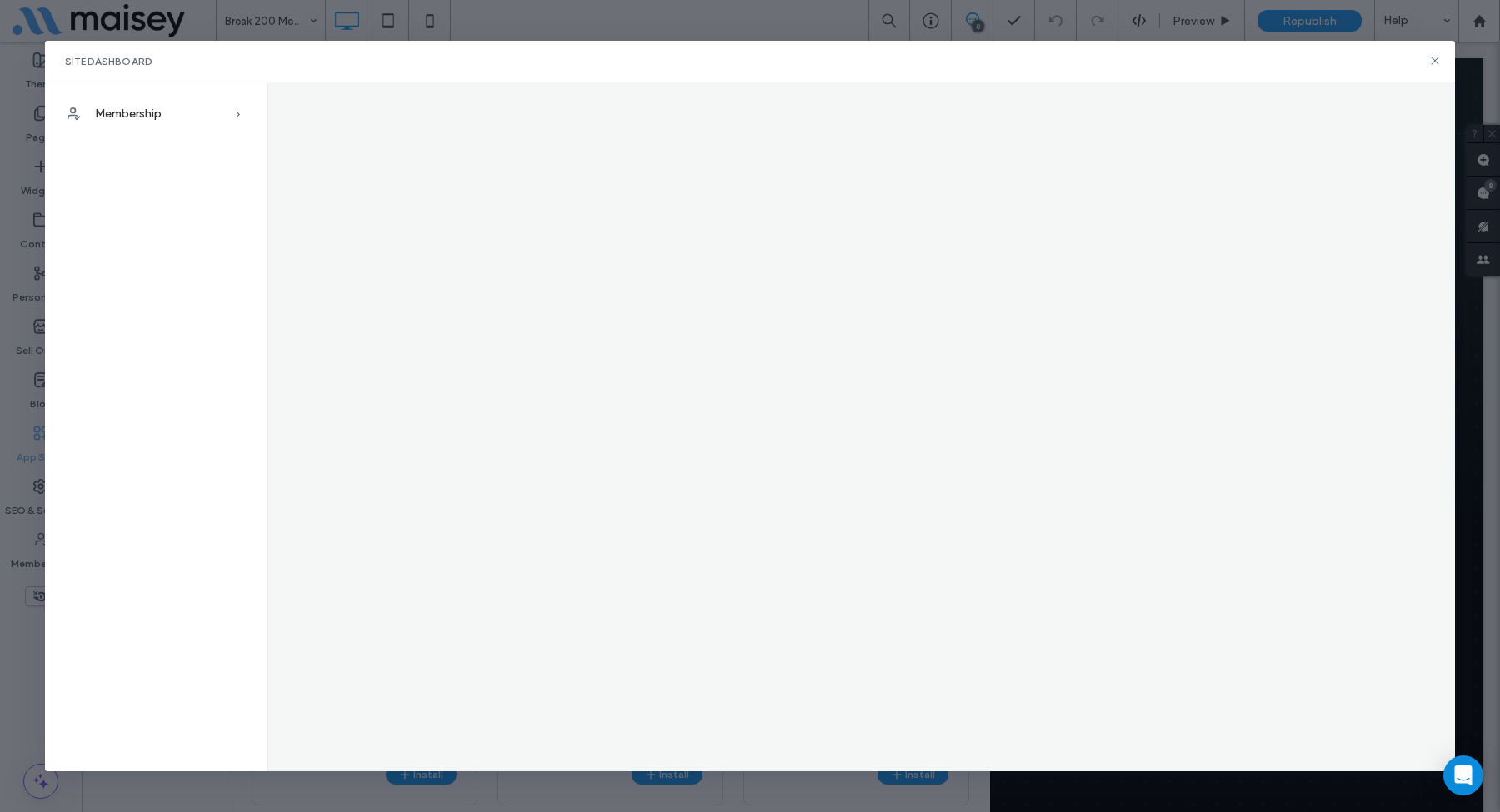
click at [597, 165] on div "Membership Site Members Membership Plans Membership Settings" at bounding box center [749, 427] width 1410 height 690
click at [796, 249] on div "Membership Site Members Membership Plans Membership Settings" at bounding box center [749, 427] width 1410 height 690
click at [133, 113] on span "Membership" at bounding box center [127, 114] width 66 height 14
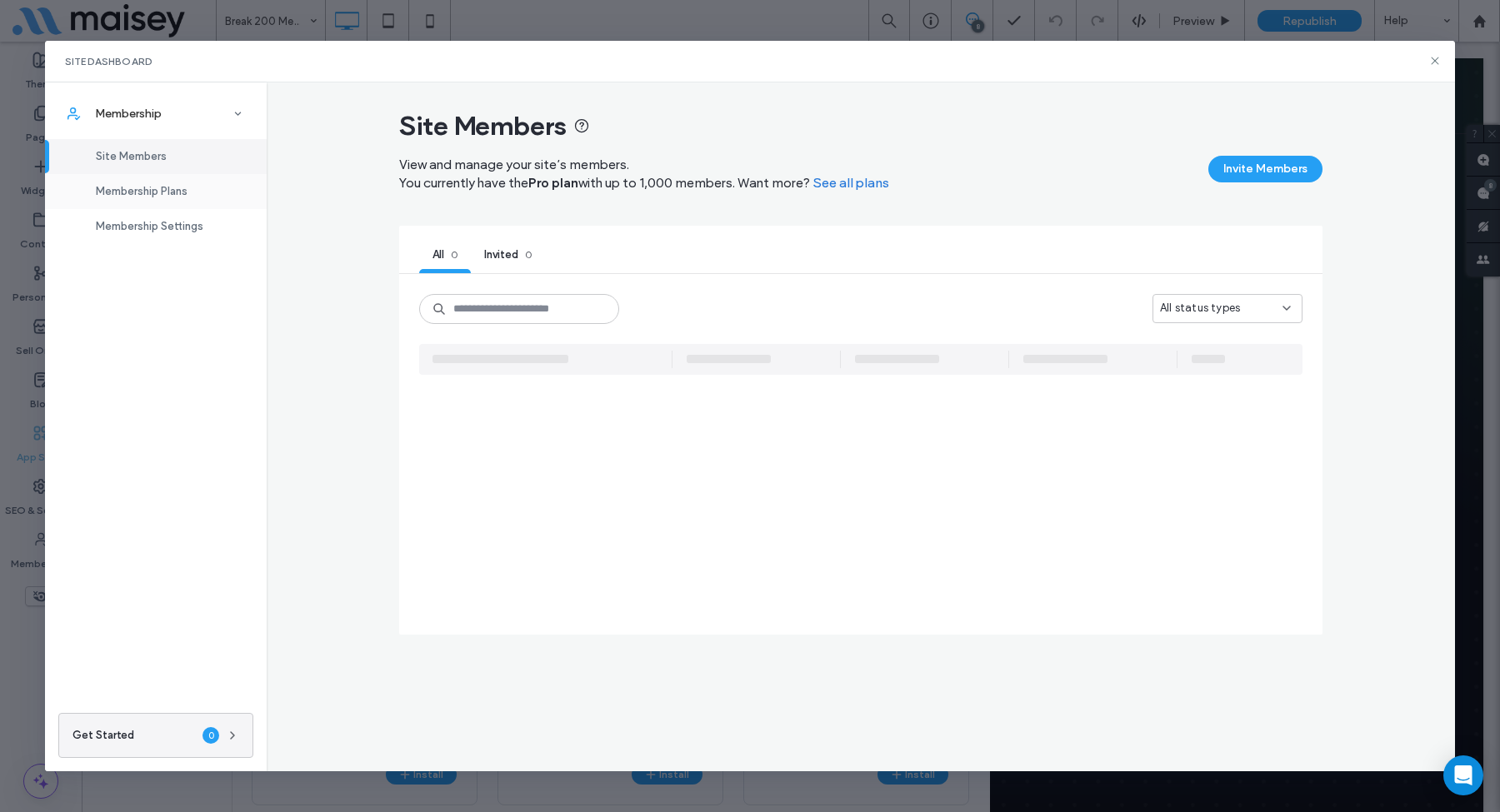
click at [156, 188] on span "Membership Plans" at bounding box center [141, 191] width 91 height 13
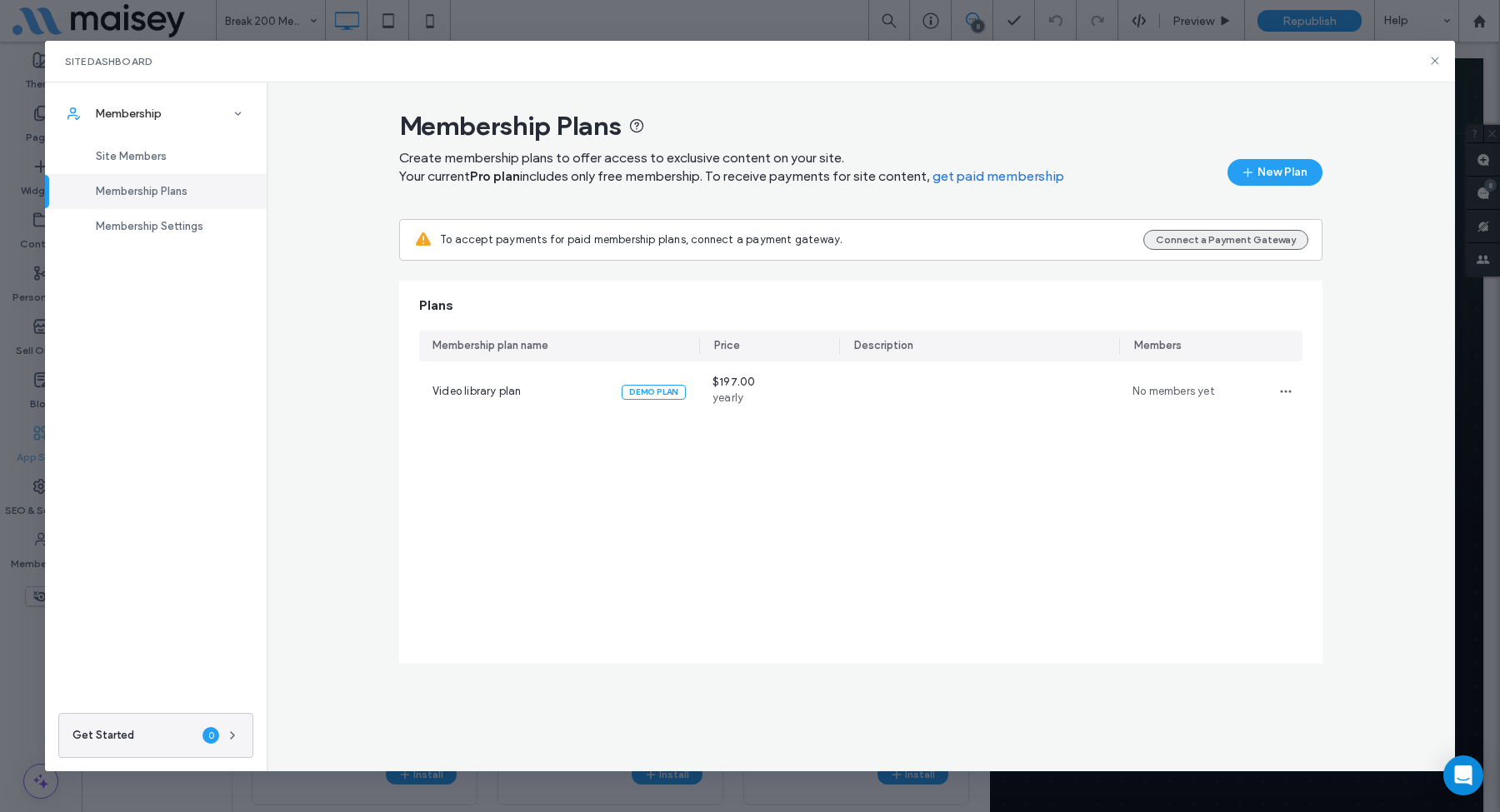
click at [1170, 237] on button "Connect a Payment Gateway" at bounding box center [1226, 239] width 165 height 20
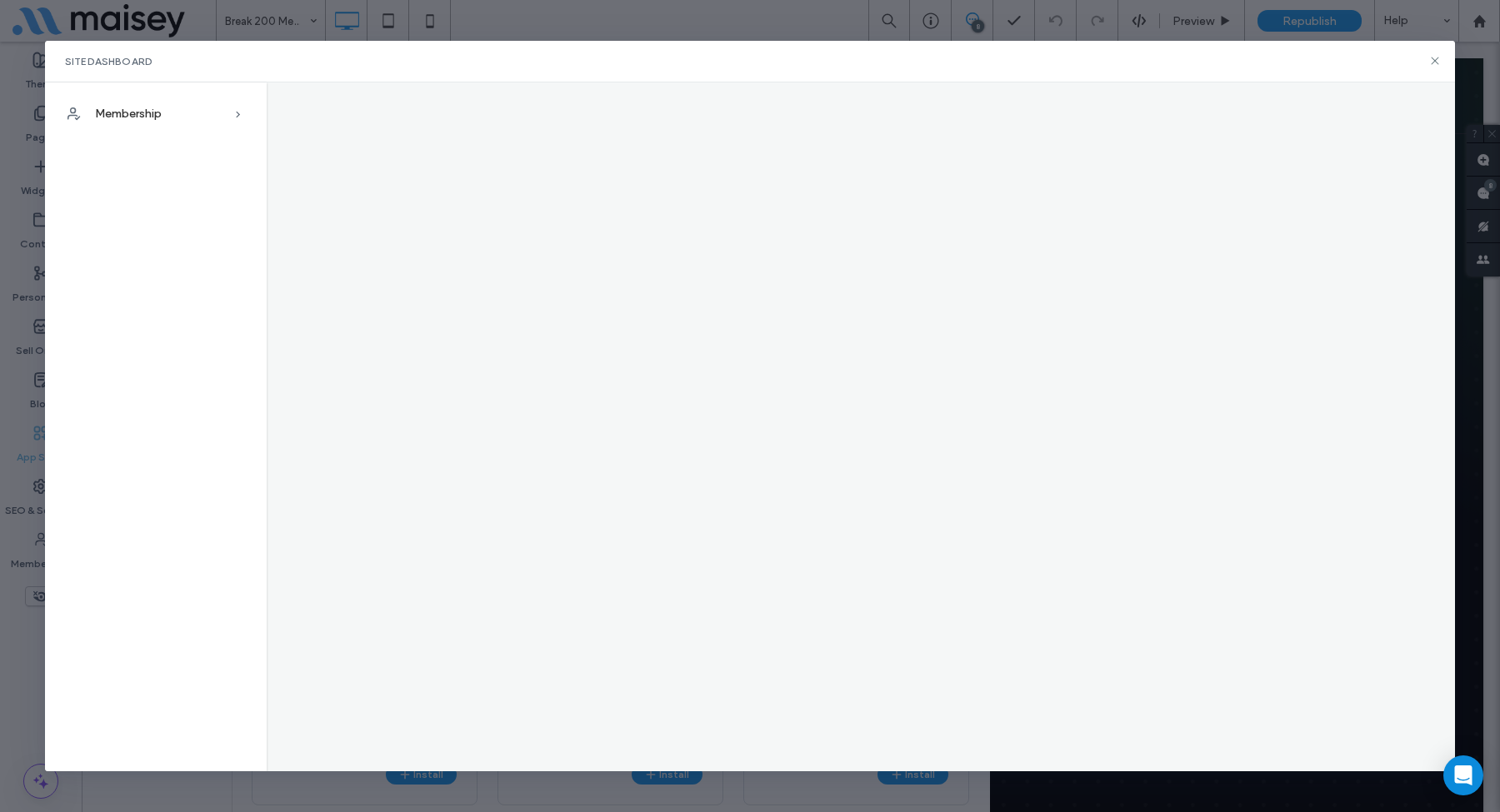
click at [755, 312] on div "Membership Site Members Membership Plans Membership Settings" at bounding box center [749, 427] width 1410 height 690
click at [1433, 63] on use at bounding box center [1434, 61] width 8 height 8
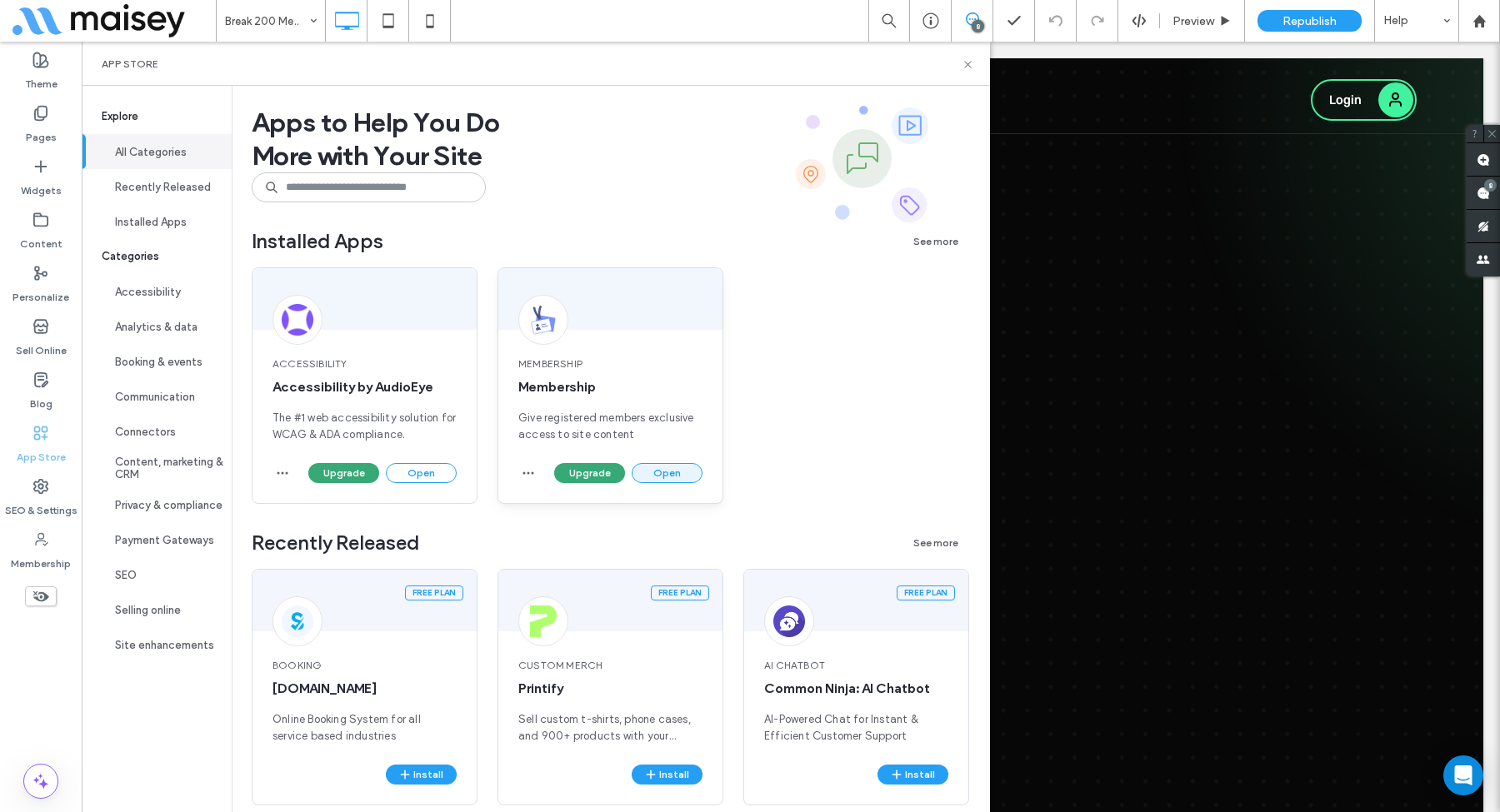
click at [681, 475] on button "Open" at bounding box center [666, 473] width 71 height 20
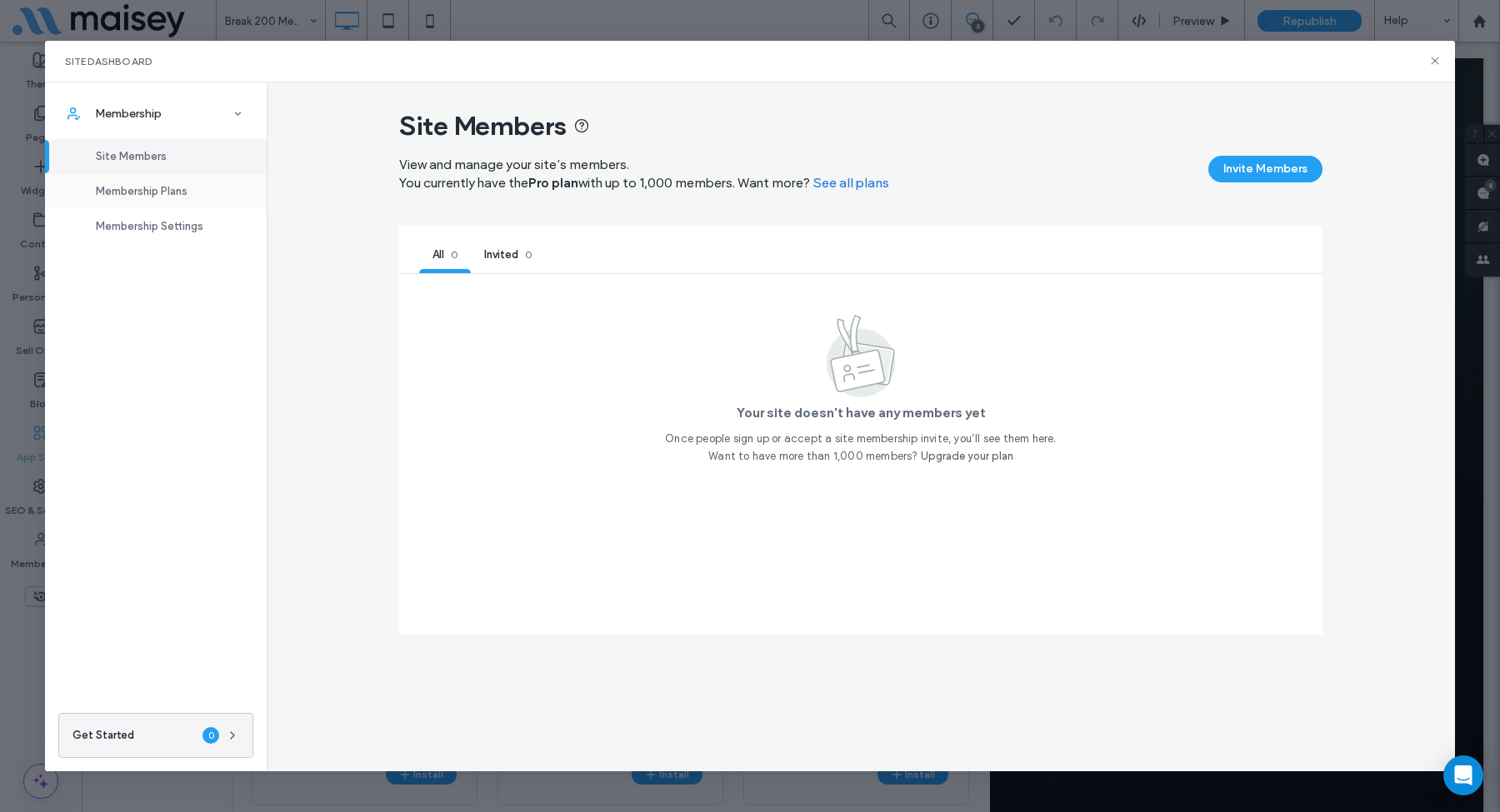
click at [156, 178] on div "Membership Plans" at bounding box center [155, 191] width 221 height 35
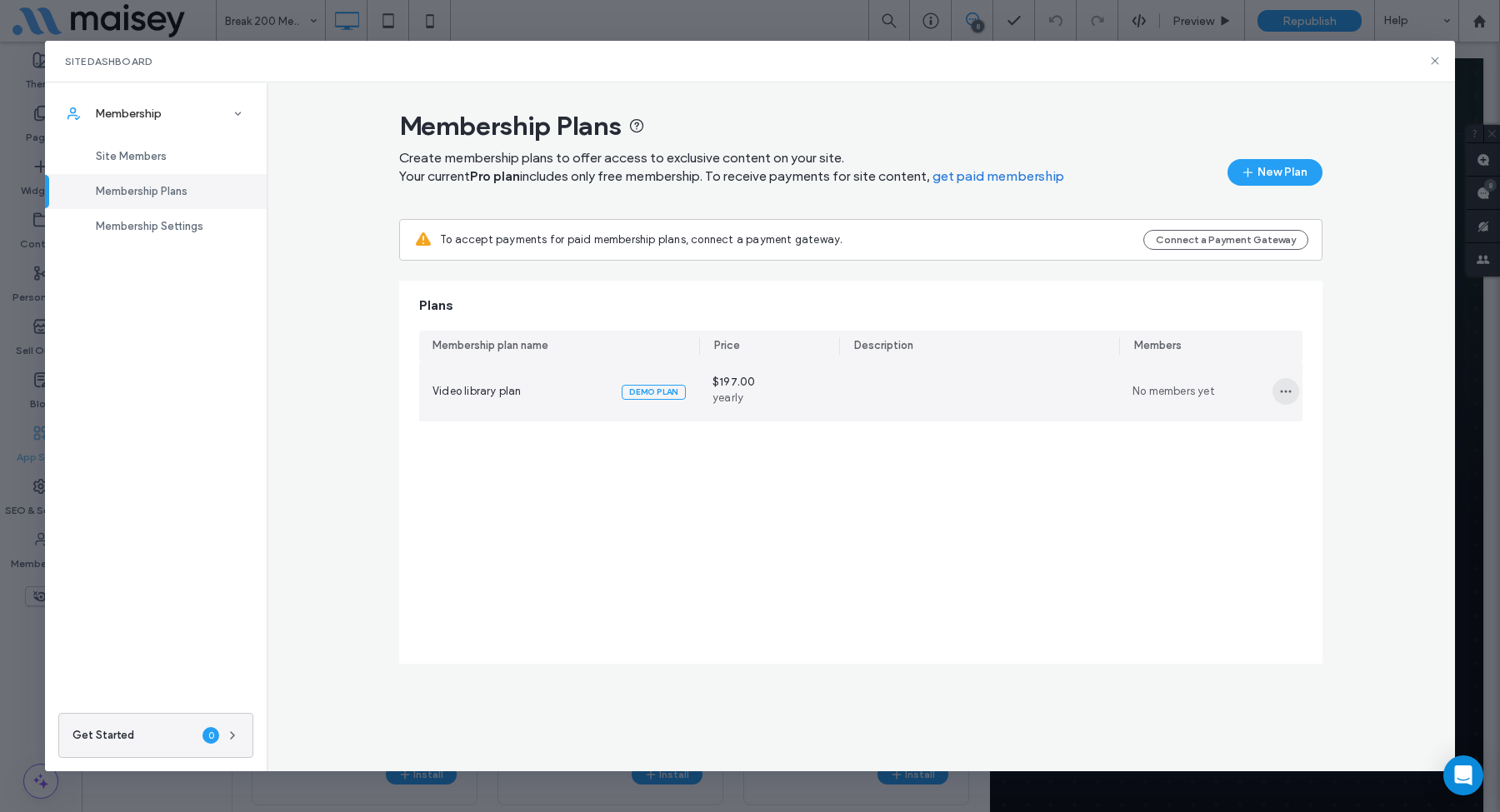
click at [1281, 393] on use "button" at bounding box center [1286, 391] width 11 height 3
click at [1230, 428] on div "Edit plan" at bounding box center [1224, 435] width 148 height 32
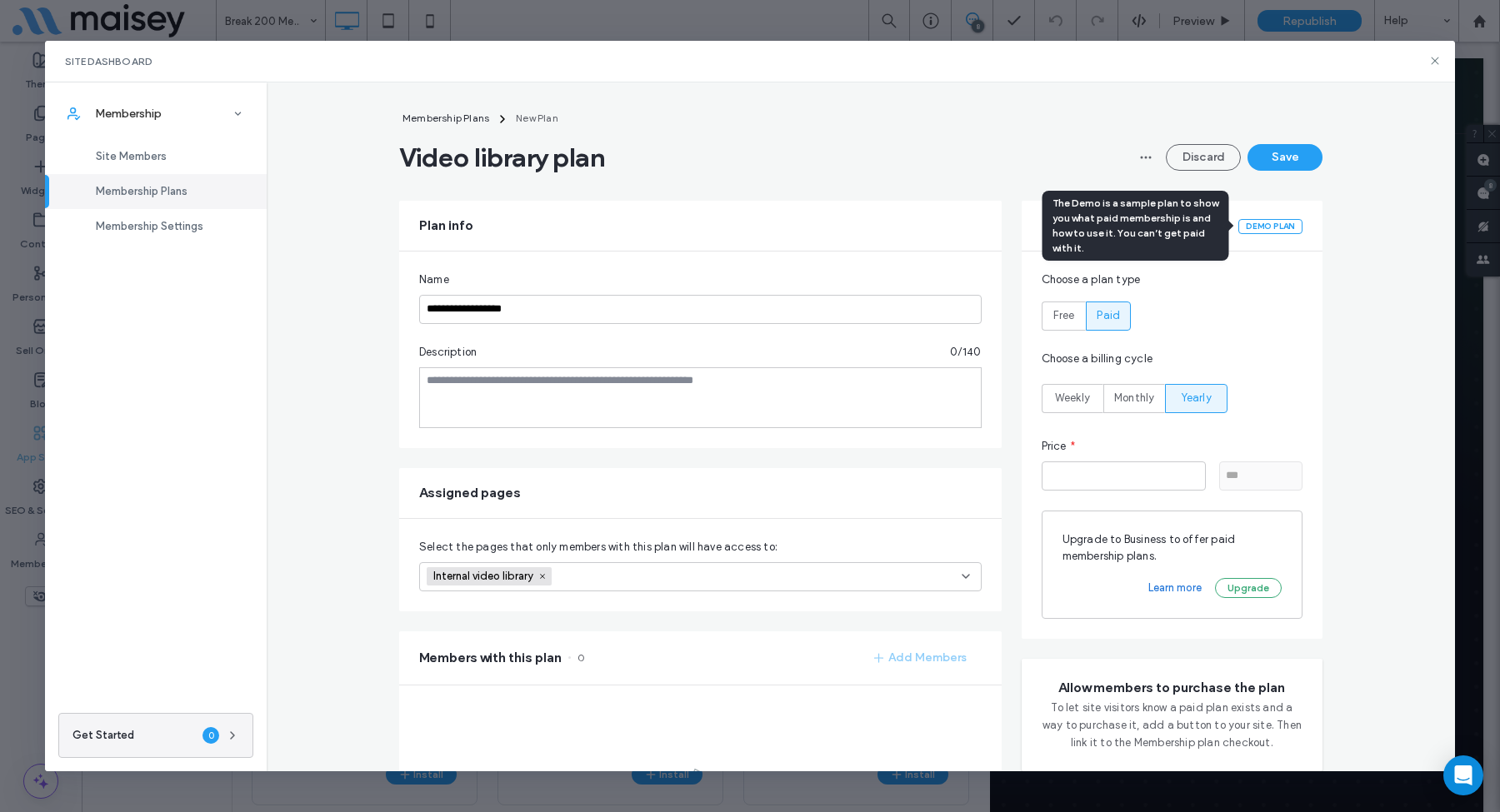
click at [1268, 225] on div "DEMO PLAN" at bounding box center [1270, 226] width 65 height 15
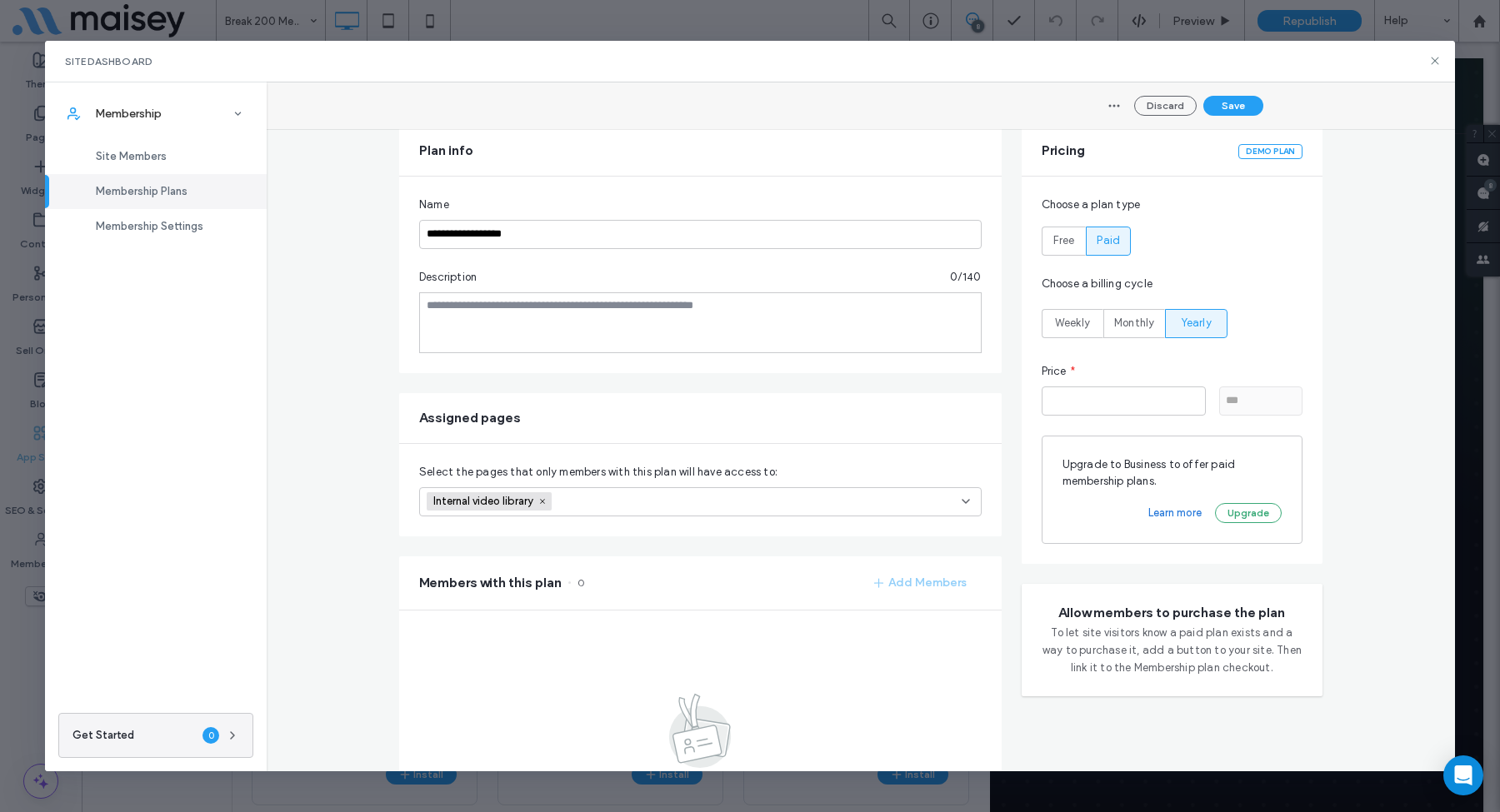
scroll to position [60, 0]
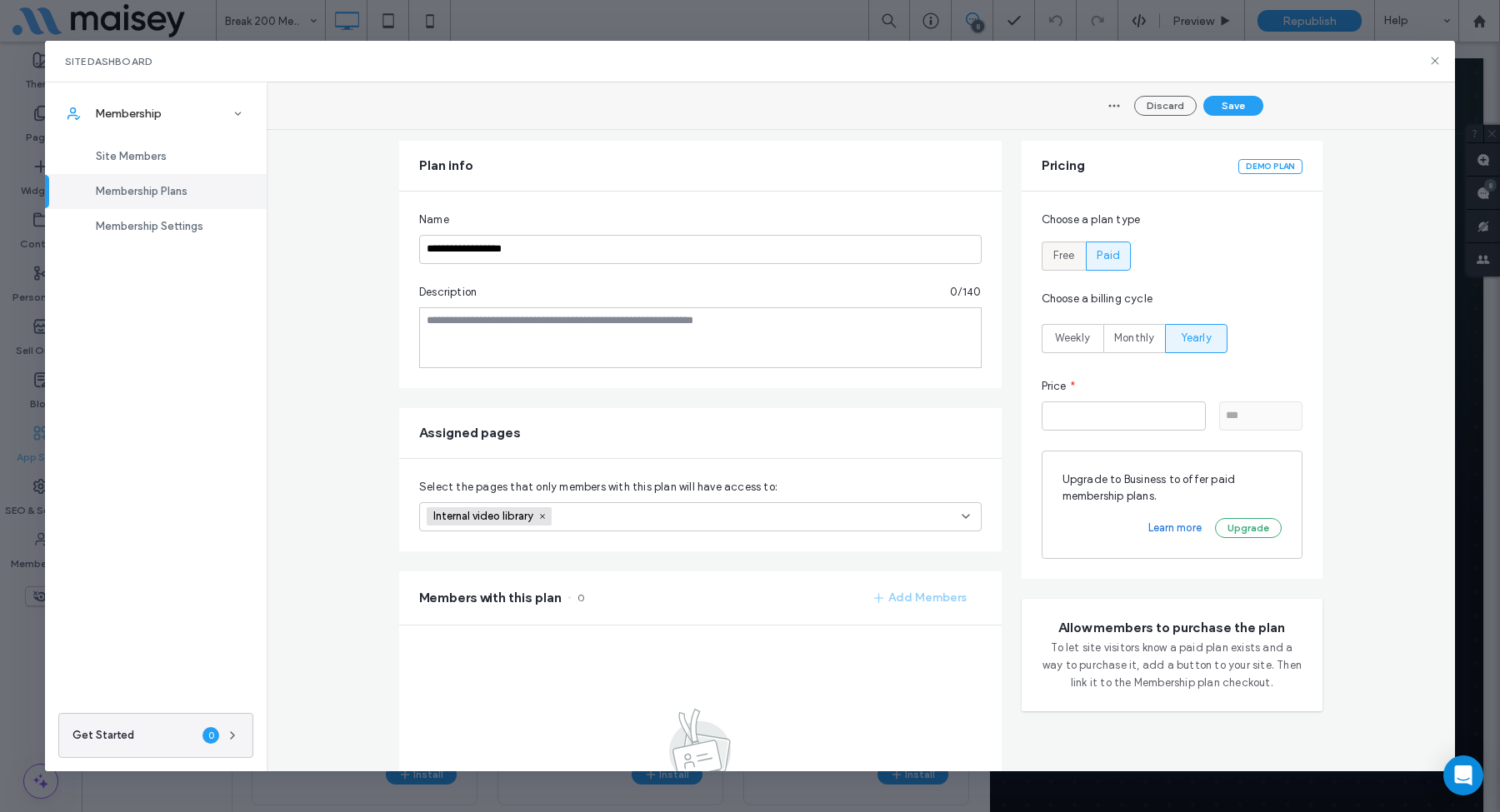
click at [1063, 267] on div "Free" at bounding box center [1063, 257] width 23 height 28
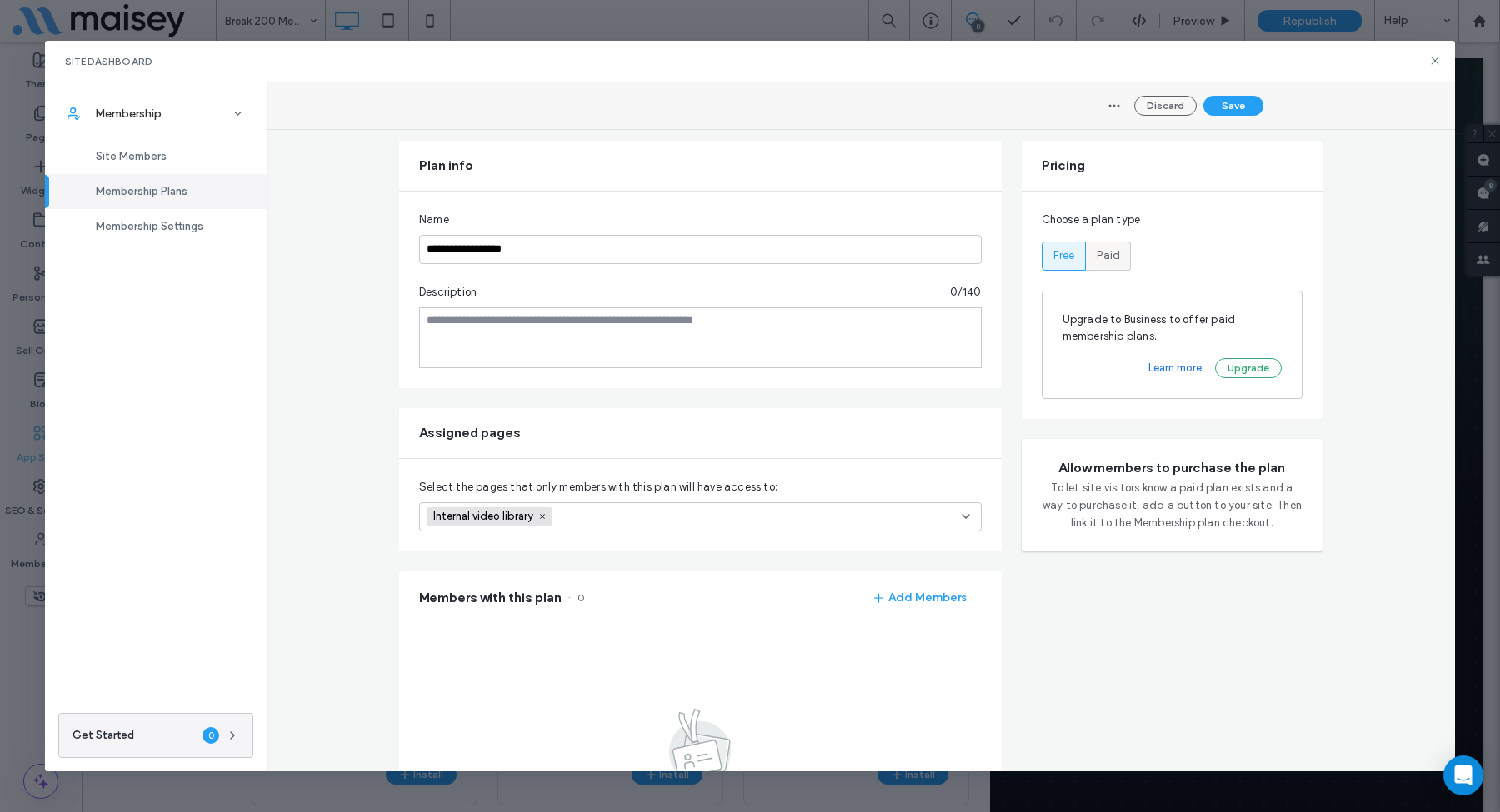
click at [1104, 260] on span "Paid" at bounding box center [1107, 255] width 23 height 16
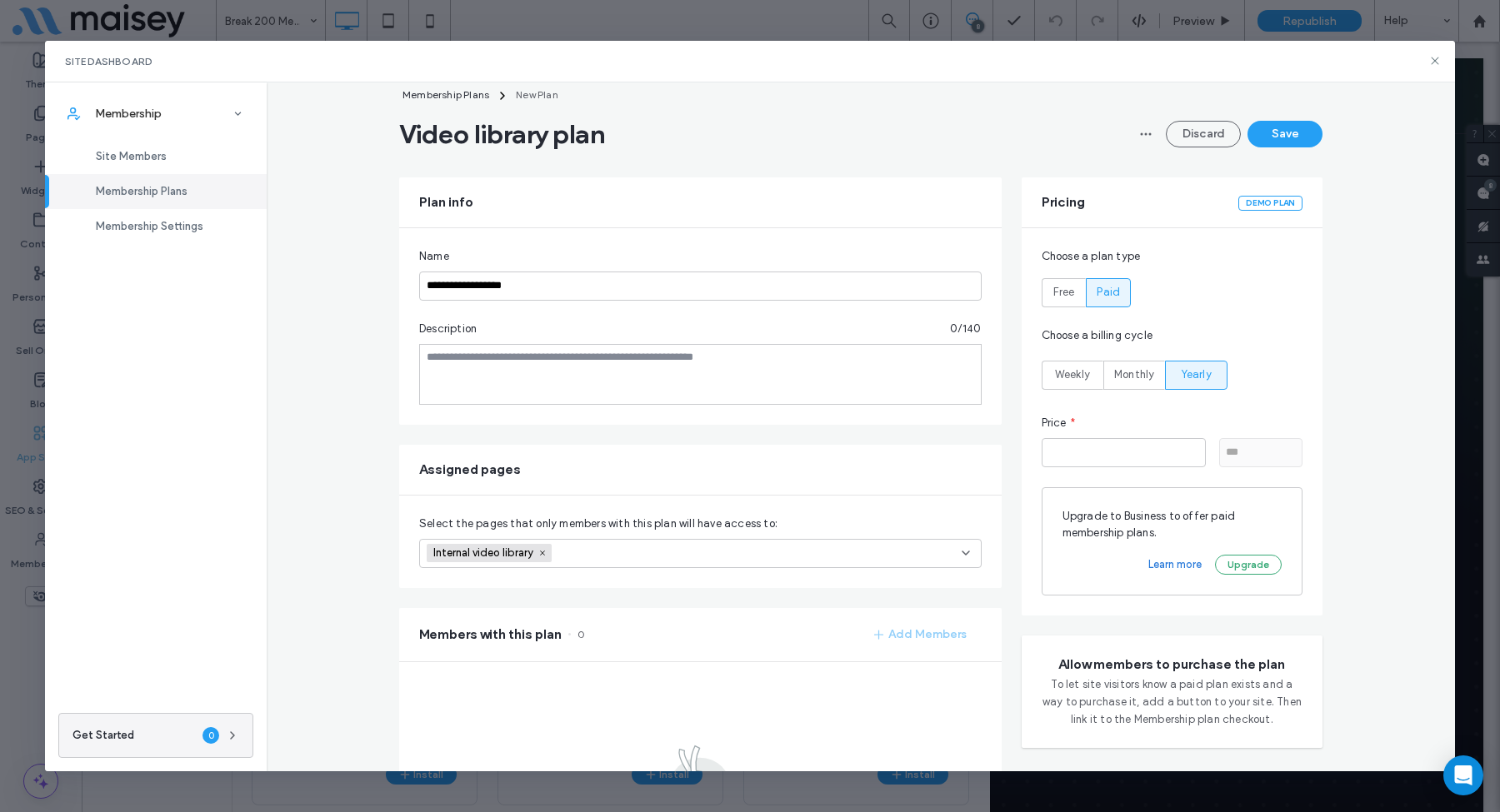
scroll to position [0, 0]
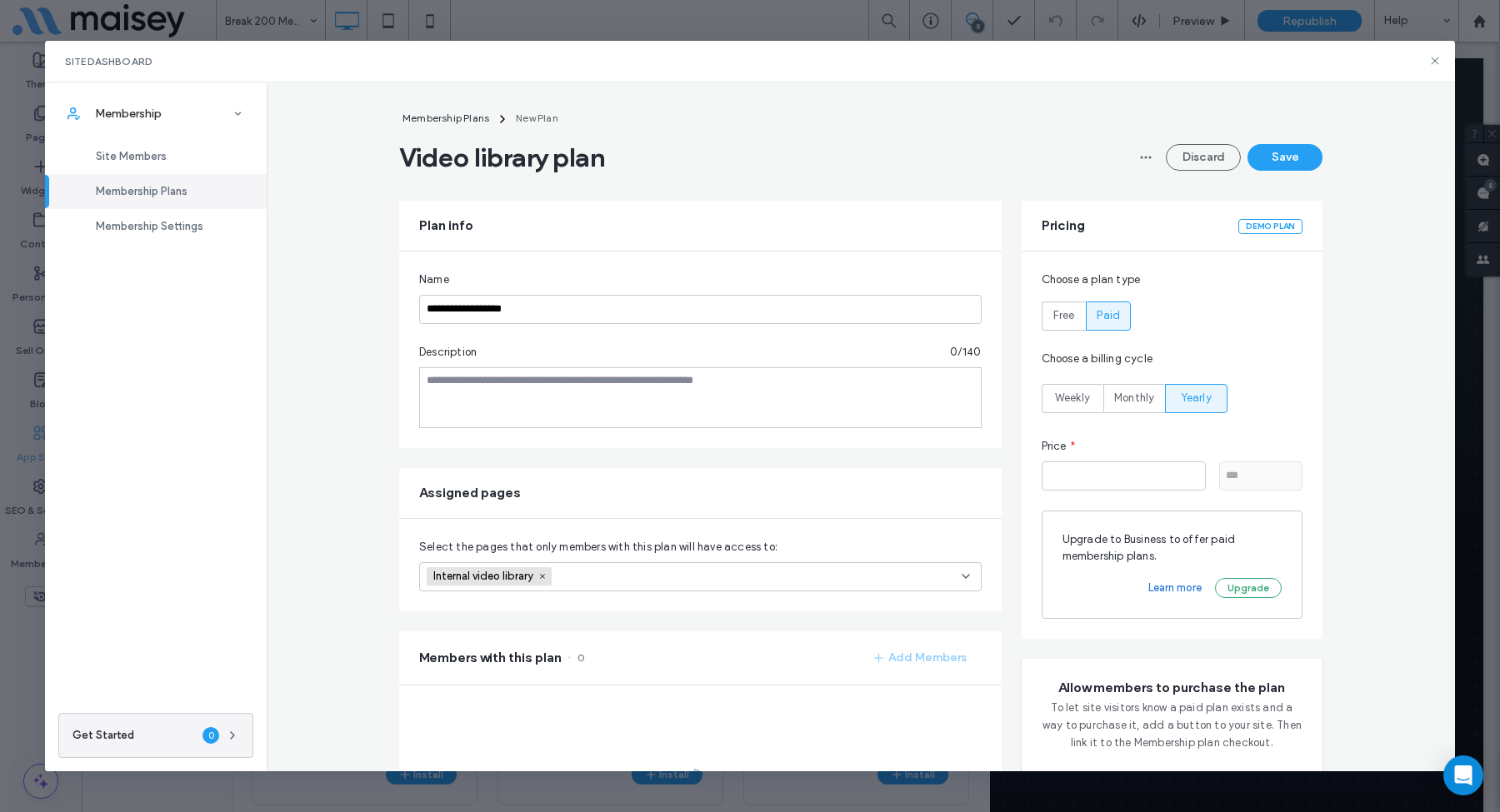
click at [532, 119] on span "New Plan" at bounding box center [536, 118] width 42 height 13
click at [1143, 158] on icon "button" at bounding box center [1145, 157] width 13 height 13
click at [1276, 160] on button "Save" at bounding box center [1284, 157] width 75 height 27
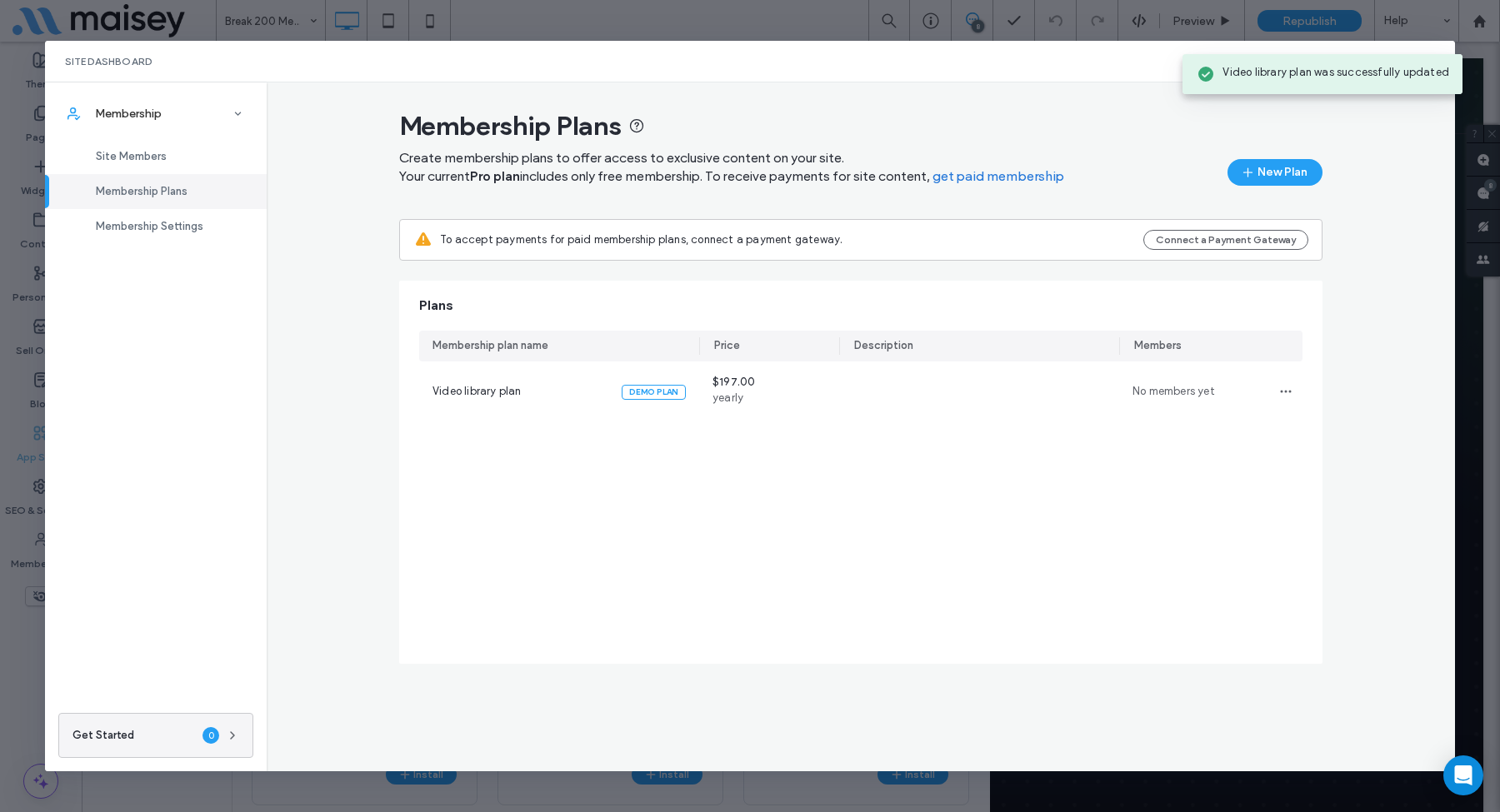
click at [1276, 160] on button "New Plan" at bounding box center [1274, 172] width 95 height 27
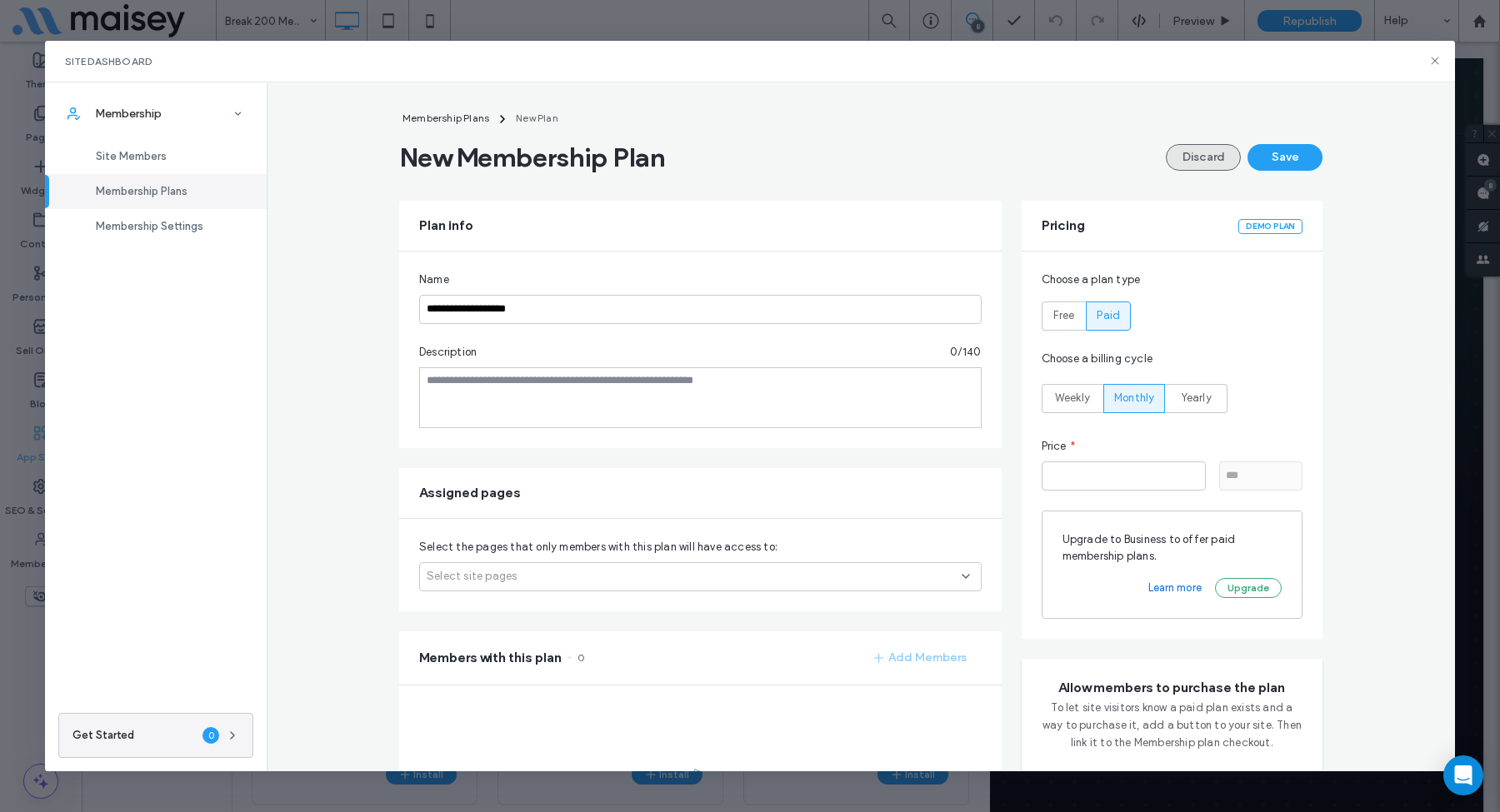
click at [1201, 165] on button "Discard" at bounding box center [1203, 157] width 75 height 27
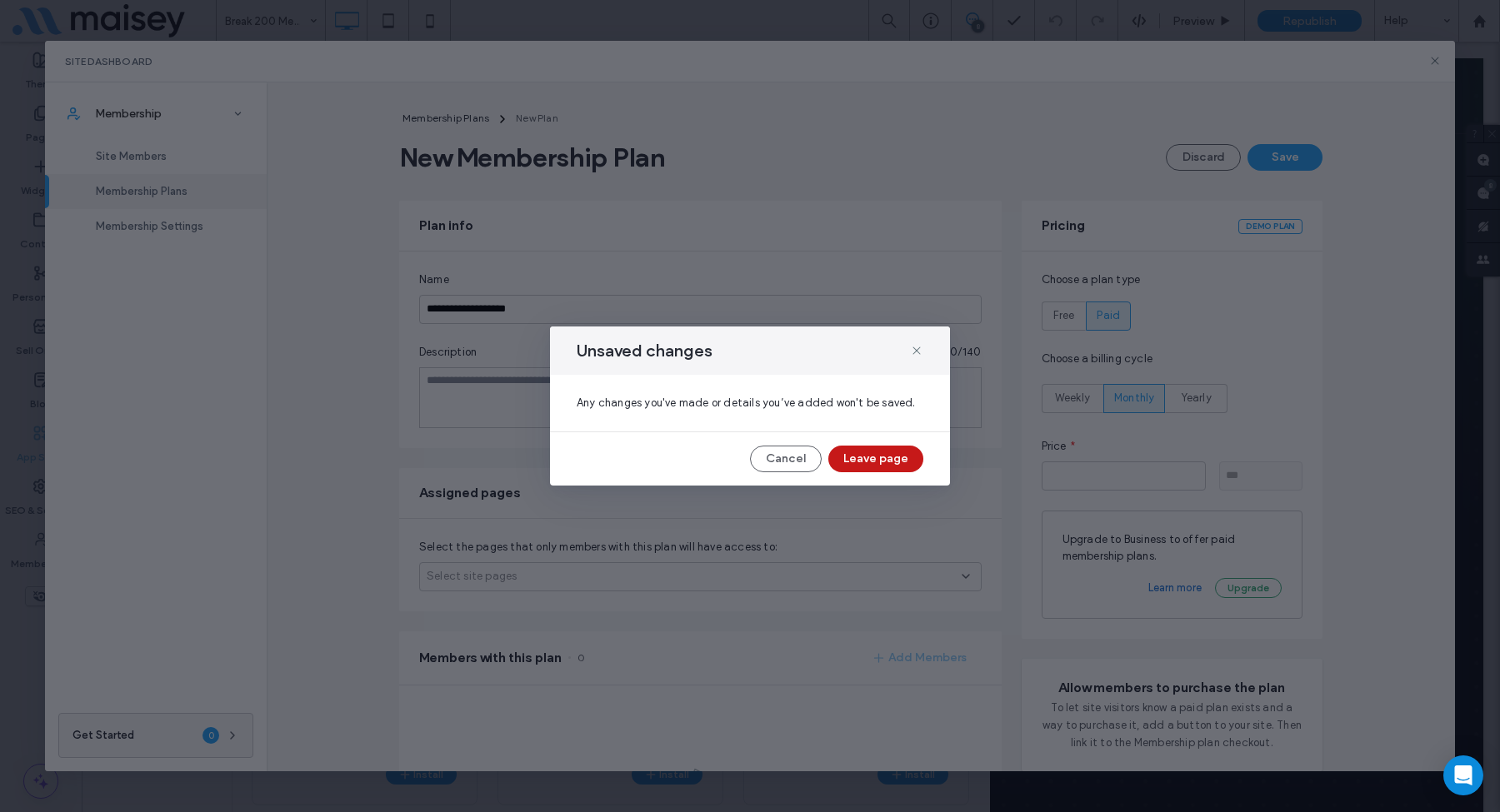
click at [902, 453] on button "Leave page" at bounding box center [876, 459] width 95 height 27
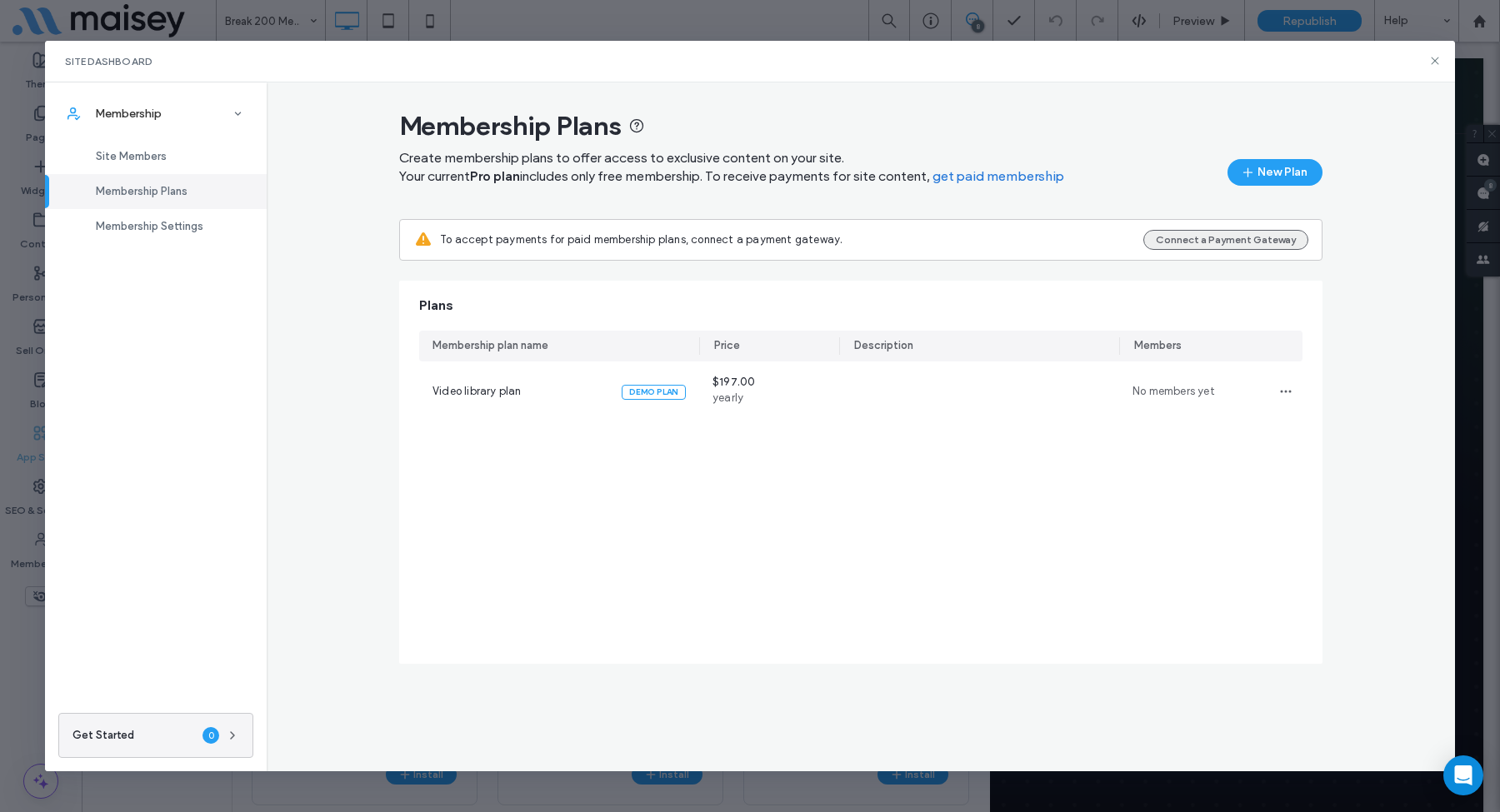
click at [1204, 243] on button "Connect a Payment Gateway" at bounding box center [1226, 239] width 165 height 20
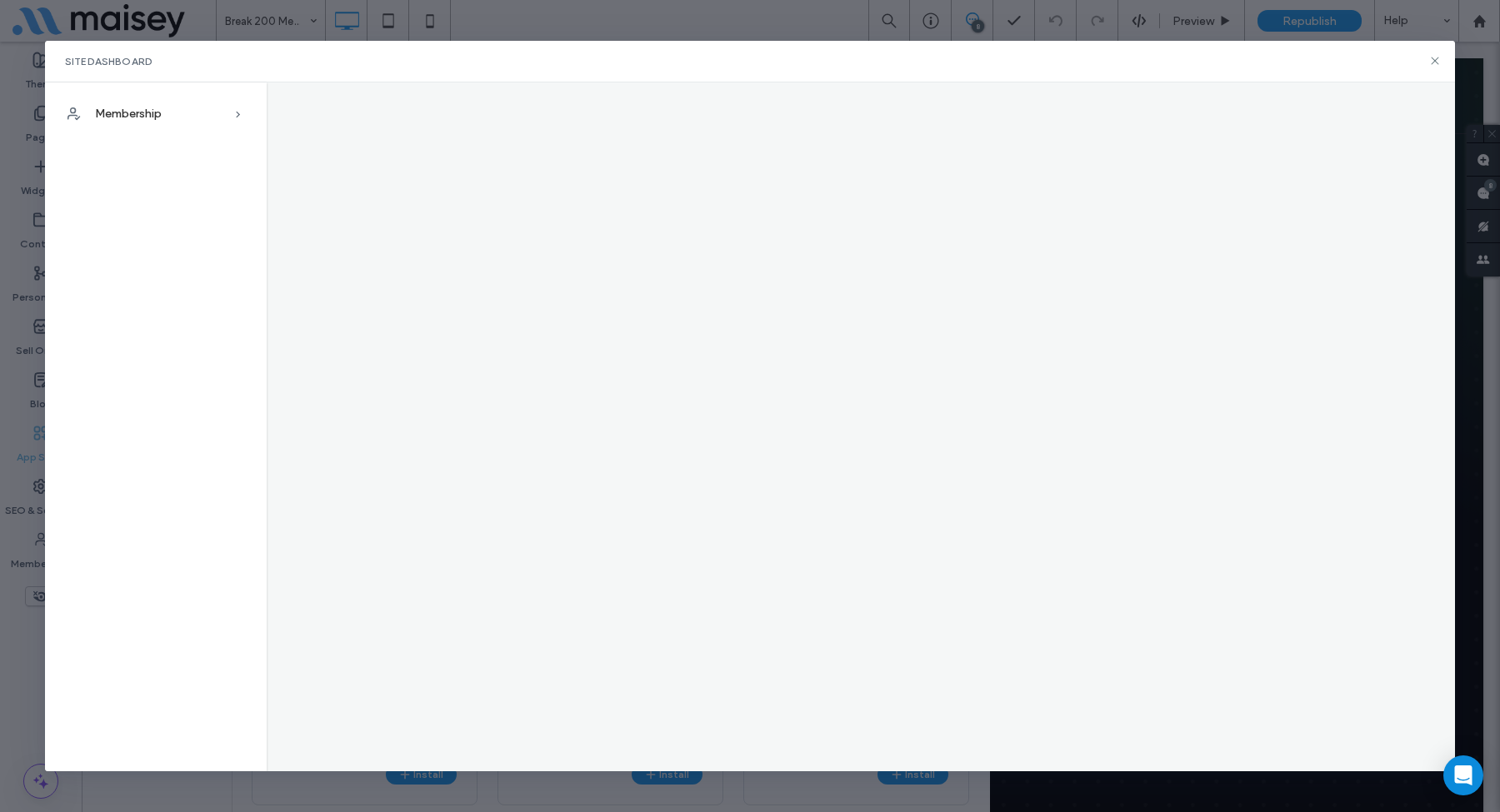
click at [747, 4] on div "Site Dashboard Membership Site Members Membership Plans Membership Settings" at bounding box center [750, 406] width 1500 height 812
click at [740, 15] on div "Site Dashboard Membership Site Members Membership Plans Membership Settings" at bounding box center [750, 406] width 1500 height 812
click at [1433, 59] on icon at bounding box center [1434, 60] width 13 height 13
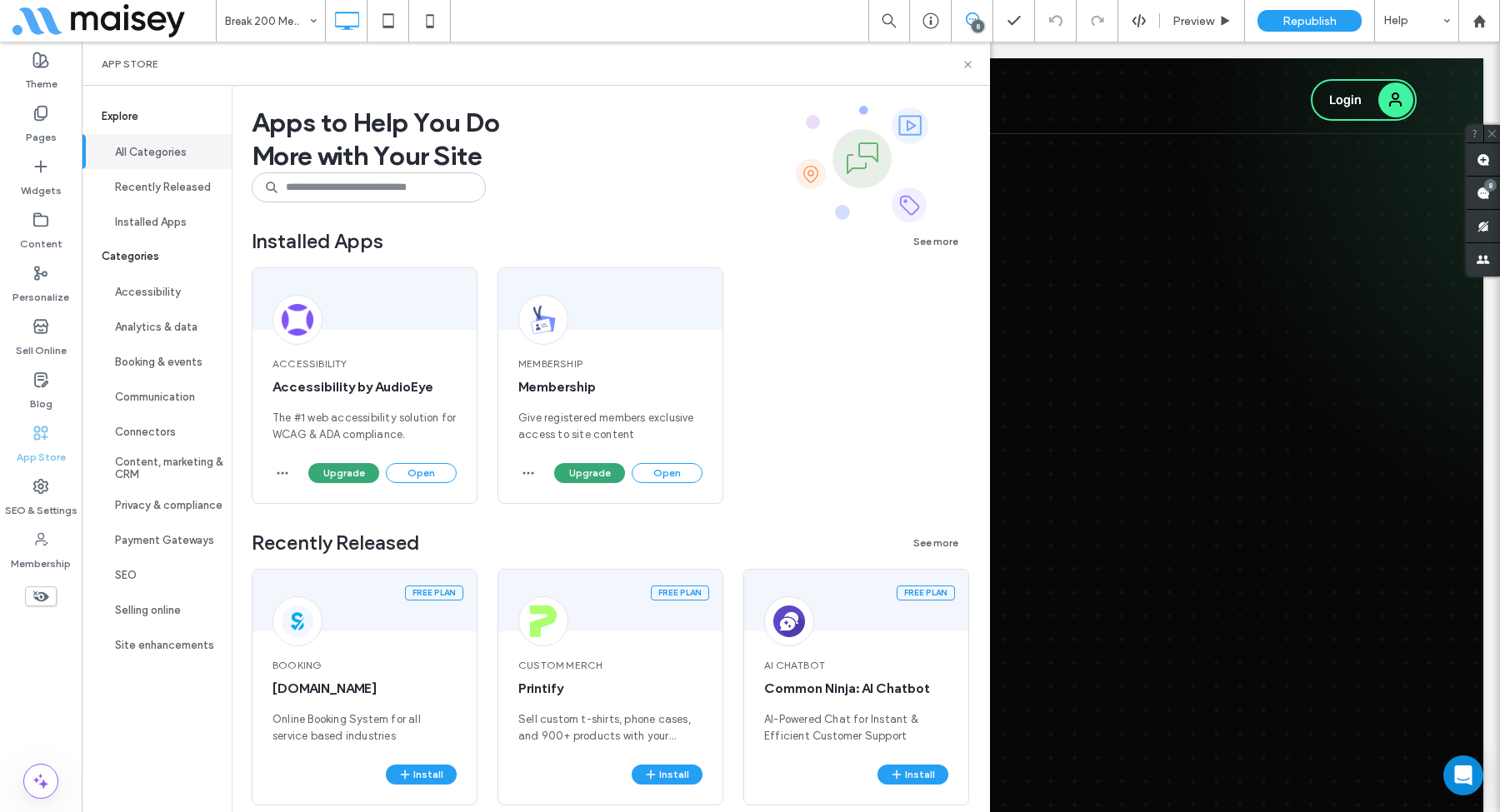
drag, startPoint x: 47, startPoint y: 120, endPoint x: 239, endPoint y: 209, distance: 211.6
click at [47, 120] on icon at bounding box center [40, 113] width 16 height 16
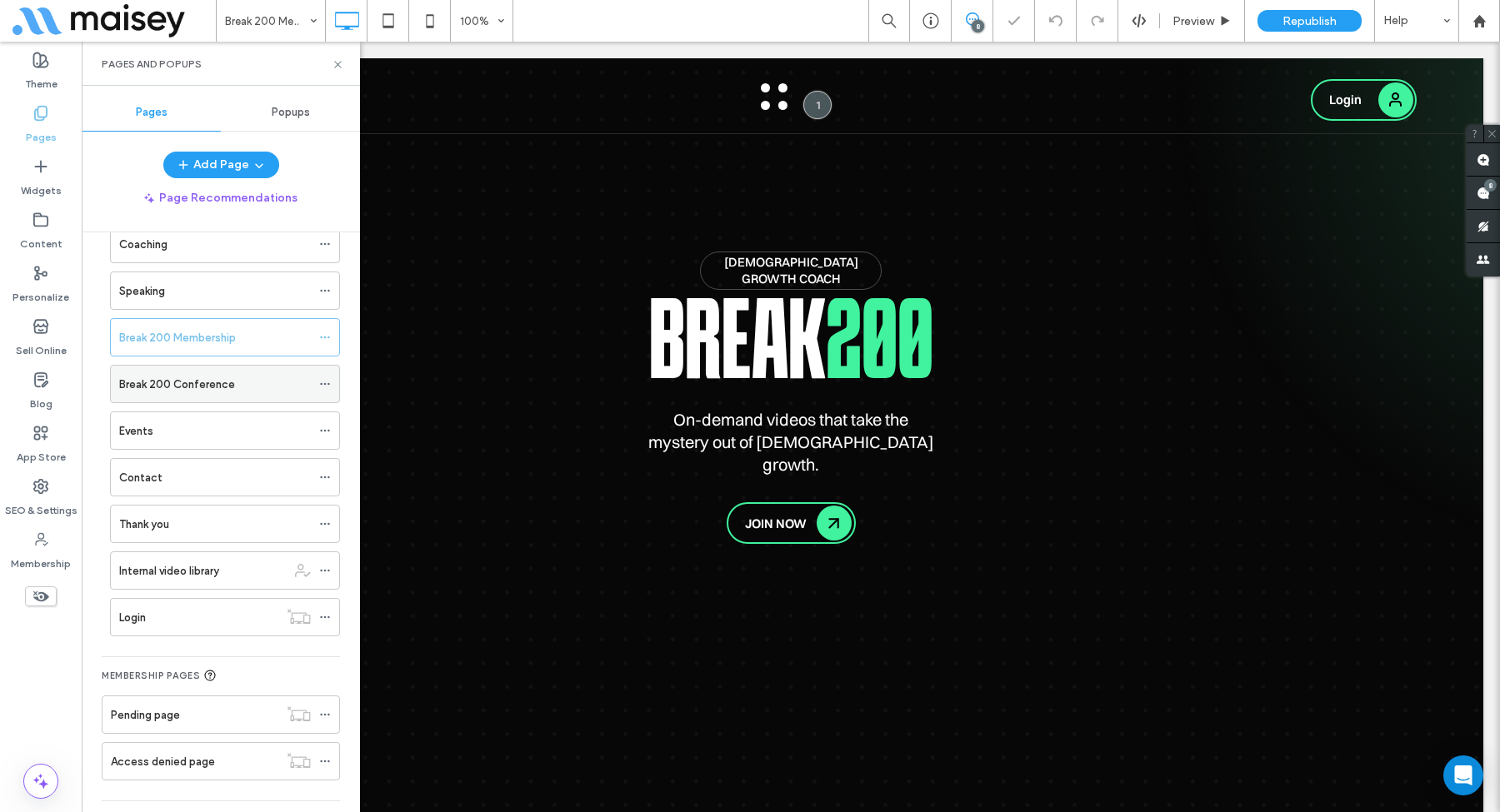
scroll to position [225, 0]
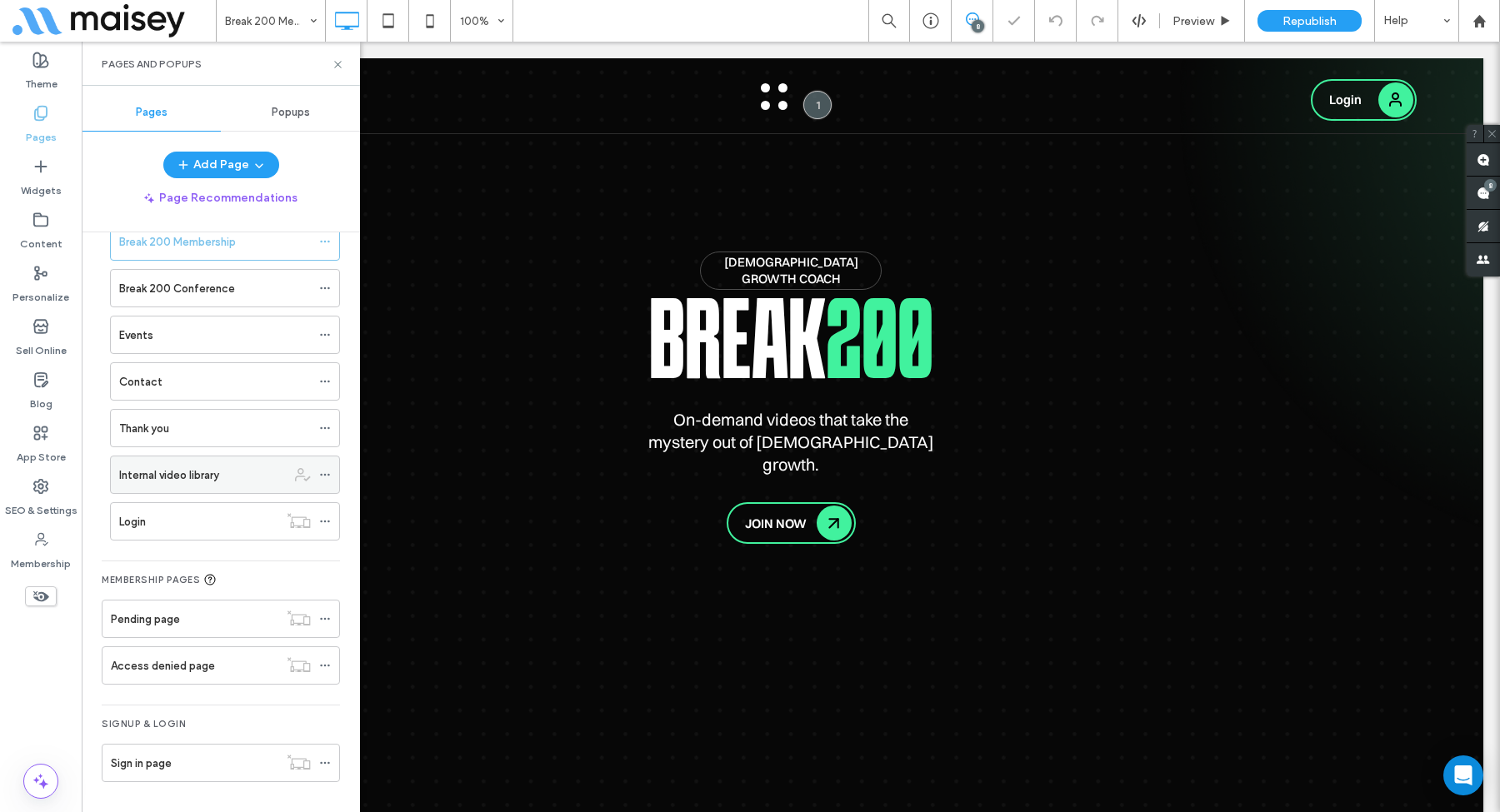
click at [224, 471] on div "Internal video library" at bounding box center [202, 475] width 167 height 17
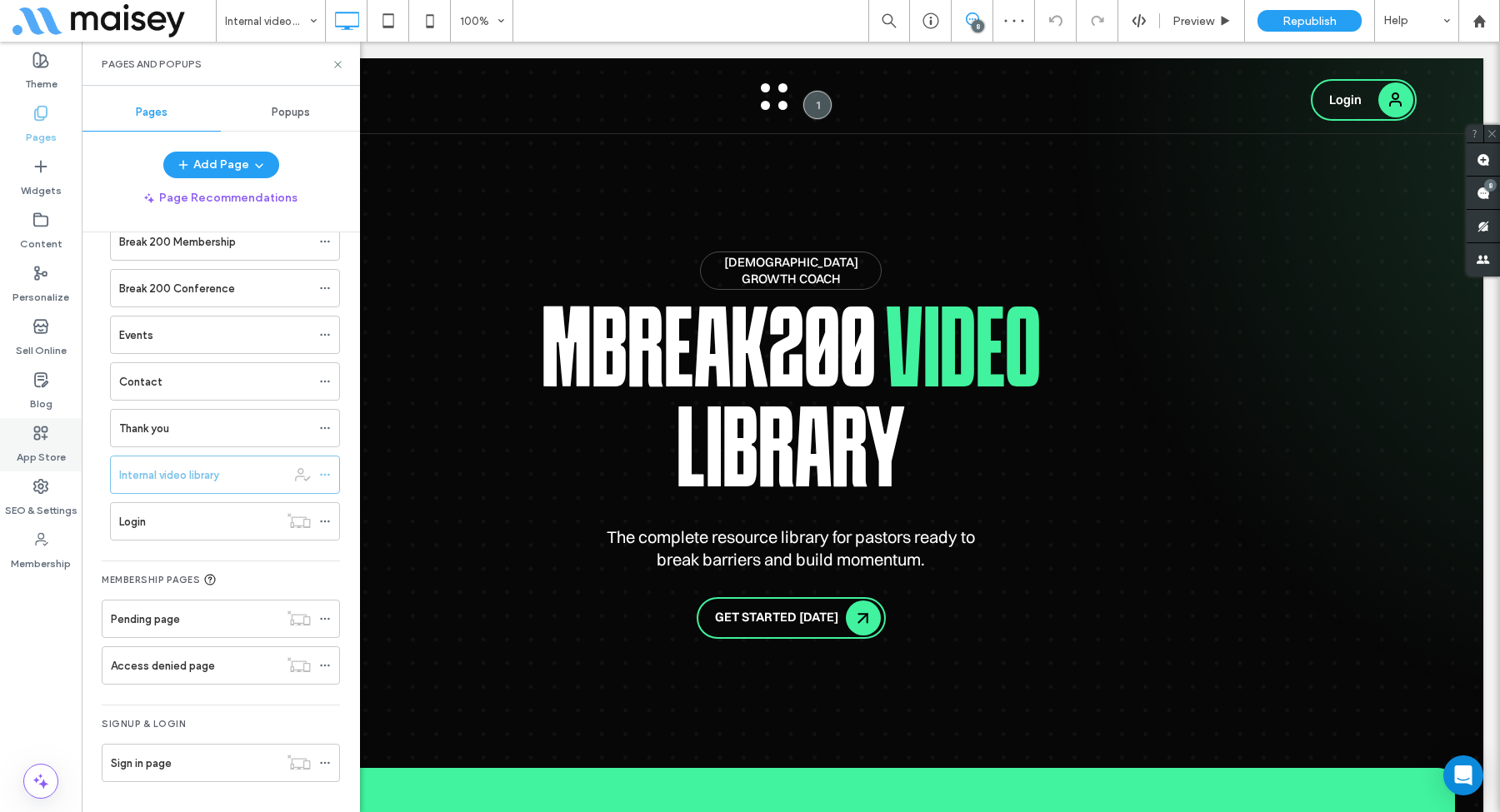
click at [45, 429] on icon at bounding box center [40, 432] width 16 height 16
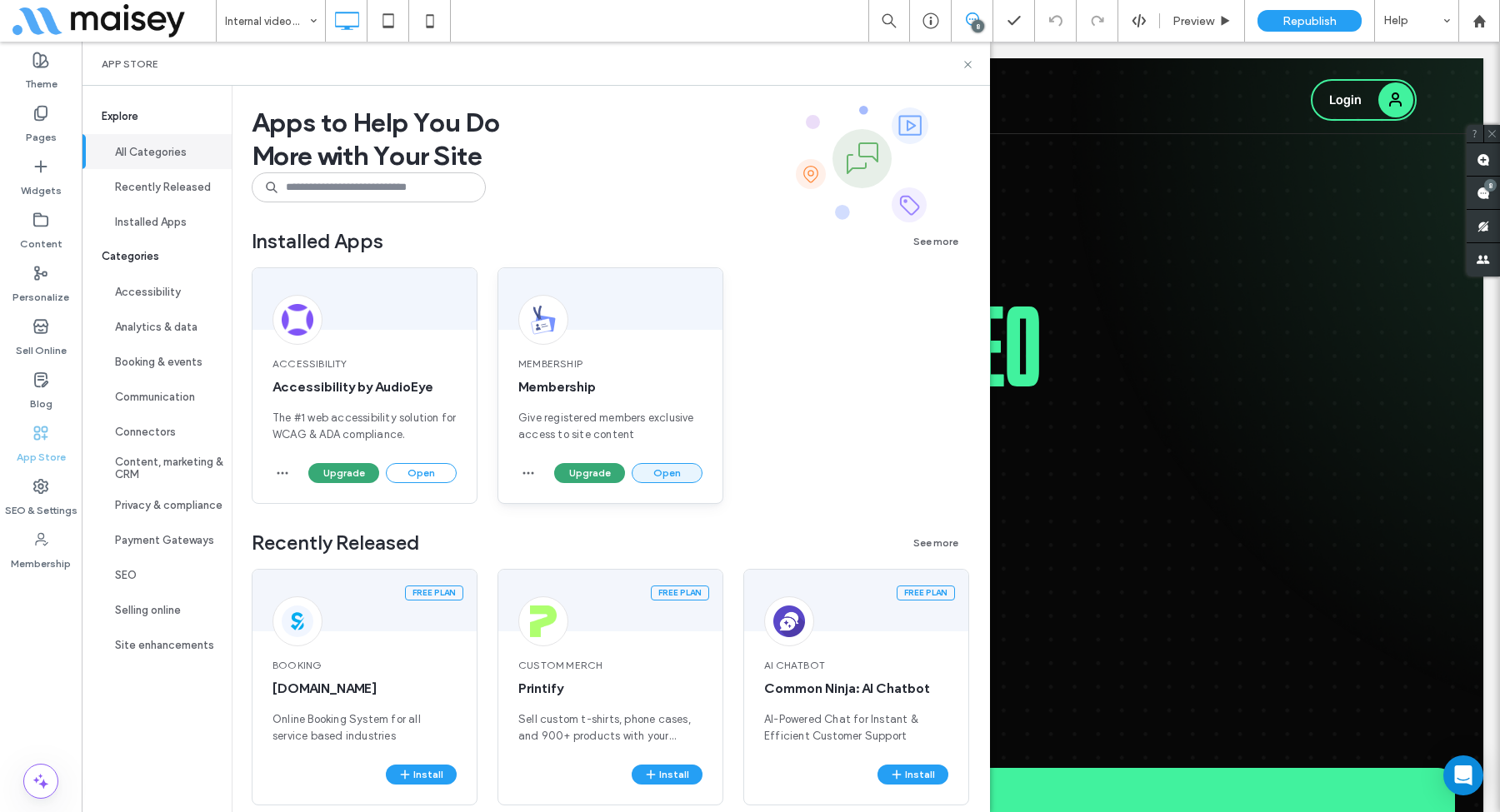
click at [667, 475] on button "Open" at bounding box center [666, 473] width 71 height 20
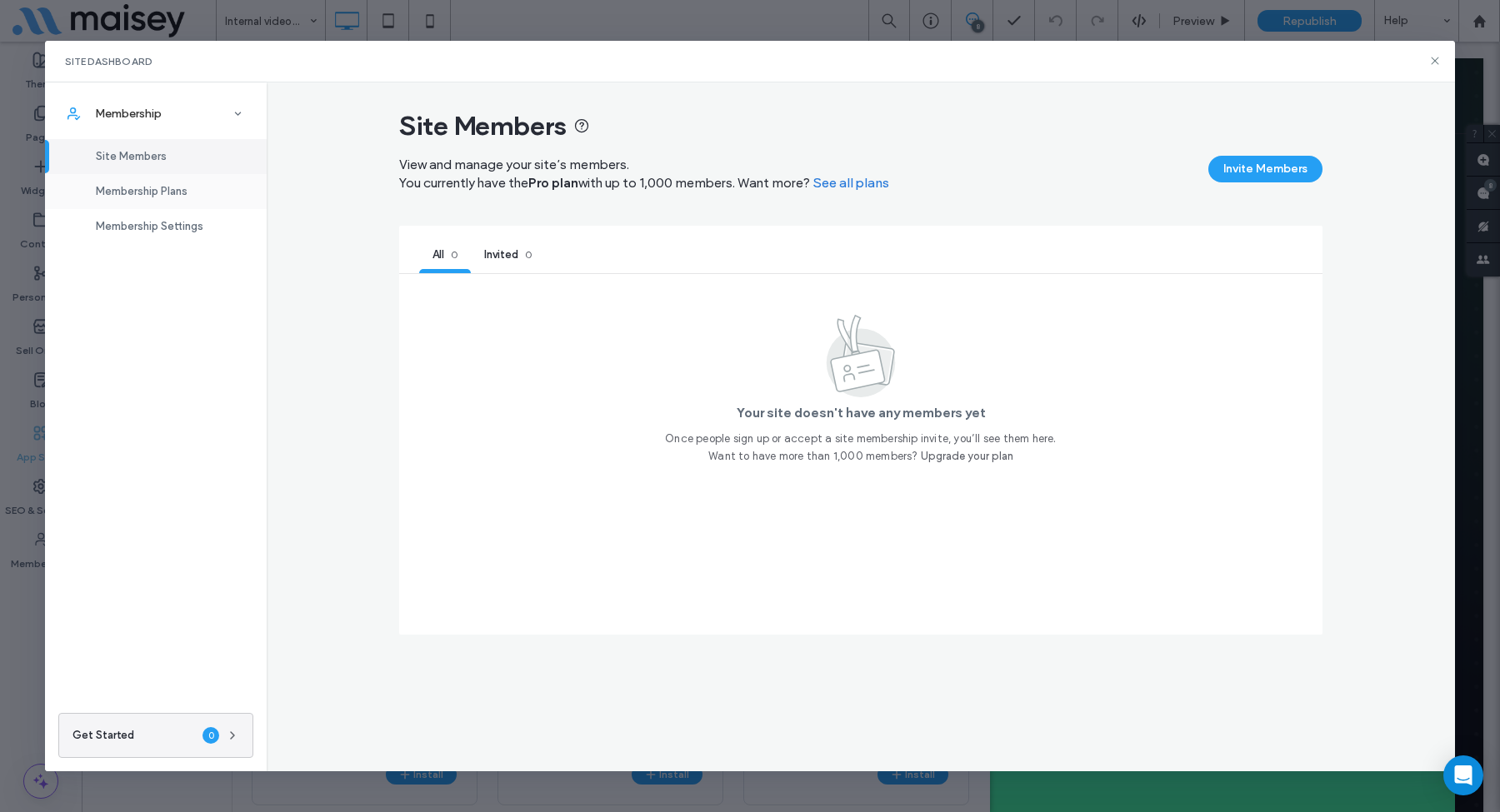
click at [199, 196] on div "Membership Plans" at bounding box center [155, 191] width 221 height 35
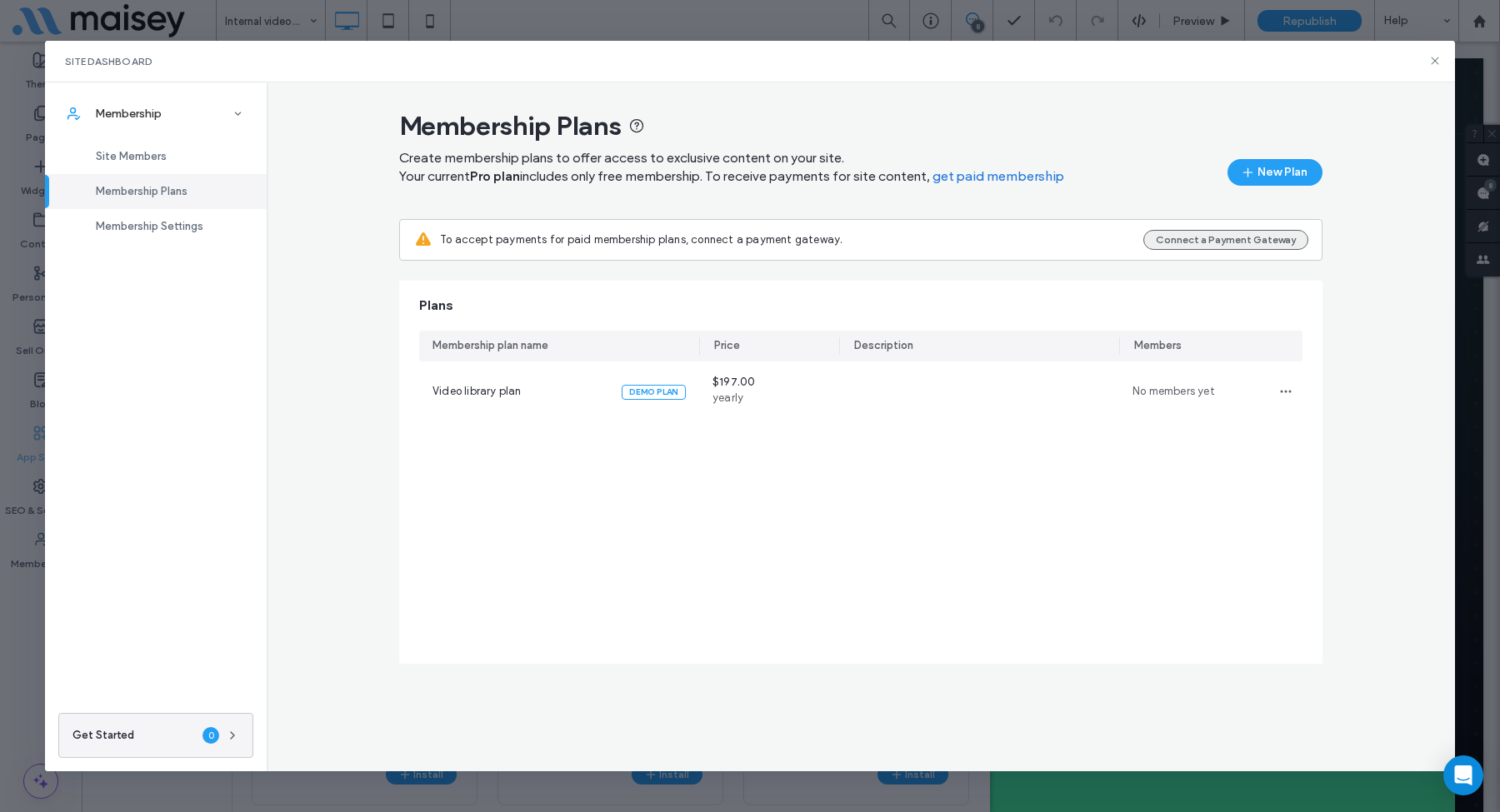
click at [1195, 244] on button "Connect a Payment Gateway" at bounding box center [1226, 239] width 165 height 20
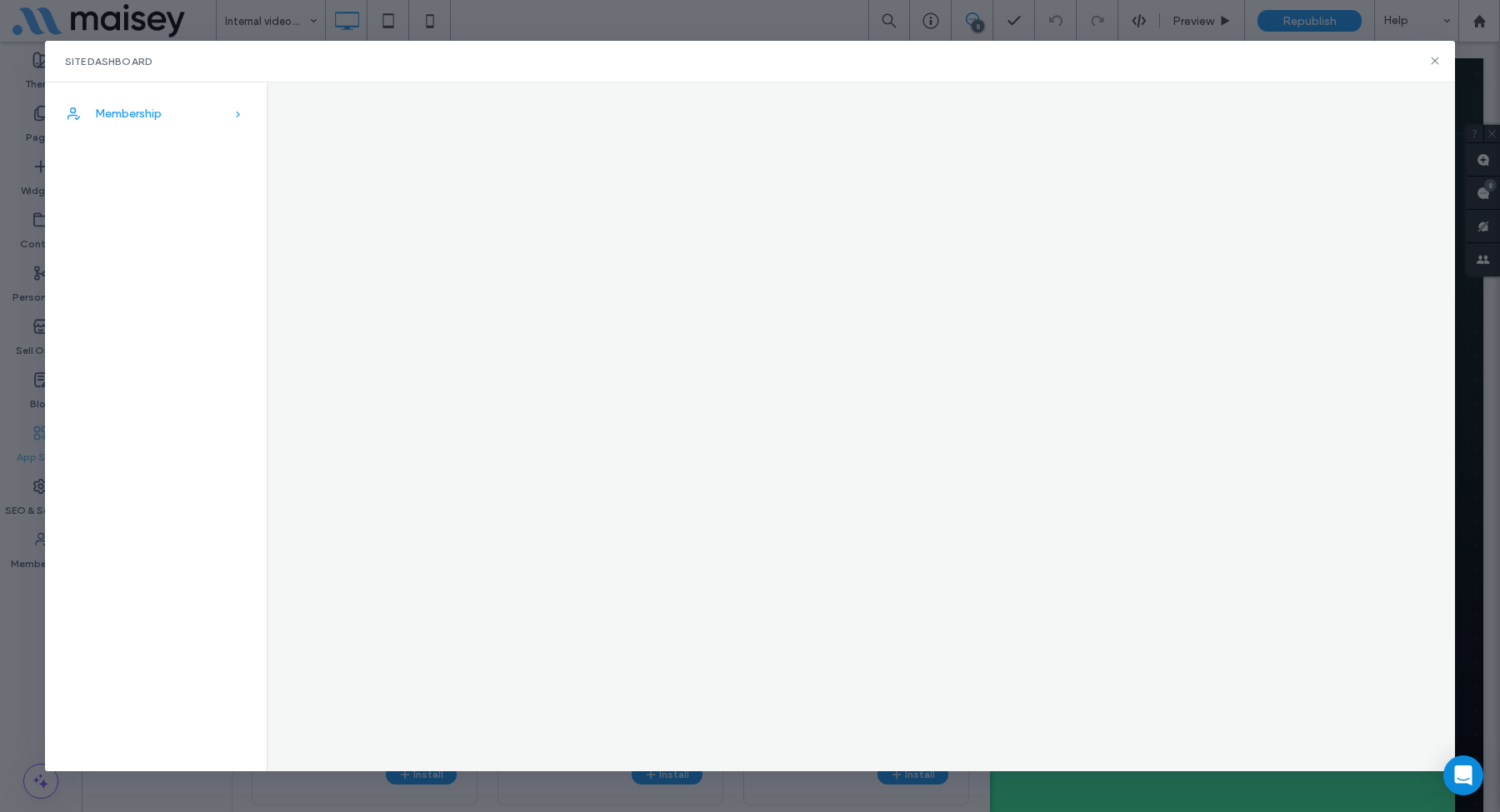
click at [152, 107] on span "Membership" at bounding box center [127, 114] width 66 height 14
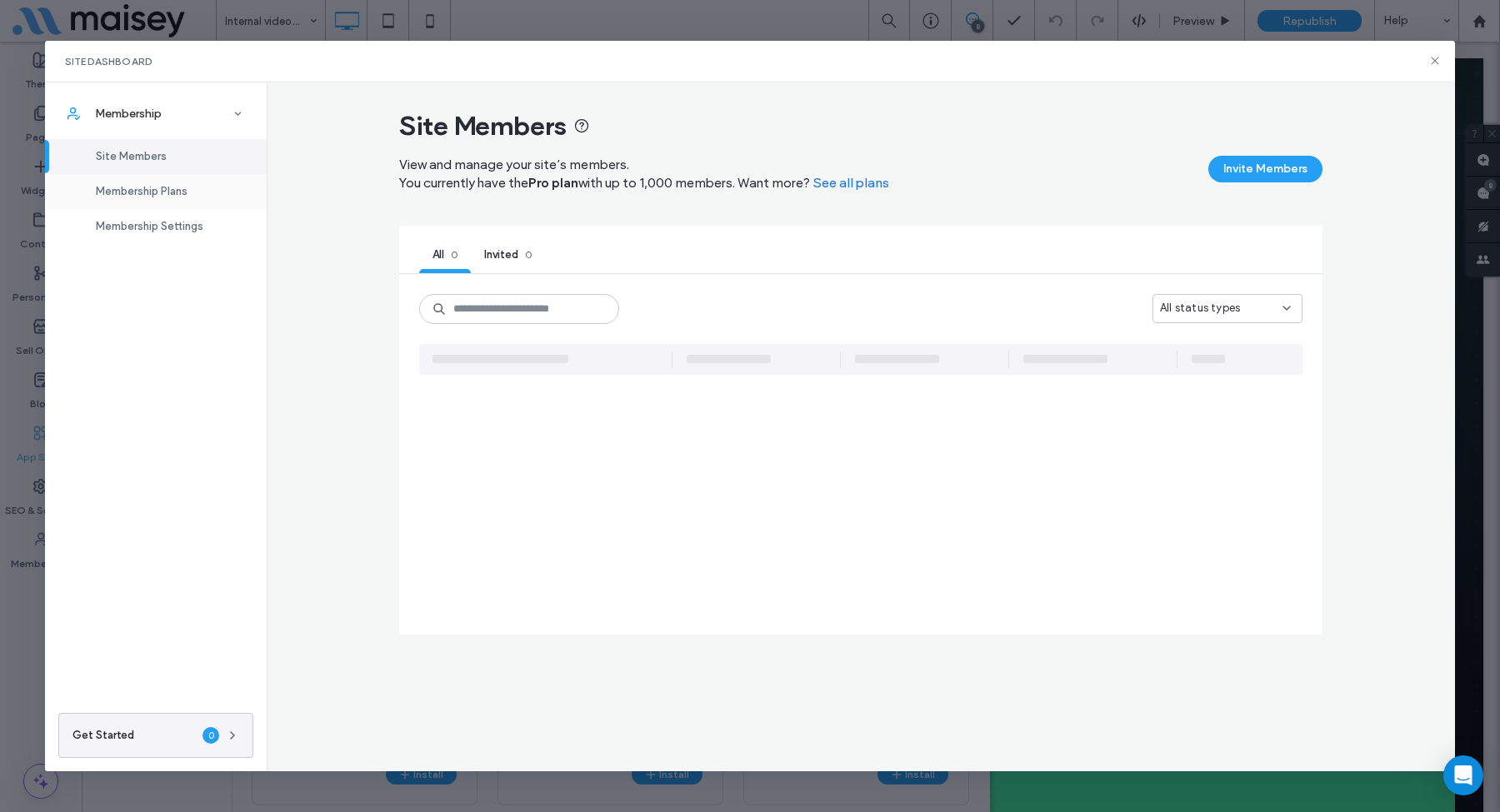
click at [150, 196] on span "Membership Plans" at bounding box center [141, 191] width 91 height 13
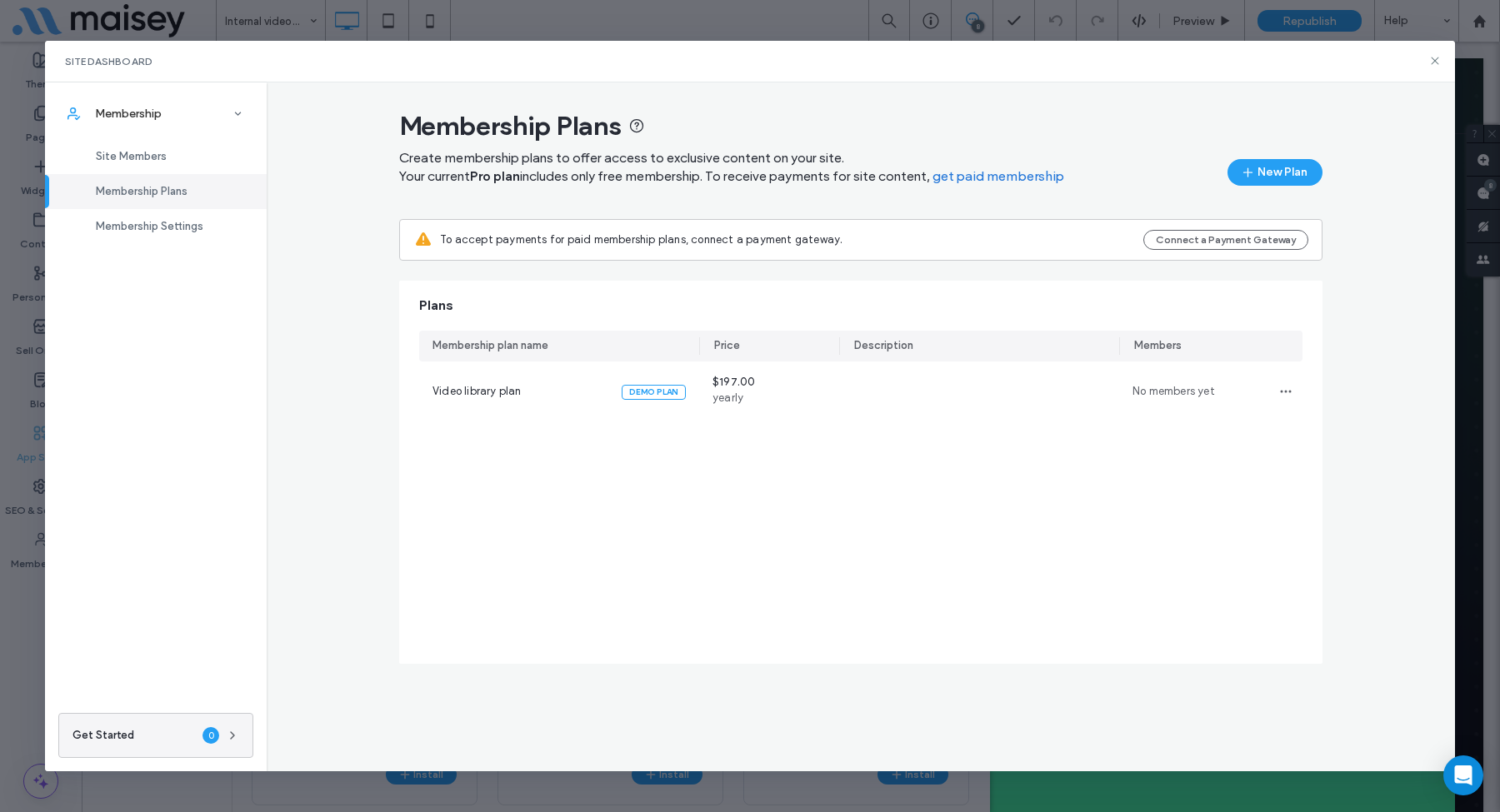
click at [28, 596] on div "Site Dashboard Membership Site Members Membership Plans Membership Settings Get…" at bounding box center [750, 406] width 1500 height 812
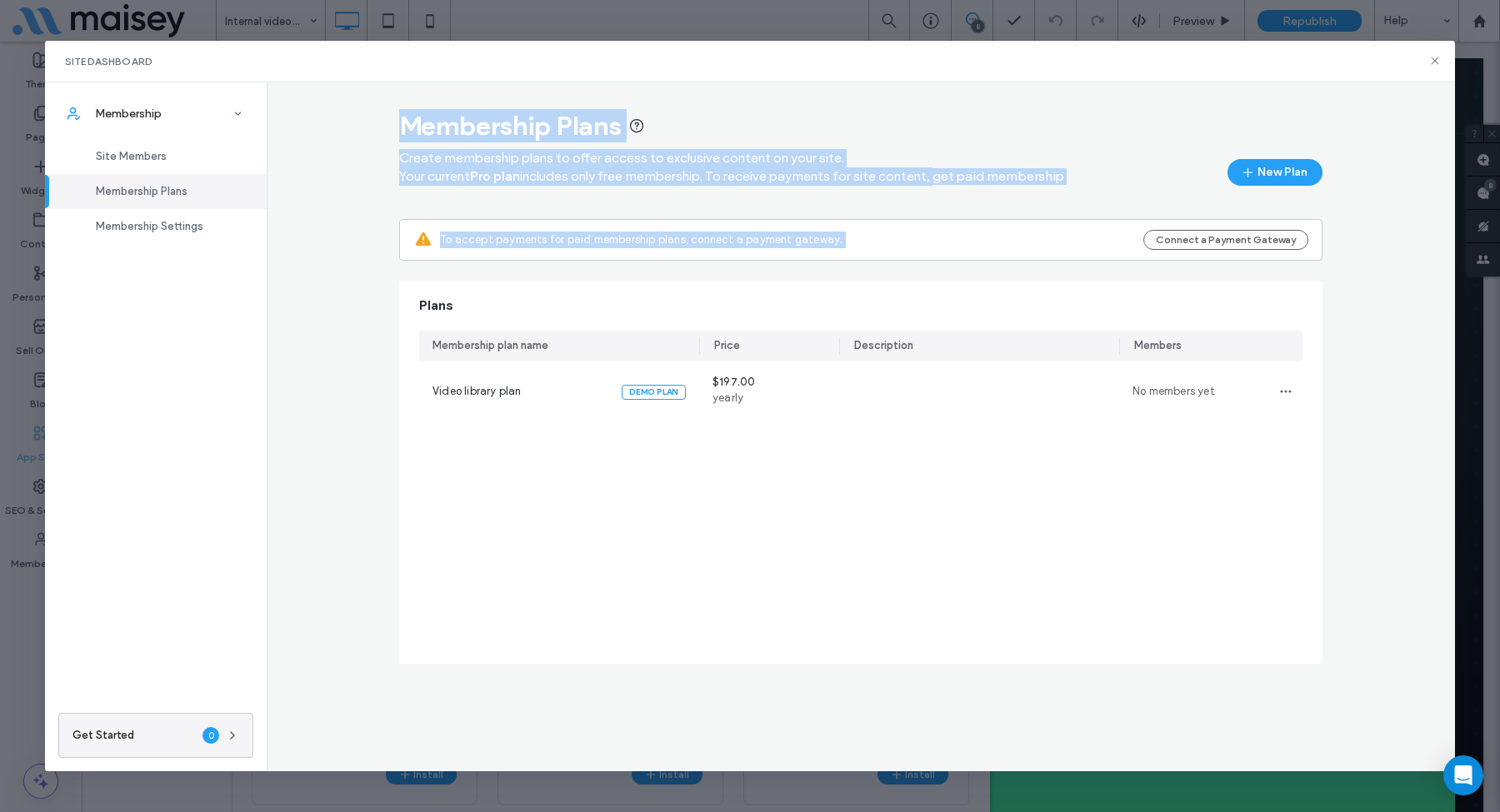
drag, startPoint x: 1439, startPoint y: 62, endPoint x: 1369, endPoint y: 194, distance: 149.4
click at [1370, 194] on div "Site Dashboard Membership Site Members Membership Plans Membership Settings Get…" at bounding box center [749, 406] width 1410 height 732
click at [1430, 58] on icon at bounding box center [1434, 60] width 13 height 13
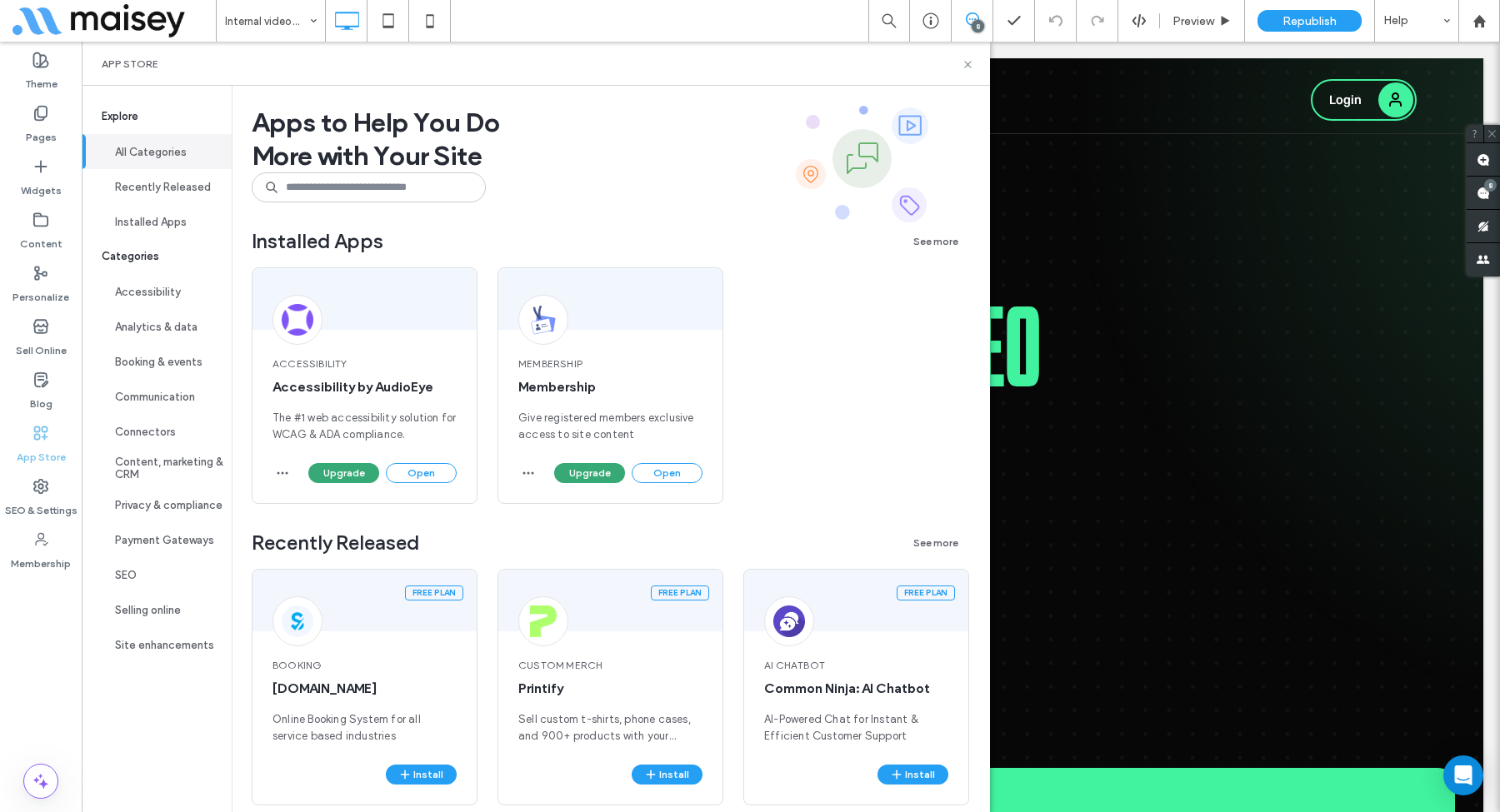
drag, startPoint x: 1512, startPoint y: 99, endPoint x: 236, endPoint y: 682, distance: 1402.9
click at [1430, 59] on div "Click To Paste Login John Doe My Account Logout Click To Paste" at bounding box center [790, 96] width 1385 height 75
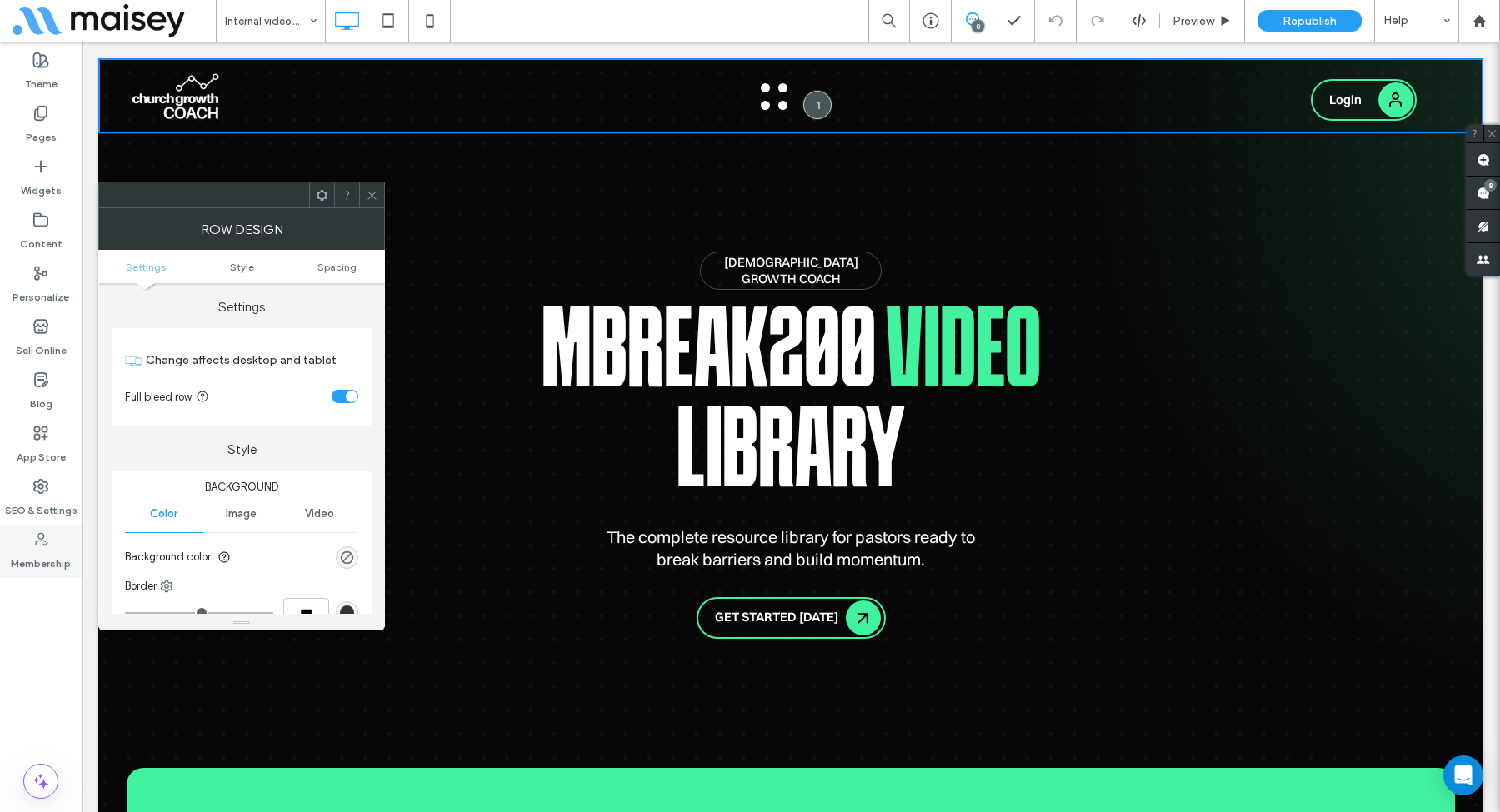
click at [47, 563] on label "Membership" at bounding box center [41, 560] width 60 height 23
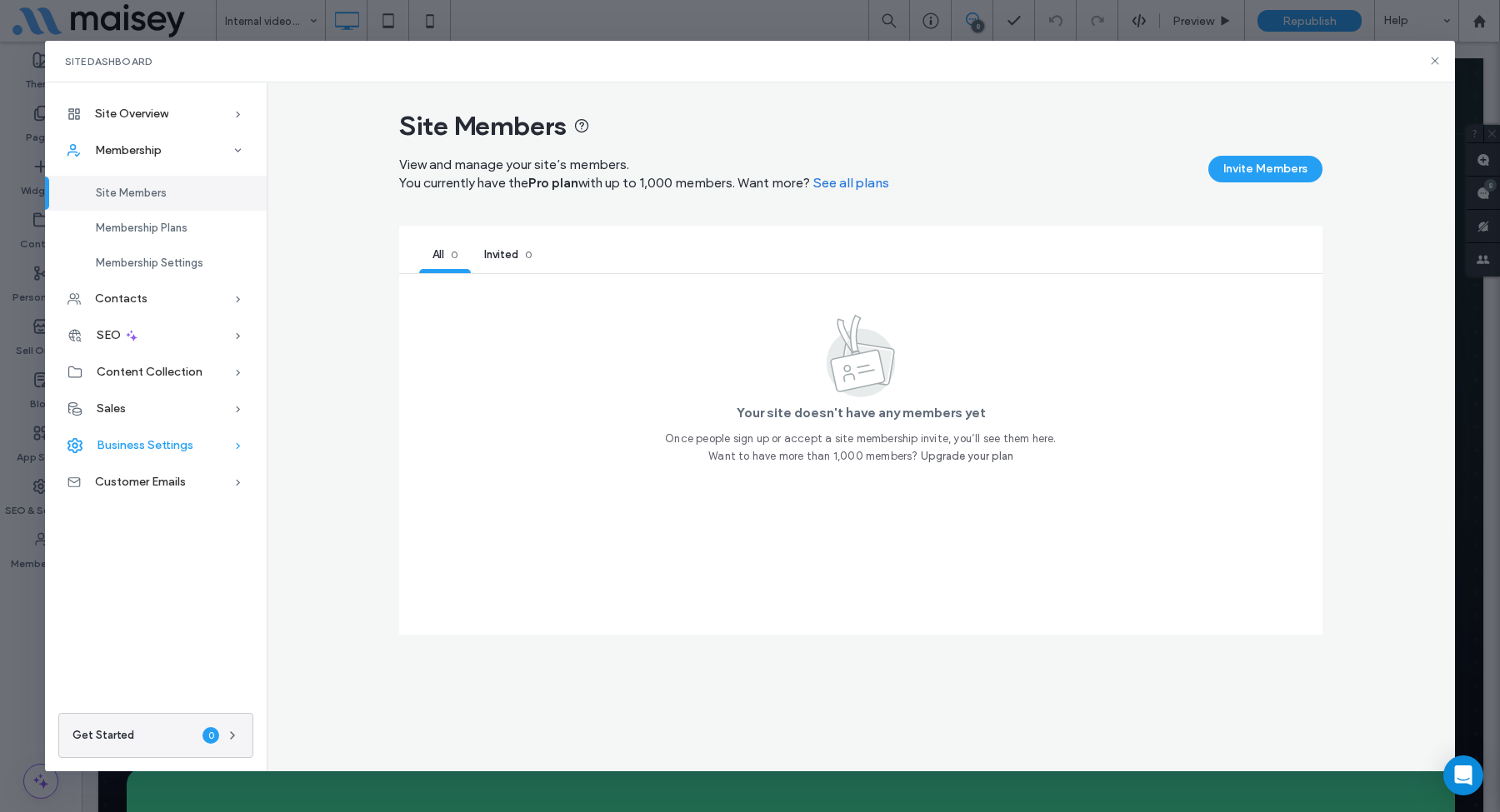
click at [152, 442] on span "Business Settings" at bounding box center [145, 445] width 96 height 14
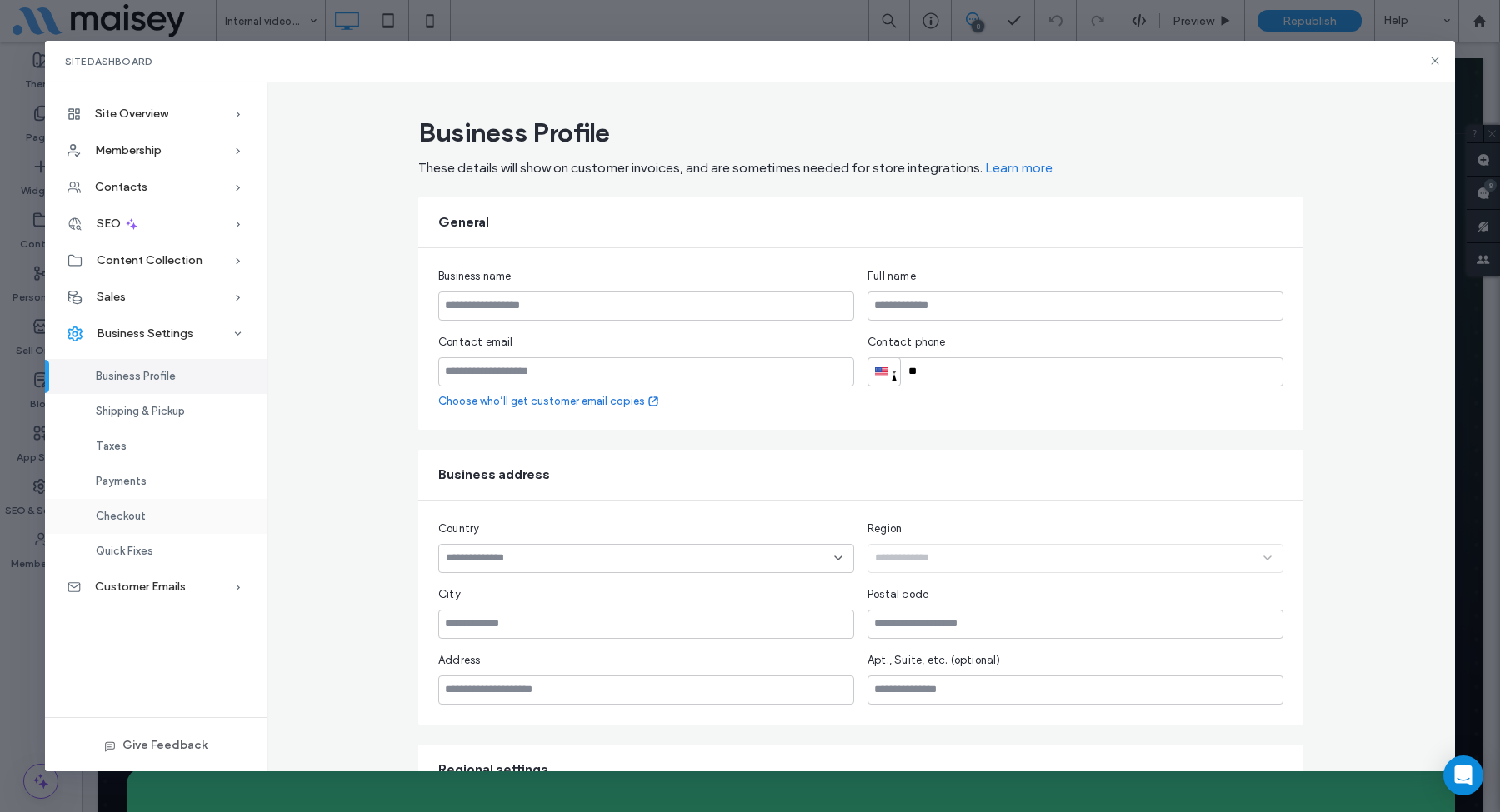
click at [136, 523] on span "Checkout" at bounding box center [121, 516] width 50 height 13
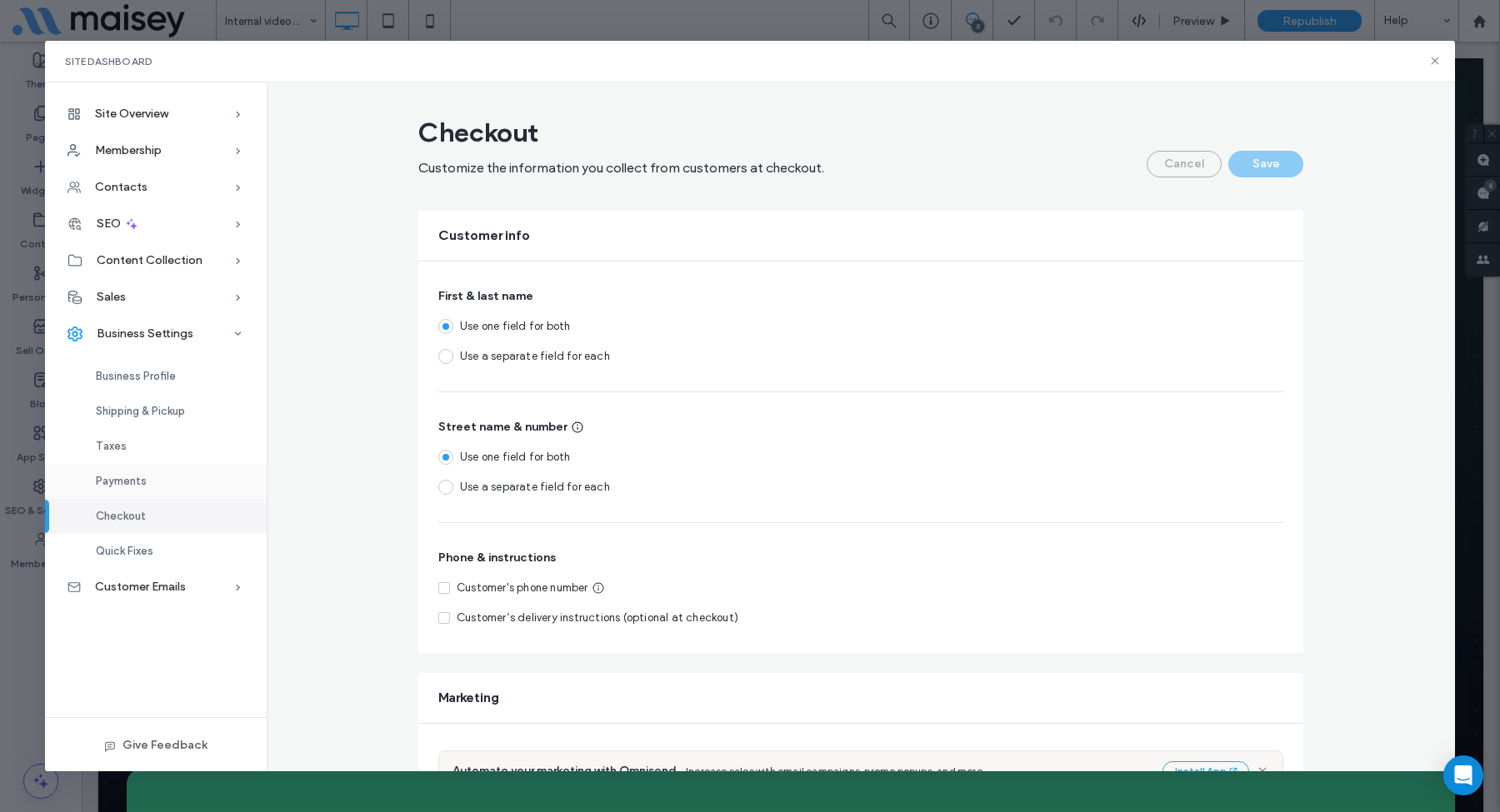
click at [138, 478] on span "Payments" at bounding box center [121, 481] width 51 height 13
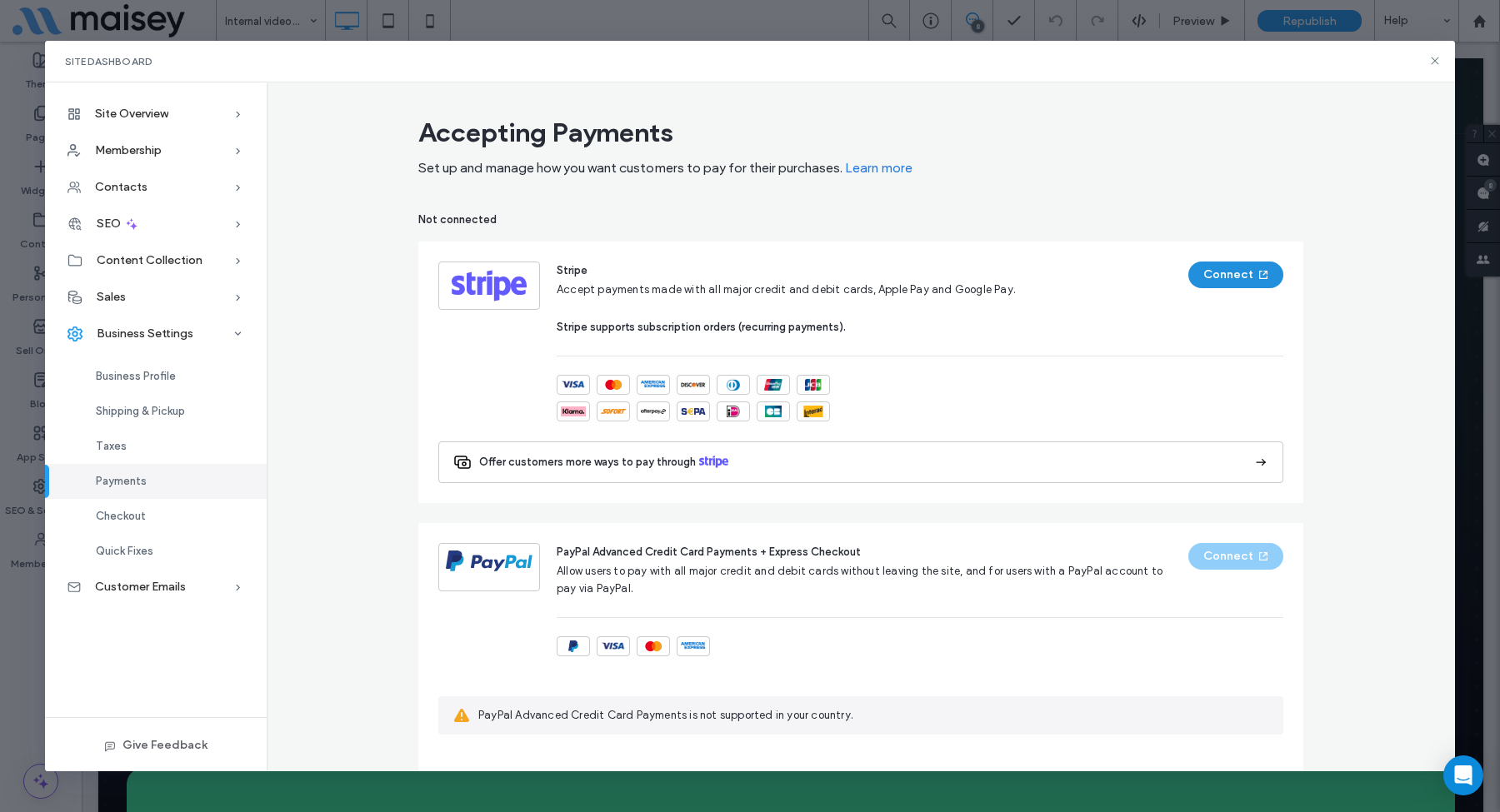
click at [1230, 276] on button "Connect" at bounding box center [1236, 275] width 95 height 27
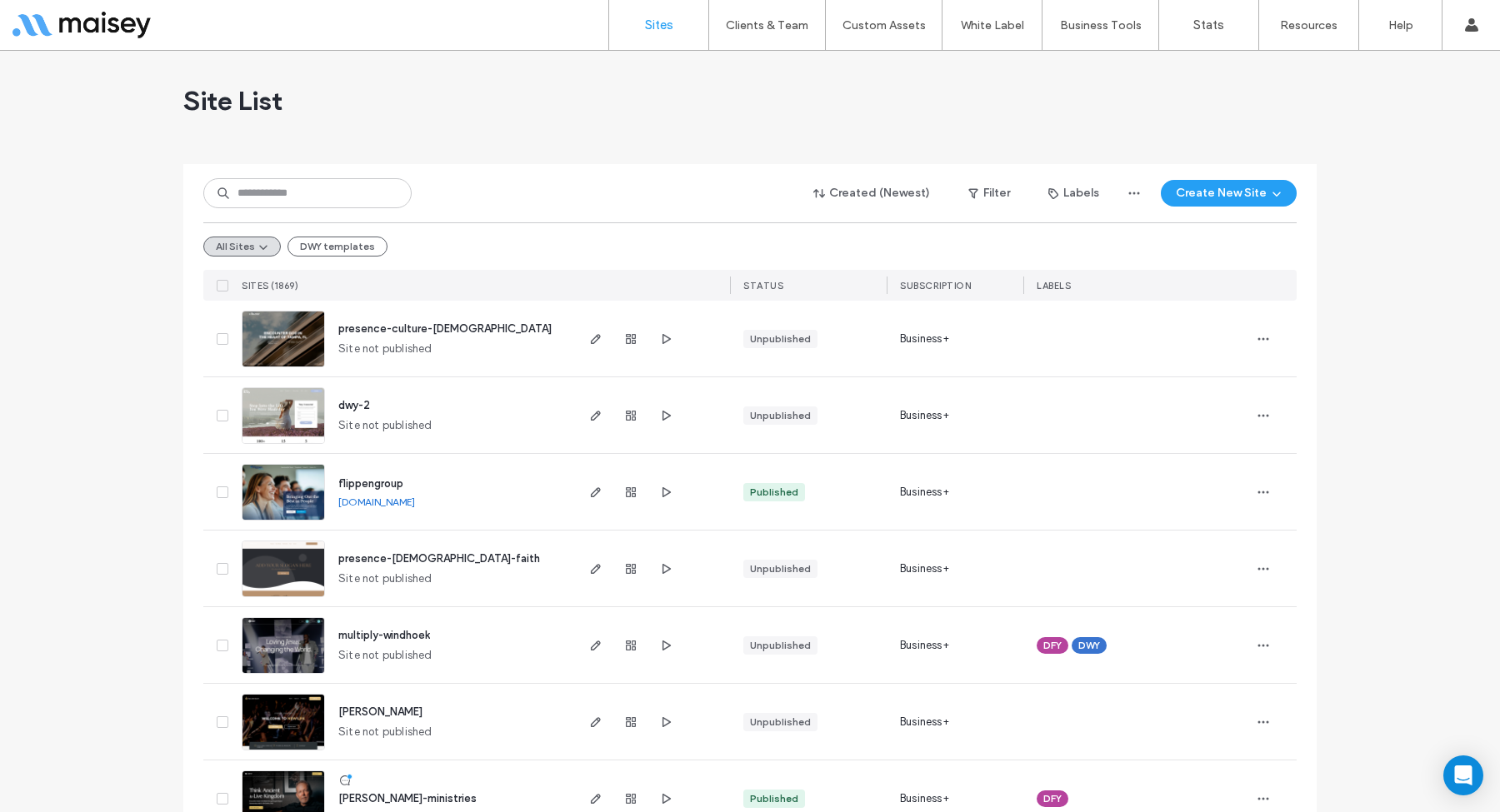
click at [1453, 768] on div "Open Intercom Messenger" at bounding box center [1463, 776] width 40 height 40
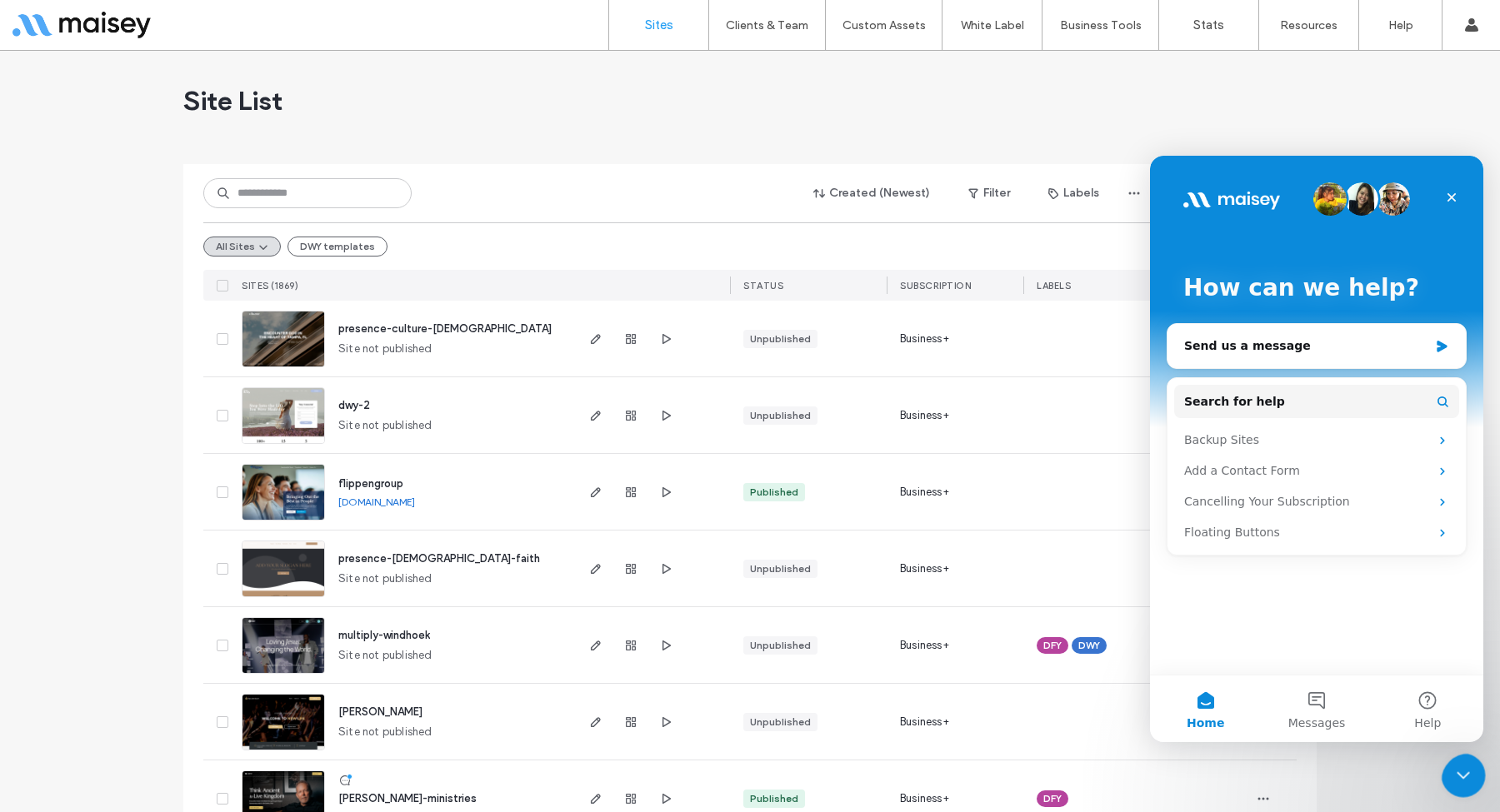
click at [1459, 765] on icon "Close Intercom Messenger" at bounding box center [1460, 772] width 20 height 20
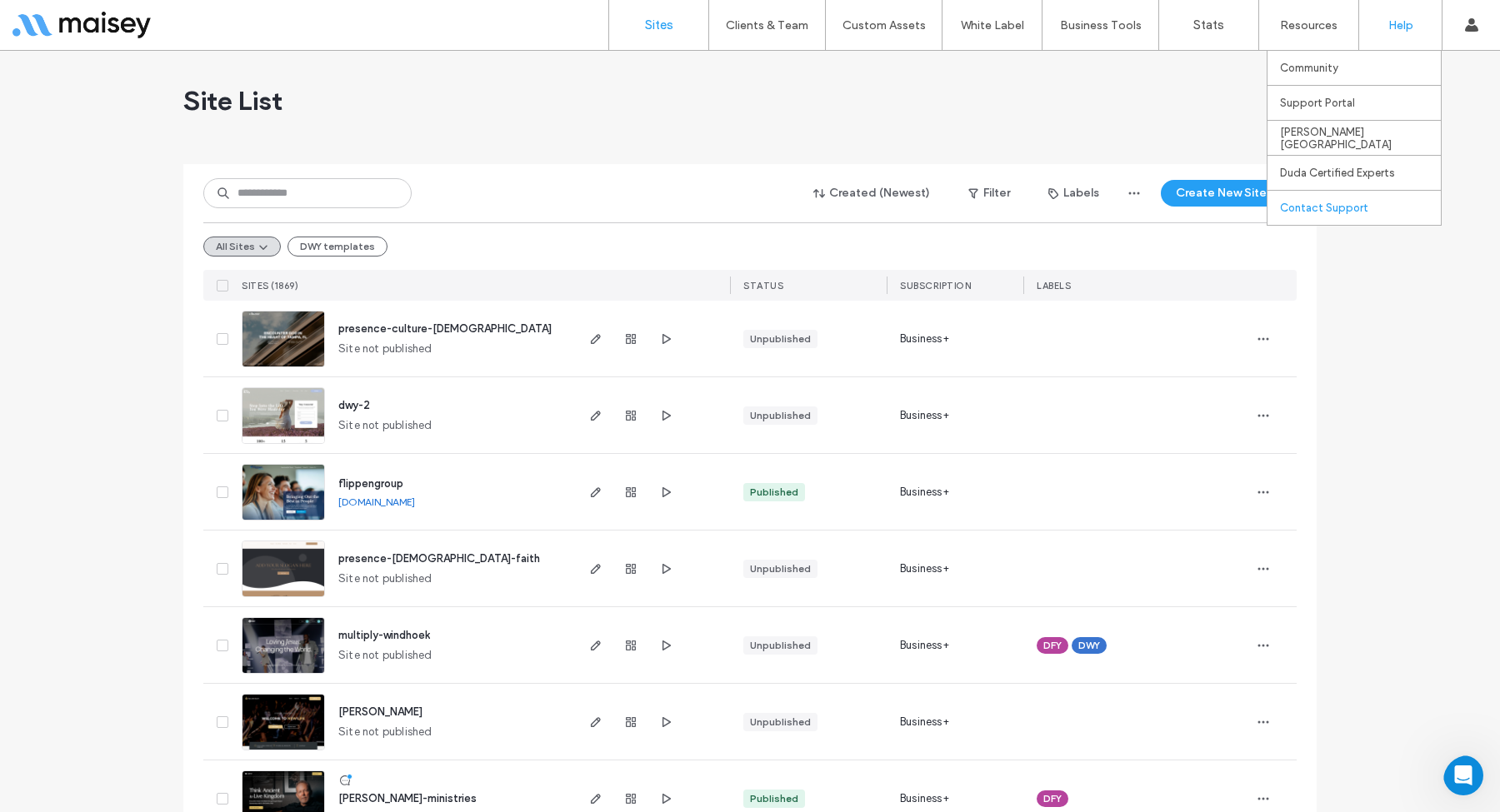
click at [1350, 203] on label "Contact Support" at bounding box center [1323, 208] width 89 height 13
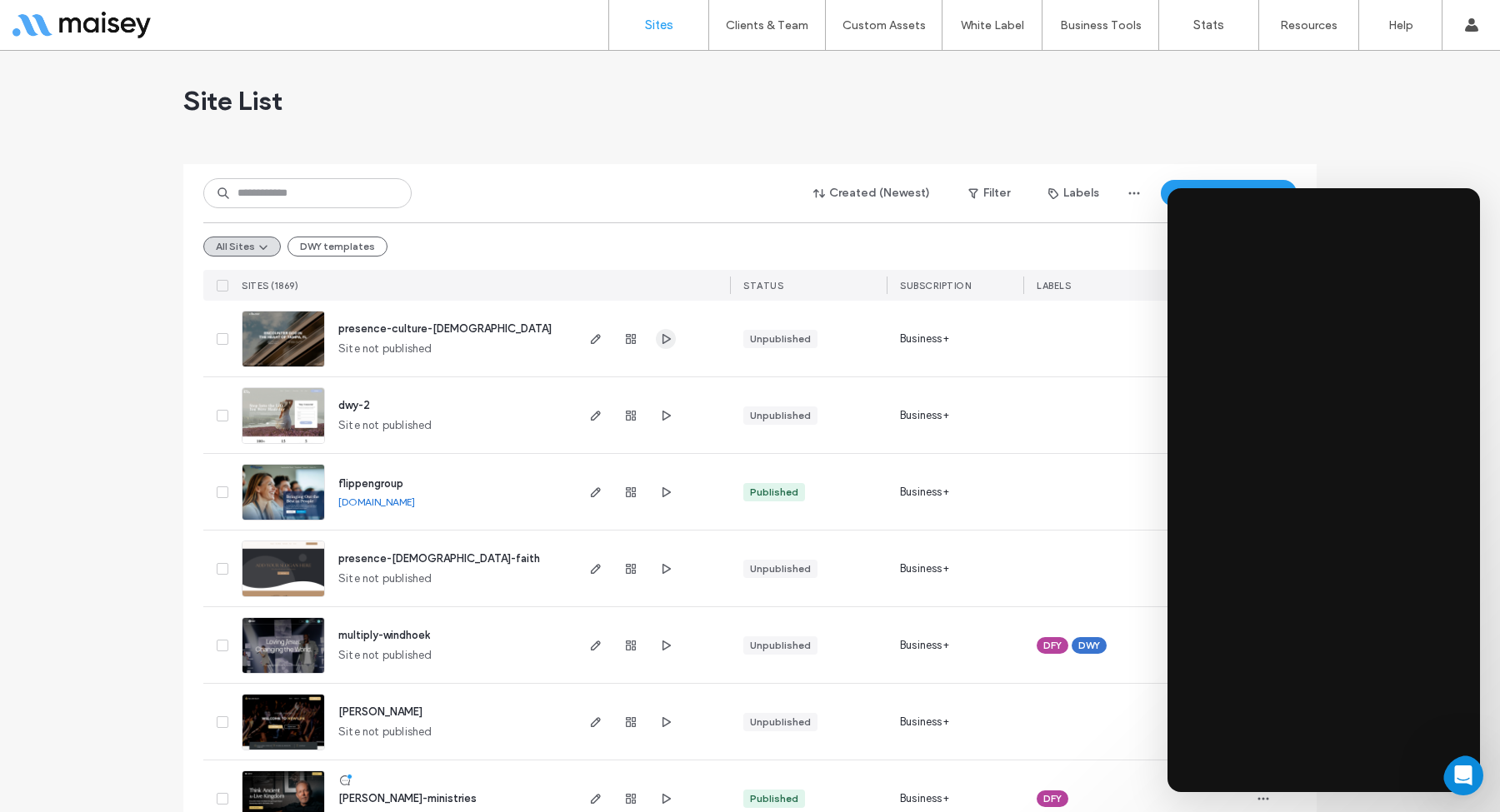
click at [666, 333] on icon "button" at bounding box center [665, 338] width 13 height 13
